Goal: Task Accomplishment & Management: Use online tool/utility

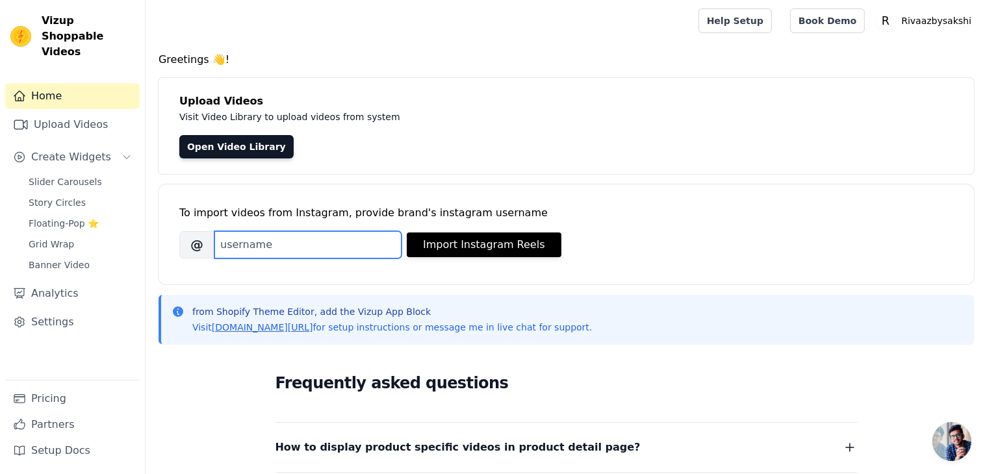
click at [289, 244] on input "Brand's Instagram Username" at bounding box center [307, 244] width 187 height 27
paste input "rivaazbysakshigupta"
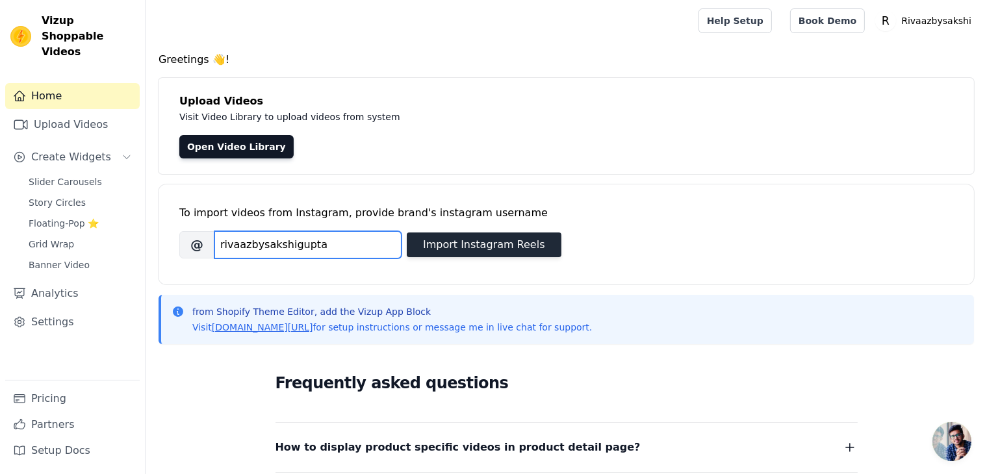
type input "rivaazbysakshigupta"
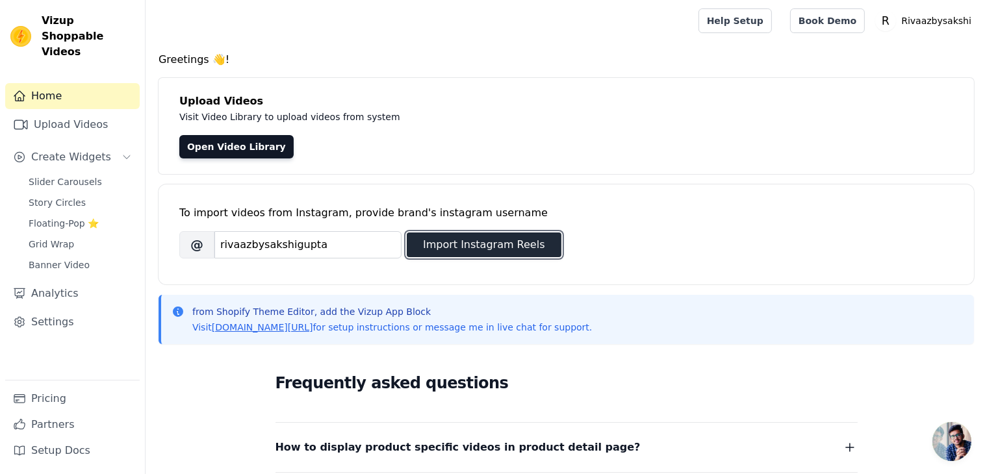
click at [486, 249] on button "Import Instagram Reels" at bounding box center [484, 245] width 155 height 25
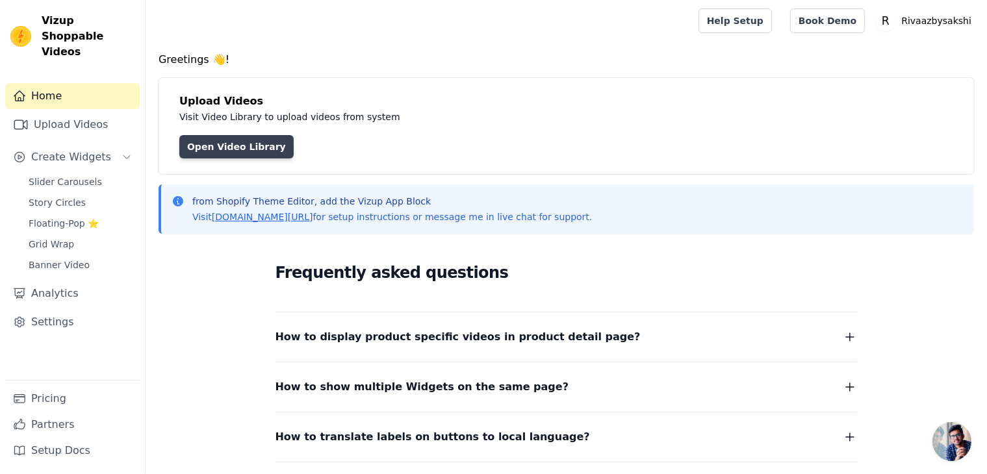
click at [235, 151] on link "Open Video Library" at bounding box center [236, 146] width 114 height 23
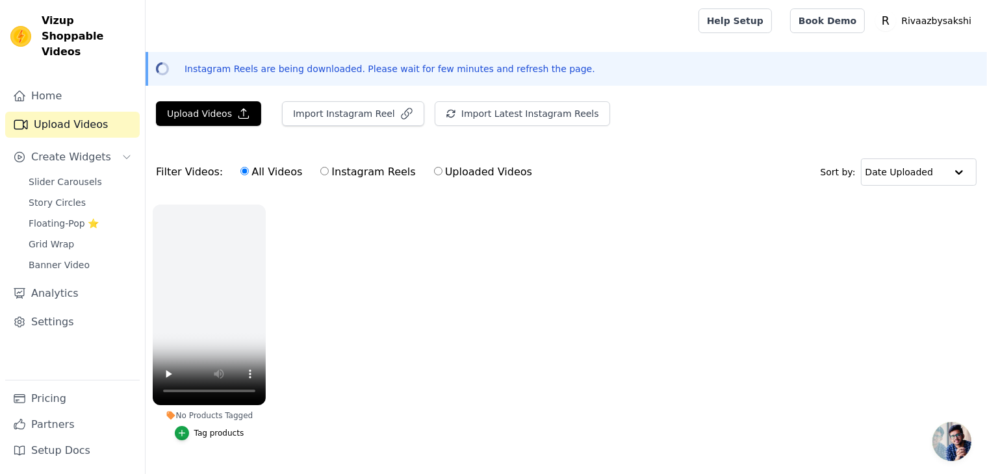
scroll to position [38, 0]
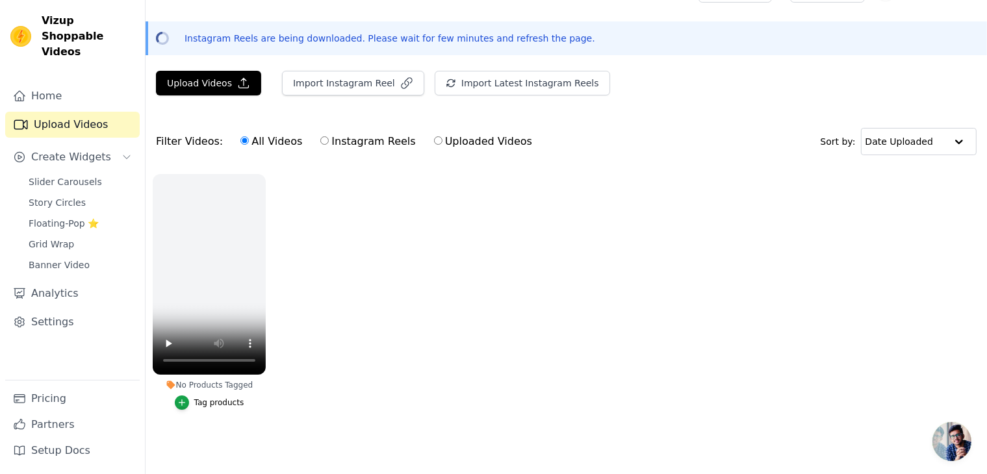
click at [320, 136] on input "Instagram Reels" at bounding box center [324, 140] width 8 height 8
radio input "true"
click at [433, 134] on label "Uploaded Videos" at bounding box center [482, 141] width 99 height 17
click at [434, 136] on input "Uploaded Videos" at bounding box center [438, 140] width 8 height 8
radio input "true"
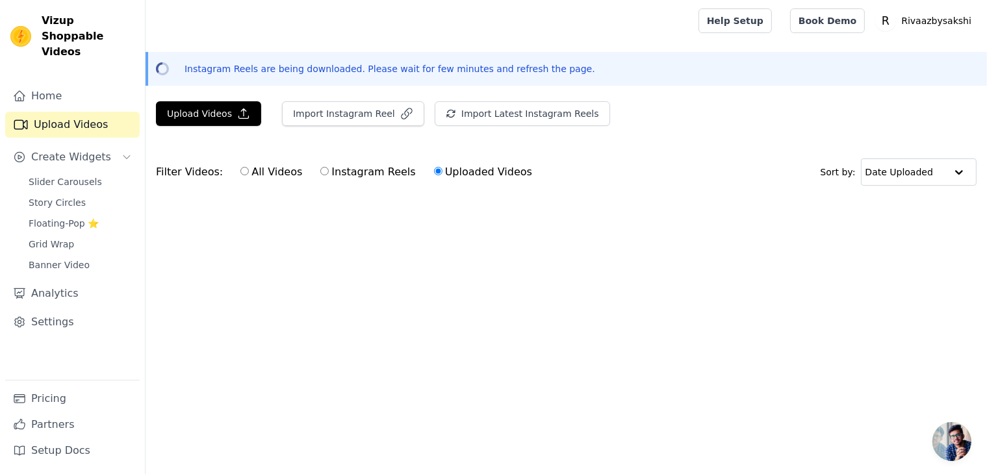
scroll to position [0, 0]
click at [240, 170] on input "All Videos" at bounding box center [244, 171] width 8 height 8
radio input "true"
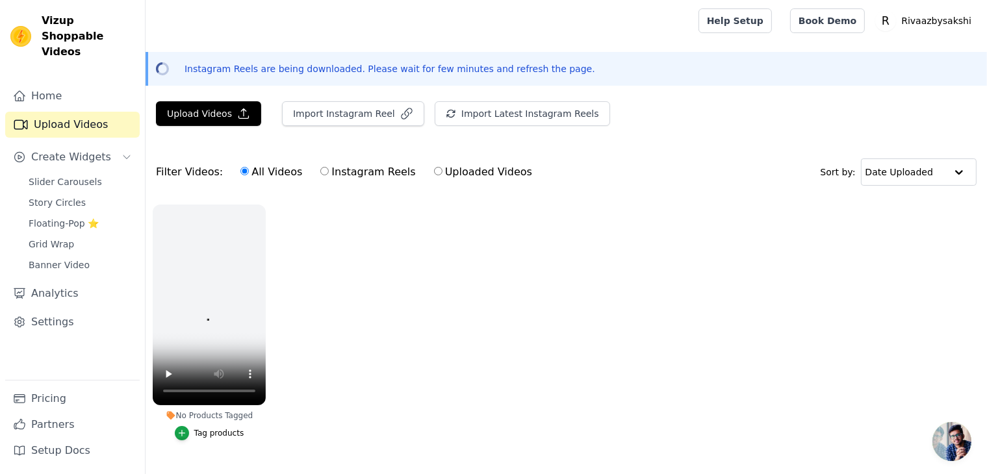
scroll to position [38, 0]
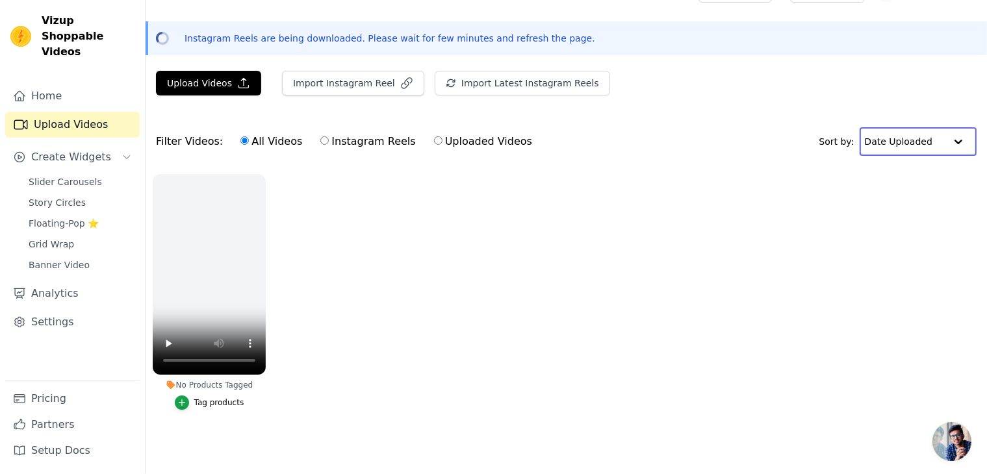
click at [905, 145] on input "text" at bounding box center [904, 142] width 81 height 26
click at [330, 228] on ul "No Products Tagged Tag products" at bounding box center [565, 305] width 841 height 276
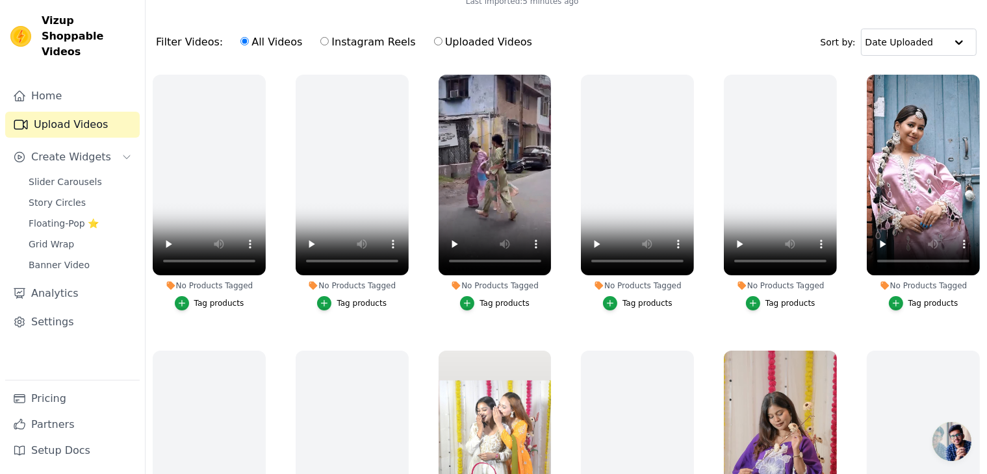
scroll to position [186, 0]
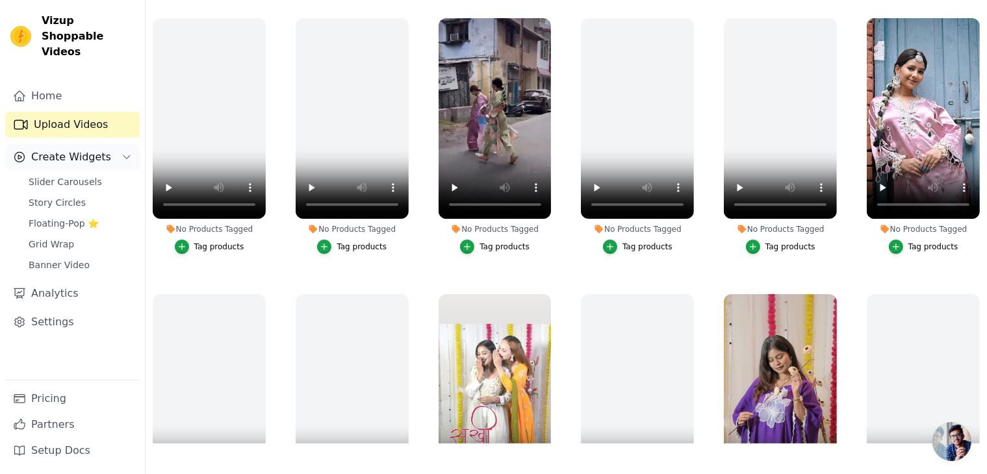
click at [107, 144] on button "Create Widgets" at bounding box center [72, 157] width 134 height 26
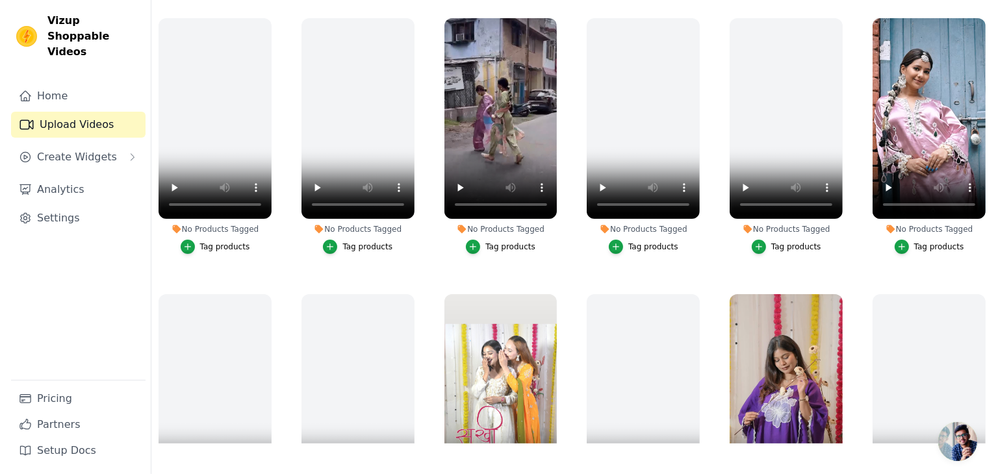
scroll to position [0, 0]
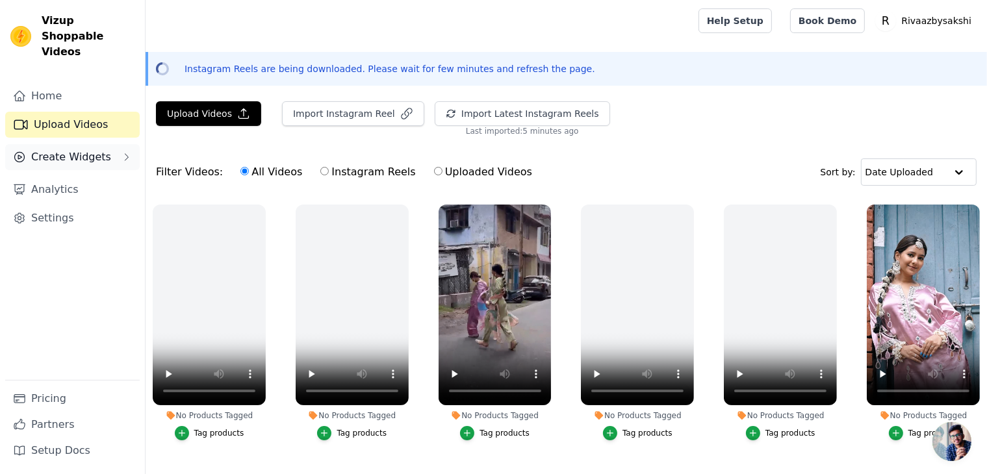
click at [97, 149] on span "Create Widgets" at bounding box center [71, 157] width 80 height 16
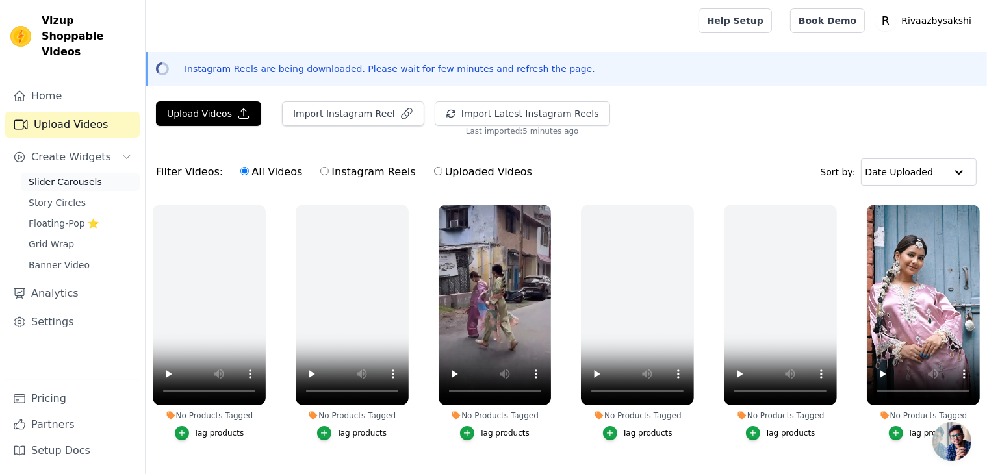
click at [64, 175] on span "Slider Carousels" at bounding box center [65, 181] width 73 height 13
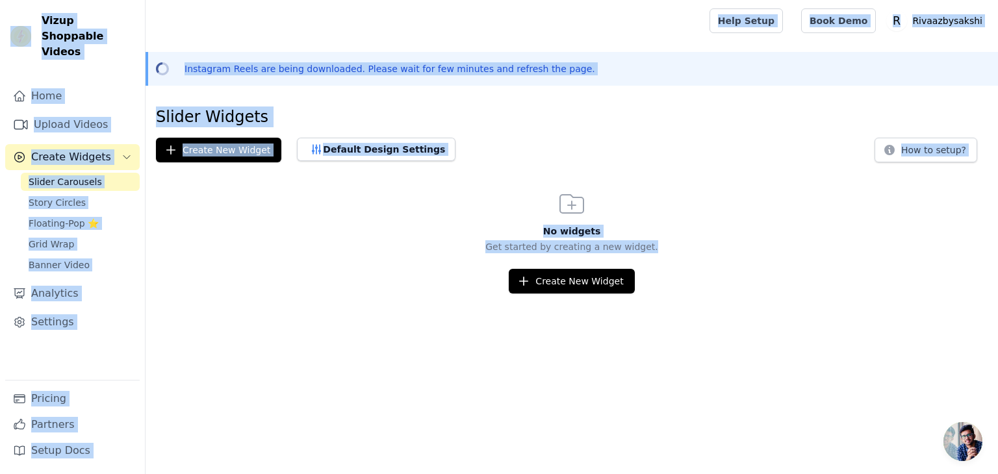
drag, startPoint x: 3, startPoint y: 14, endPoint x: 481, endPoint y: 334, distance: 575.3
click at [481, 294] on html "Vizup Shoppable Videos Home Upload Videos Create Widgets Slider Carousels Story…" at bounding box center [499, 147] width 998 height 294
copy div "Vizup Shoppable Videos Home Upload Videos Create Widgets Slider Carousels Story…"
click at [295, 270] on div "Create New Widget" at bounding box center [571, 281] width 852 height 25
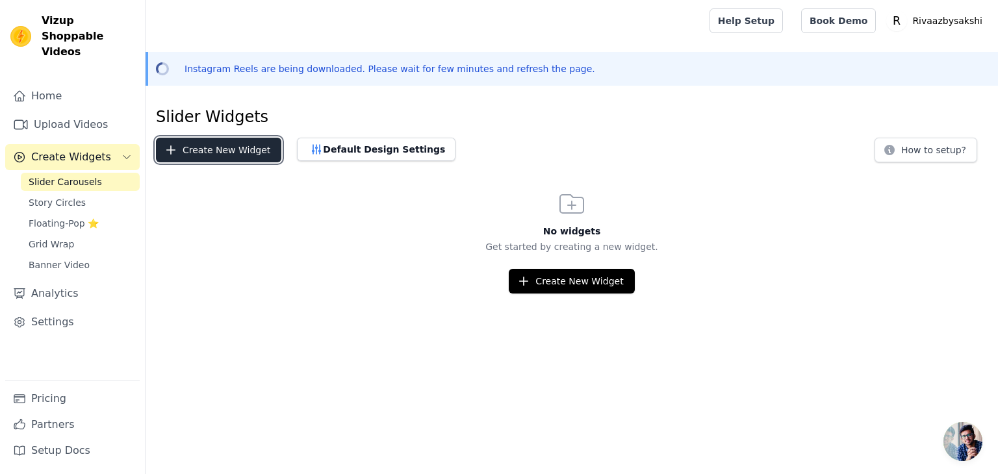
click at [230, 142] on button "Create New Widget" at bounding box center [218, 150] width 125 height 25
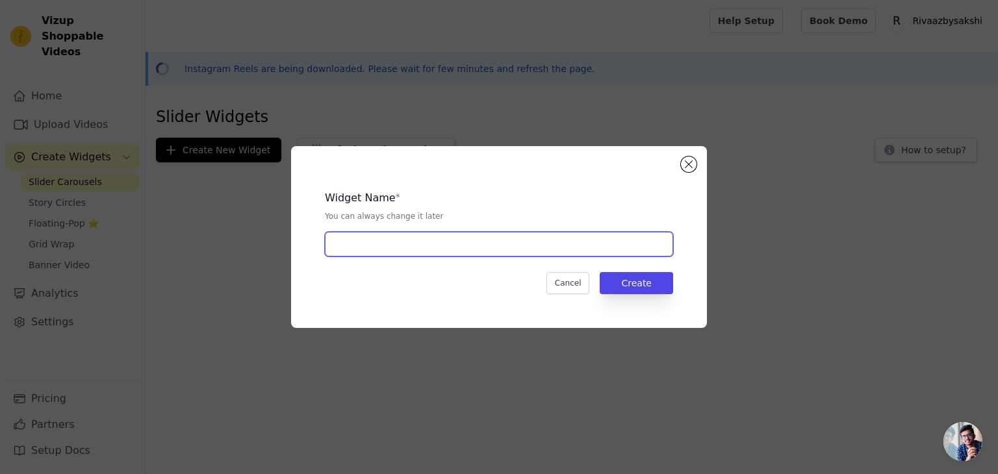
click at [430, 250] on input "text" at bounding box center [499, 244] width 348 height 25
type input "R"
type input "Festive Collection"
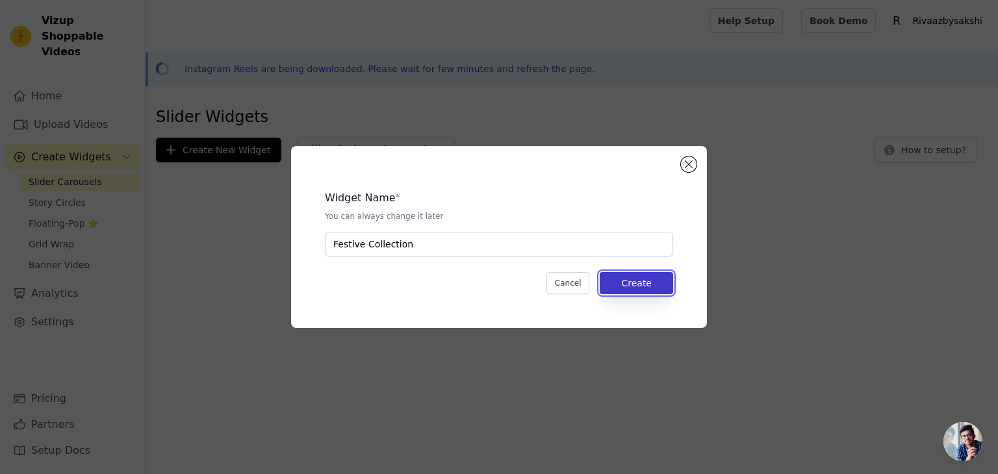
click at [655, 279] on button "Create" at bounding box center [635, 283] width 73 height 22
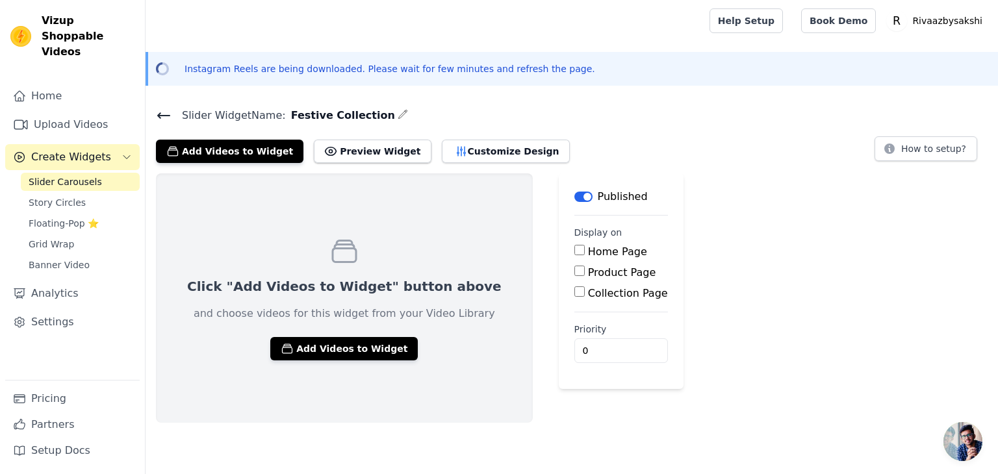
click at [574, 252] on input "Home Page" at bounding box center [579, 250] width 10 height 10
checkbox input "true"
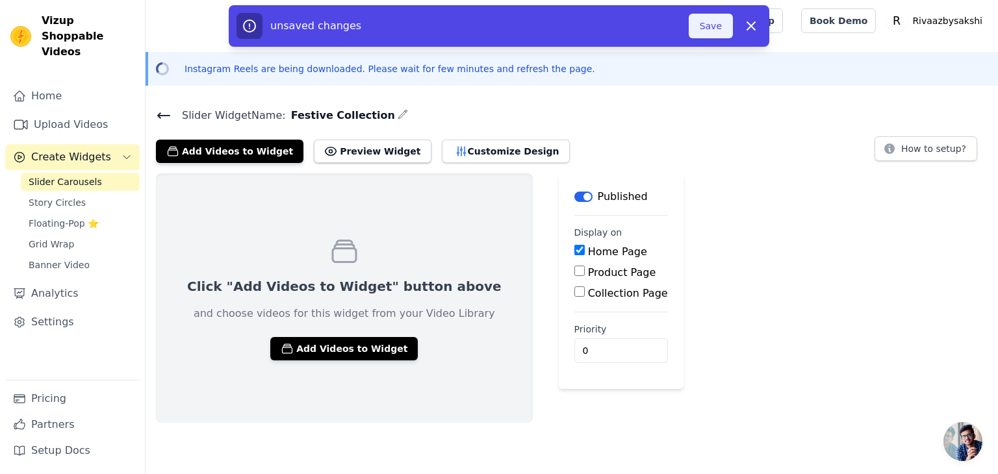
click at [725, 29] on button "Save" at bounding box center [710, 26] width 44 height 25
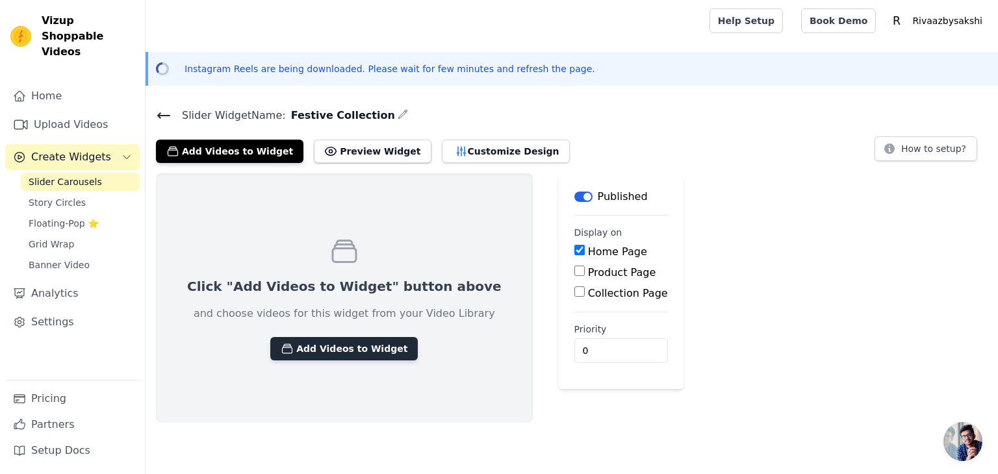
click at [325, 349] on button "Add Videos to Widget" at bounding box center [343, 348] width 147 height 23
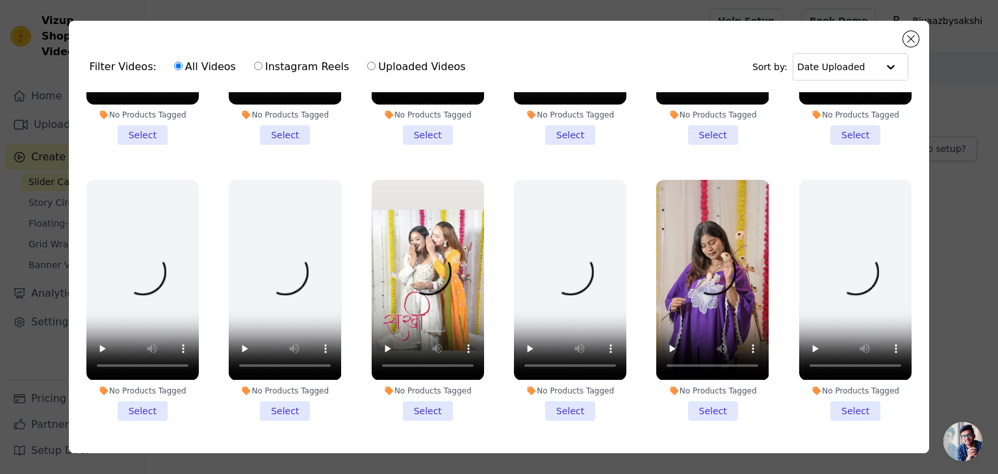
scroll to position [385, 0]
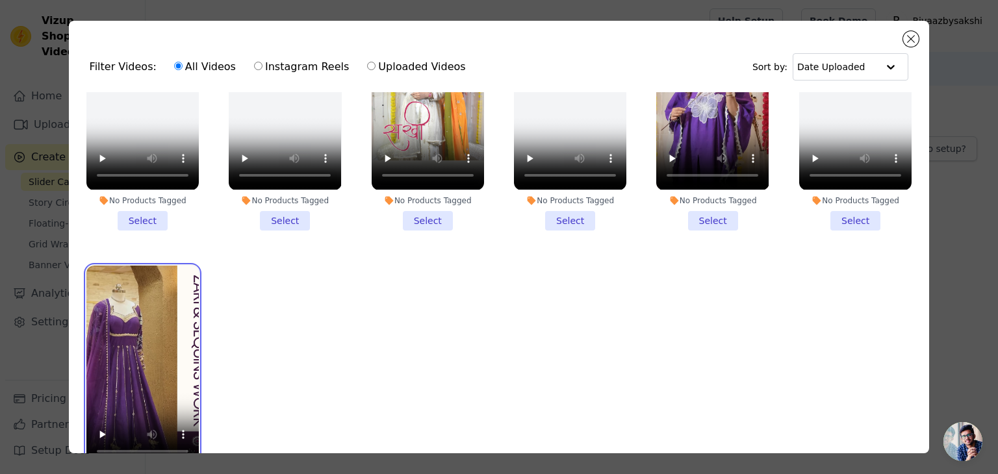
click at [153, 307] on video at bounding box center [142, 366] width 112 height 200
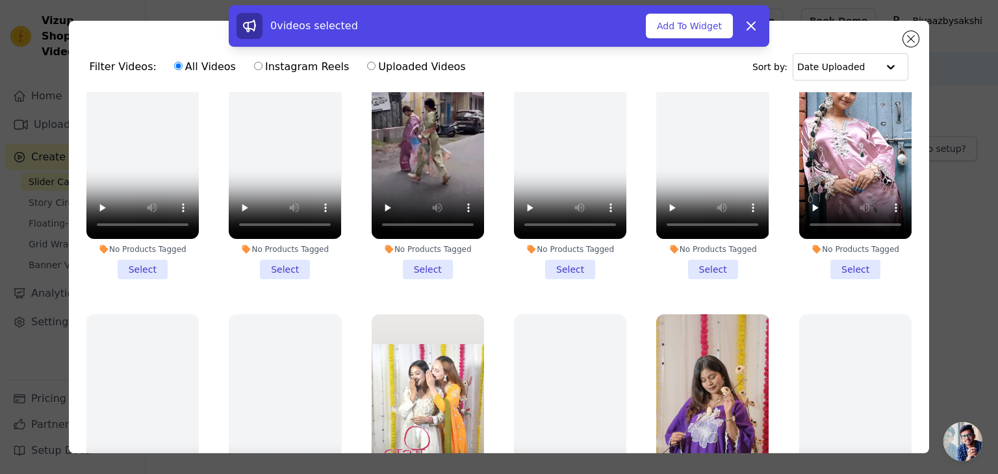
scroll to position [190, 0]
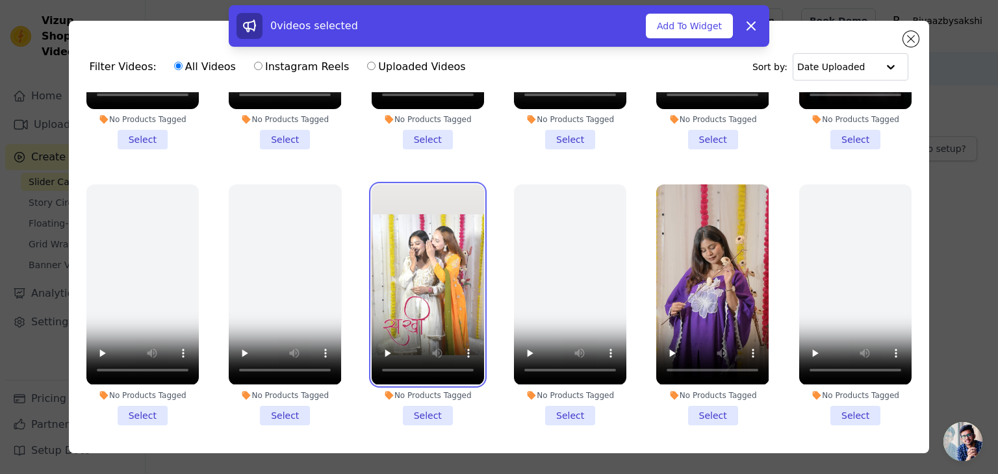
click at [414, 238] on video at bounding box center [427, 284] width 112 height 200
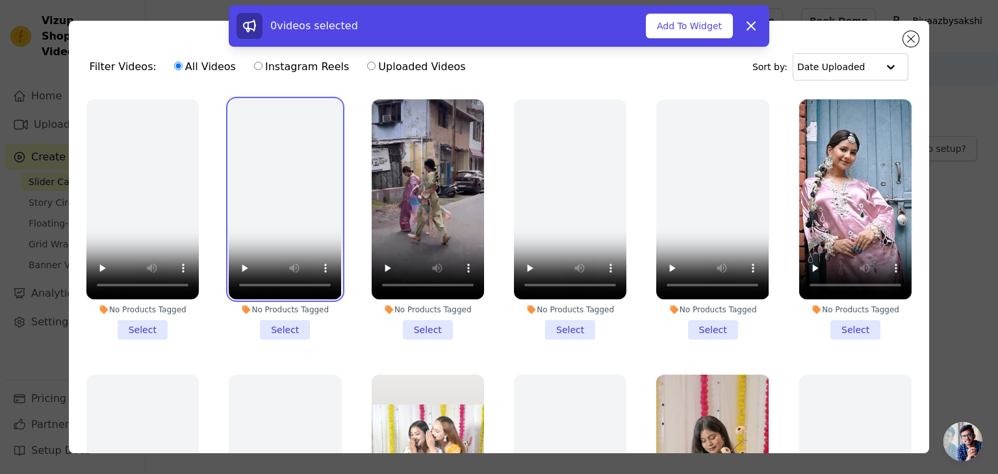
click at [297, 154] on video at bounding box center [285, 199] width 112 height 200
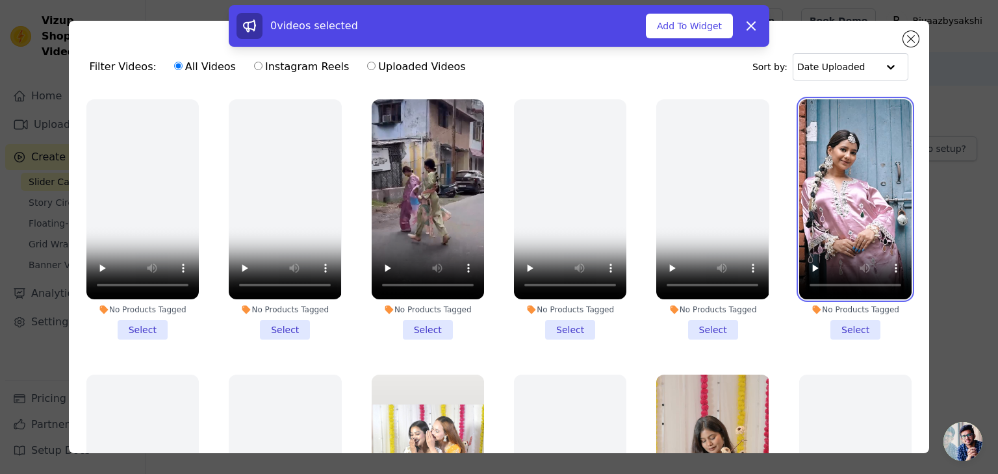
click at [833, 182] on video at bounding box center [855, 199] width 112 height 200
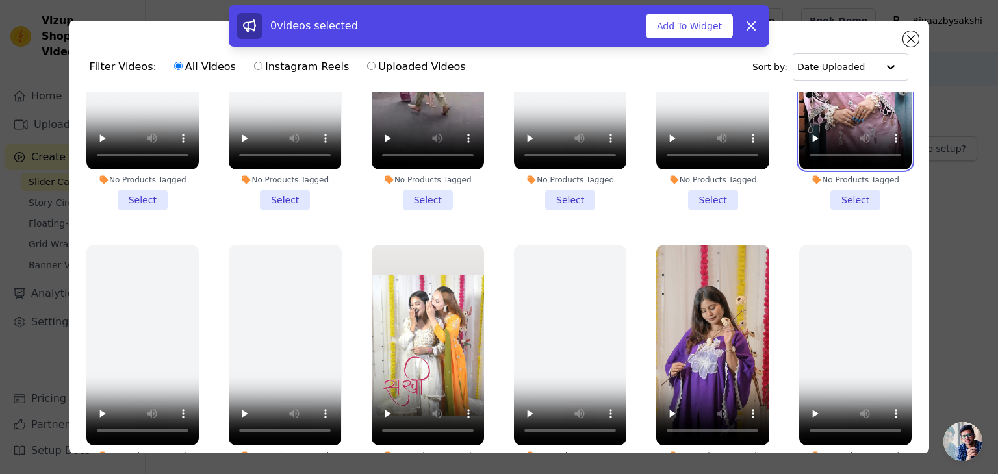
scroll to position [385, 0]
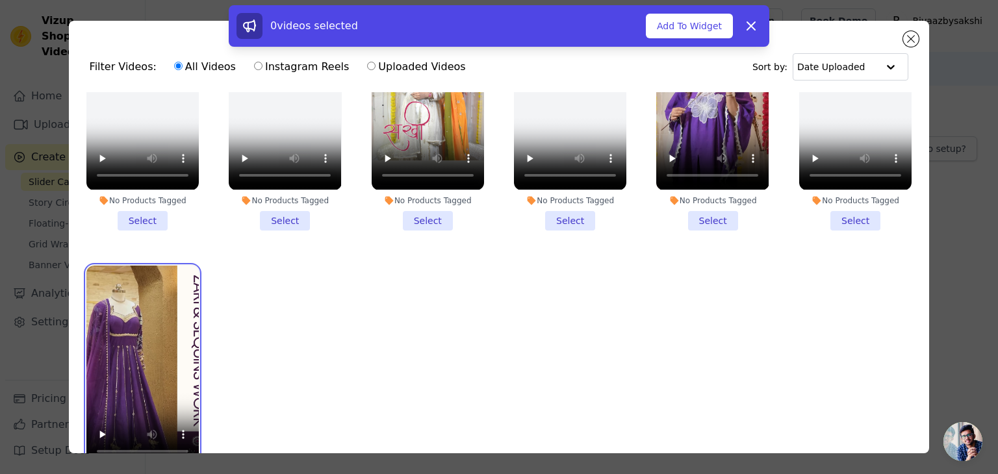
click at [145, 269] on video at bounding box center [142, 366] width 112 height 200
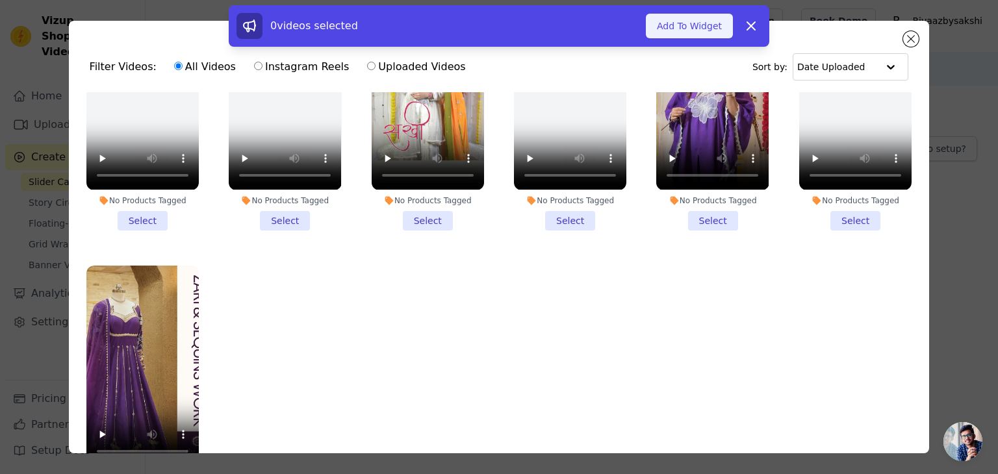
click at [689, 26] on button "Add To Widget" at bounding box center [689, 26] width 87 height 25
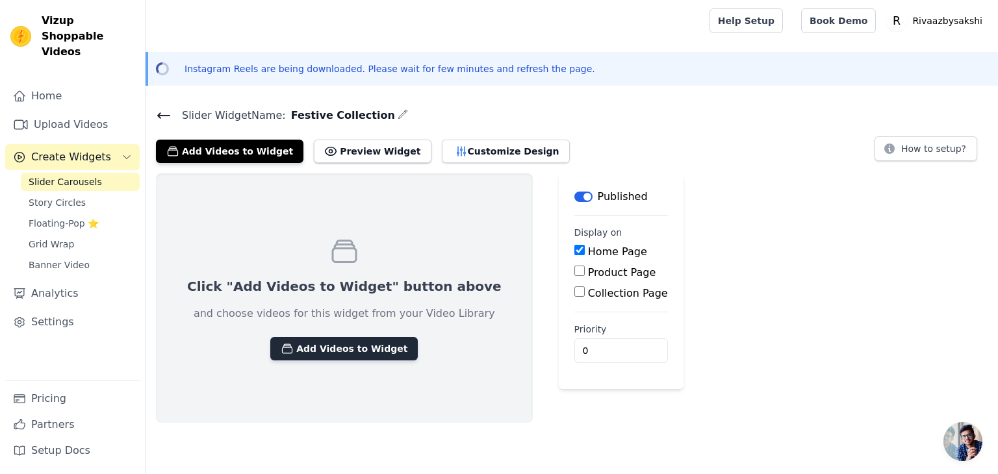
click at [312, 348] on button "Add Videos to Widget" at bounding box center [343, 348] width 147 height 23
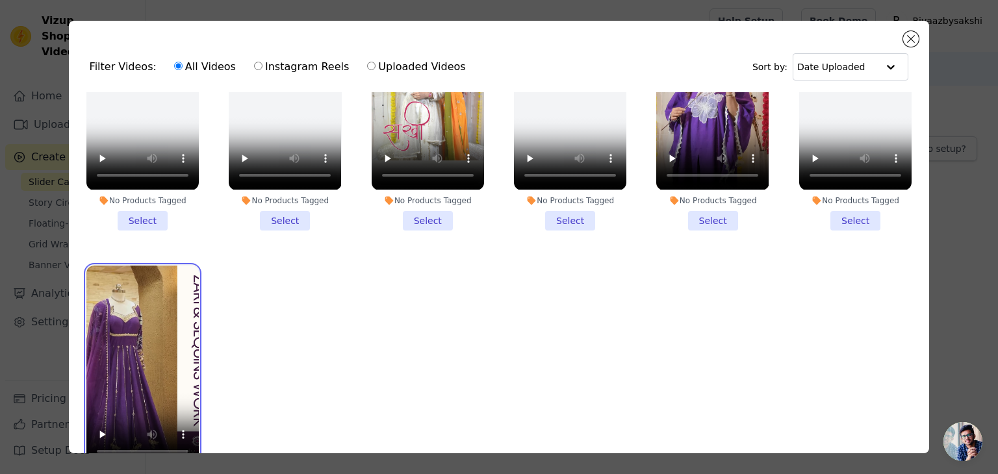
click at [131, 291] on video at bounding box center [142, 366] width 112 height 200
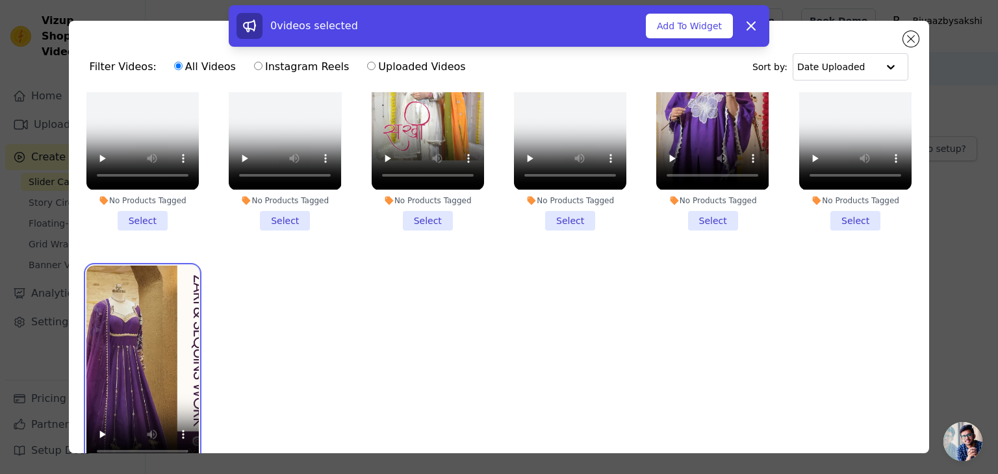
scroll to position [255, 0]
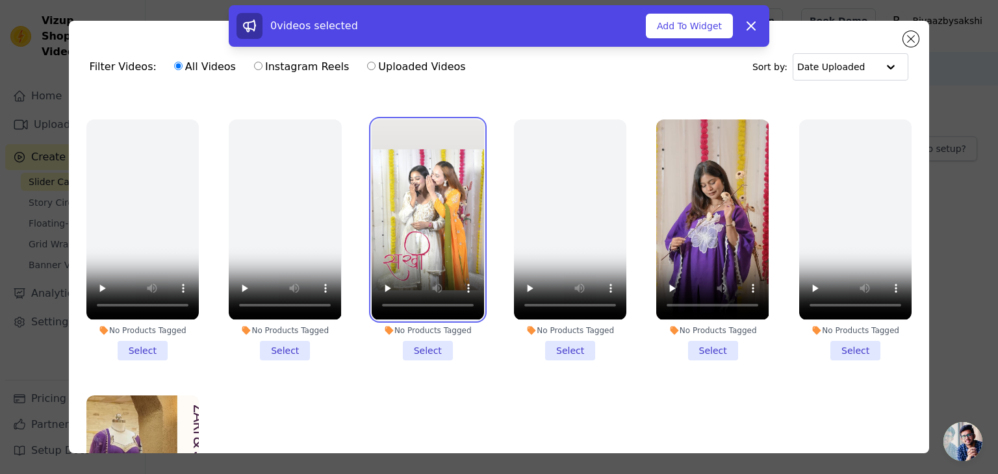
click at [402, 203] on video at bounding box center [427, 219] width 112 height 200
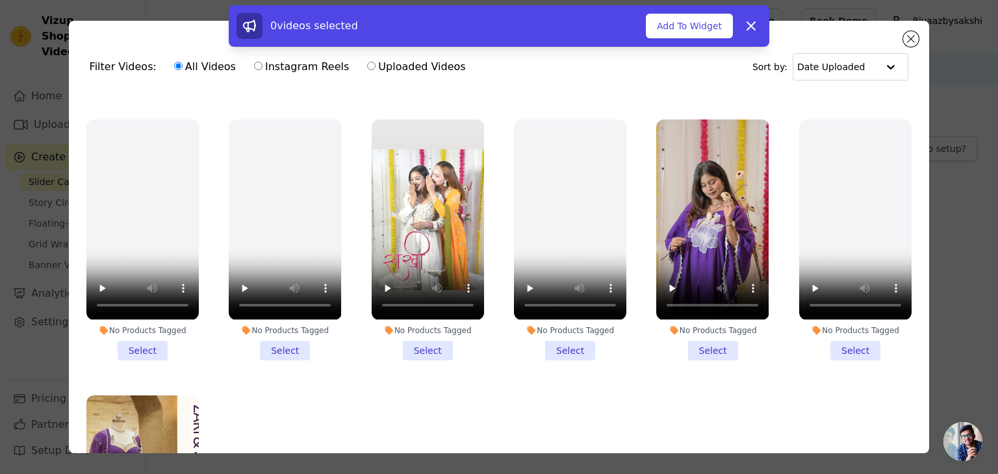
click at [297, 382] on ul "No Products Tagged Select No Products Tagged Select No Products Tagged Select N…" at bounding box center [499, 308] width 840 height 433
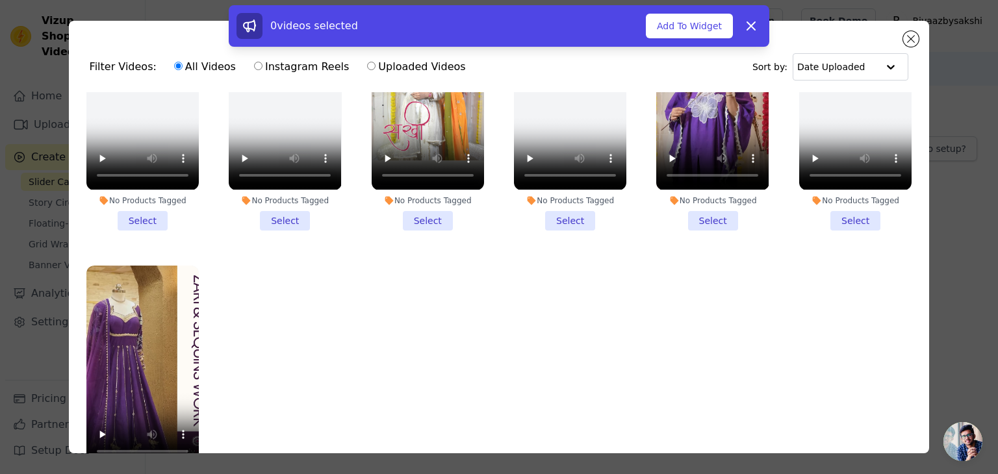
scroll to position [112, 0]
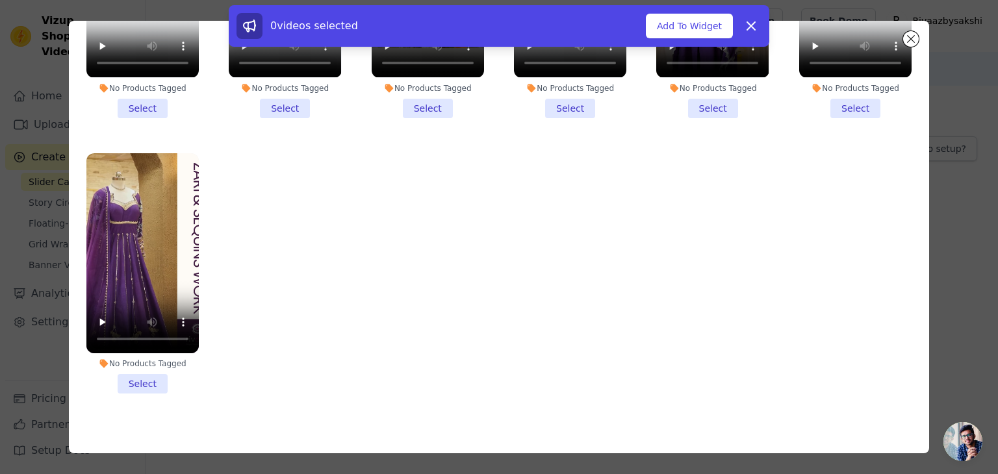
click at [140, 368] on li "No Products Tagged Select" at bounding box center [142, 273] width 112 height 240
click at [0, 0] on input "No Products Tagged Select" at bounding box center [0, 0] width 0 height 0
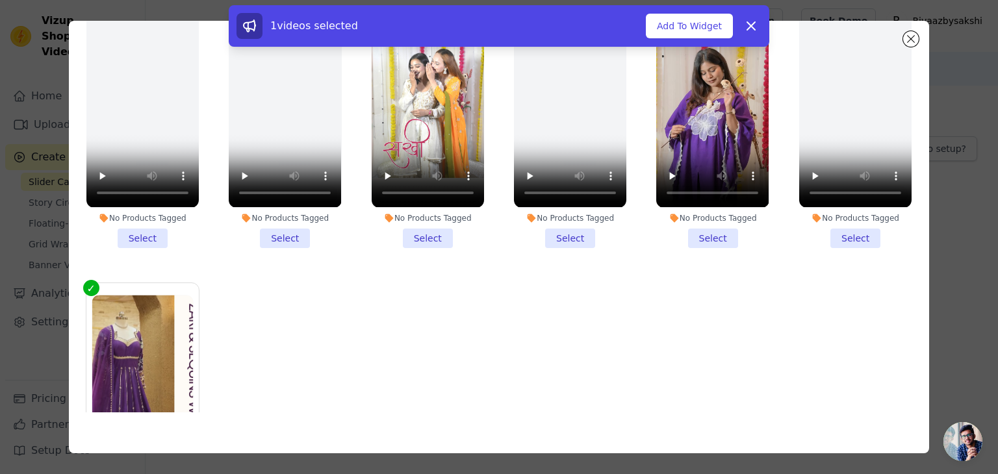
scroll to position [125, 0]
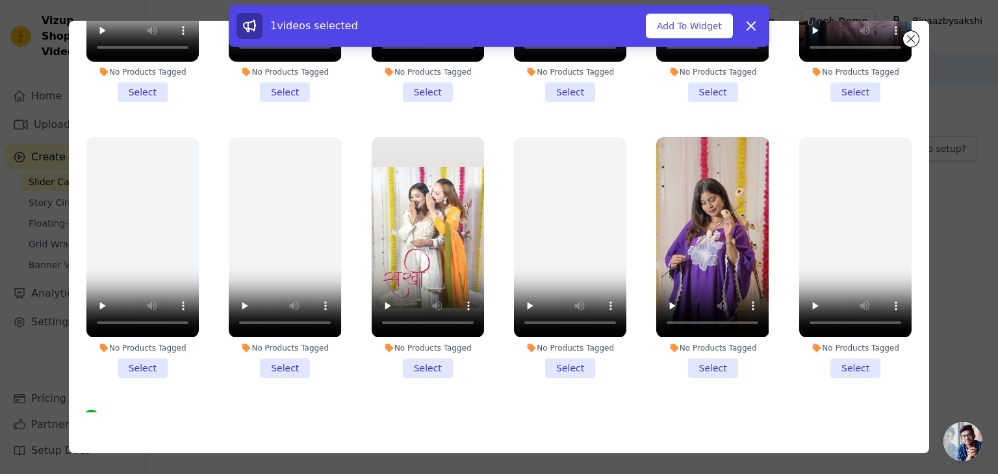
click at [417, 357] on li "No Products Tagged Select" at bounding box center [427, 257] width 112 height 240
click at [0, 0] on input "No Products Tagged Select" at bounding box center [0, 0] width 0 height 0
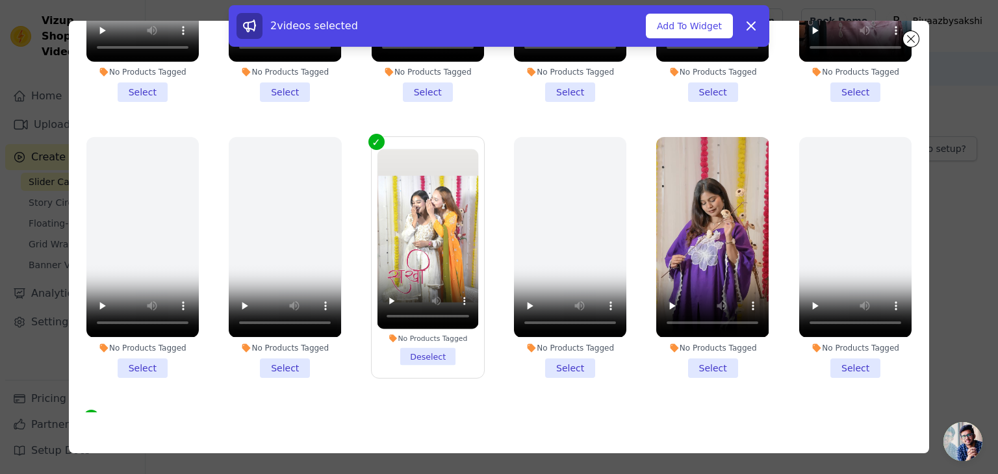
click at [709, 358] on li "No Products Tagged Select" at bounding box center [712, 257] width 112 height 240
click at [0, 0] on input "No Products Tagged Select" at bounding box center [0, 0] width 0 height 0
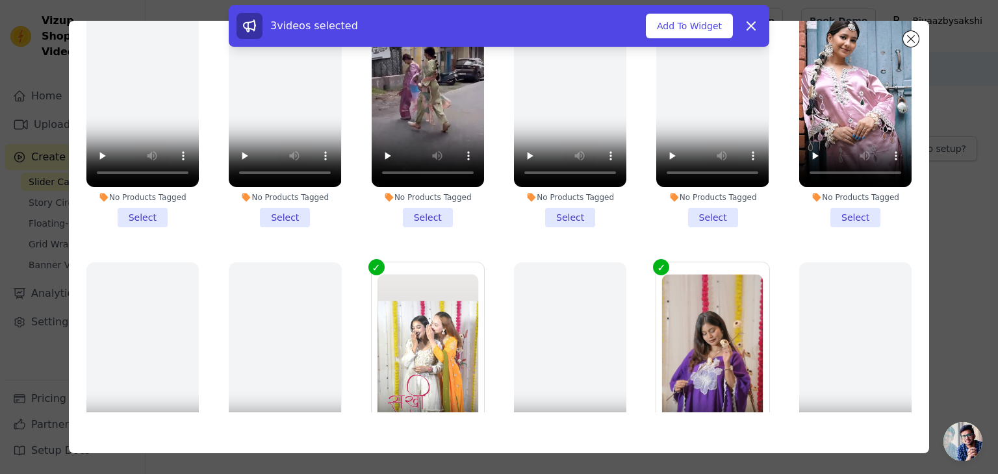
scroll to position [0, 0]
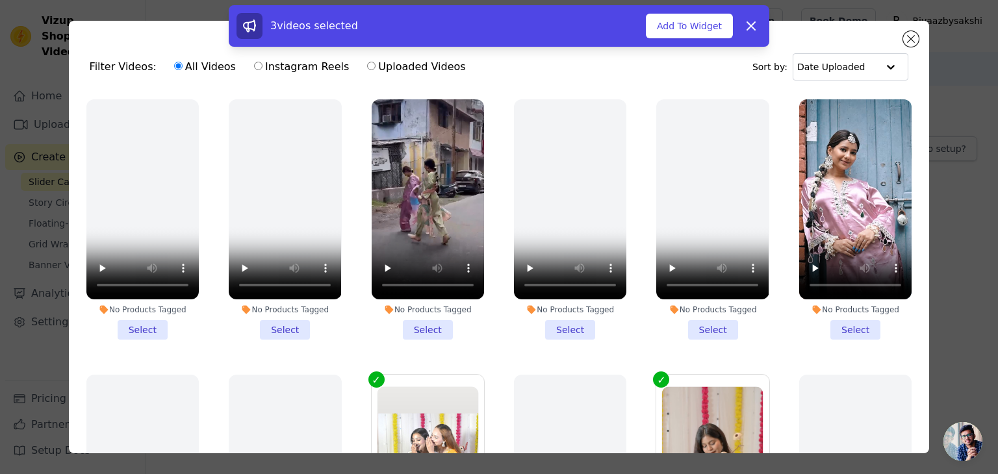
click at [836, 326] on li "No Products Tagged Select" at bounding box center [855, 219] width 112 height 240
click at [0, 0] on input "No Products Tagged Select" at bounding box center [0, 0] width 0 height 0
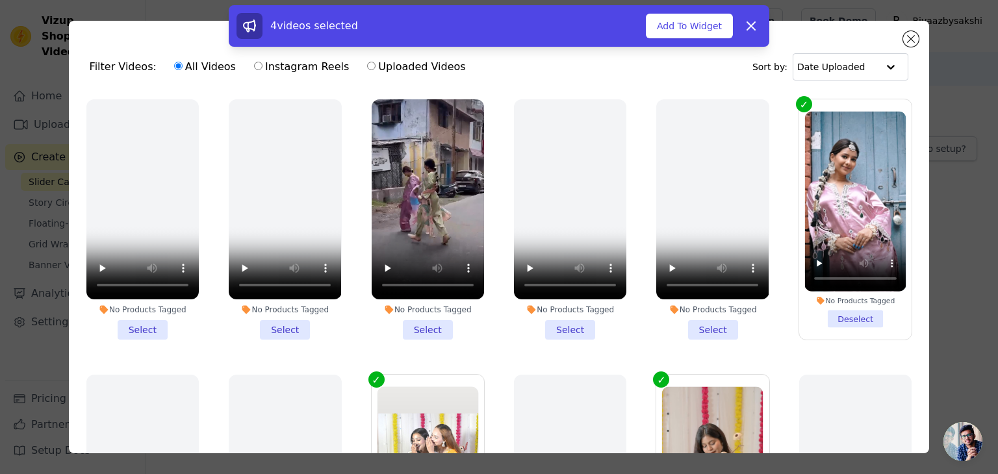
click at [423, 323] on li "No Products Tagged Select" at bounding box center [427, 219] width 112 height 240
click at [0, 0] on input "No Products Tagged Select" at bounding box center [0, 0] width 0 height 0
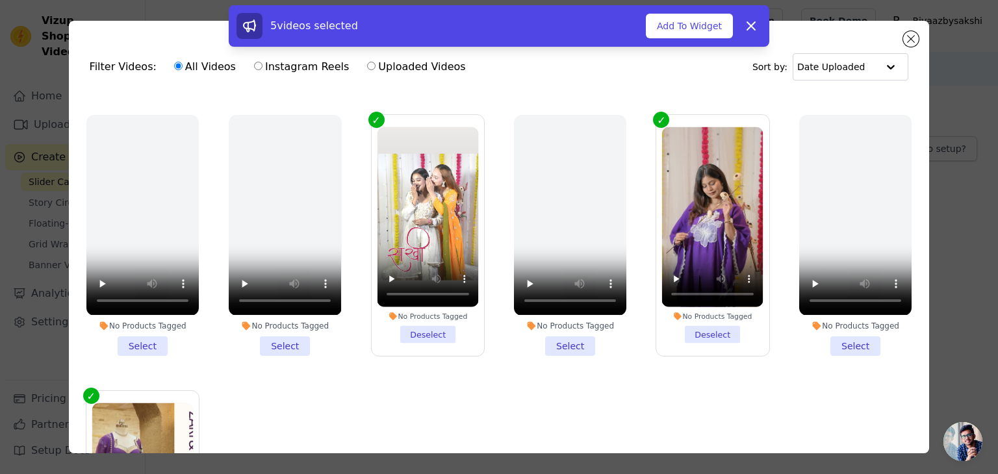
scroll to position [385, 0]
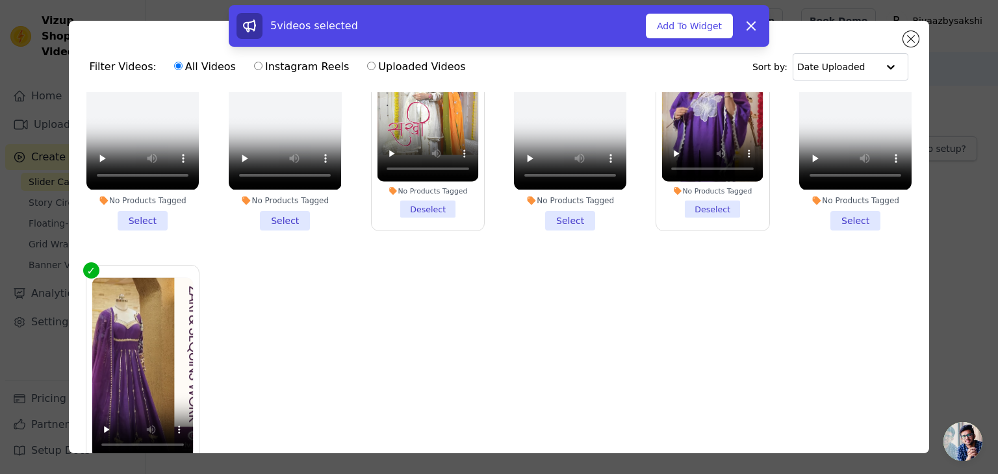
click at [254, 66] on input "Instagram Reels" at bounding box center [258, 66] width 8 height 8
radio input "true"
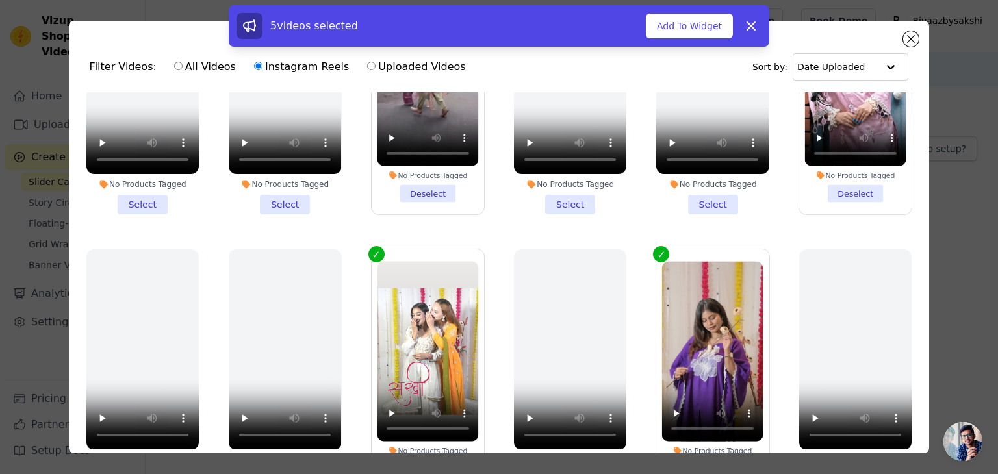
scroll to position [0, 0]
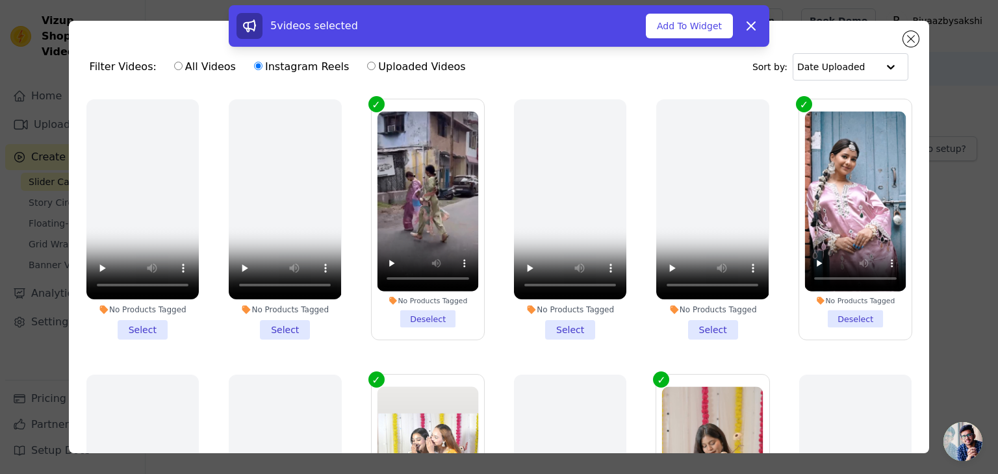
click at [174, 66] on input "All Videos" at bounding box center [178, 66] width 8 height 8
radio input "true"
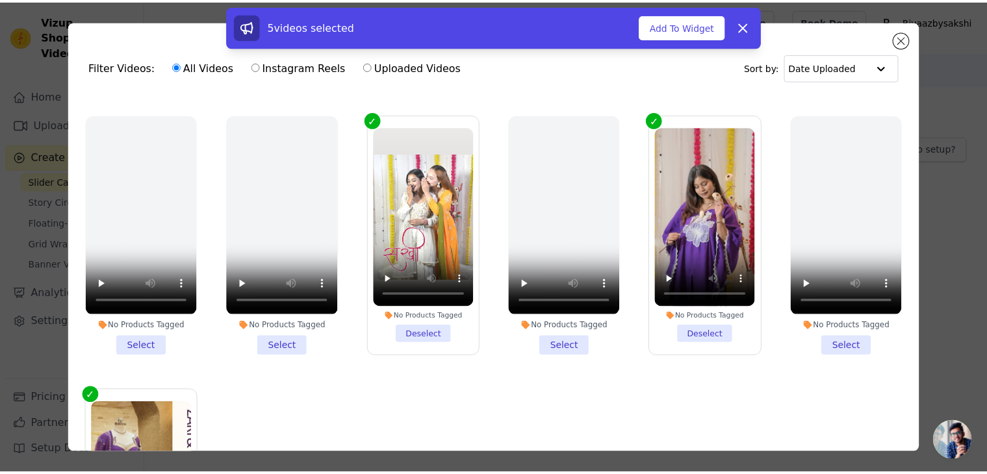
scroll to position [385, 0]
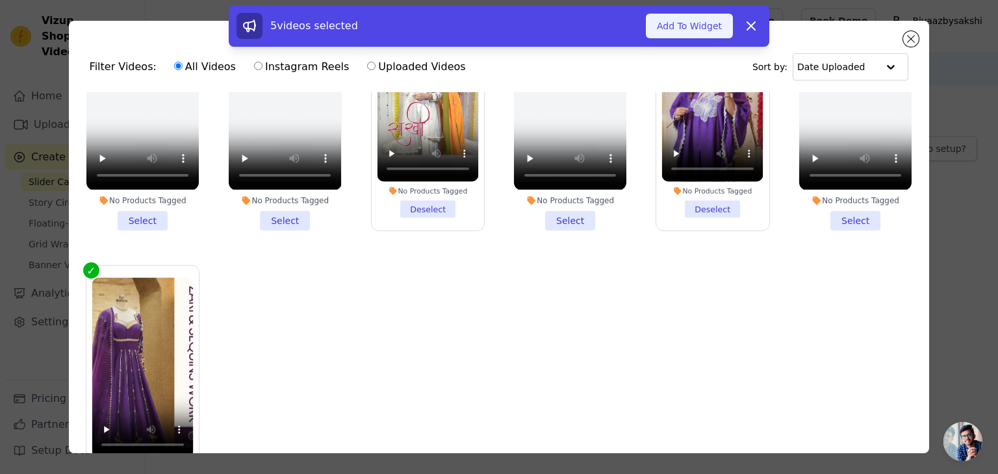
click at [690, 32] on button "Add To Widget" at bounding box center [689, 26] width 87 height 25
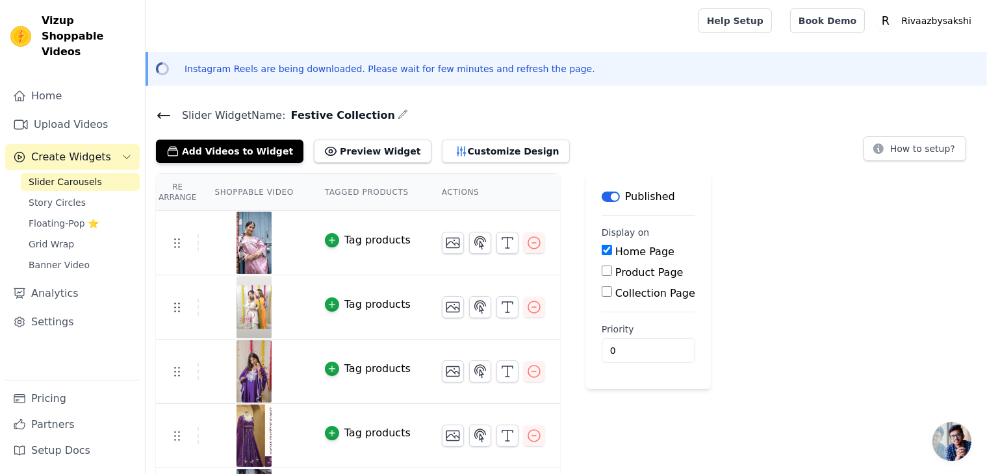
scroll to position [57, 0]
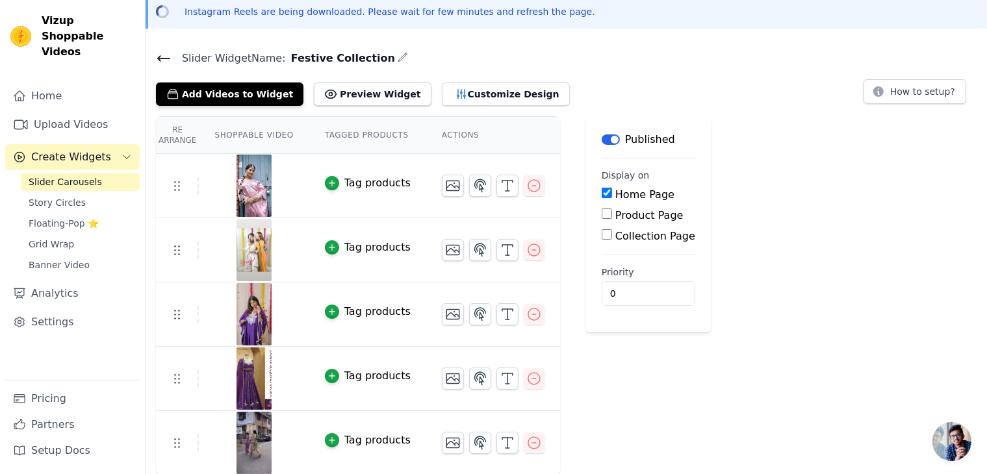
click at [358, 183] on div "Tag products" at bounding box center [377, 183] width 66 height 16
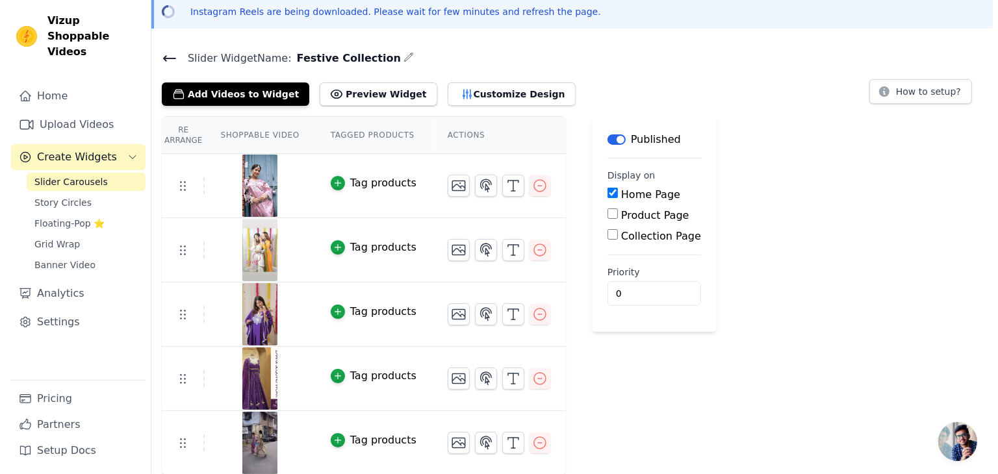
scroll to position [0, 0]
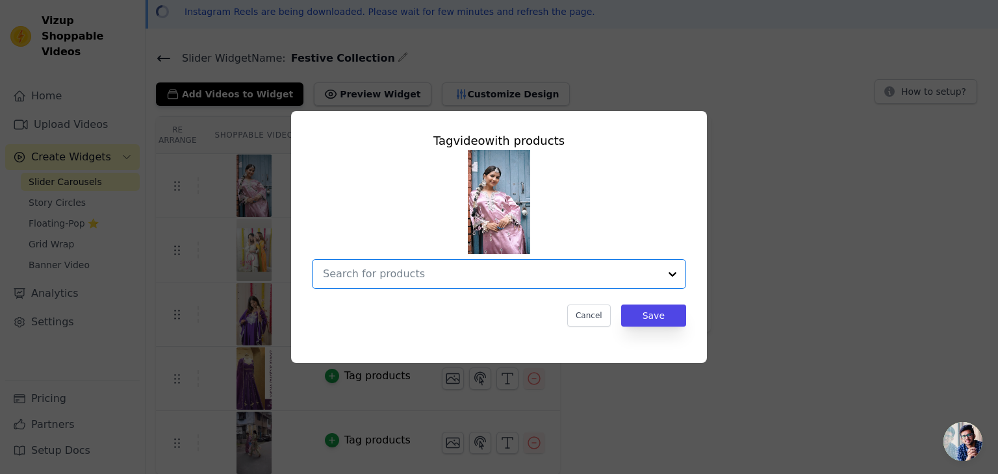
click at [422, 271] on input "text" at bounding box center [491, 274] width 336 height 16
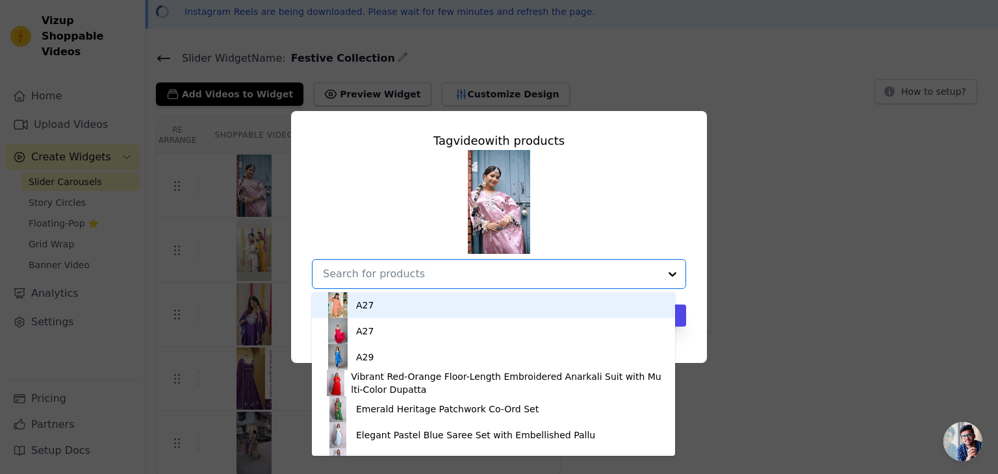
click at [838, 164] on div "Tag video with products A27 A27 A29 Vibrant Red-Orange Floor-Length Embroidered…" at bounding box center [499, 237] width 956 height 294
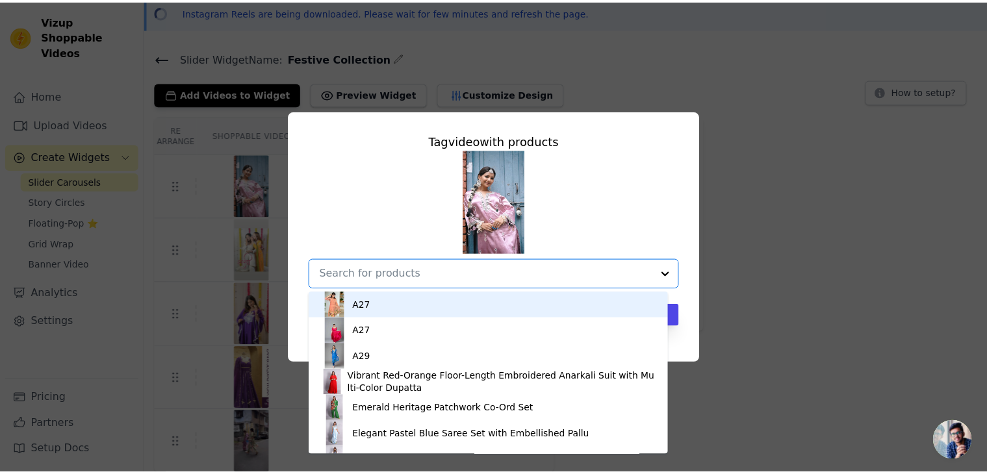
scroll to position [57, 0]
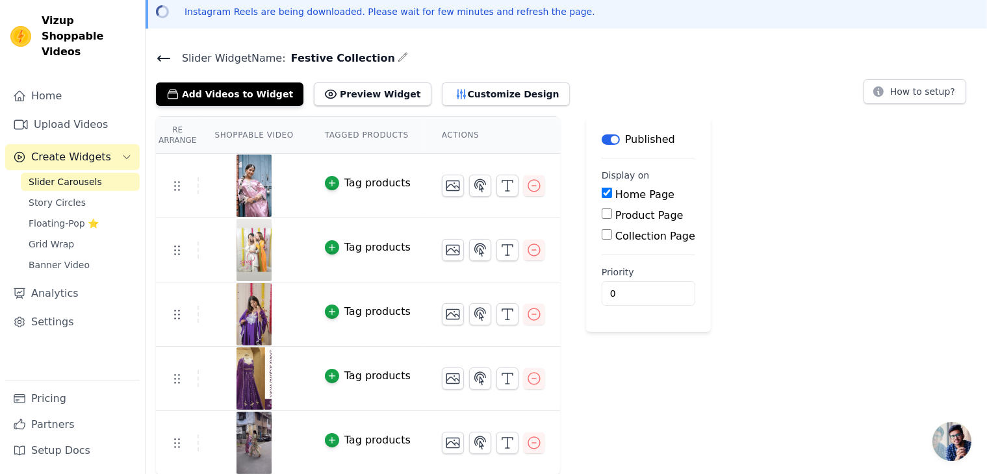
click at [387, 244] on div "Tag products" at bounding box center [377, 248] width 66 height 16
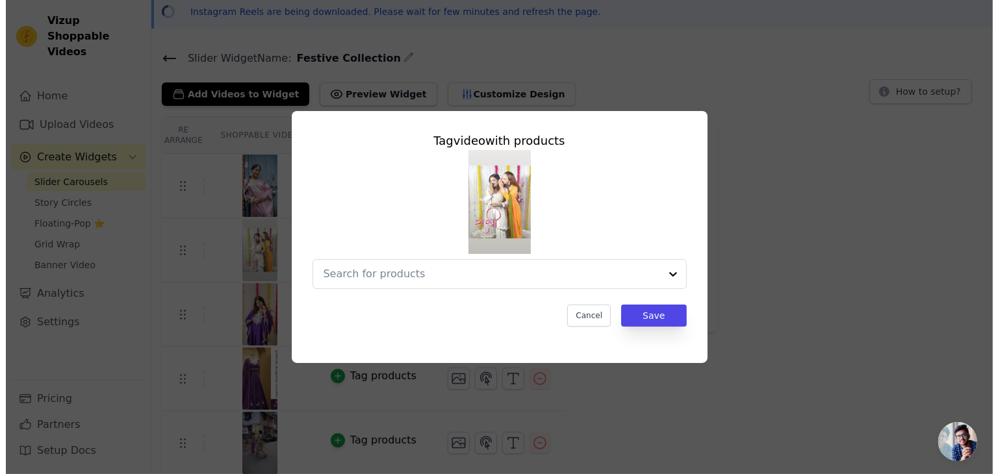
scroll to position [0, 0]
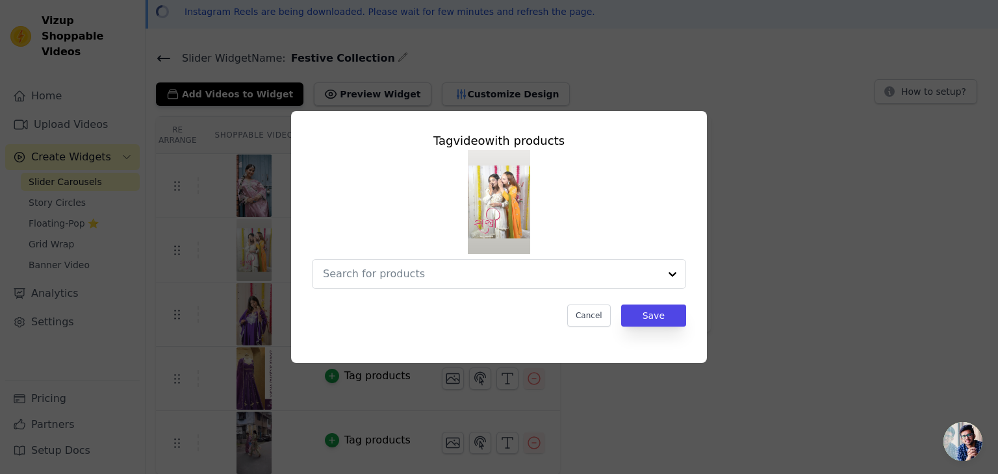
click at [912, 217] on div "Tag video with products Cancel Save" at bounding box center [499, 237] width 956 height 294
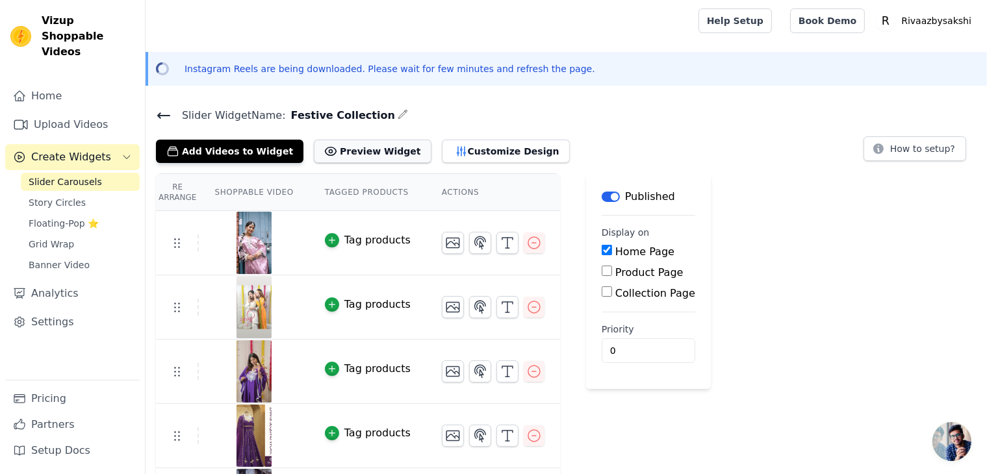
click at [357, 153] on button "Preview Widget" at bounding box center [372, 151] width 117 height 23
click at [218, 149] on button "Add Videos to Widget" at bounding box center [229, 151] width 147 height 23
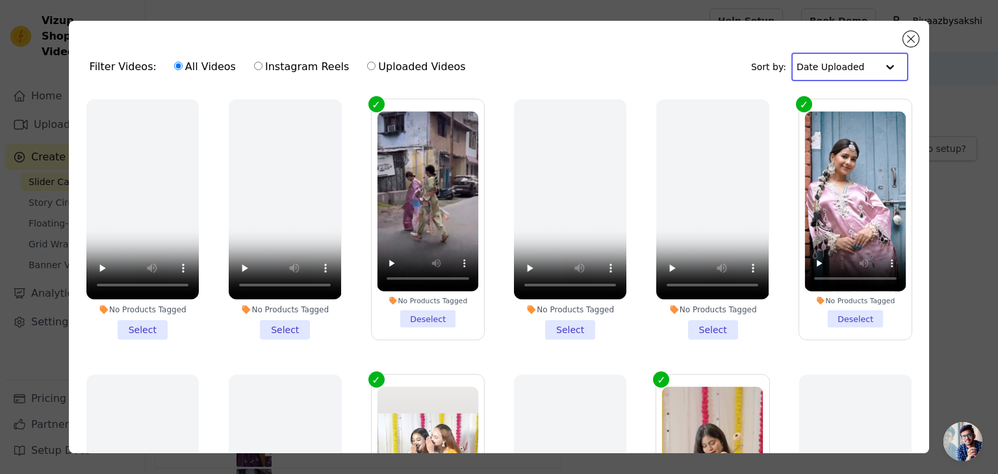
click at [864, 73] on input "text" at bounding box center [836, 67] width 81 height 26
click at [910, 36] on button "Close modal" at bounding box center [911, 39] width 16 height 16
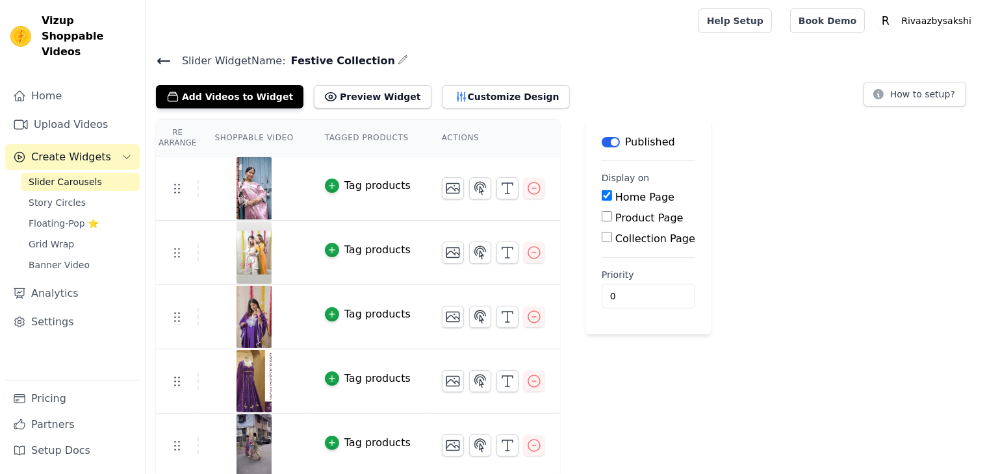
scroll to position [3, 0]
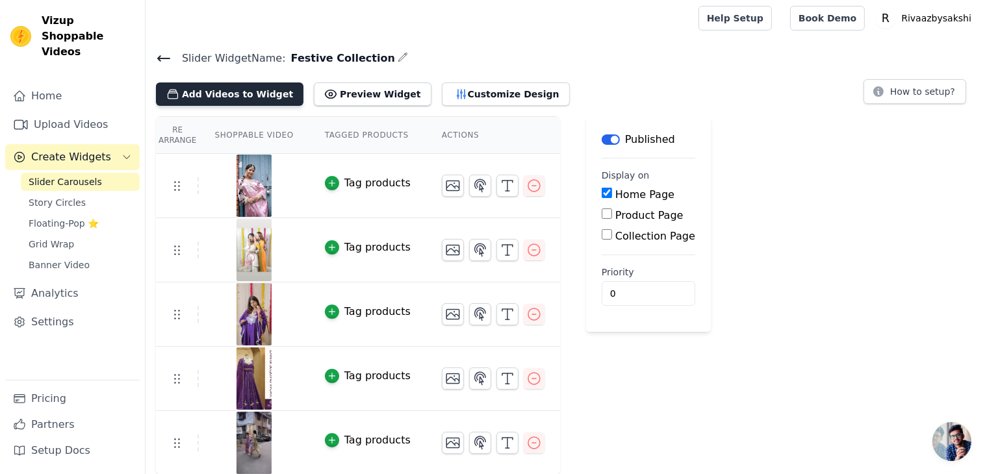
click at [228, 88] on button "Add Videos to Widget" at bounding box center [229, 93] width 147 height 23
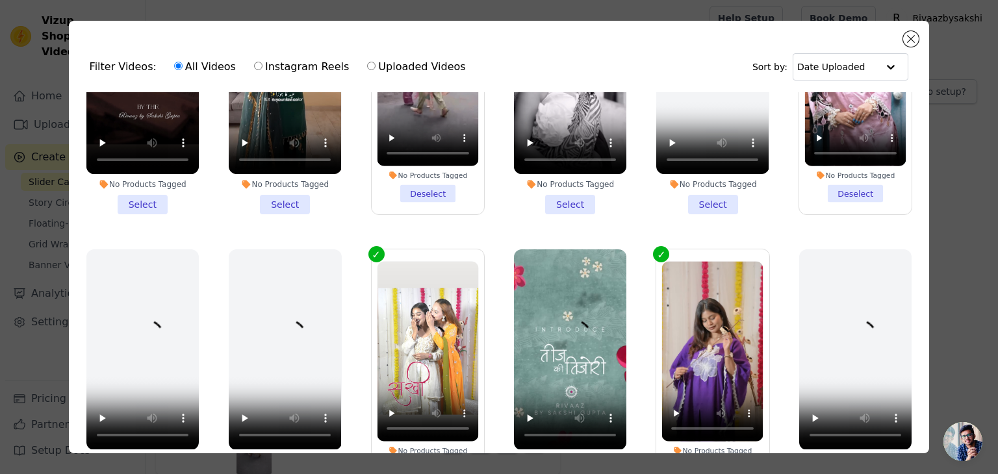
scroll to position [0, 0]
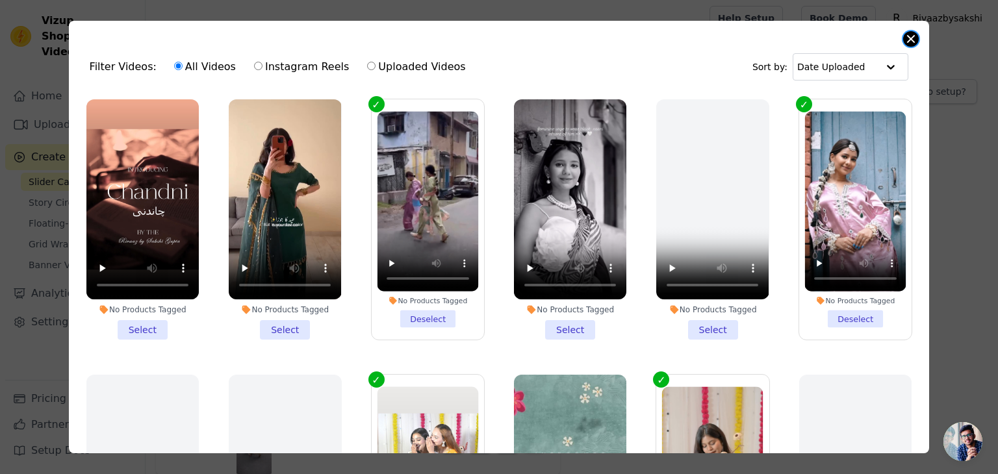
click at [905, 36] on button "Close modal" at bounding box center [911, 39] width 16 height 16
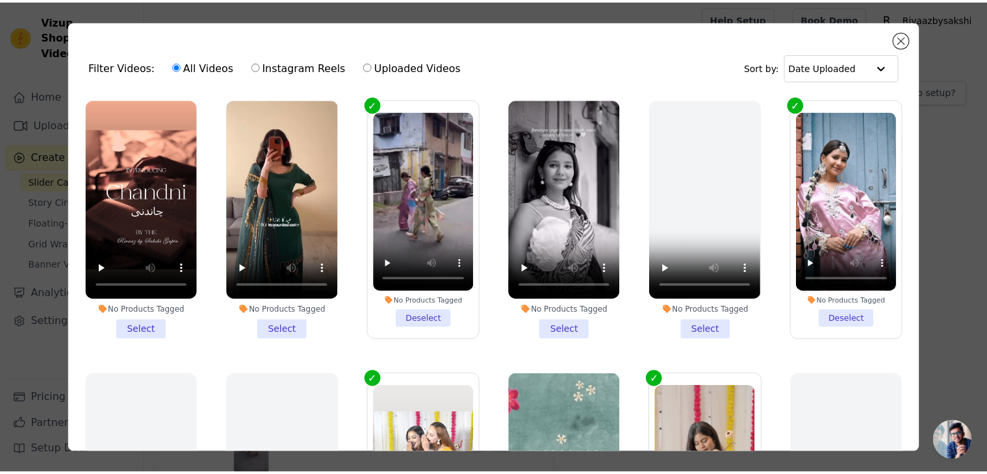
scroll to position [3, 0]
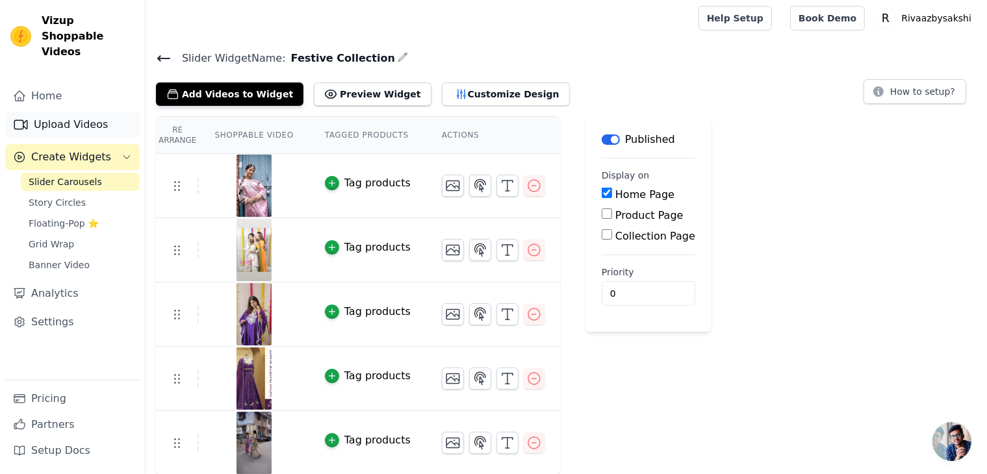
click at [68, 112] on link "Upload Videos" at bounding box center [72, 125] width 134 height 26
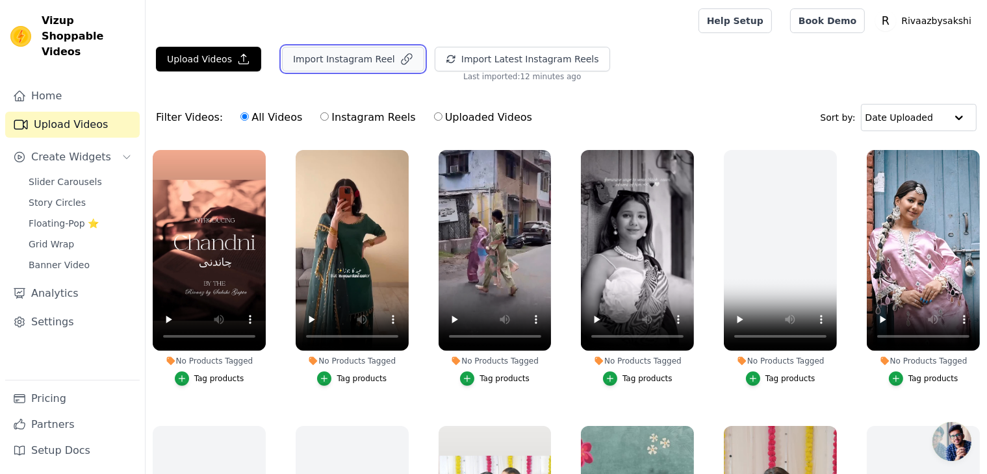
click at [360, 62] on button "Import Instagram Reel" at bounding box center [353, 59] width 142 height 25
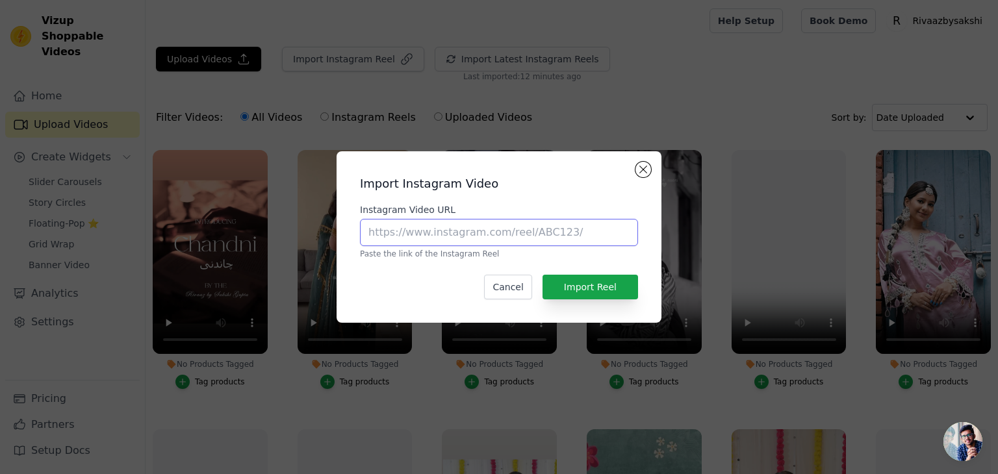
click at [468, 233] on input "Instagram Video URL" at bounding box center [499, 232] width 278 height 27
click at [439, 233] on input "Instagram Video URL" at bounding box center [499, 232] width 278 height 27
paste input "https://www.instagram.com/reel/DJMN3mQpbaq/?utm_source=ig_web_copy_link&igsh=Mz…"
type input "https://www.instagram.com/reel/DJMN3mQpbaq/?utm_source=ig_web_copy_link&igsh=Mz…"
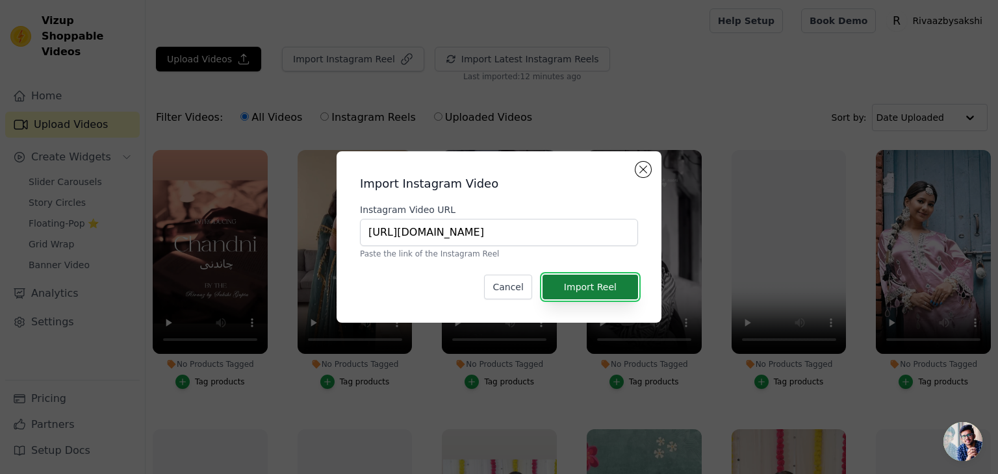
click at [589, 284] on button "Import Reel" at bounding box center [589, 287] width 95 height 25
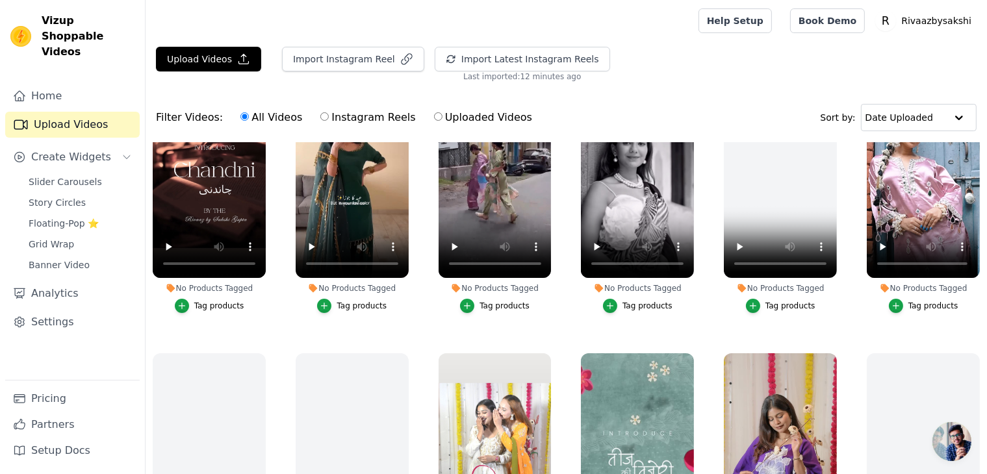
scroll to position [0, 0]
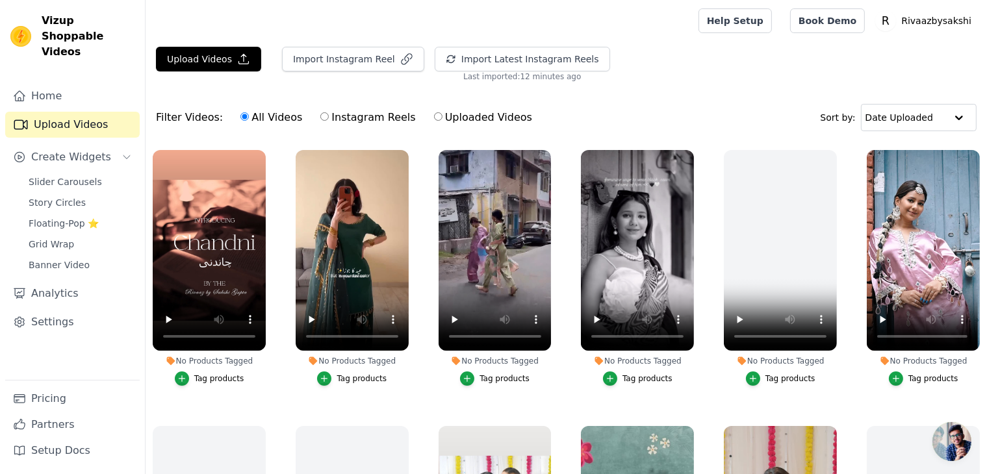
click at [436, 117] on label "Uploaded Videos" at bounding box center [482, 117] width 99 height 17
click at [436, 117] on input "Uploaded Videos" at bounding box center [438, 116] width 8 height 8
radio input "true"
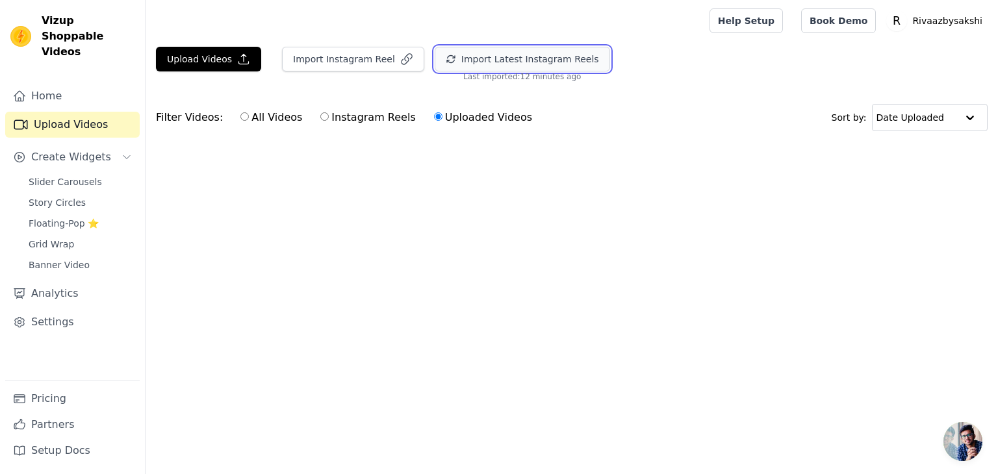
click at [506, 53] on button "Import Latest Instagram Reels" at bounding box center [521, 59] width 175 height 25
click at [240, 115] on input "All Videos" at bounding box center [244, 116] width 8 height 8
radio input "true"
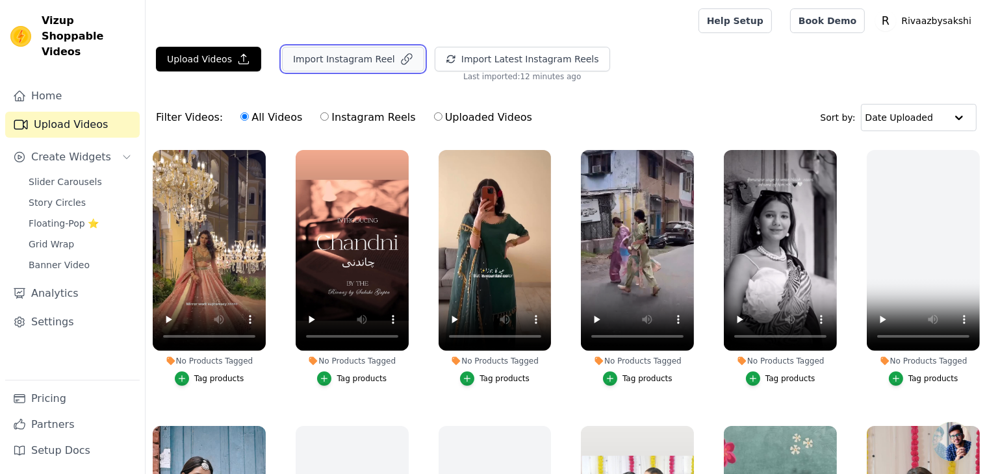
click at [333, 60] on button "Import Instagram Reel" at bounding box center [353, 59] width 142 height 25
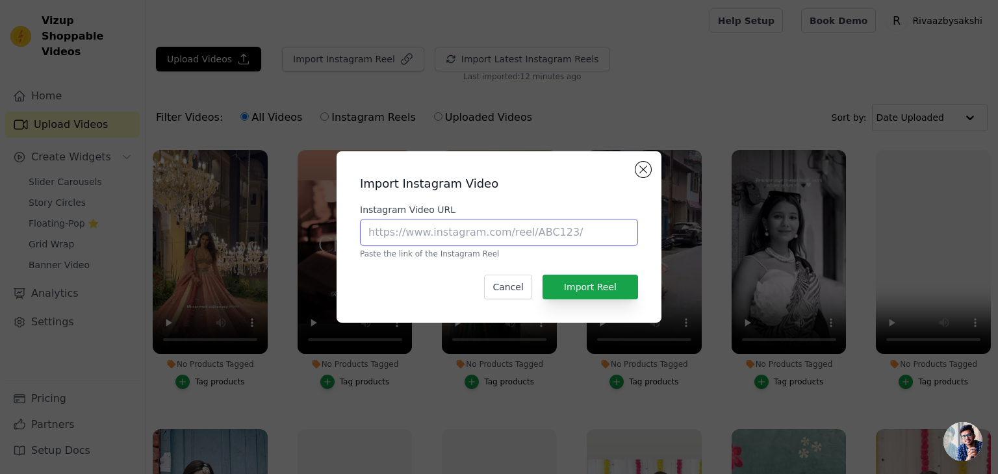
click at [442, 232] on input "Instagram Video URL" at bounding box center [499, 232] width 278 height 27
paste input "https://www.instagram.com/reel/DIsmyF8pLve/?utm_source=ig_web_copy_link&igsh=Mz…"
type input "https://www.instagram.com/reel/DIsmyF8pLve/?utm_source=ig_web_copy_link&igsh=Mz…"
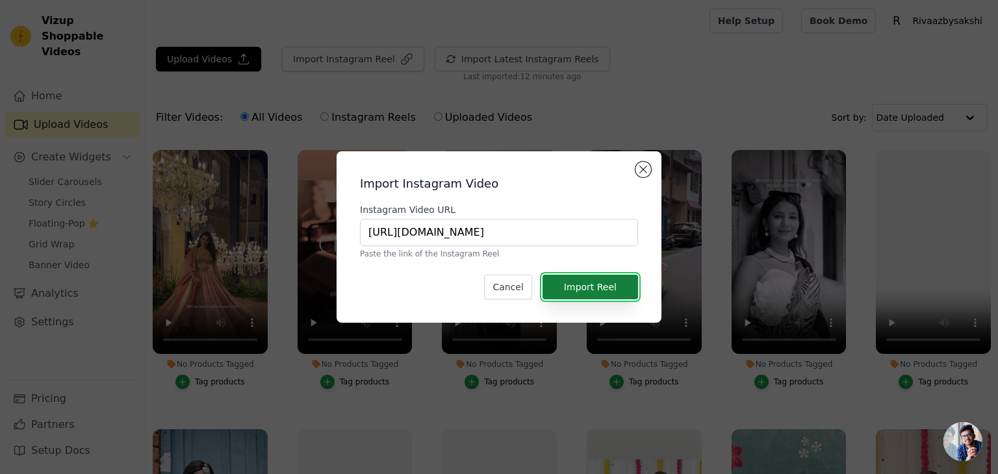
scroll to position [0, 0]
click at [608, 291] on button "Import Reel" at bounding box center [589, 287] width 95 height 25
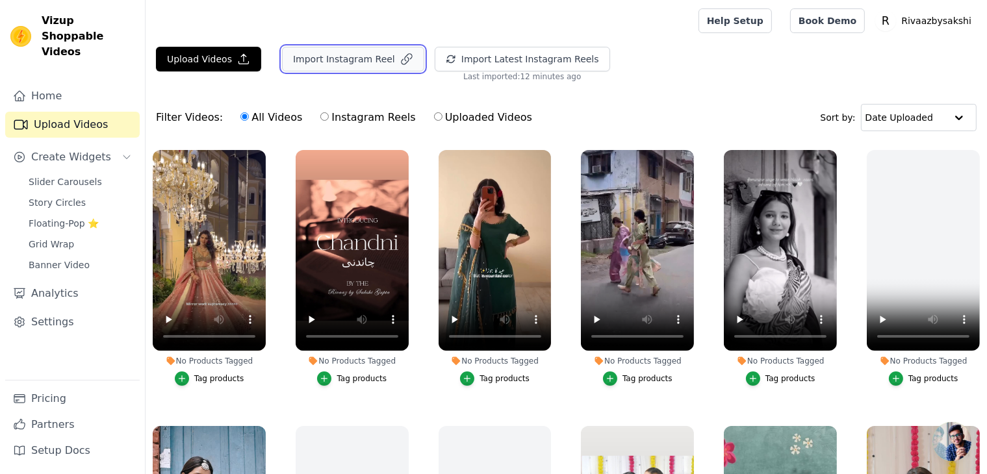
click at [366, 64] on button "Import Instagram Reel" at bounding box center [353, 59] width 142 height 25
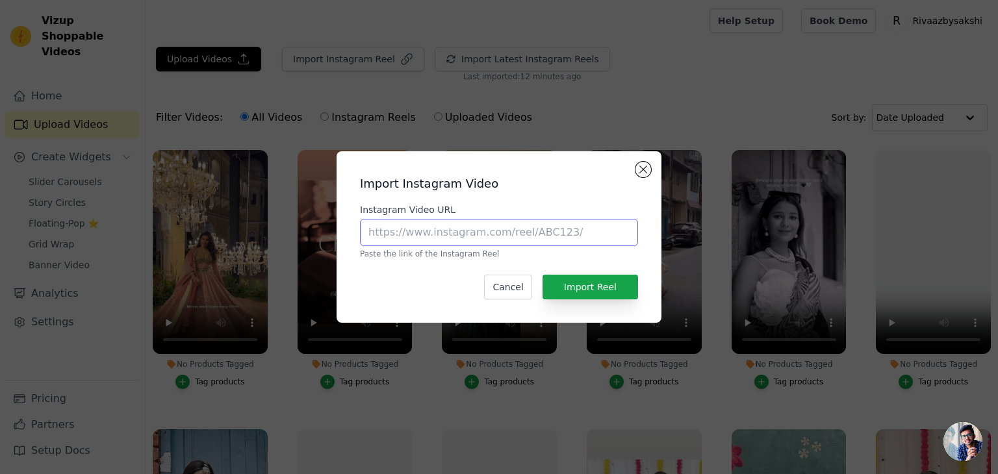
click at [446, 236] on input "Instagram Video URL" at bounding box center [499, 232] width 278 height 27
paste input "https://www.instagram.com/reel/DH8cu1_p7Ko/?utm_source=ig_web_copy_link&igsh=Mz…"
type input "https://www.instagram.com/reel/DH8cu1_p7Ko/?utm_source=ig_web_copy_link&igsh=Mz…"
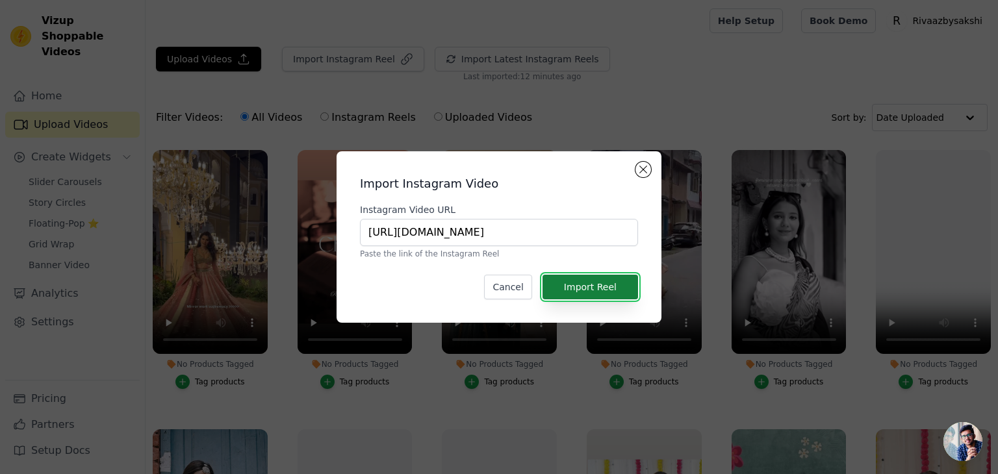
scroll to position [0, 0]
click at [594, 284] on button "Import Reel" at bounding box center [589, 287] width 95 height 25
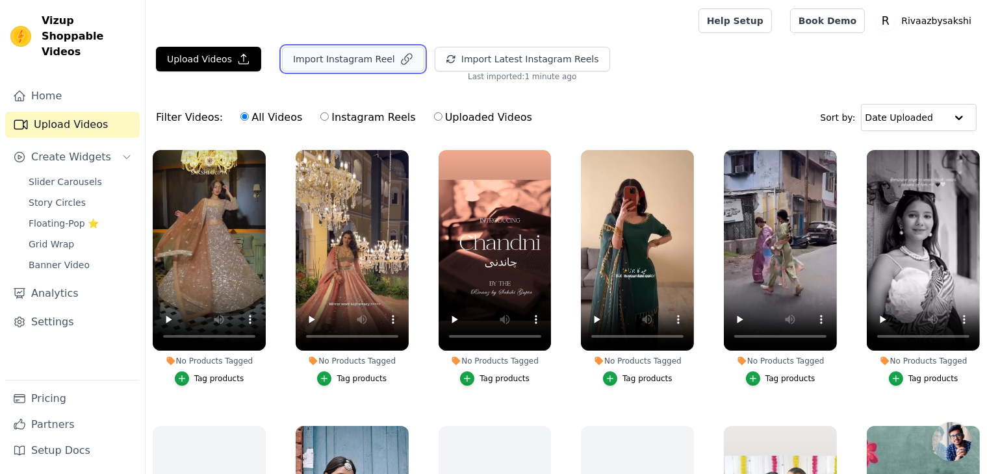
click at [379, 56] on button "Import Instagram Reel" at bounding box center [353, 59] width 142 height 25
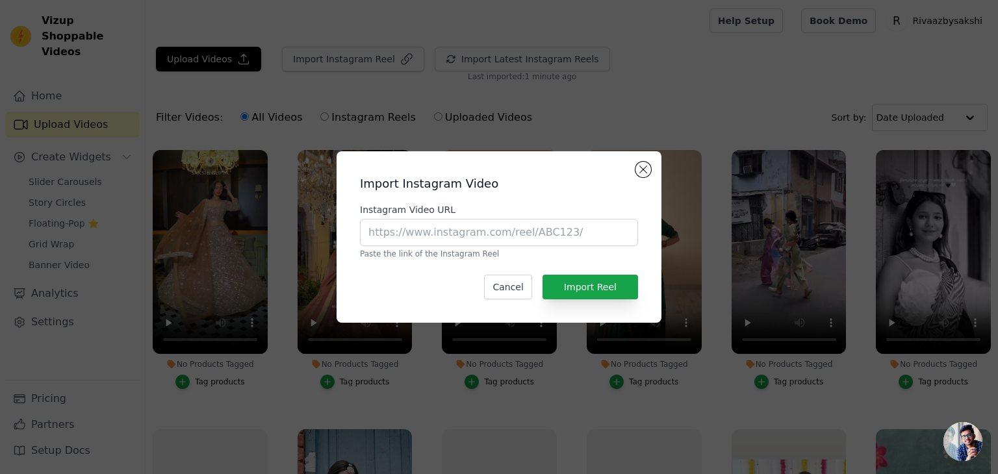
click at [436, 247] on div "Instagram Video URL Paste the link of the Instagram Reel" at bounding box center [499, 231] width 278 height 56
click at [440, 240] on input "Instagram Video URL" at bounding box center [499, 232] width 278 height 27
paste input "https://www.instagram.com/reel/DMZ8MXxJdNz/?utm_source=ig_web_copy_link&igsh=Mz…"
type input "https://www.instagram.com/reel/DMZ8MXxJdNz/?utm_source=ig_web_copy_link&igsh=Mz…"
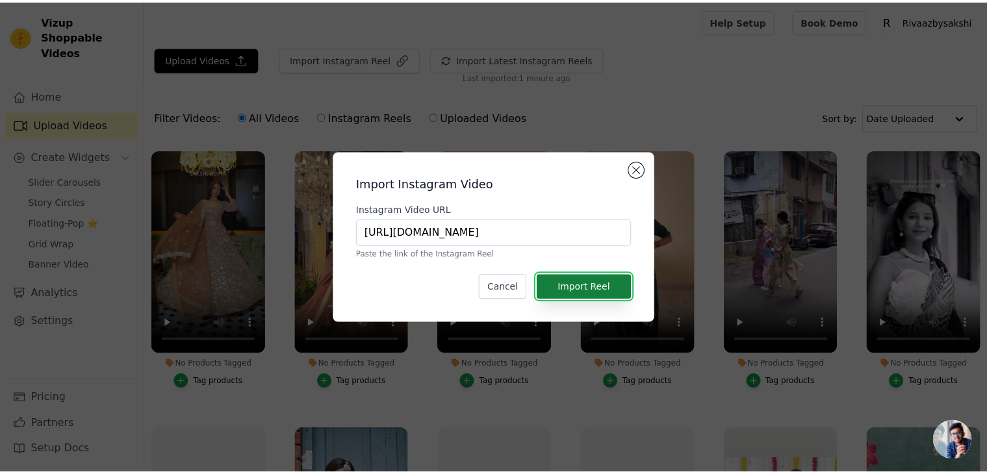
scroll to position [0, 0]
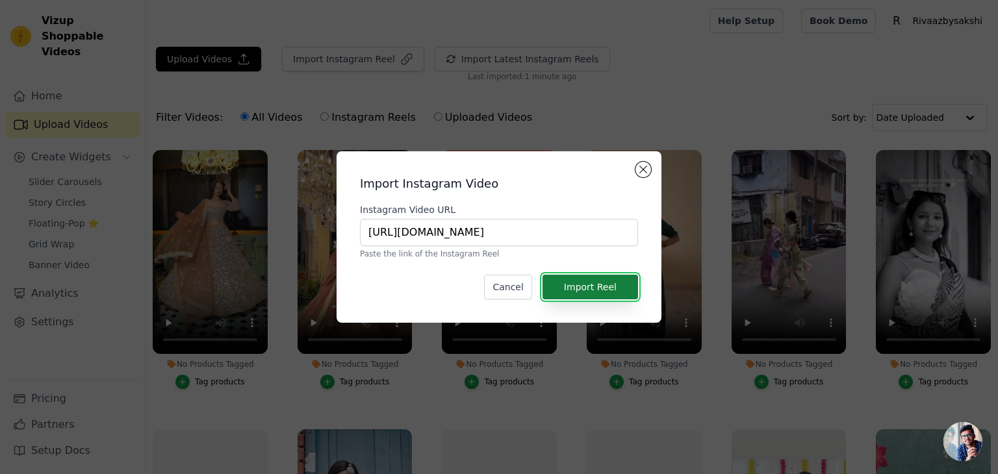
click at [586, 277] on button "Import Reel" at bounding box center [589, 287] width 95 height 25
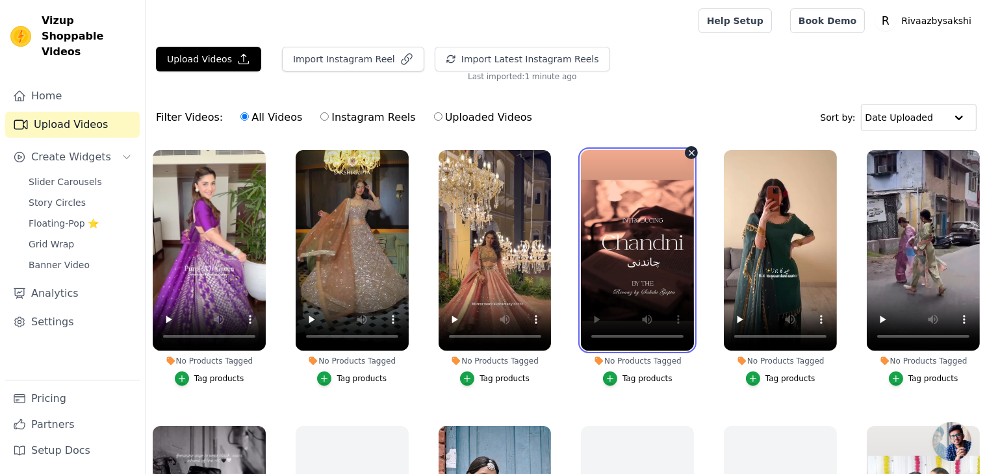
click at [630, 237] on video at bounding box center [637, 250] width 113 height 201
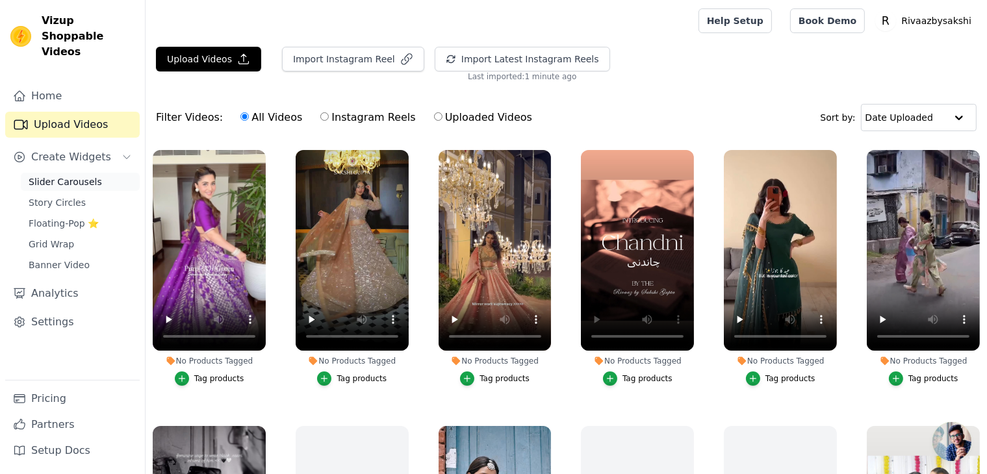
click at [61, 175] on span "Slider Carousels" at bounding box center [65, 181] width 73 height 13
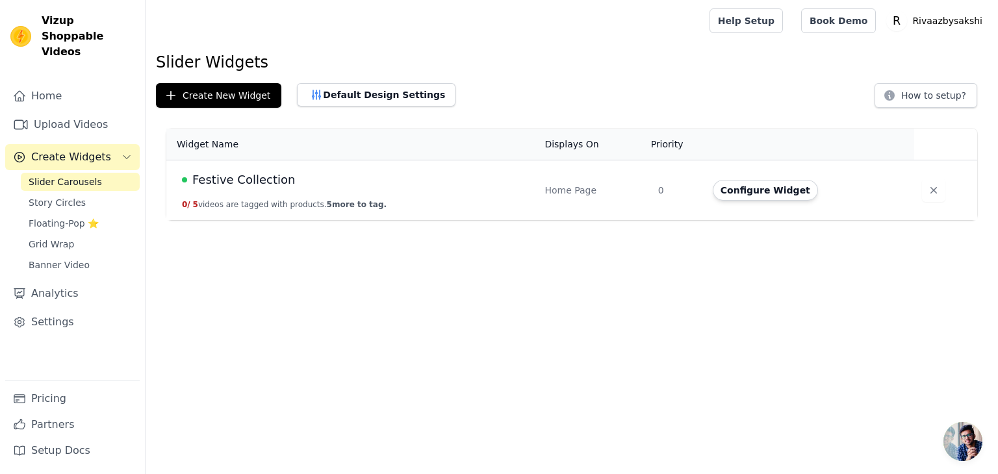
click at [262, 190] on td "Festive Collection 0 / 5 videos are tagged with products. 5 more to tag." at bounding box center [351, 190] width 370 height 60
click at [196, 175] on span "Festive Collection" at bounding box center [243, 180] width 103 height 18
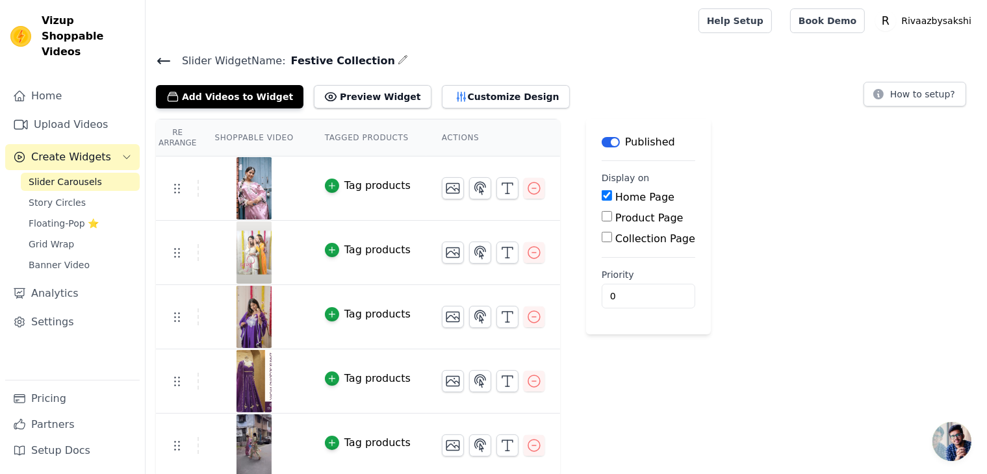
scroll to position [3, 0]
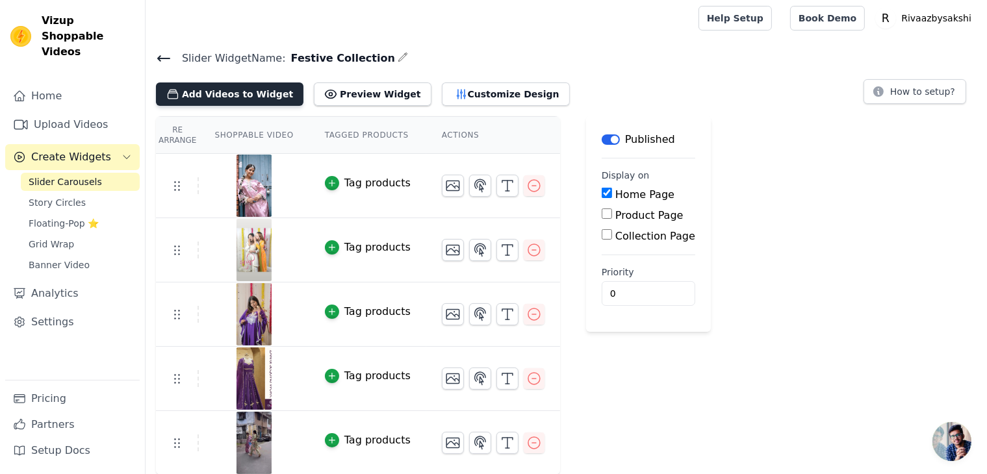
click at [244, 92] on button "Add Videos to Widget" at bounding box center [229, 93] width 147 height 23
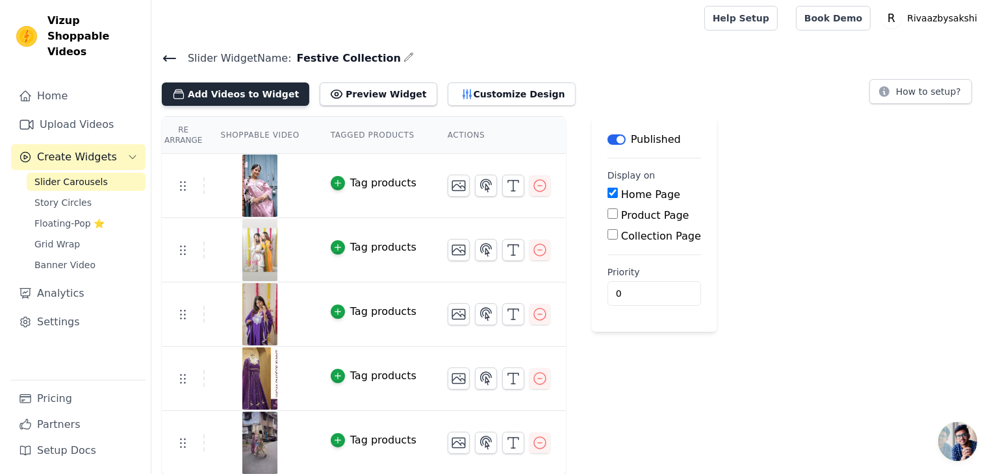
scroll to position [0, 0]
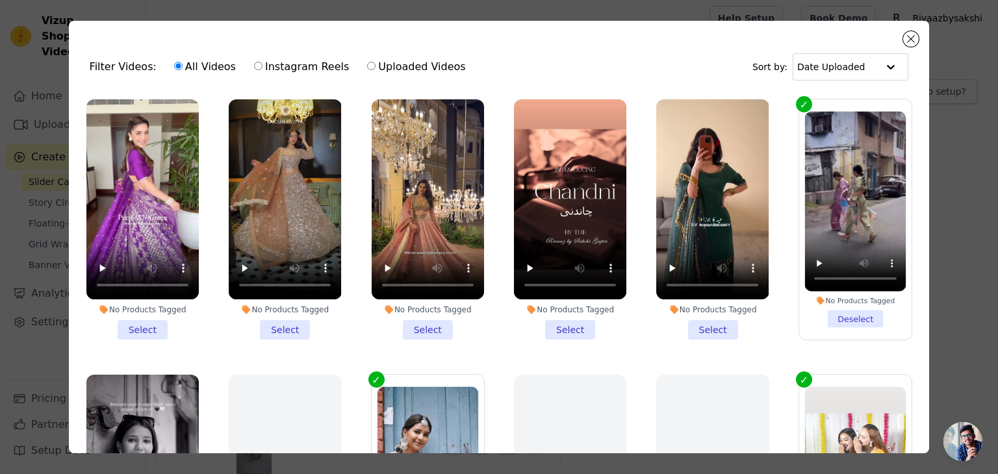
click at [135, 323] on li "No Products Tagged Select" at bounding box center [142, 219] width 112 height 240
click at [0, 0] on input "No Products Tagged Select" at bounding box center [0, 0] width 0 height 0
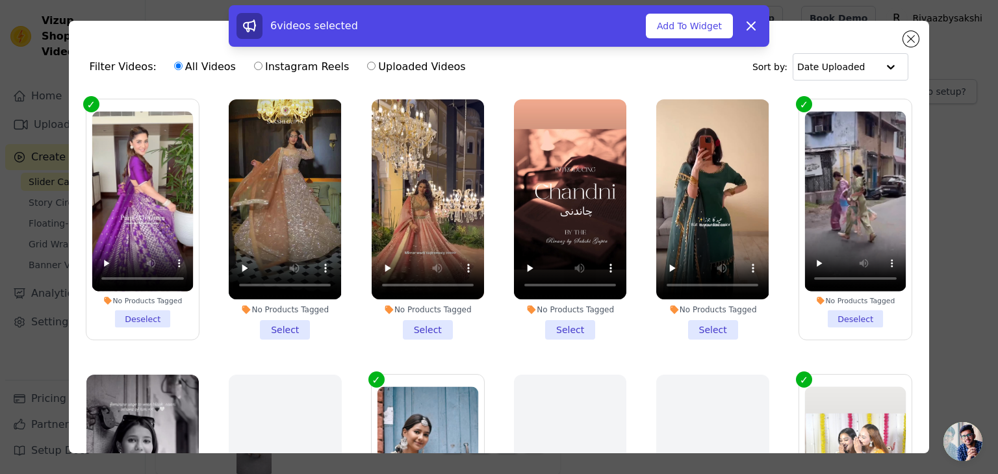
click at [284, 320] on li "No Products Tagged Select" at bounding box center [285, 219] width 112 height 240
click at [0, 0] on input "No Products Tagged Select" at bounding box center [0, 0] width 0 height 0
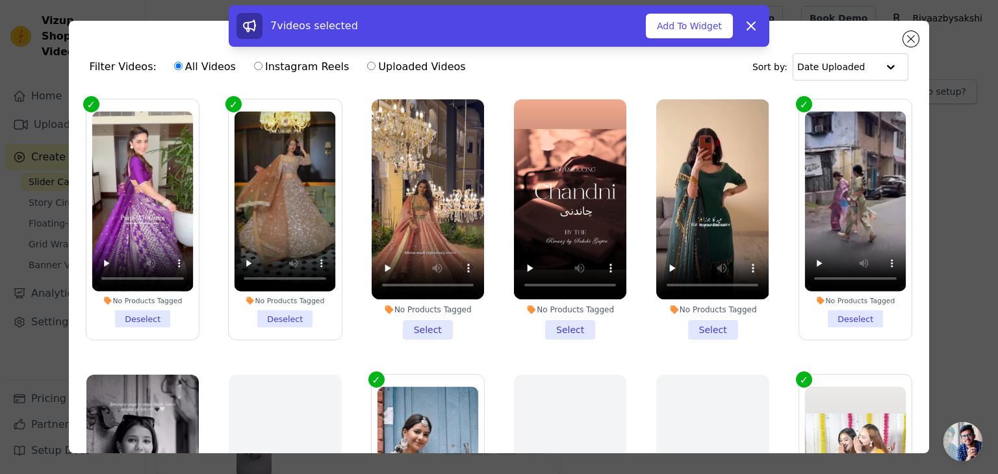
click at [436, 326] on li "No Products Tagged Select" at bounding box center [427, 219] width 112 height 240
click at [0, 0] on input "No Products Tagged Select" at bounding box center [0, 0] width 0 height 0
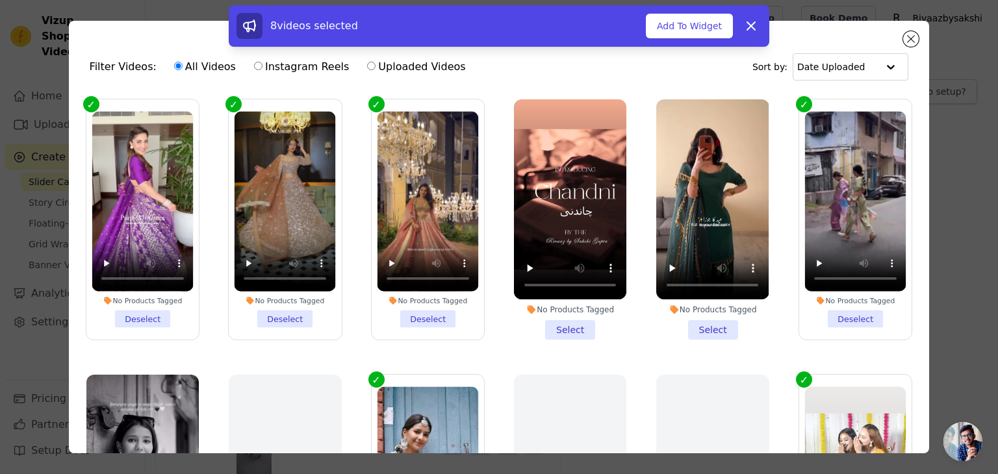
click at [693, 318] on li "No Products Tagged Select" at bounding box center [712, 219] width 112 height 240
click at [0, 0] on input "No Products Tagged Select" at bounding box center [0, 0] width 0 height 0
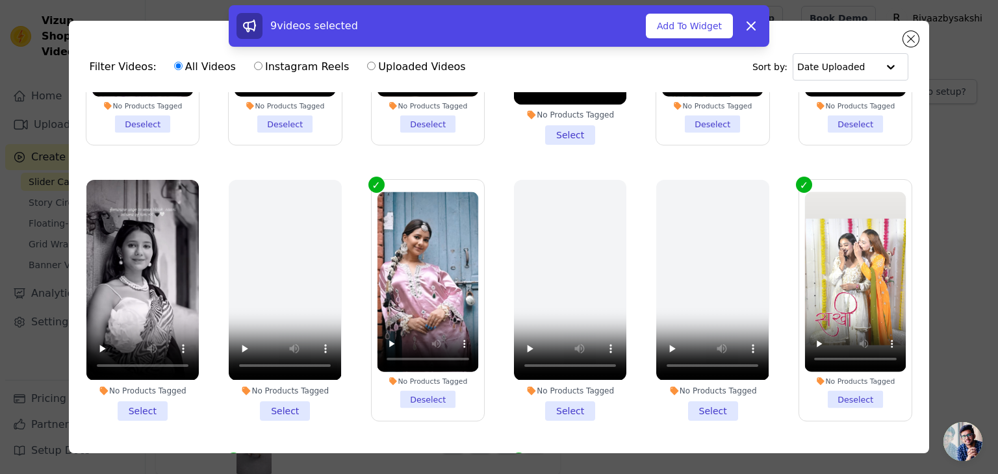
scroll to position [385, 0]
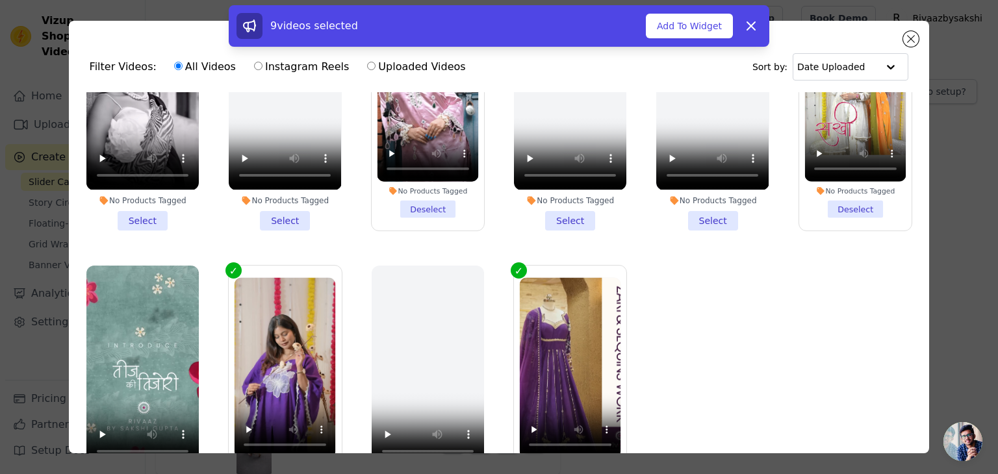
click at [513, 265] on label "No Products Tagged Deselect" at bounding box center [570, 386] width 114 height 242
click at [0, 0] on input "No Products Tagged Deselect" at bounding box center [0, 0] width 0 height 0
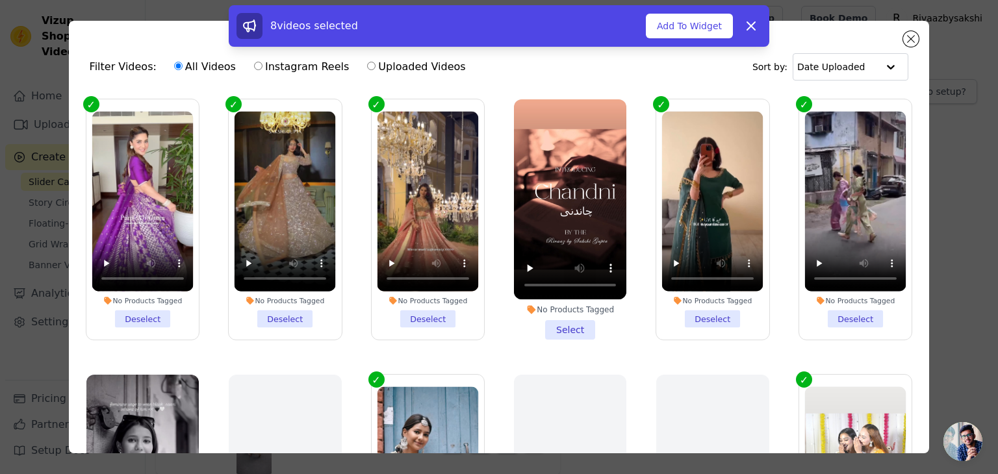
scroll to position [260, 0]
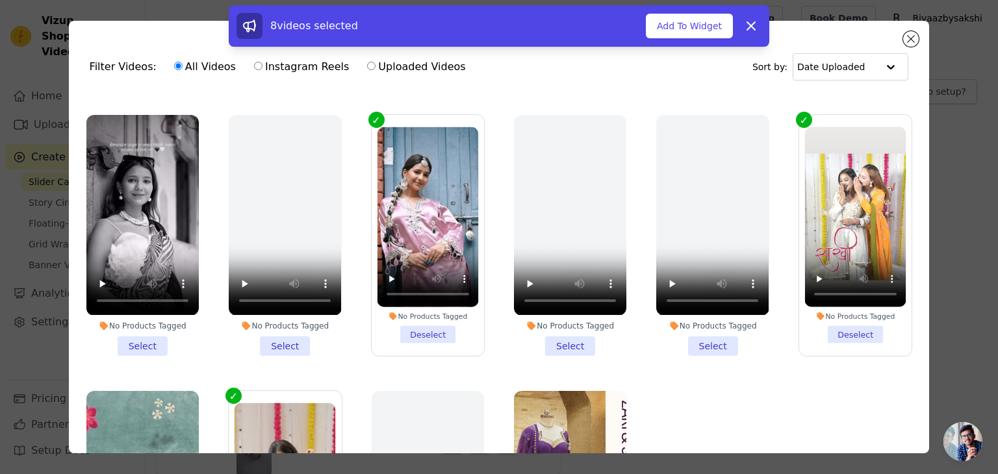
click at [131, 329] on li "No Products Tagged Select" at bounding box center [142, 235] width 112 height 240
click at [0, 0] on input "No Products Tagged Select" at bounding box center [0, 0] width 0 height 0
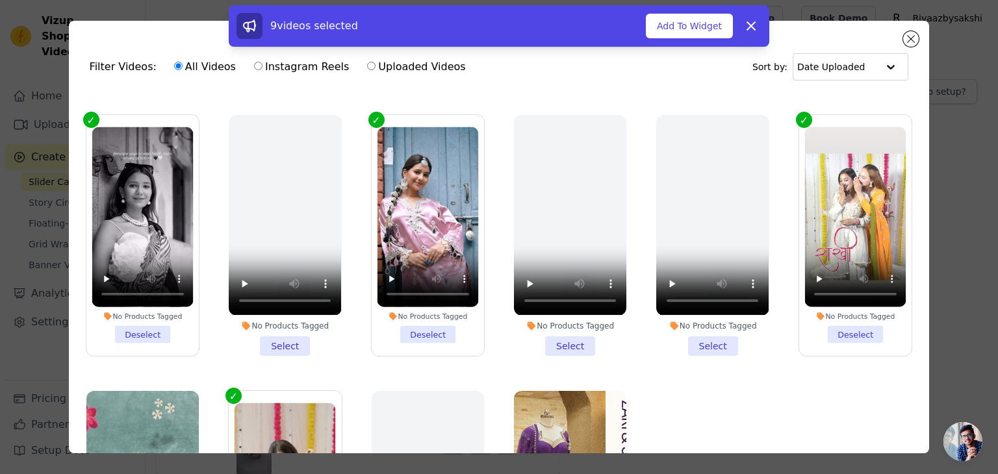
scroll to position [0, 0]
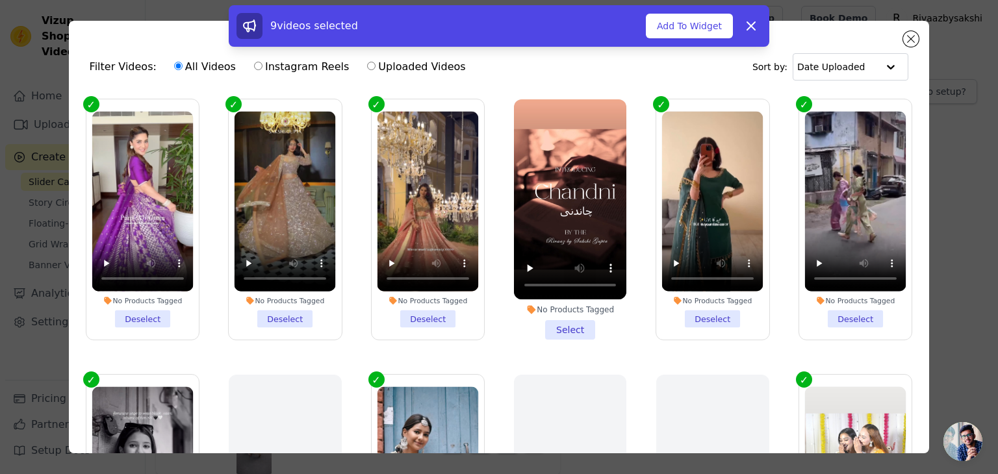
click at [798, 107] on label "No Products Tagged Deselect" at bounding box center [855, 220] width 114 height 242
click at [0, 0] on input "No Products Tagged Deselect" at bounding box center [0, 0] width 0 height 0
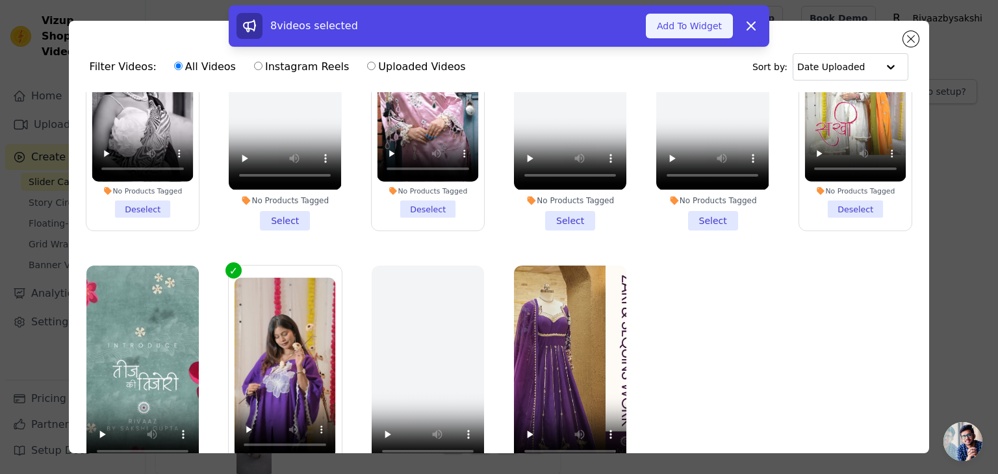
click at [683, 27] on button "Add To Widget" at bounding box center [689, 26] width 87 height 25
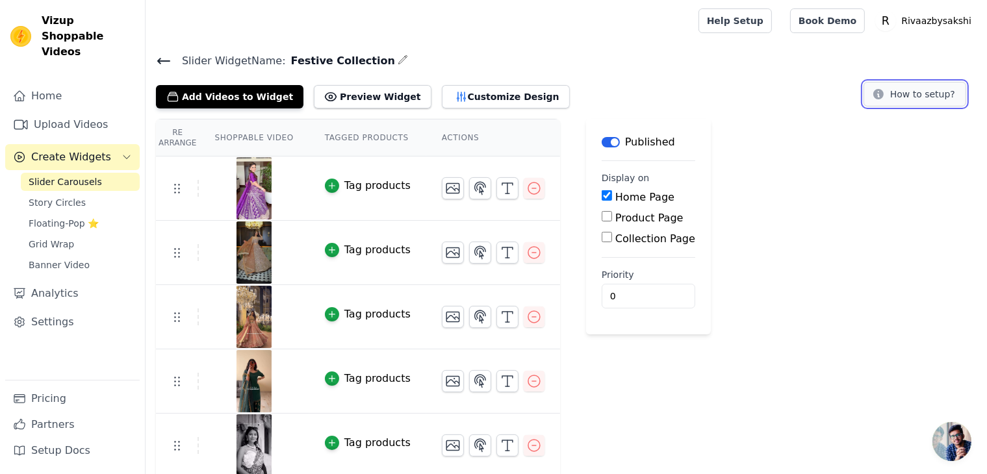
click at [928, 91] on button "How to setup?" at bounding box center [914, 94] width 103 height 25
click at [62, 196] on span "Story Circles" at bounding box center [57, 202] width 57 height 13
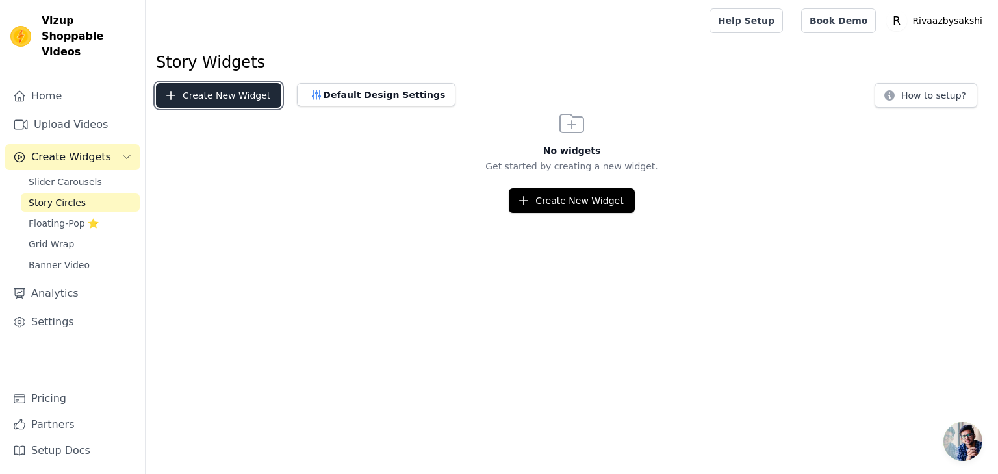
click at [248, 97] on button "Create New Widget" at bounding box center [218, 95] width 125 height 25
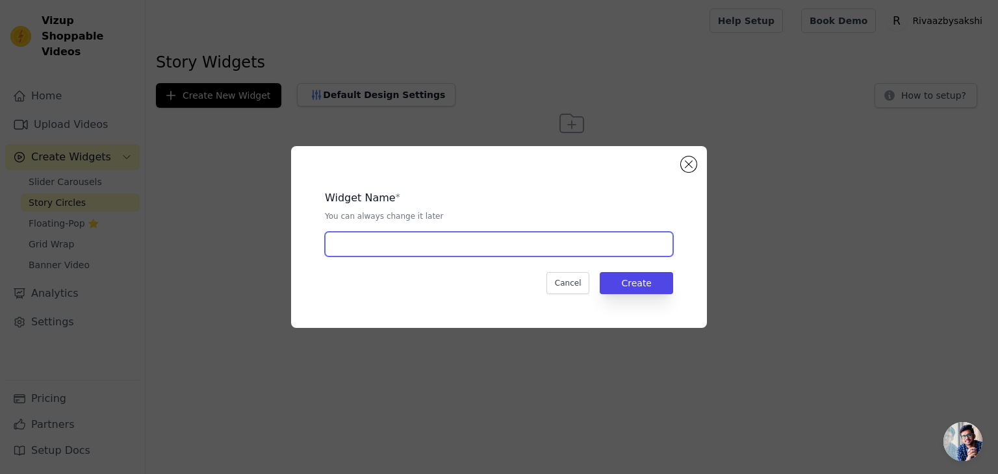
click at [538, 245] on input "text" at bounding box center [499, 244] width 348 height 25
type input "S"
type input "Story collection"
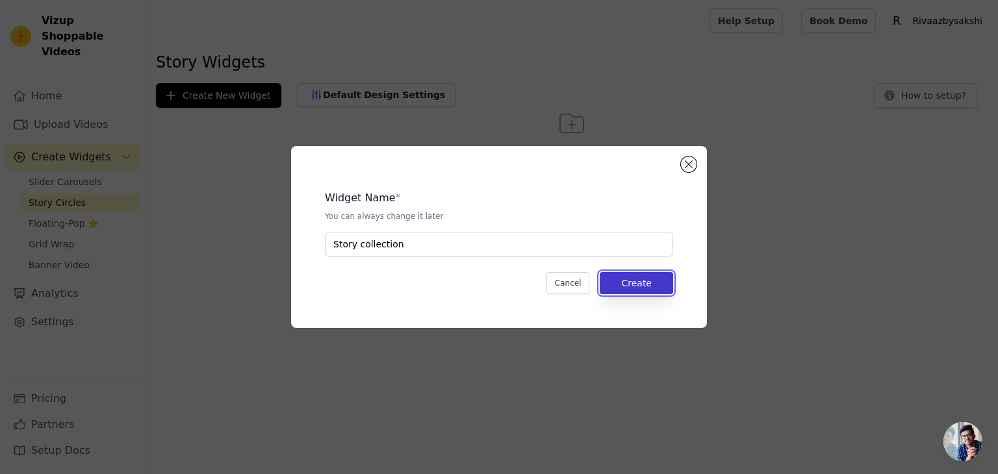
click at [633, 277] on button "Create" at bounding box center [635, 283] width 73 height 22
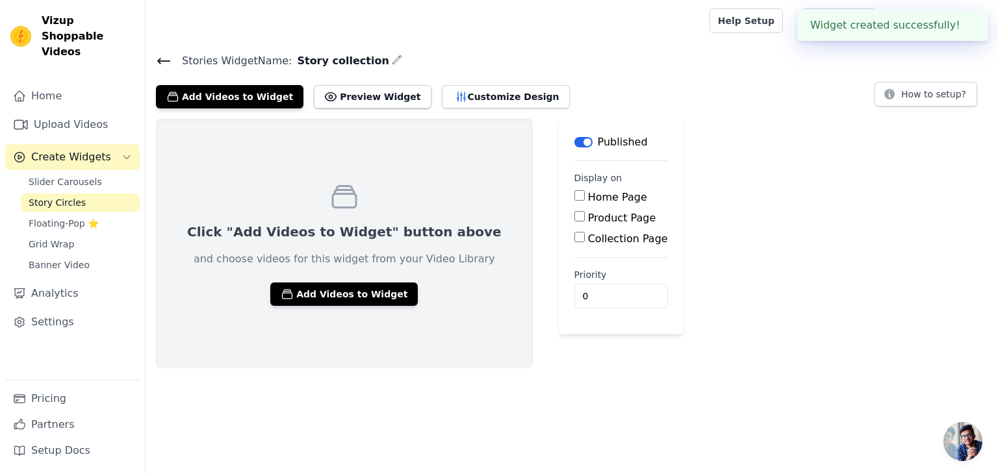
click at [574, 195] on input "Home Page" at bounding box center [579, 195] width 10 height 10
checkbox input "true"
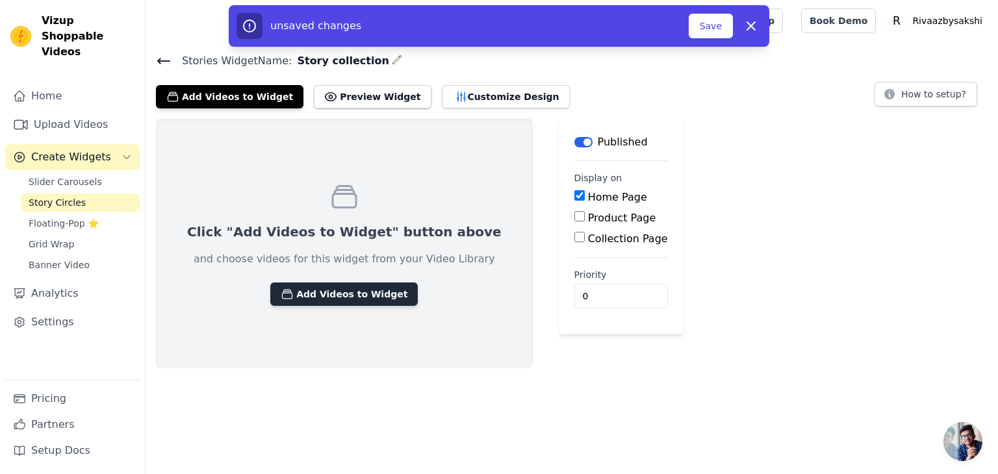
click at [319, 288] on button "Add Videos to Widget" at bounding box center [343, 294] width 147 height 23
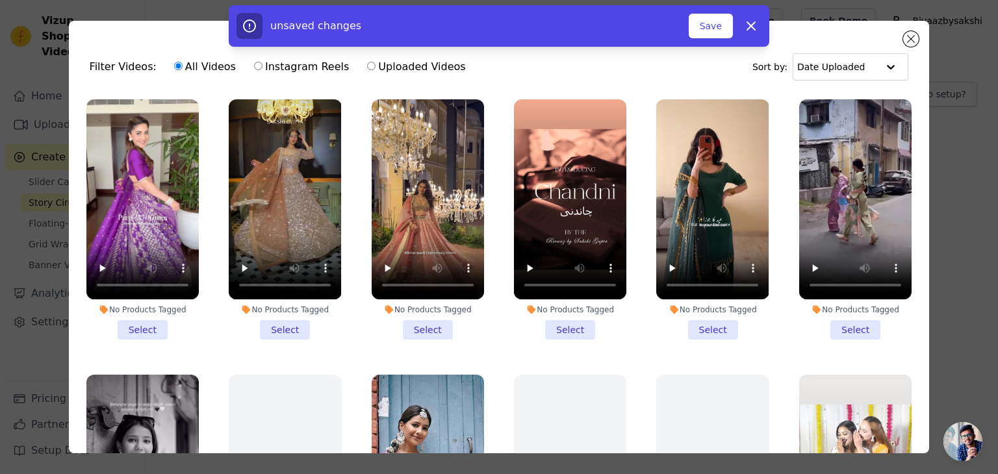
click at [278, 71] on label "Instagram Reels" at bounding box center [301, 66] width 96 height 17
click at [262, 70] on input "Instagram Reels" at bounding box center [258, 66] width 8 height 8
radio input "true"
click at [366, 68] on label "Uploaded Videos" at bounding box center [415, 66] width 99 height 17
click at [367, 68] on input "Uploaded Videos" at bounding box center [371, 66] width 8 height 8
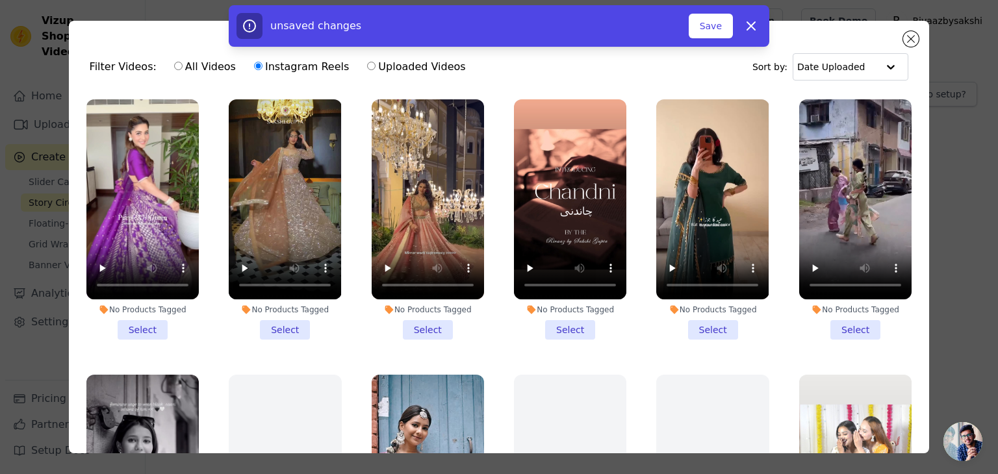
radio input "true"
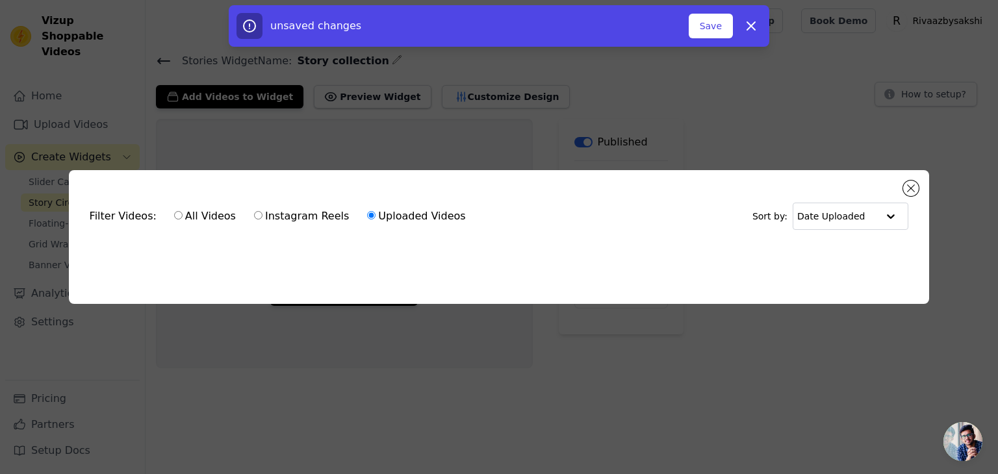
click at [177, 208] on label "All Videos" at bounding box center [204, 216] width 63 height 17
click at [177, 211] on input "All Videos" at bounding box center [178, 215] width 8 height 8
radio input "true"
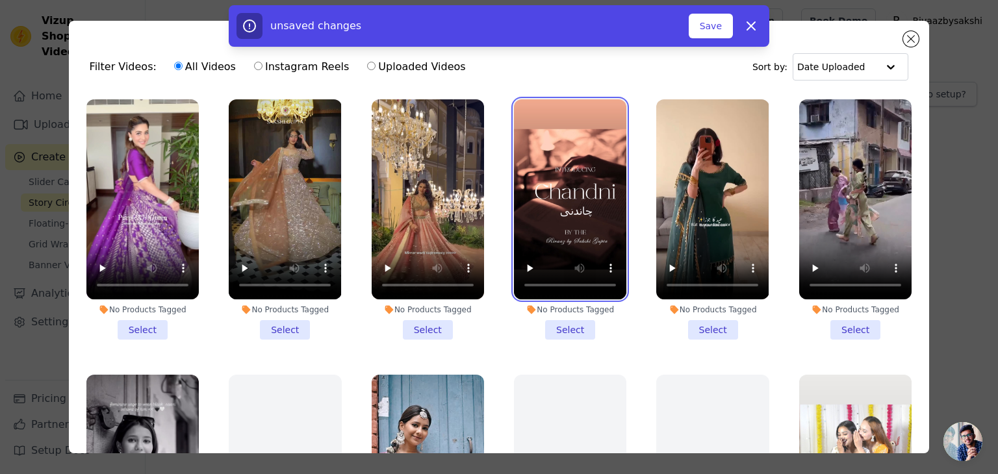
click at [564, 158] on video at bounding box center [570, 199] width 112 height 200
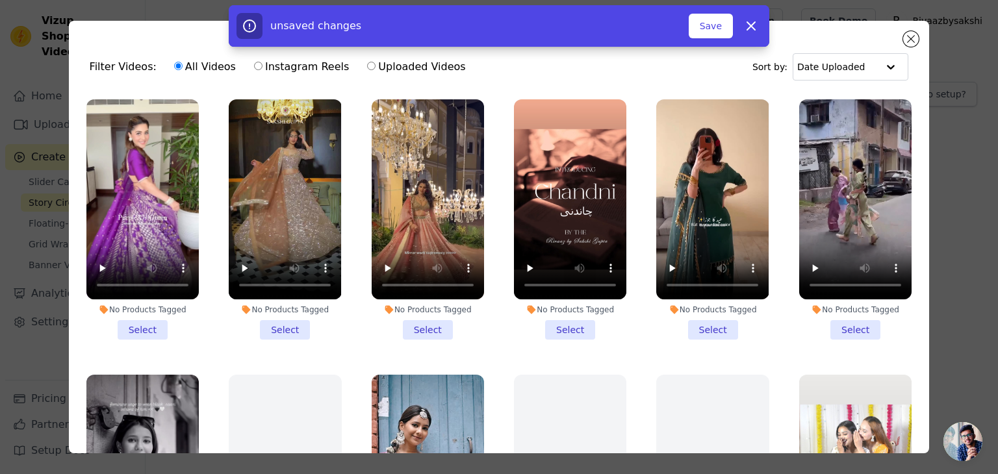
click at [559, 318] on li "No Products Tagged Select" at bounding box center [570, 219] width 112 height 240
click at [0, 0] on input "No Products Tagged Select" at bounding box center [0, 0] width 0 height 0
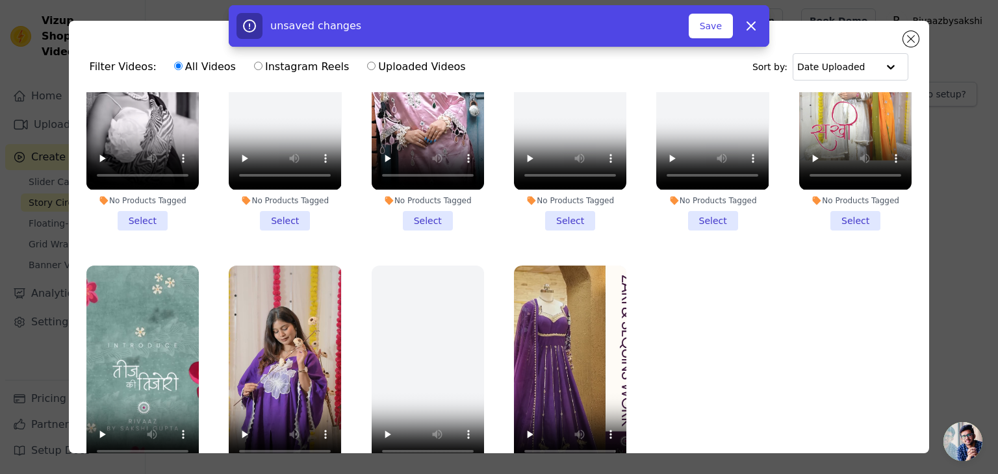
scroll to position [112, 0]
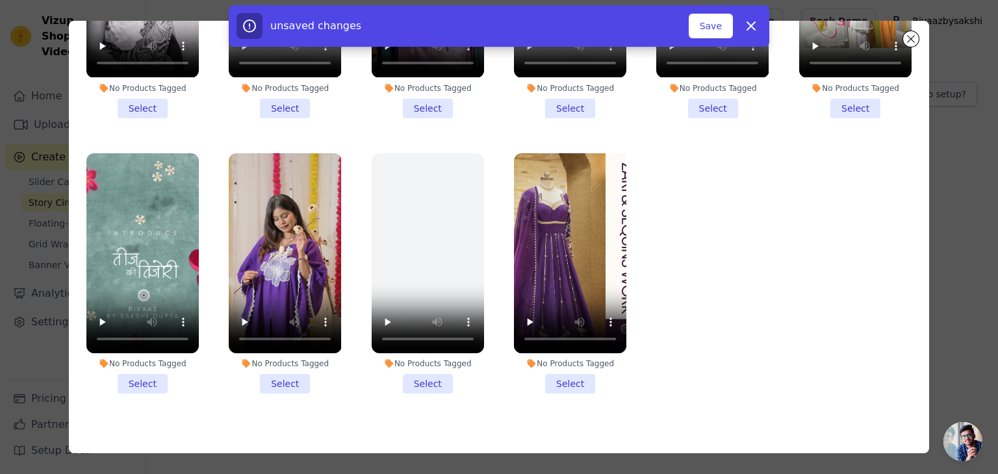
click at [146, 372] on li "No Products Tagged Select" at bounding box center [142, 273] width 112 height 240
click at [0, 0] on input "No Products Tagged Select" at bounding box center [0, 0] width 0 height 0
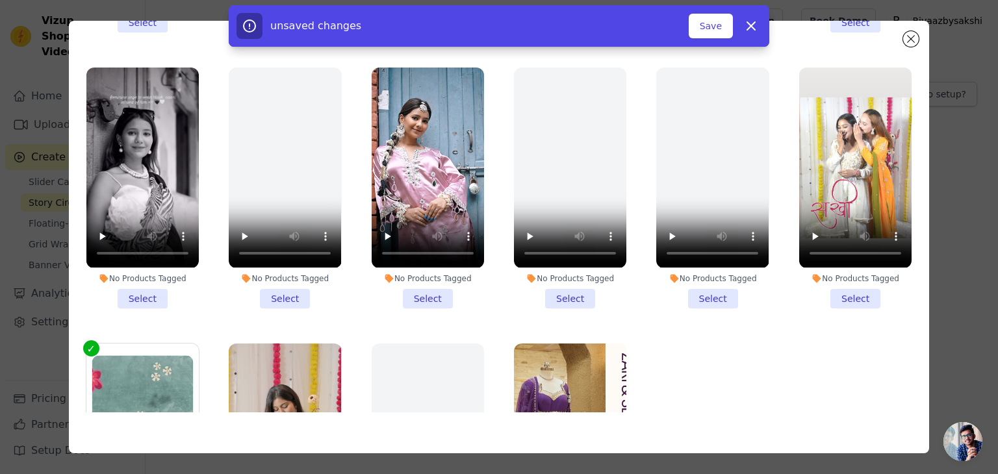
scroll to position [385, 0]
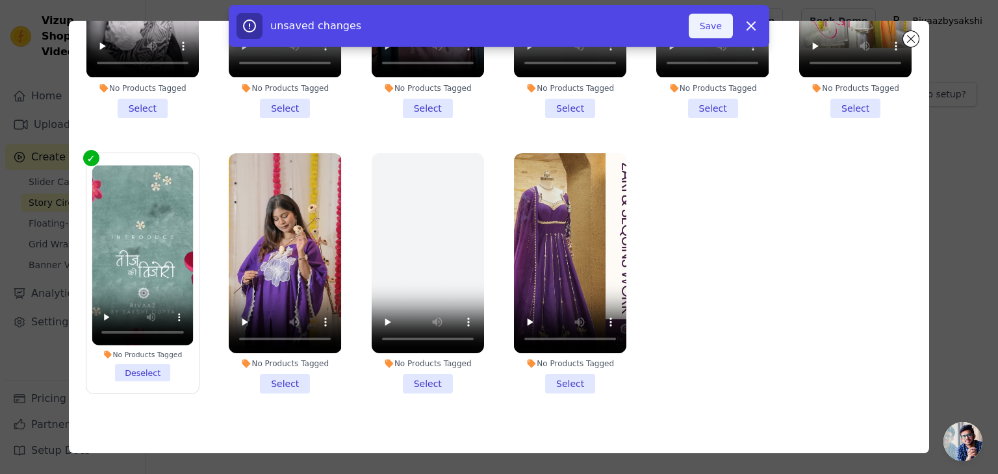
click at [710, 30] on button "Save" at bounding box center [710, 26] width 44 height 25
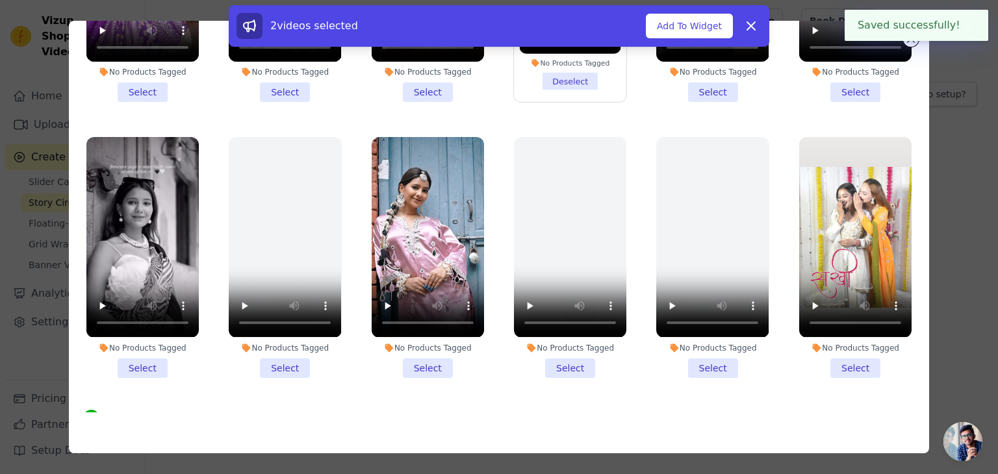
scroll to position [0, 0]
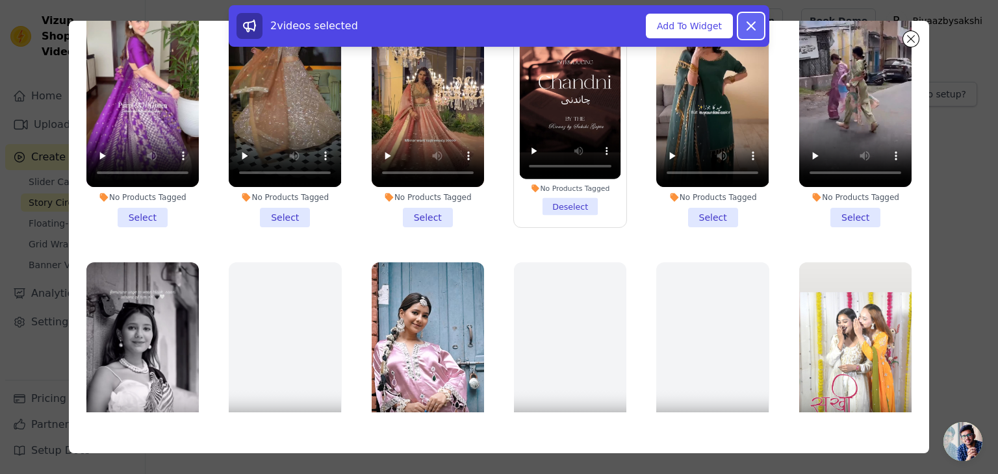
click at [747, 29] on icon at bounding box center [751, 26] width 8 height 8
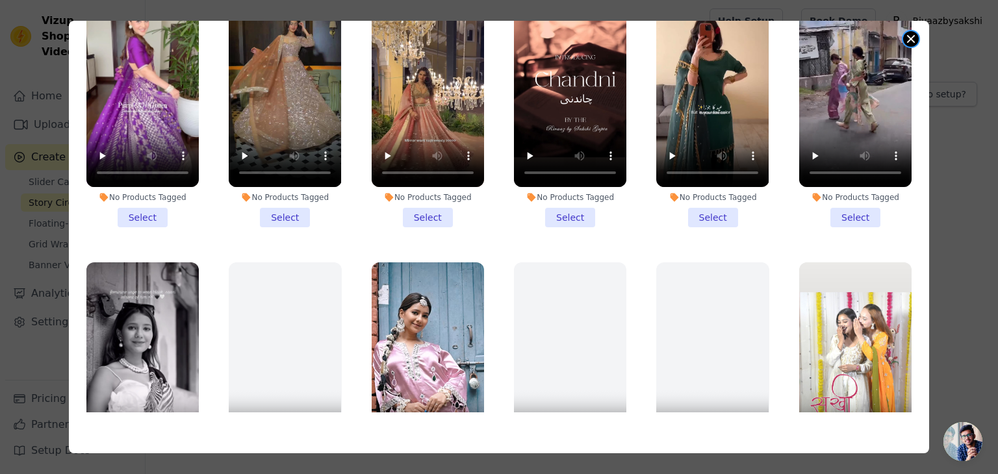
click at [916, 38] on button "Close modal" at bounding box center [911, 39] width 16 height 16
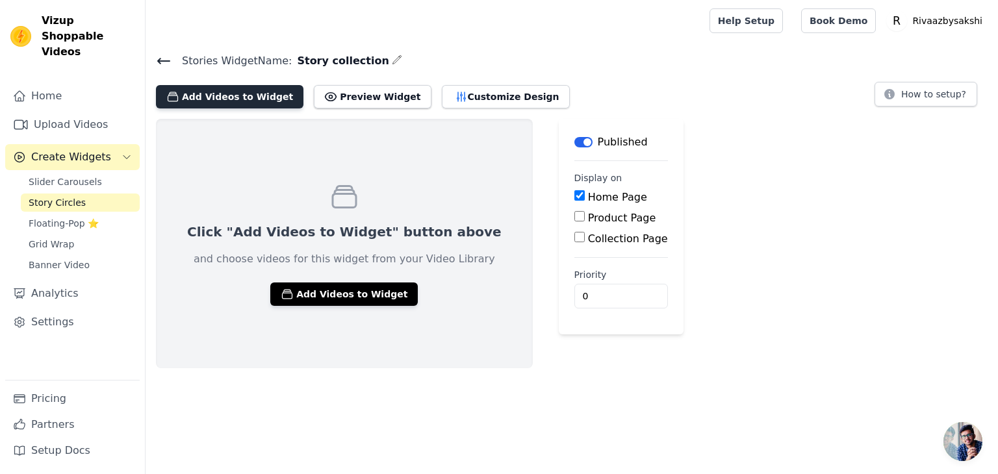
click at [235, 97] on button "Add Videos to Widget" at bounding box center [229, 96] width 147 height 23
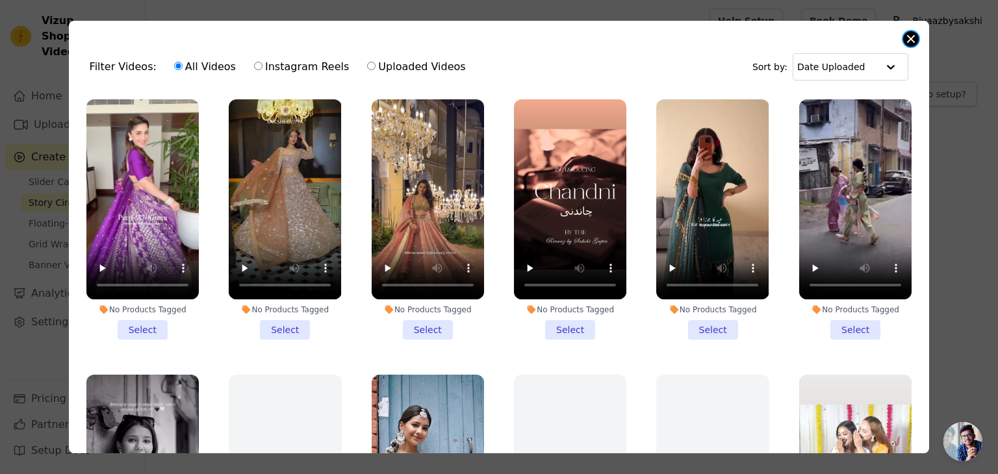
click at [905, 38] on button "Close modal" at bounding box center [911, 39] width 16 height 16
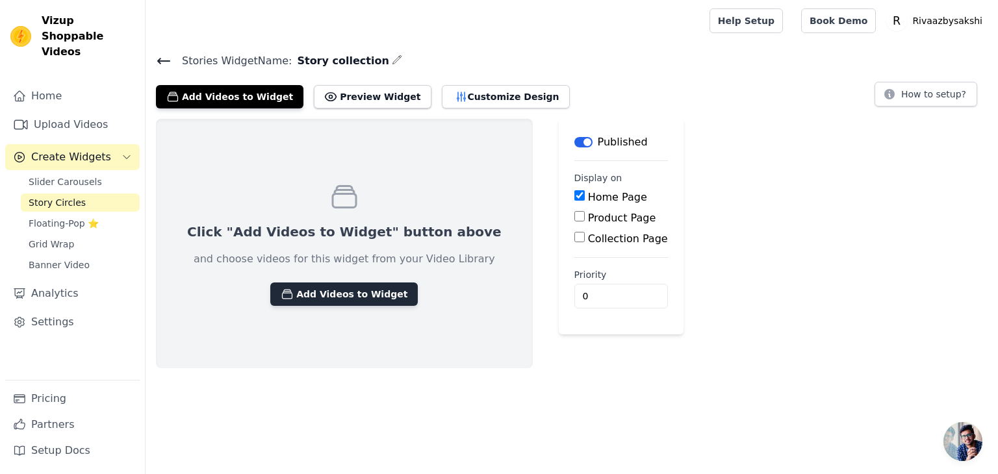
click at [327, 300] on button "Add Videos to Widget" at bounding box center [343, 294] width 147 height 23
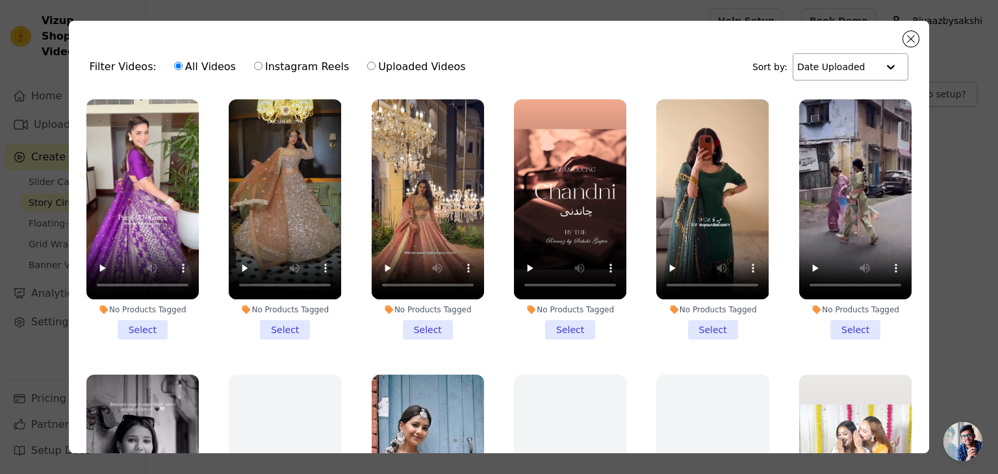
click at [839, 70] on input "text" at bounding box center [837, 67] width 81 height 26
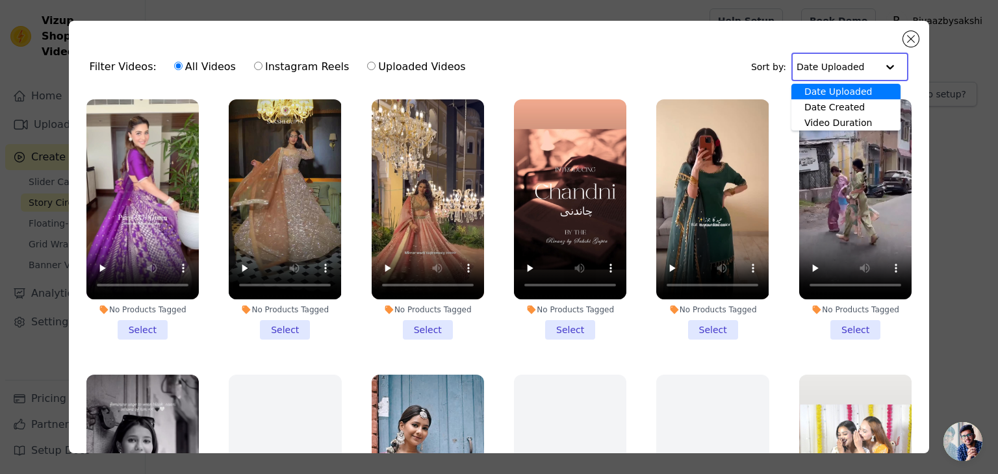
click at [916, 32] on div "Filter Videos: All Videos Instagram Reels Uploaded Videos Sort by: Date Uploade…" at bounding box center [499, 237] width 861 height 433
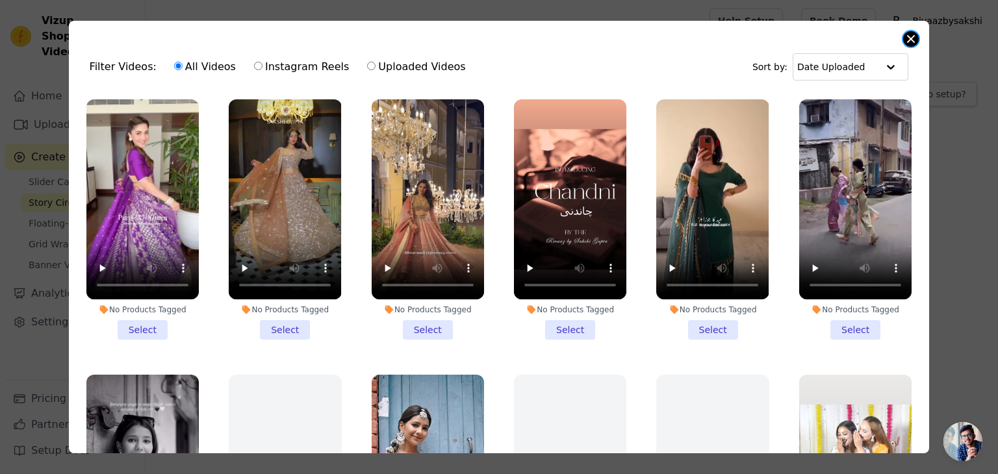
click at [907, 35] on button "Close modal" at bounding box center [911, 39] width 16 height 16
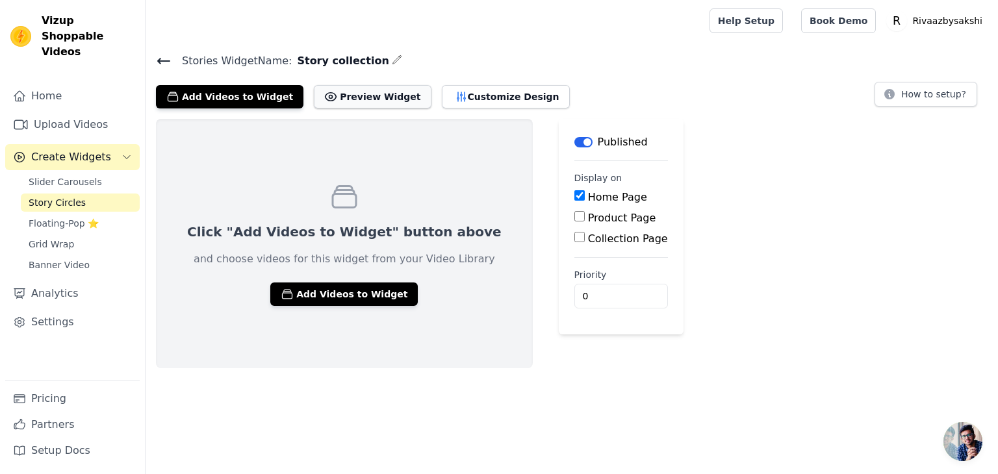
click at [354, 91] on button "Preview Widget" at bounding box center [372, 96] width 117 height 23
click at [338, 289] on button "Add Videos to Widget" at bounding box center [343, 294] width 147 height 23
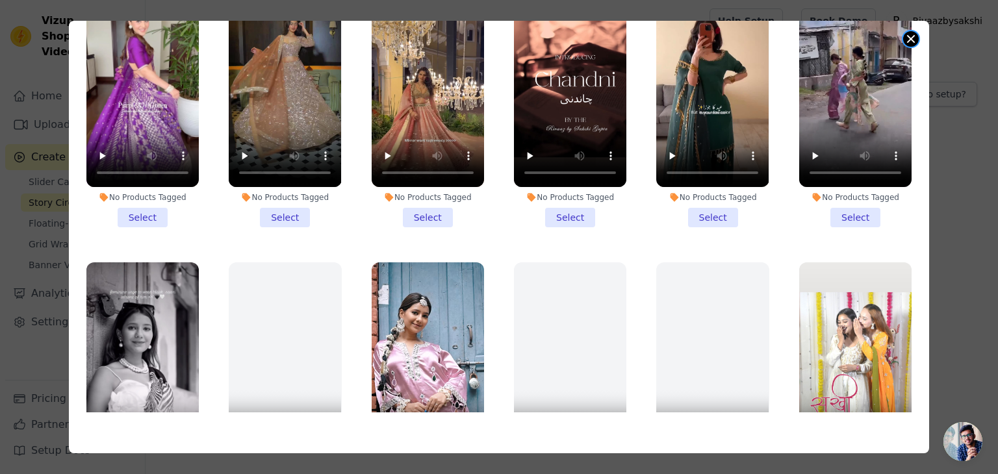
click at [911, 36] on button "Close modal" at bounding box center [911, 39] width 16 height 16
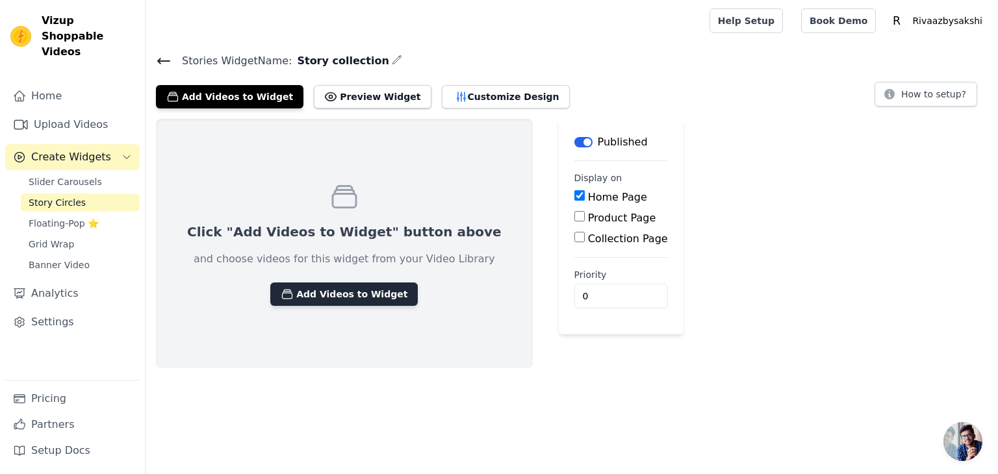
click at [316, 288] on button "Add Videos to Widget" at bounding box center [343, 294] width 147 height 23
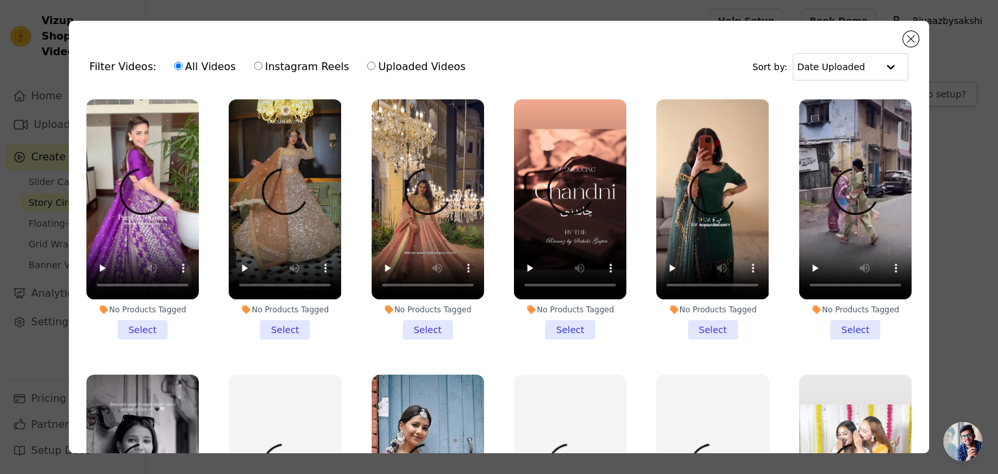
scroll to position [65, 0]
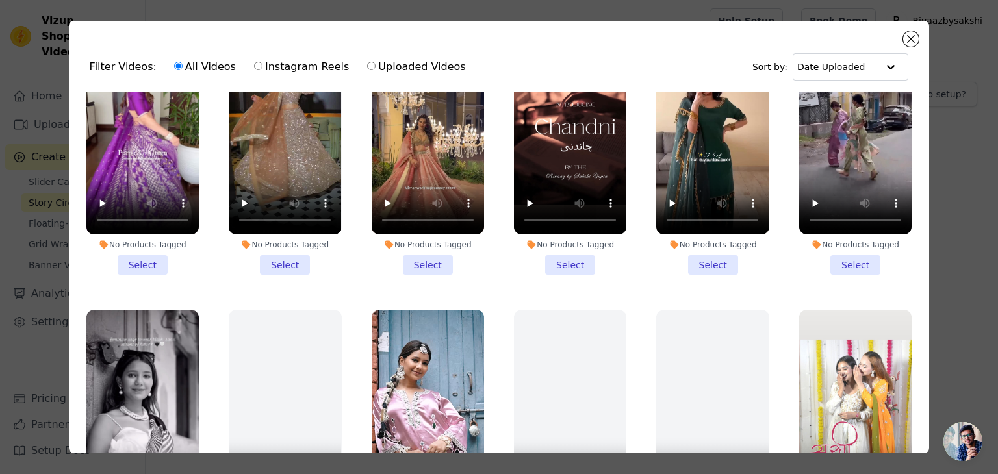
click at [566, 265] on li "No Products Tagged Select" at bounding box center [570, 154] width 112 height 240
click at [0, 0] on input "No Products Tagged Select" at bounding box center [0, 0] width 0 height 0
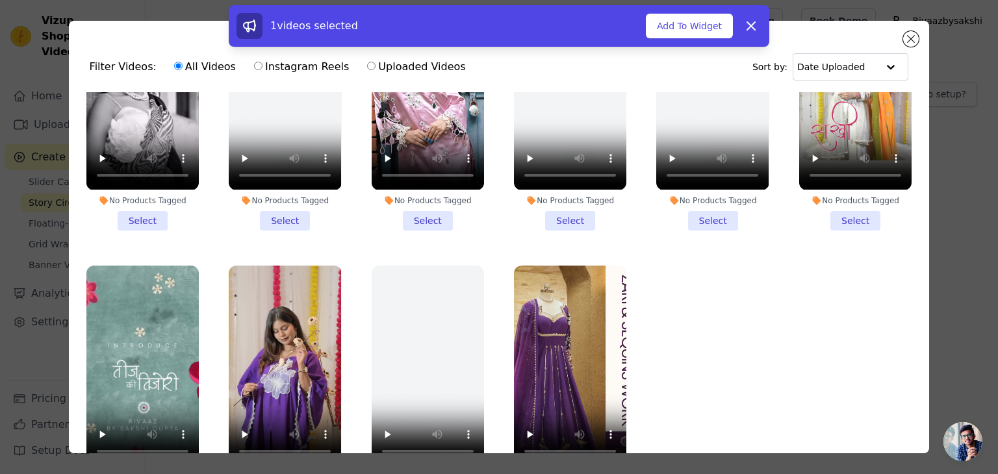
scroll to position [112, 0]
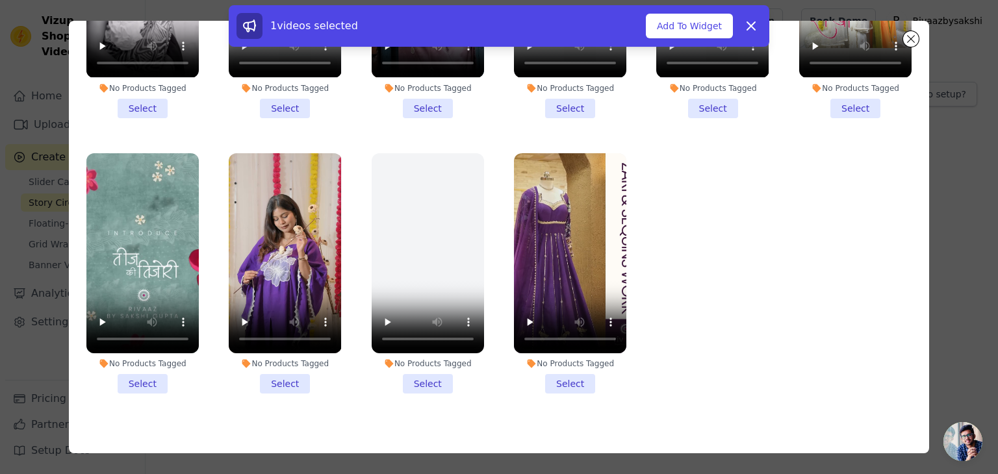
click at [157, 364] on li "No Products Tagged Select" at bounding box center [142, 273] width 112 height 240
click at [0, 0] on input "No Products Tagged Select" at bounding box center [0, 0] width 0 height 0
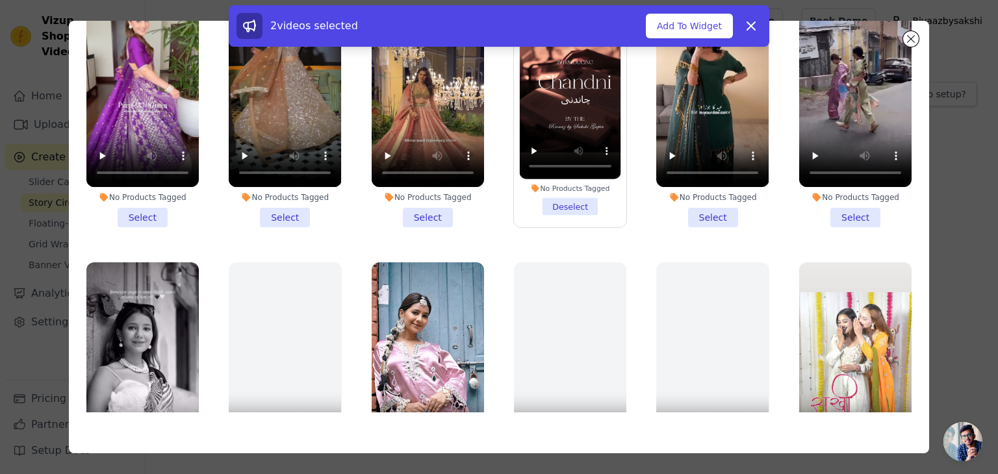
scroll to position [0, 0]
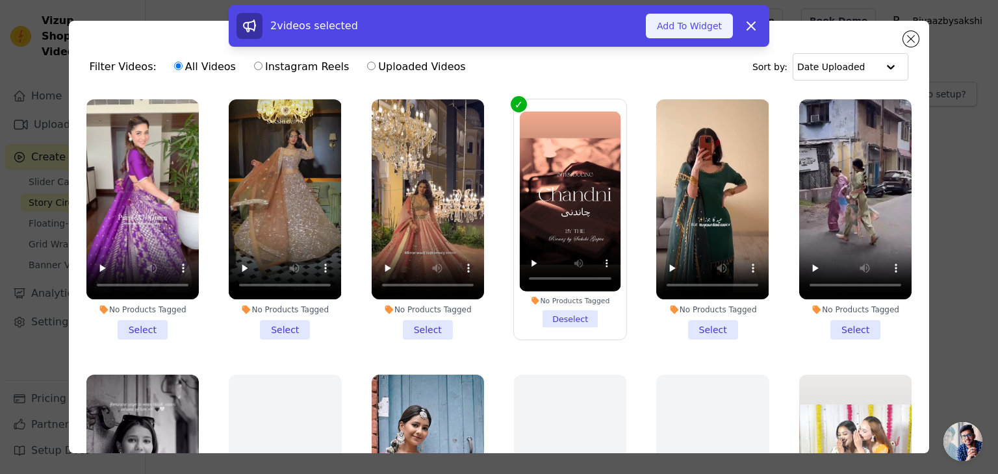
click at [677, 31] on button "Add To Widget" at bounding box center [689, 26] width 87 height 25
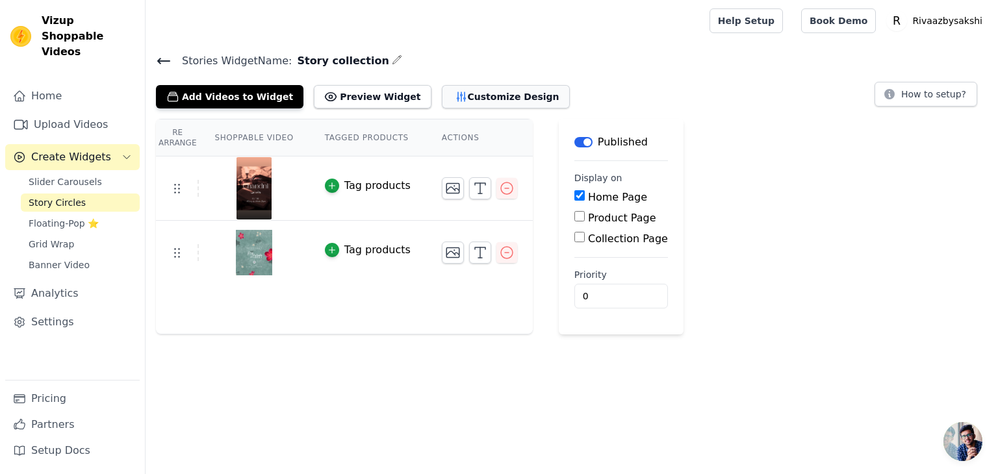
click at [468, 94] on button "Customize Design" at bounding box center [506, 96] width 128 height 23
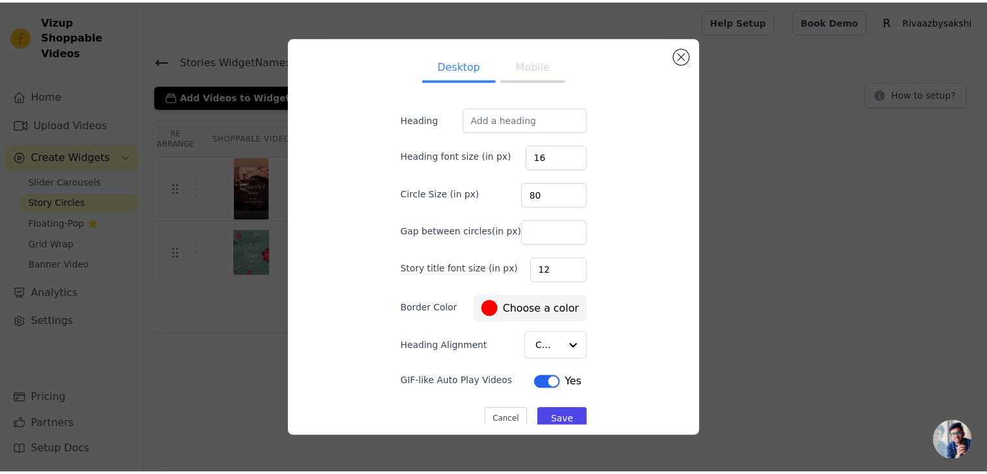
scroll to position [13, 0]
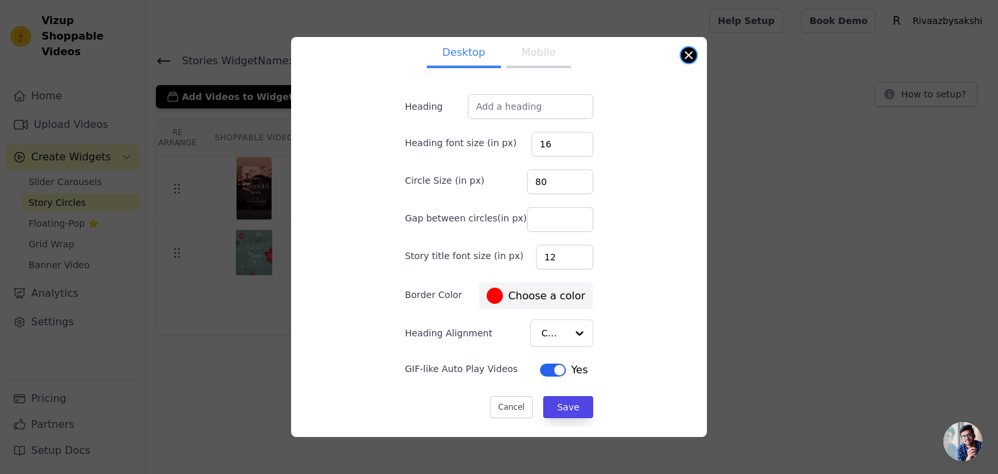
click at [691, 54] on button "Close modal" at bounding box center [689, 55] width 16 height 16
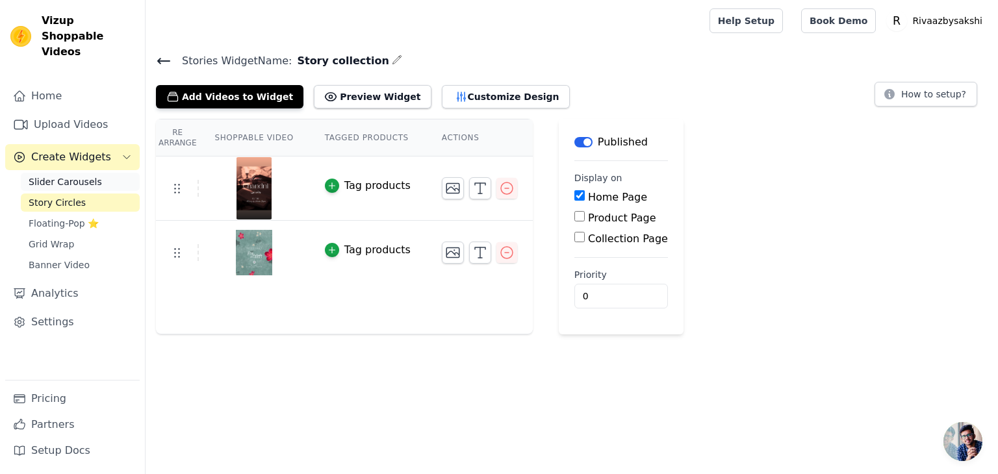
click at [84, 175] on span "Slider Carousels" at bounding box center [65, 181] width 73 height 13
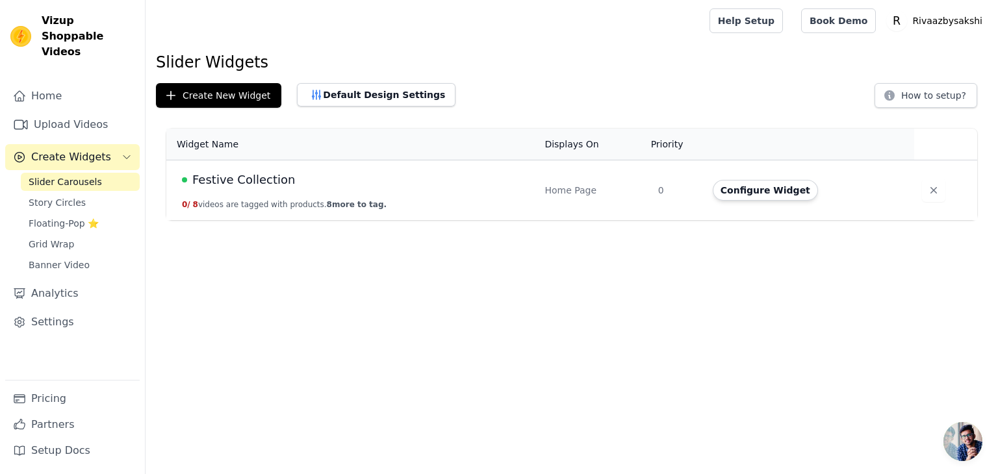
click at [247, 176] on span "Festive Collection" at bounding box center [243, 180] width 103 height 18
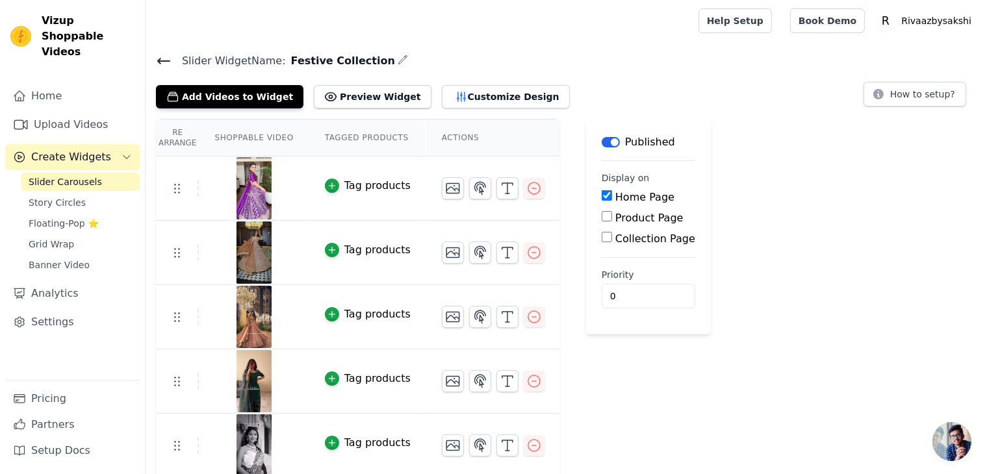
scroll to position [195, 0]
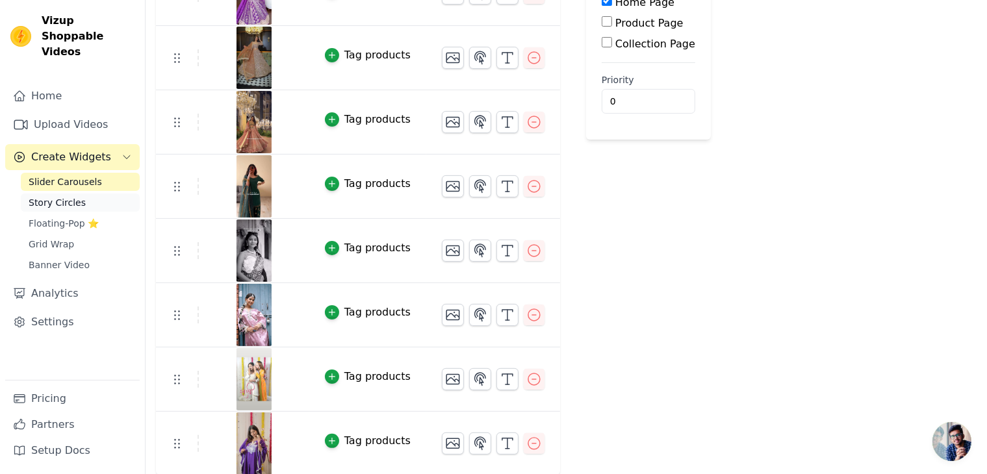
click at [60, 194] on link "Story Circles" at bounding box center [80, 203] width 119 height 18
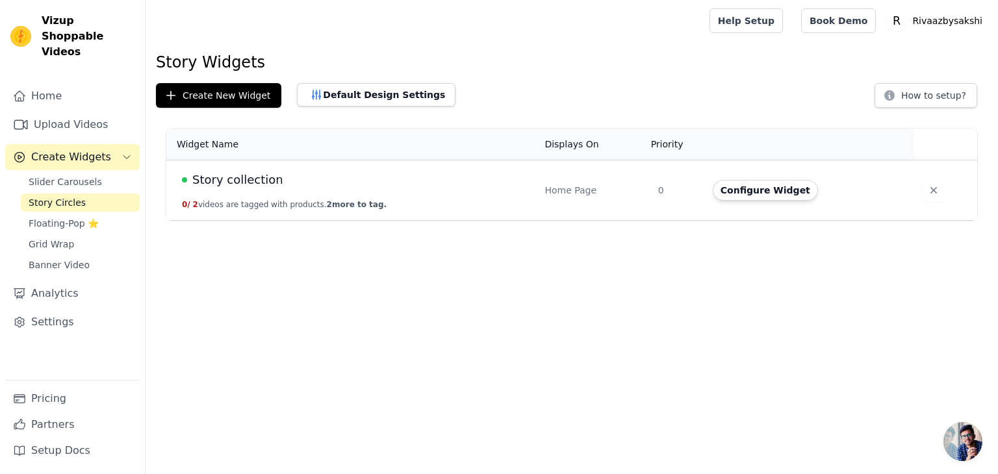
click at [244, 181] on span "Story collection" at bounding box center [237, 180] width 91 height 18
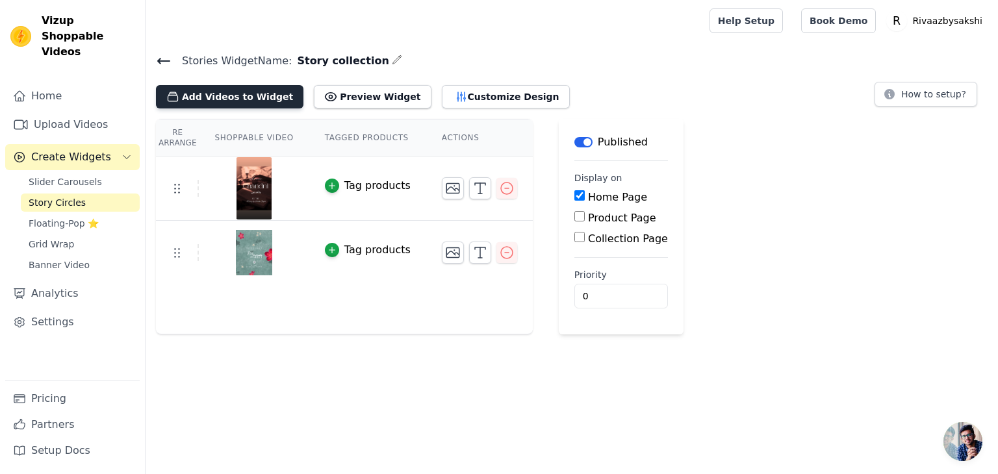
click at [239, 97] on button "Add Videos to Widget" at bounding box center [229, 96] width 147 height 23
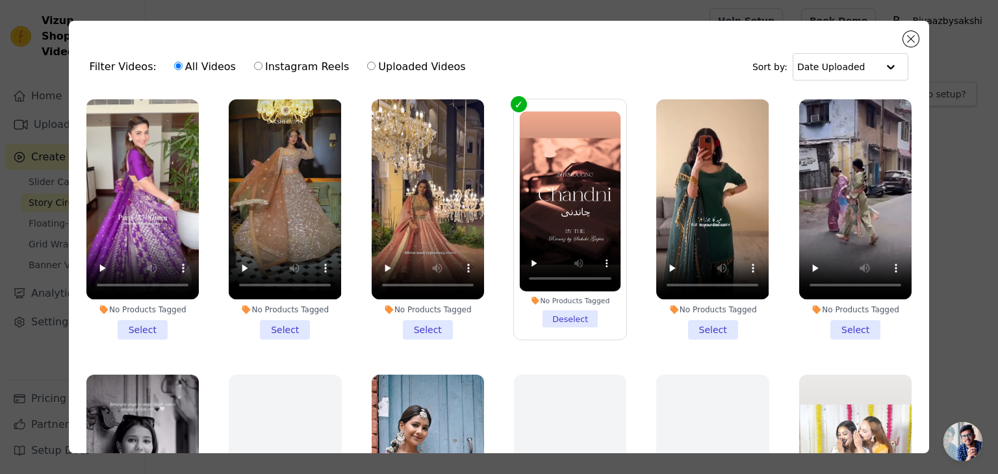
click at [299, 64] on label "Instagram Reels" at bounding box center [301, 66] width 96 height 17
click at [262, 64] on input "Instagram Reels" at bounding box center [258, 66] width 8 height 8
radio input "true"
click at [367, 67] on input "Uploaded Videos" at bounding box center [371, 66] width 8 height 8
radio input "true"
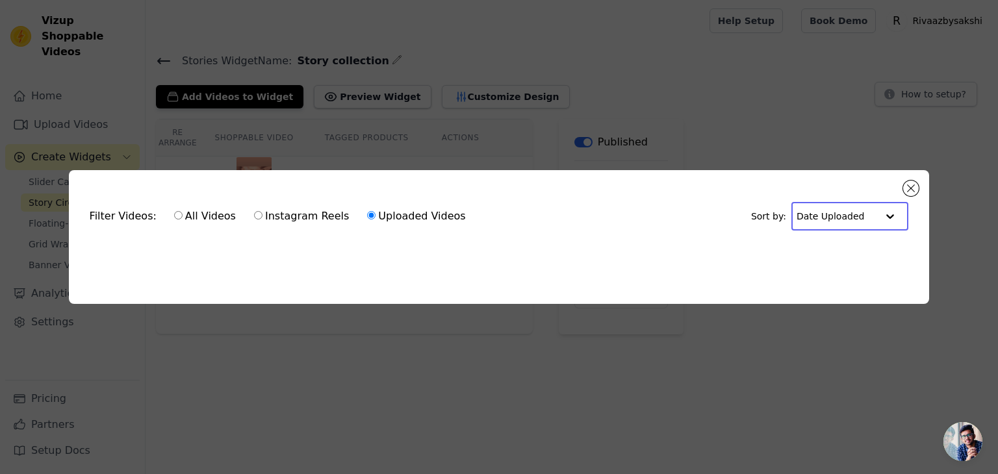
click at [842, 216] on input "text" at bounding box center [836, 216] width 81 height 26
click at [186, 209] on label "All Videos" at bounding box center [204, 216] width 63 height 17
click at [182, 211] on input "All Videos" at bounding box center [178, 215] width 8 height 8
radio input "true"
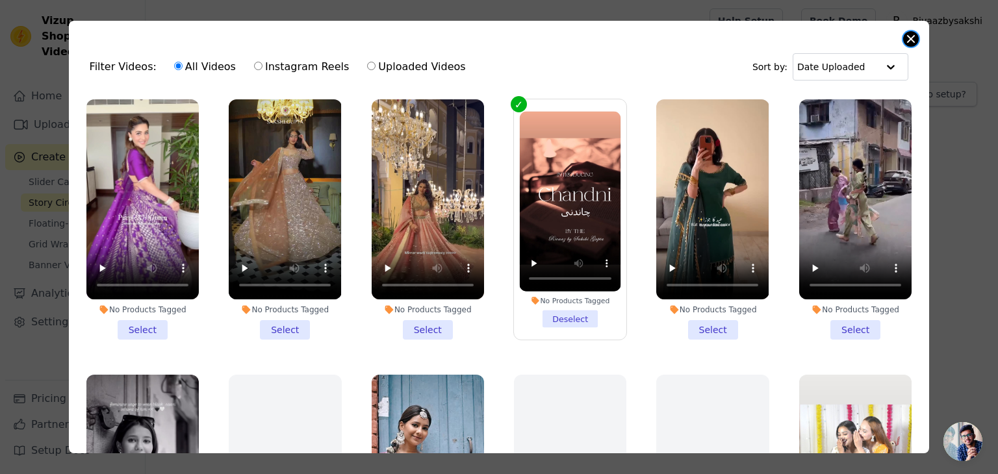
click at [909, 35] on button "Close modal" at bounding box center [911, 39] width 16 height 16
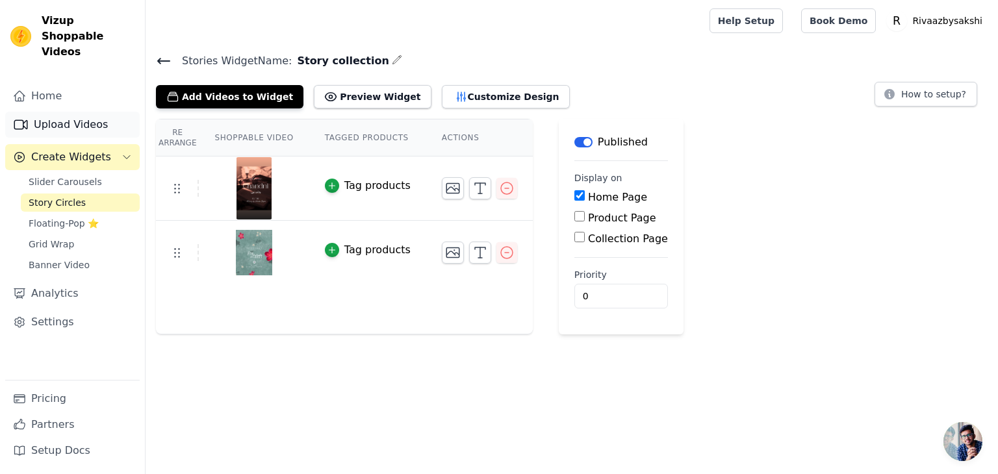
click at [85, 117] on link "Upload Videos" at bounding box center [72, 125] width 134 height 26
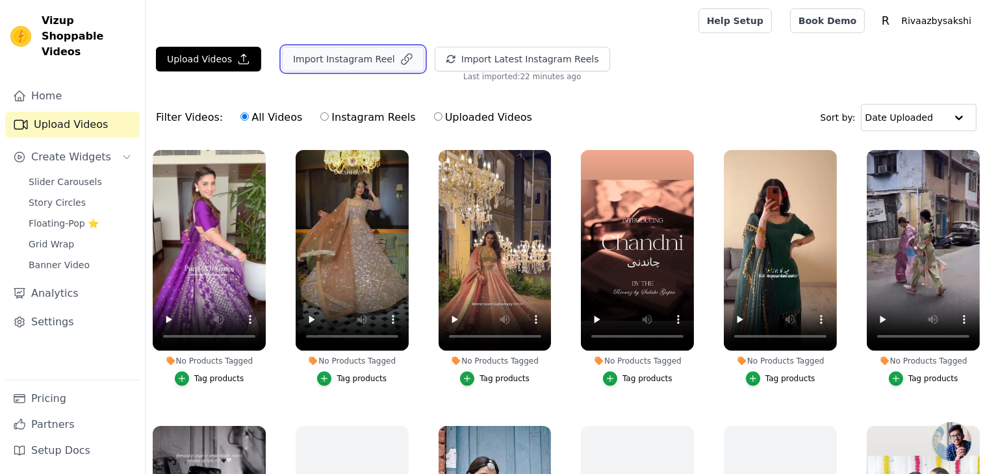
click at [348, 66] on button "Import Instagram Reel" at bounding box center [353, 59] width 142 height 25
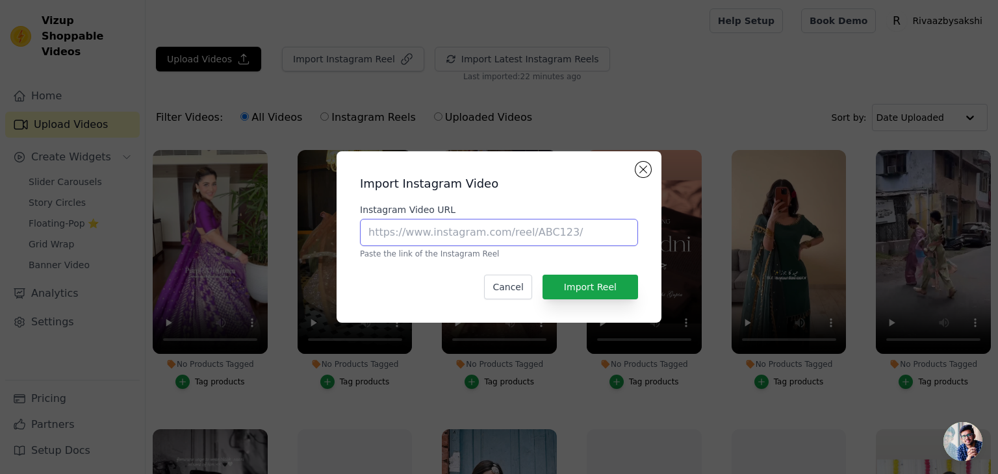
click at [408, 229] on input "Instagram Video URL" at bounding box center [499, 232] width 278 height 27
paste input "https://www.instagram.com/p/DNDcOrZJmCb/?utm_source=ig_web_copy_link&igsh=MzRlO…"
type input "https://www.instagram.com/p/DNDcOrZJmCb/?utm_source=ig_web_copy_link&igsh=MzRlO…"
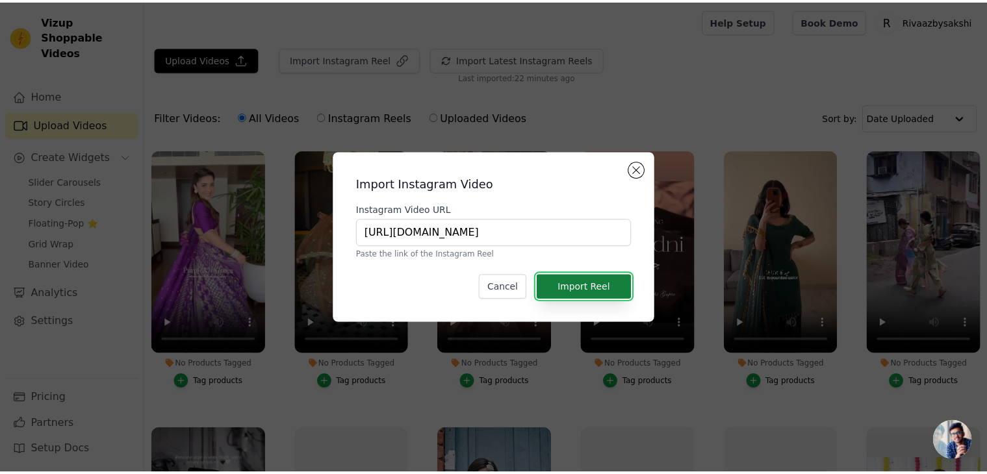
scroll to position [0, 0]
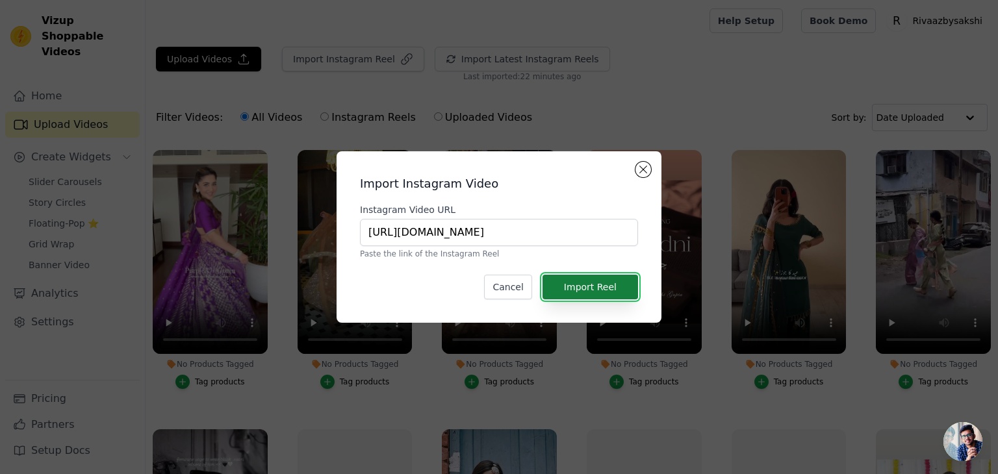
click at [593, 292] on button "Import Reel" at bounding box center [589, 287] width 95 height 25
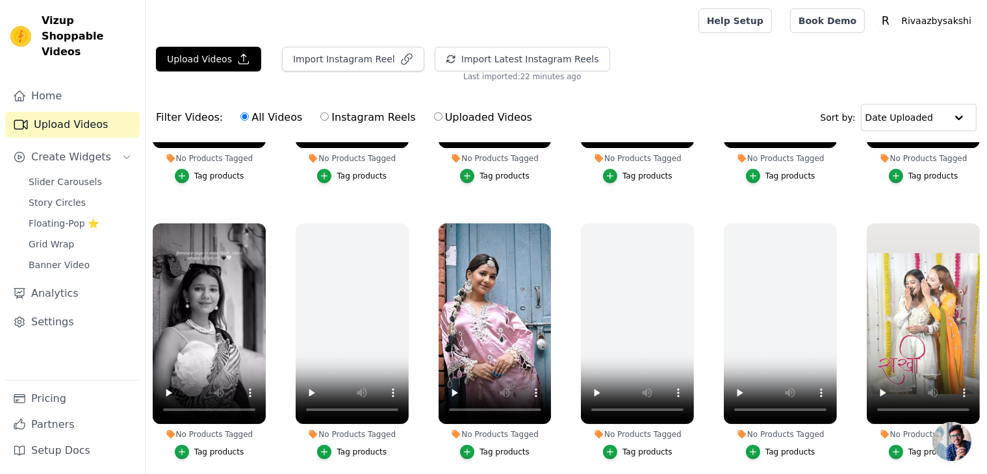
scroll to position [397, 0]
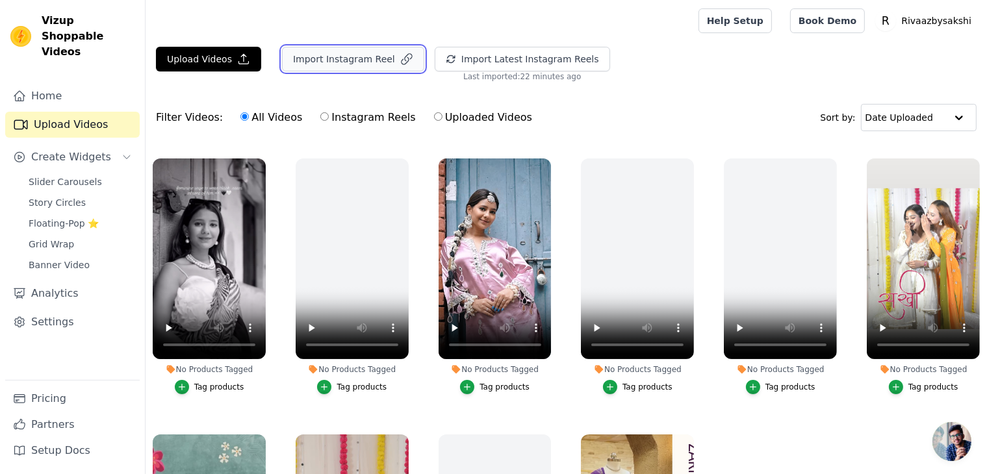
click at [315, 62] on button "Import Instagram Reel" at bounding box center [353, 59] width 142 height 25
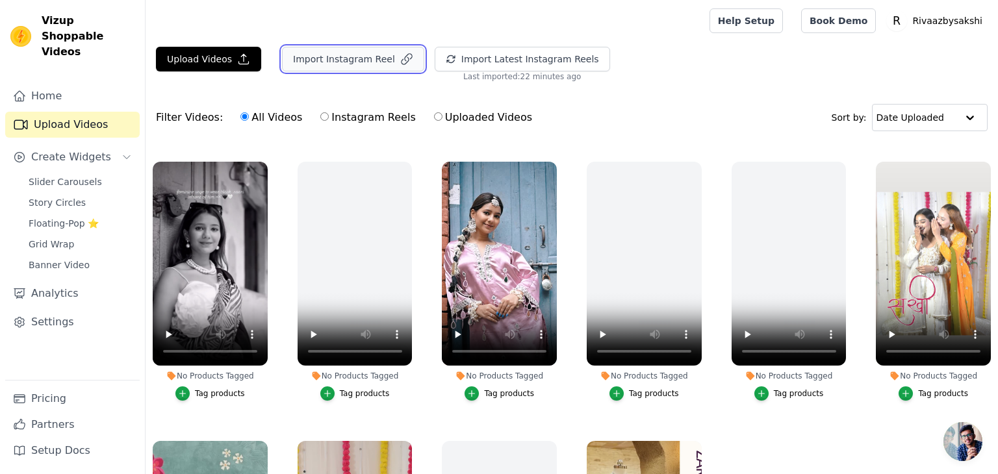
scroll to position [270, 0]
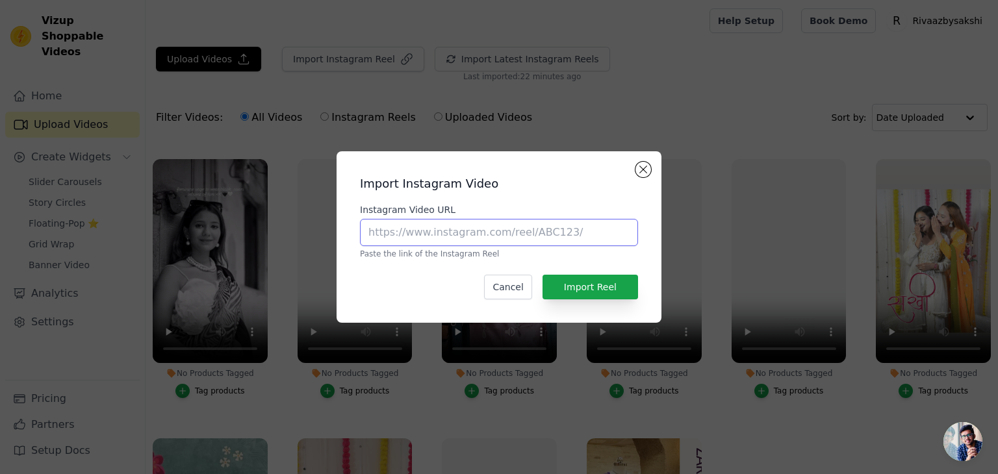
click at [439, 232] on input "Instagram Video URL" at bounding box center [499, 232] width 278 height 27
paste input "https://www.instagram.com/p/DLui9kjJYQR/?utm_source=ig_web_copy_link&igsh=MzRlO…"
type input "https://www.instagram.com/p/DLui9kjJYQR/?utm_source=ig_web_copy_link&igsh=MzRlO…"
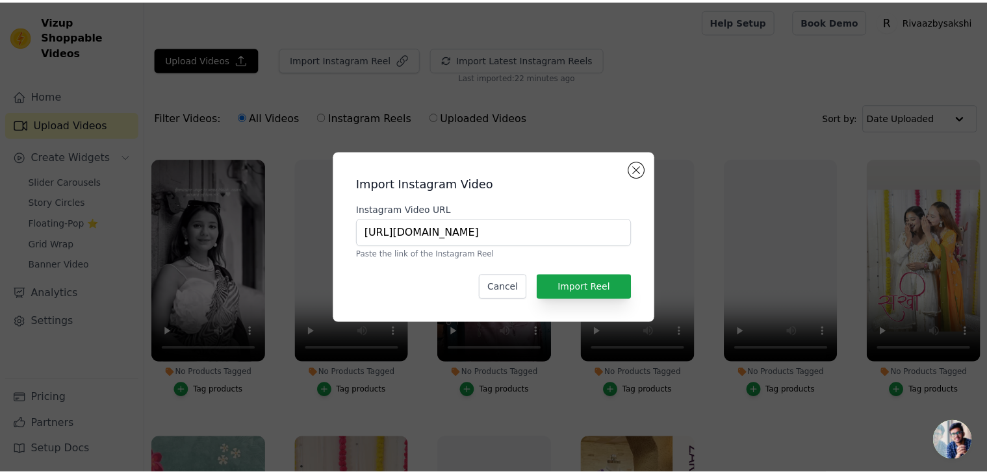
scroll to position [0, 0]
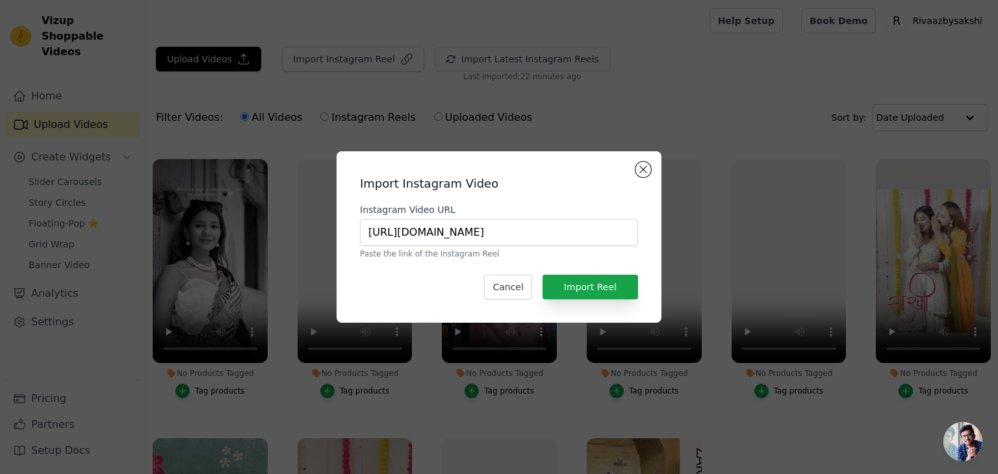
click at [590, 273] on div "Import Instagram Video Instagram Video URL https://www.instagram.com/p/DLui9kjJ…" at bounding box center [499, 237] width 304 height 151
click at [590, 279] on button "Import Reel" at bounding box center [589, 287] width 95 height 25
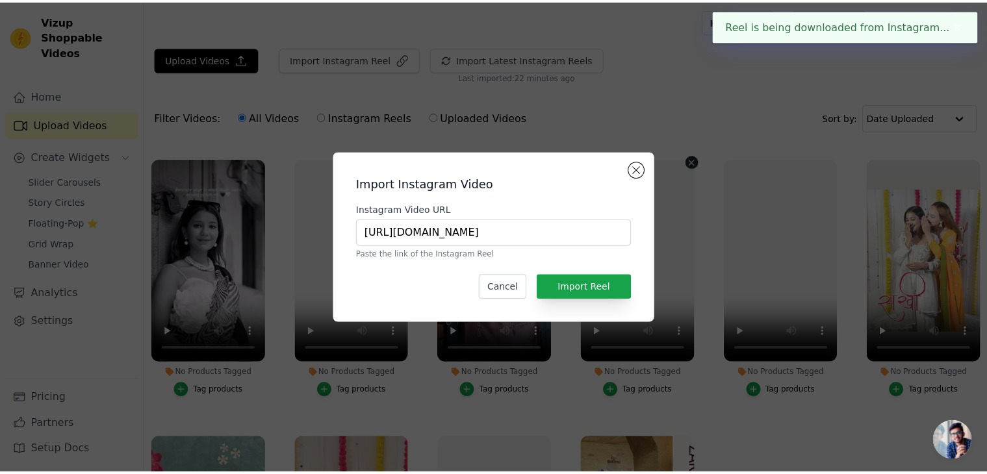
scroll to position [268, 0]
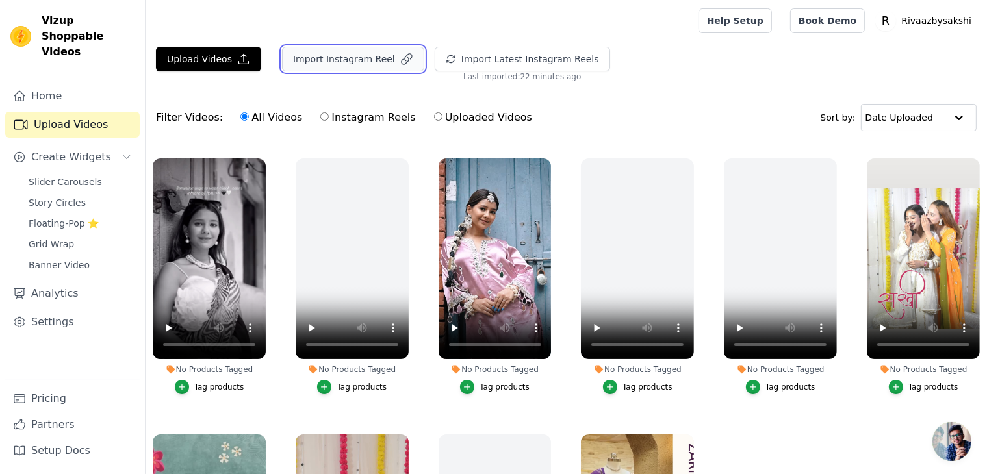
click at [400, 60] on icon "button" at bounding box center [406, 59] width 13 height 13
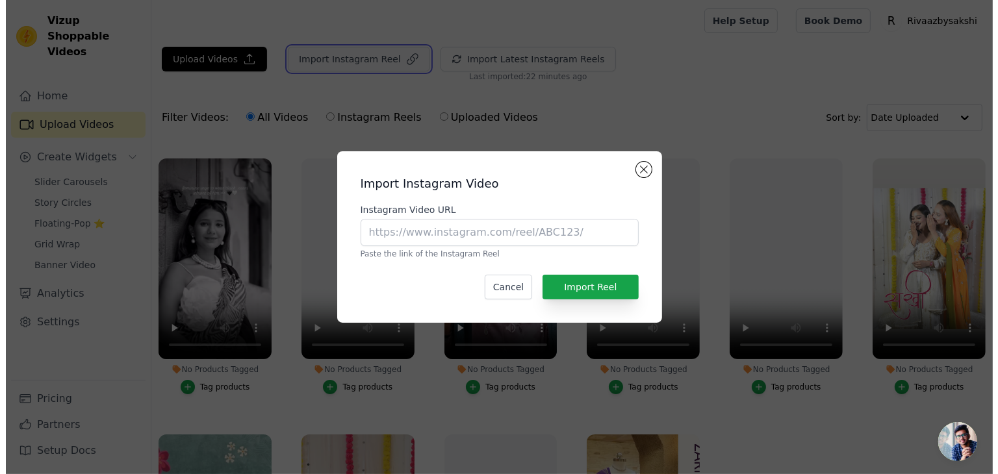
scroll to position [270, 0]
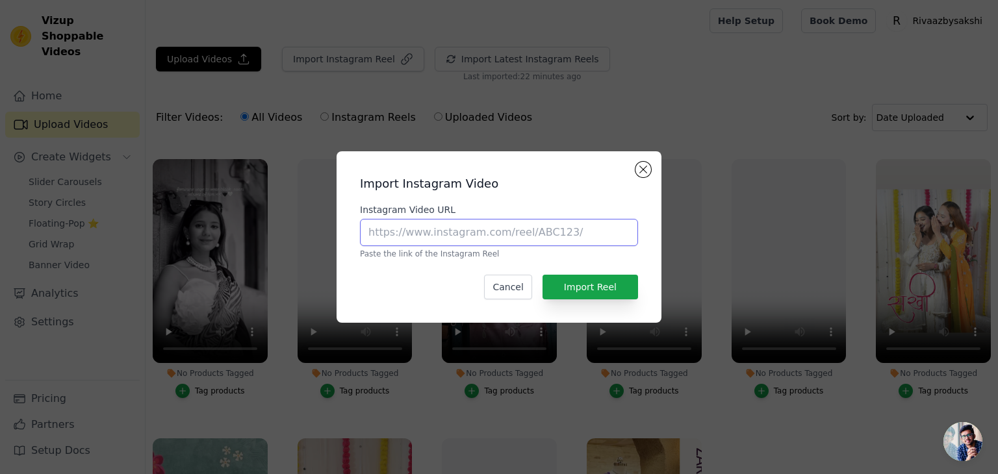
click at [434, 229] on input "Instagram Video URL" at bounding box center [499, 232] width 278 height 27
paste input "https://www.instagram.com/p/DLaKA2bBS80/?utm_source=ig_web_copy_link&igsh=MzRlO…"
type input "https://www.instagram.com/p/DLaKA2bBS80/?utm_source=ig_web_copy_link&igsh=MzRlO…"
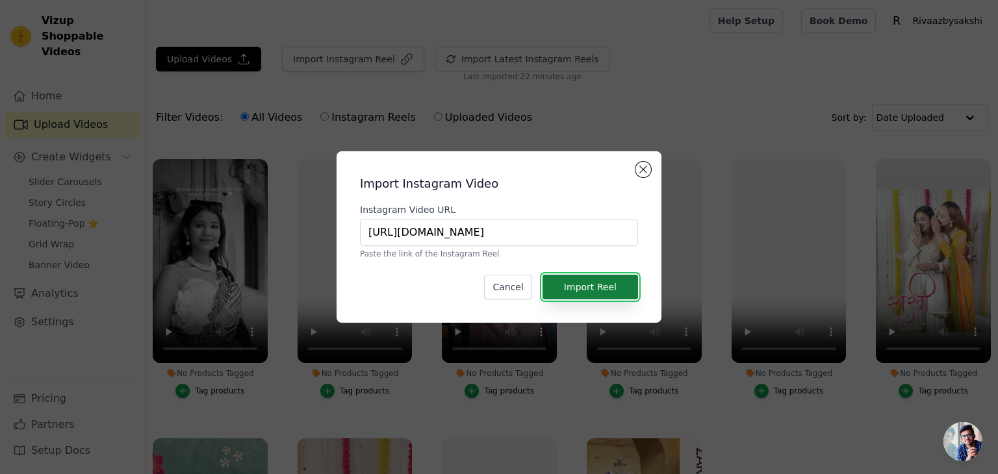
click at [596, 294] on button "Import Reel" at bounding box center [589, 287] width 95 height 25
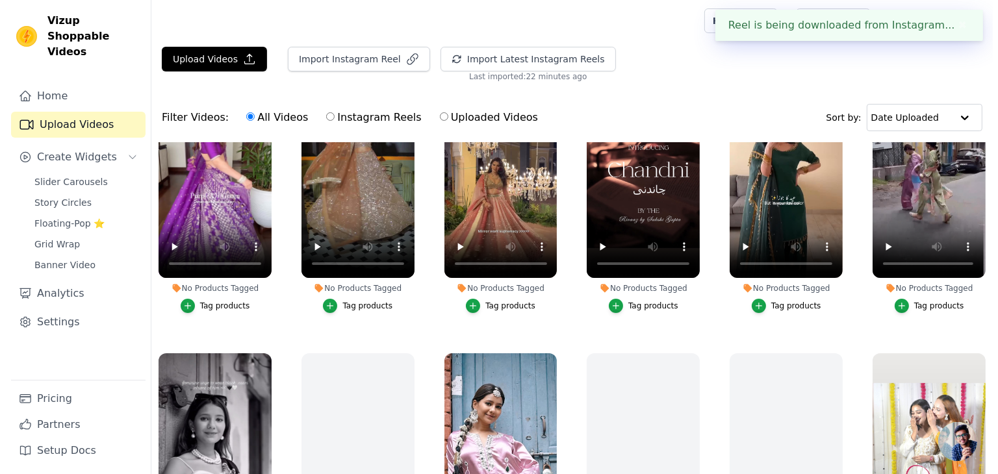
scroll to position [0, 0]
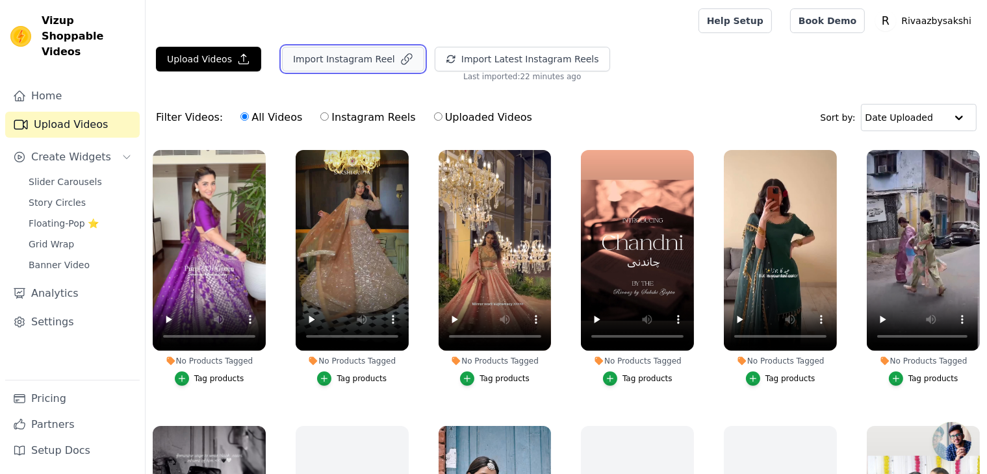
click at [373, 56] on button "Import Instagram Reel" at bounding box center [353, 59] width 142 height 25
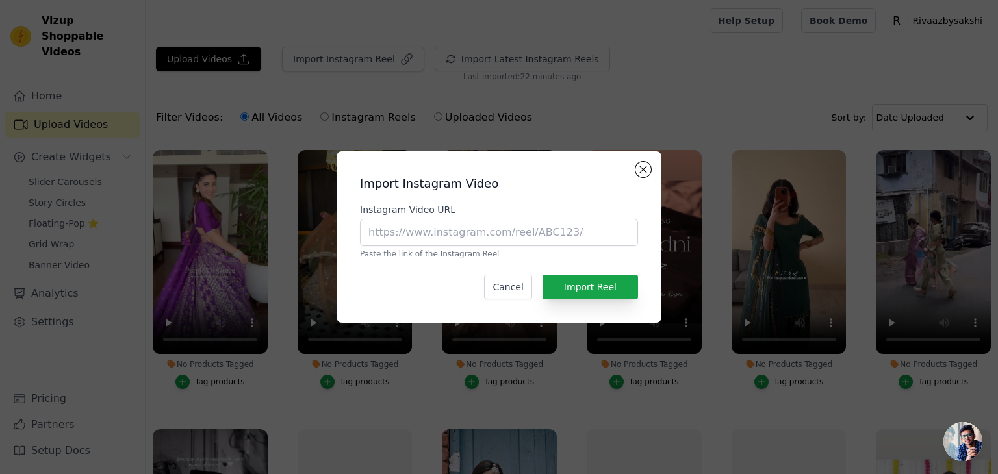
click at [429, 249] on p "Paste the link of the Instagram Reel" at bounding box center [499, 254] width 278 height 10
click at [436, 240] on input "Instagram Video URL" at bounding box center [499, 232] width 278 height 27
paste input "https://www.instagram.com/reel/DLaJN5ohTai/?utm_source=ig_web_copy_link&igsh=Mz…"
type input "https://www.instagram.com/reel/DLaJN5ohTai/?utm_source=ig_web_copy_link&igsh=Mz…"
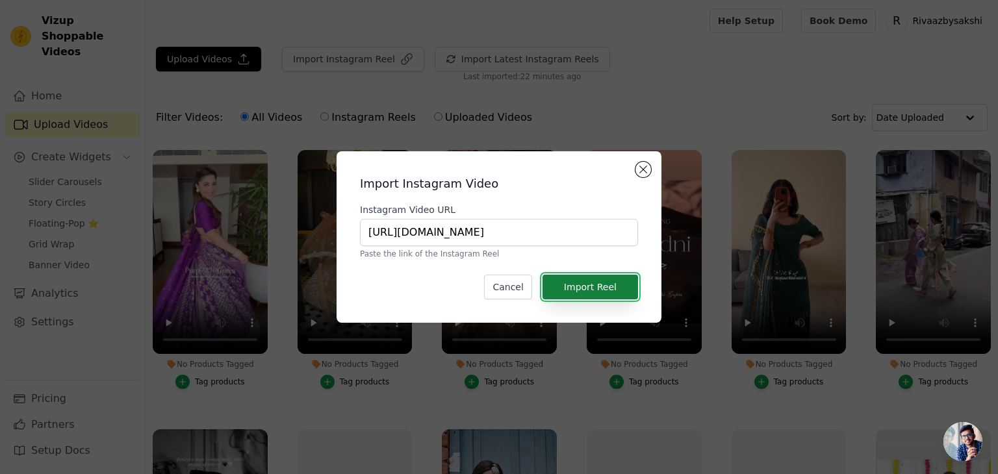
scroll to position [0, 0]
click at [592, 283] on button "Import Reel" at bounding box center [589, 287] width 95 height 25
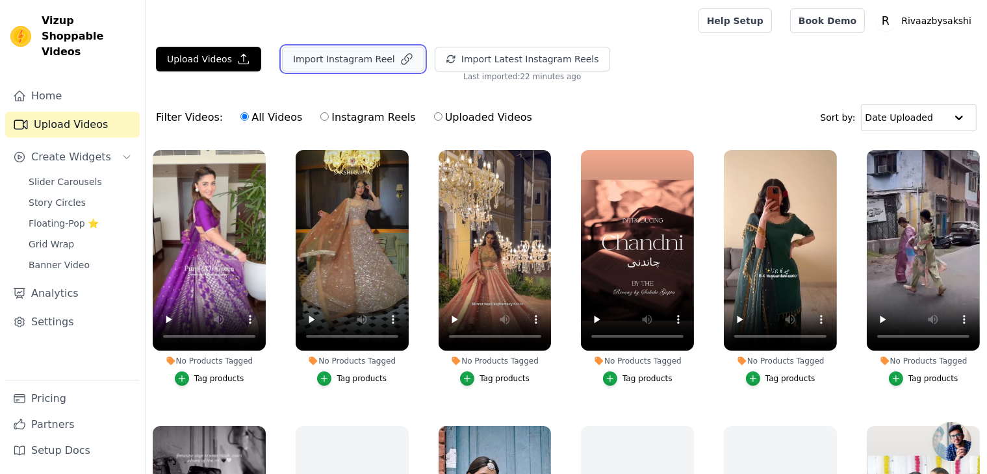
click at [381, 57] on button "Import Instagram Reel" at bounding box center [353, 59] width 142 height 25
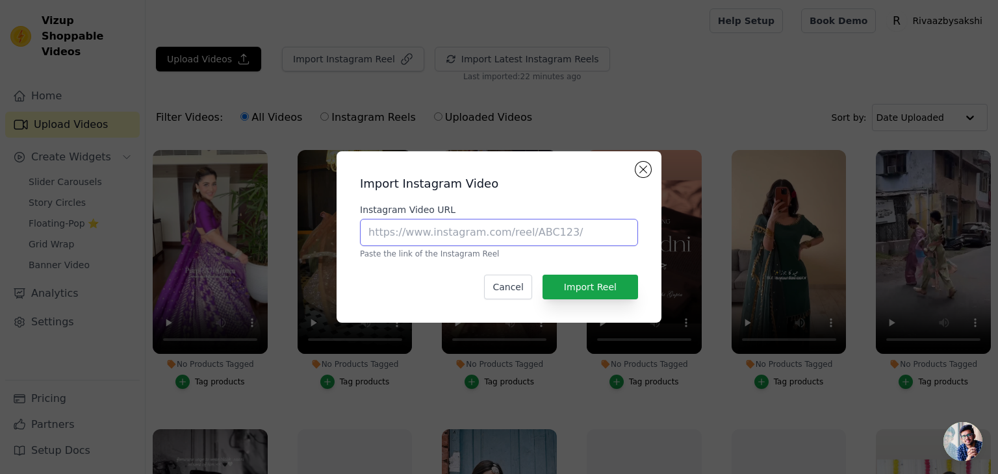
click at [422, 238] on input "Instagram Video URL" at bounding box center [499, 232] width 278 height 27
paste input "https://www.instagram.com/reel/DK1Psv5JYcL/?utm_source=ig_web_copy_link&igsh=Mz…"
type input "https://www.instagram.com/reel/DK1Psv5JYcL/?utm_source=ig_web_copy_link&igsh=Mz…"
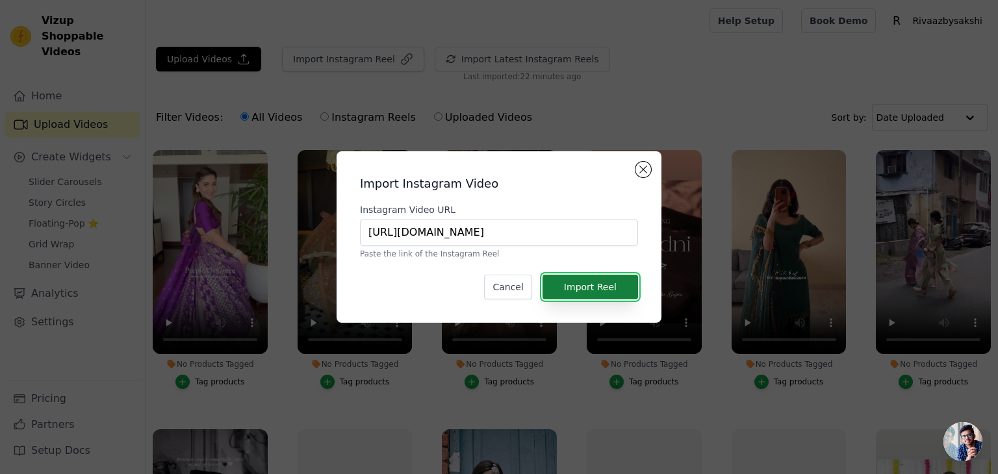
click at [597, 281] on button "Import Reel" at bounding box center [589, 287] width 95 height 25
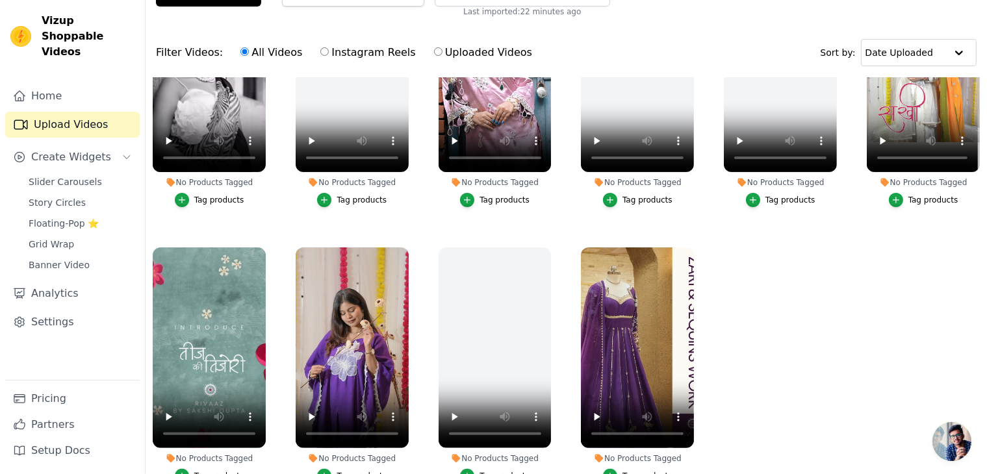
scroll to position [0, 0]
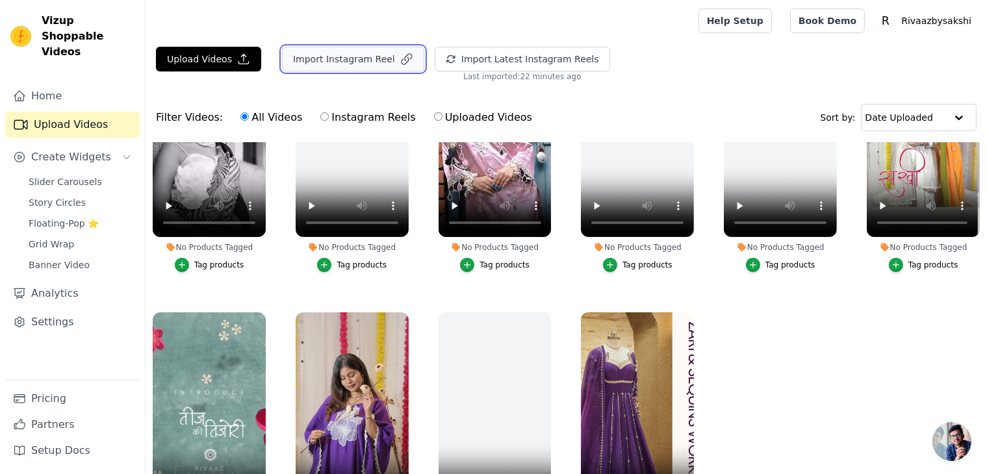
click at [366, 62] on button "Import Instagram Reel" at bounding box center [353, 59] width 142 height 25
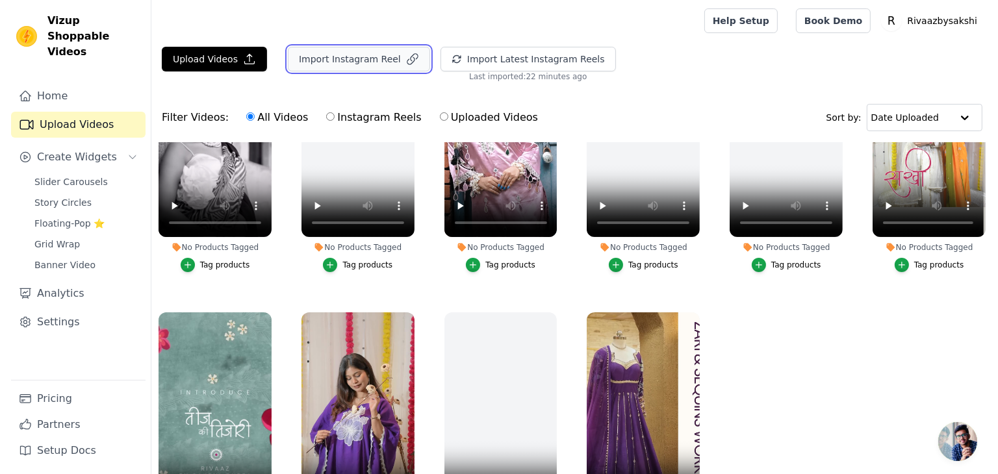
scroll to position [392, 0]
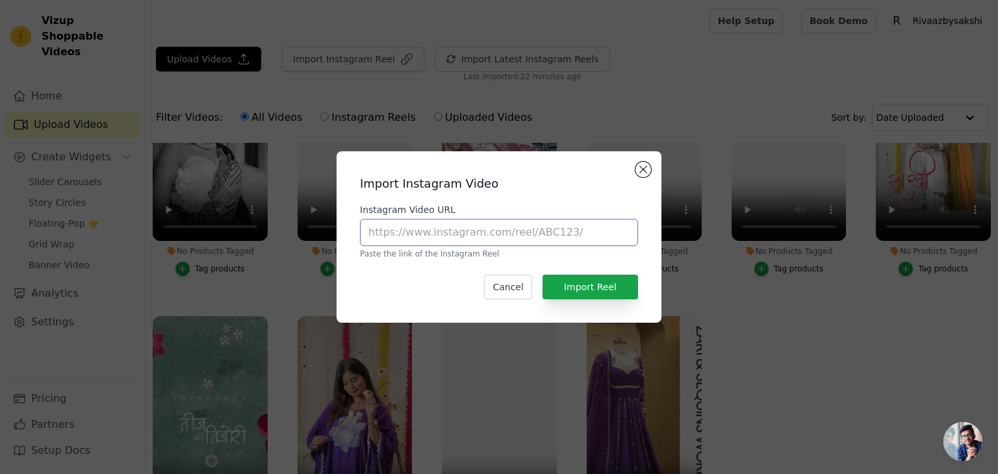
click at [438, 234] on input "Instagram Video URL" at bounding box center [499, 232] width 278 height 27
paste input "https://www.instagram.com/p/DJ_l_V4peTW/?utm_source=ig_web_copy_link&igsh=MzRlO…"
type input "https://www.instagram.com/p/DJ_l_V4peTW/?utm_source=ig_web_copy_link&igsh=MzRlO…"
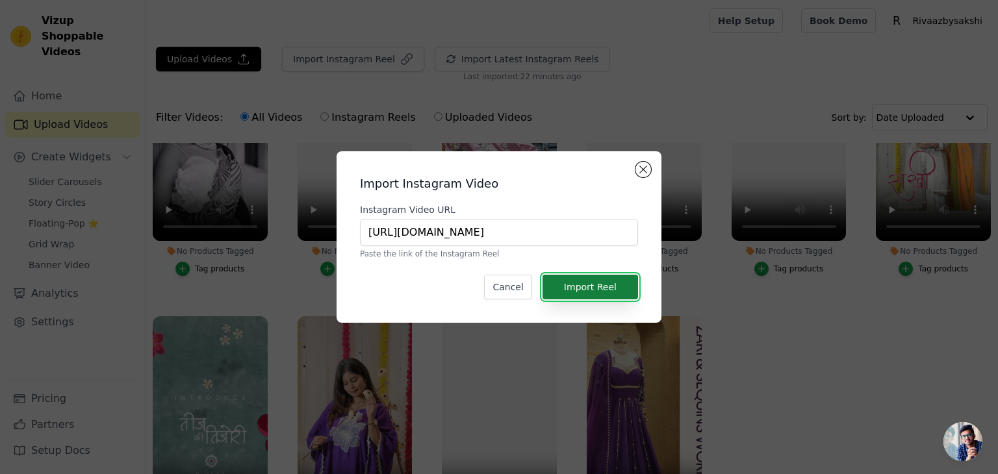
click at [603, 283] on button "Import Reel" at bounding box center [589, 287] width 95 height 25
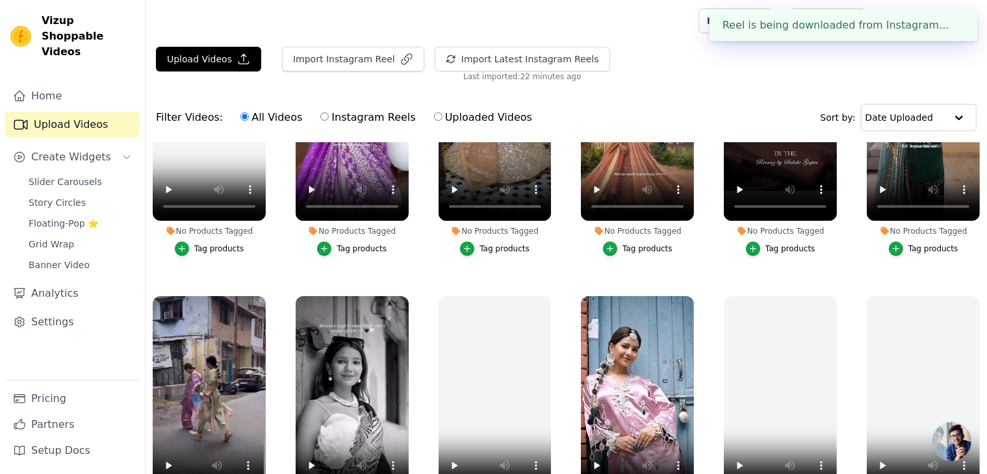
scroll to position [0, 0]
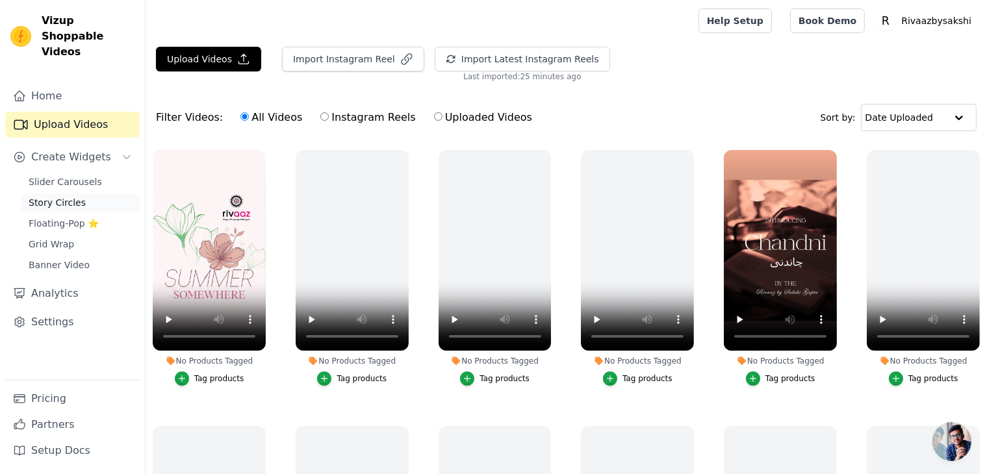
click at [66, 196] on span "Story Circles" at bounding box center [57, 202] width 57 height 13
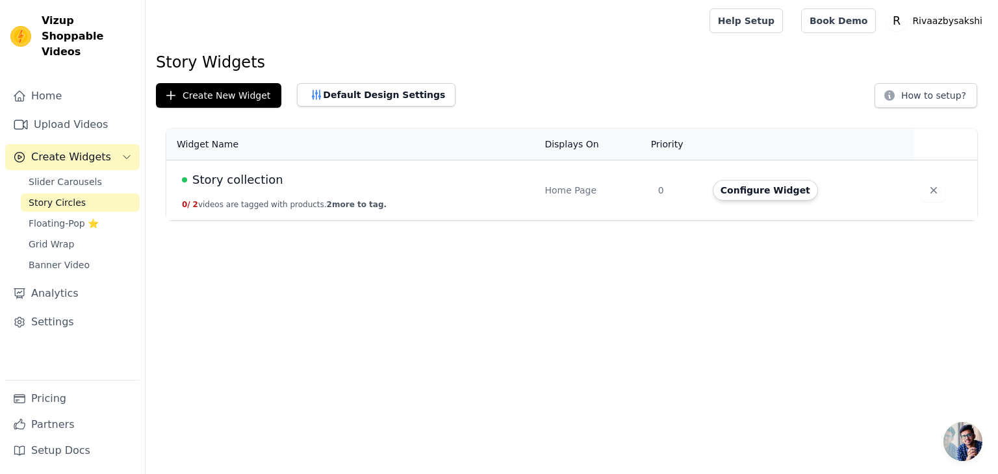
click at [351, 203] on span "2 more to tag." at bounding box center [357, 204] width 60 height 9
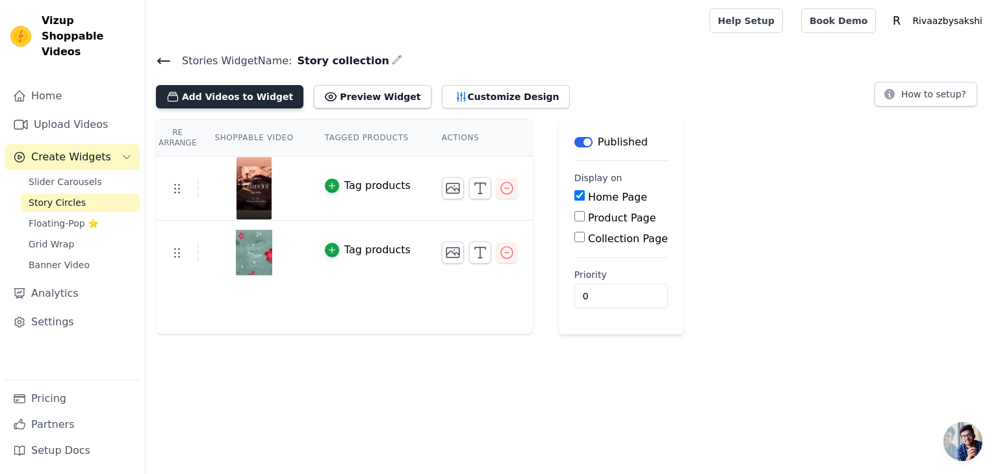
click at [210, 92] on button "Add Videos to Widget" at bounding box center [229, 96] width 147 height 23
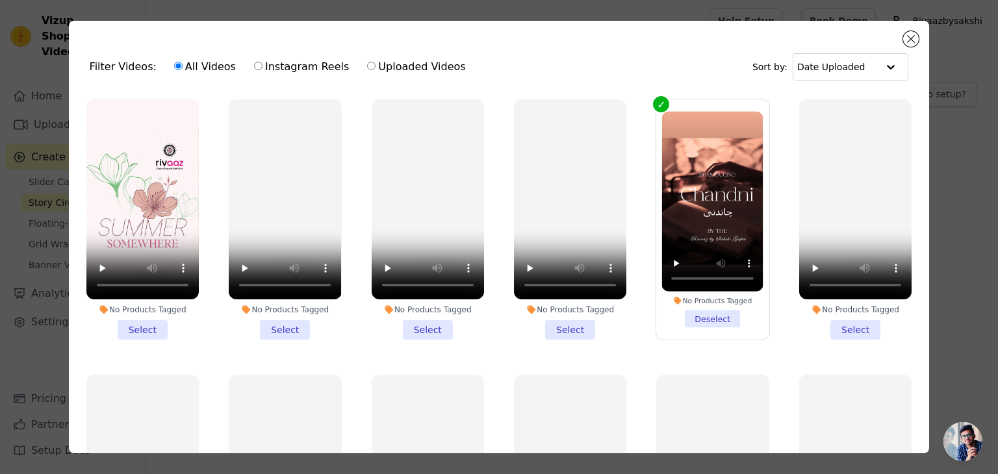
click at [144, 329] on li "No Products Tagged Select" at bounding box center [142, 219] width 112 height 240
click at [0, 0] on input "No Products Tagged Select" at bounding box center [0, 0] width 0 height 0
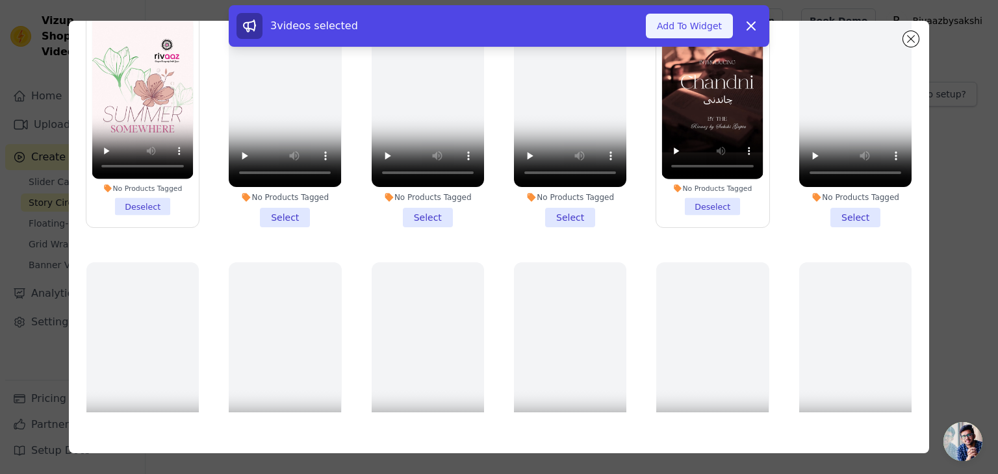
click at [679, 21] on button "Add To Widget" at bounding box center [689, 26] width 87 height 25
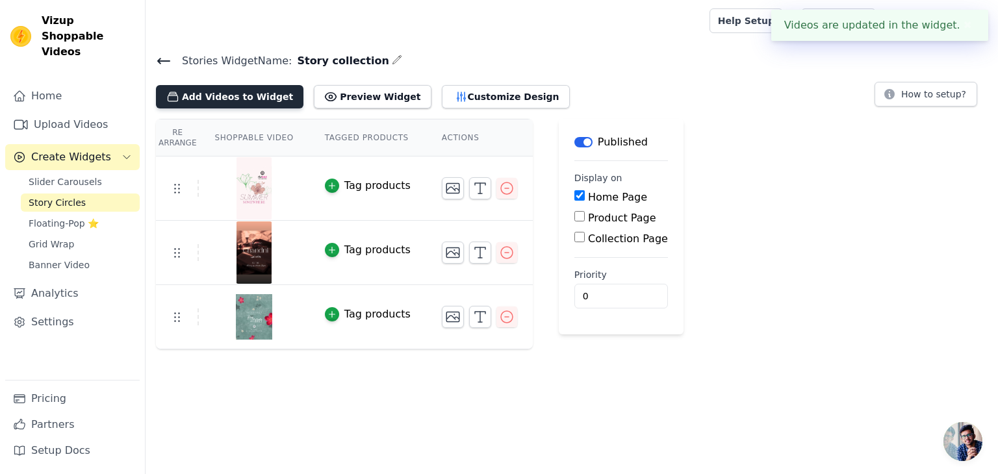
click at [240, 97] on button "Add Videos to Widget" at bounding box center [229, 96] width 147 height 23
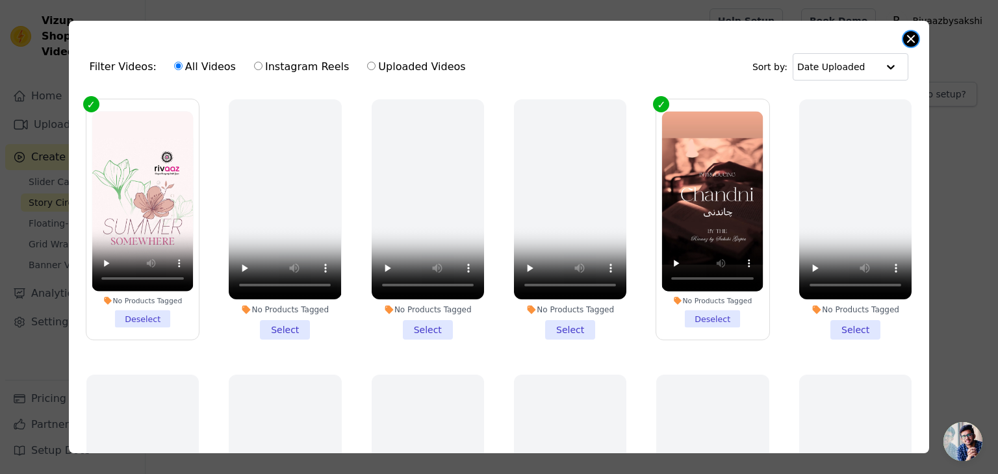
click at [909, 40] on button "Close modal" at bounding box center [911, 39] width 16 height 16
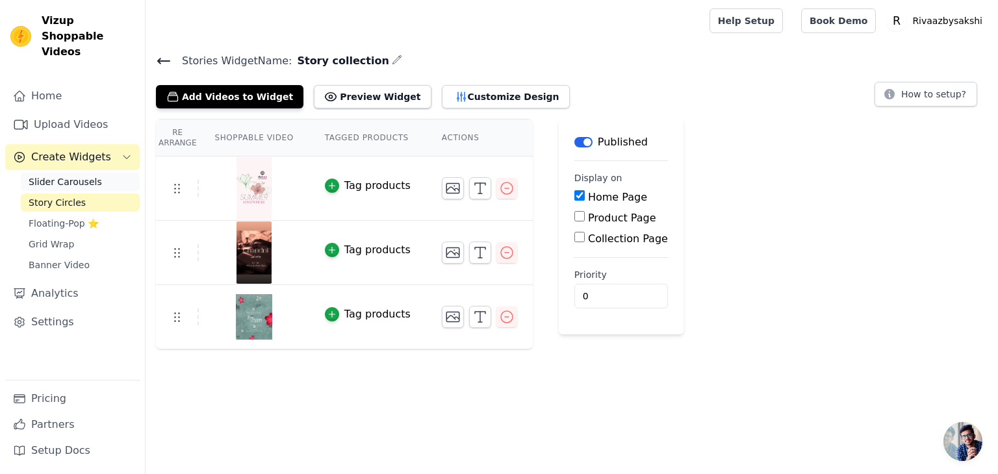
click at [75, 175] on span "Slider Carousels" at bounding box center [65, 181] width 73 height 13
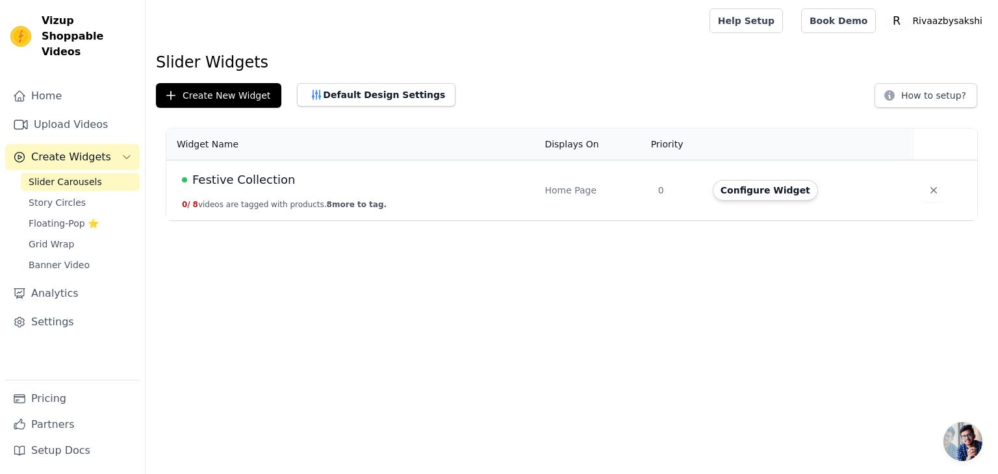
click at [73, 151] on button "Create Widgets" at bounding box center [72, 157] width 134 height 26
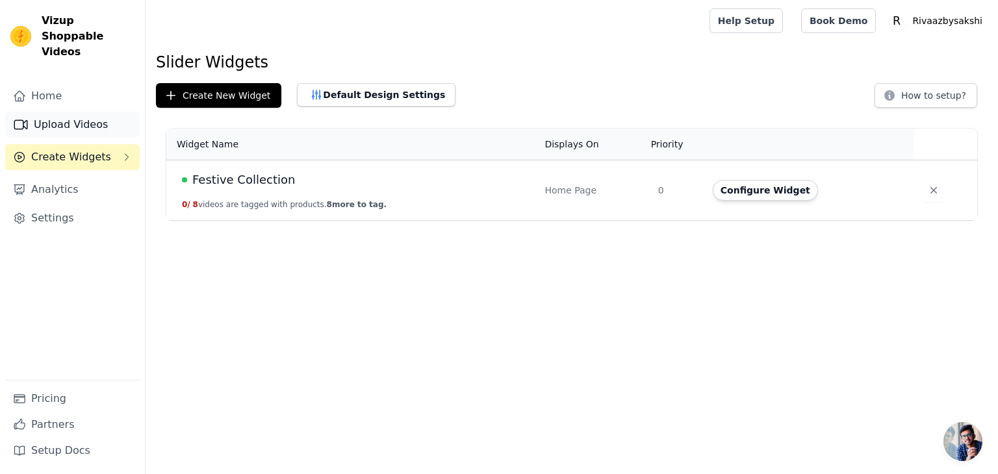
click at [67, 113] on link "Upload Videos" at bounding box center [72, 125] width 134 height 26
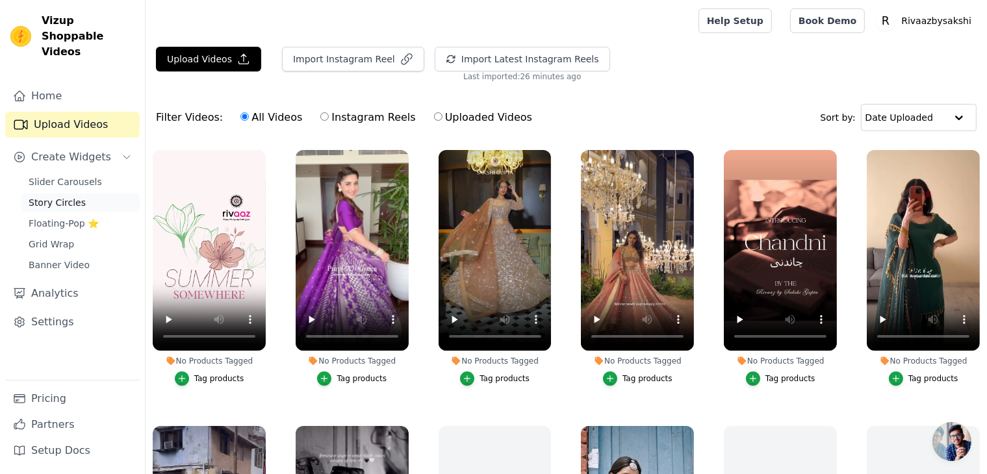
click at [57, 196] on span "Story Circles" at bounding box center [57, 202] width 57 height 13
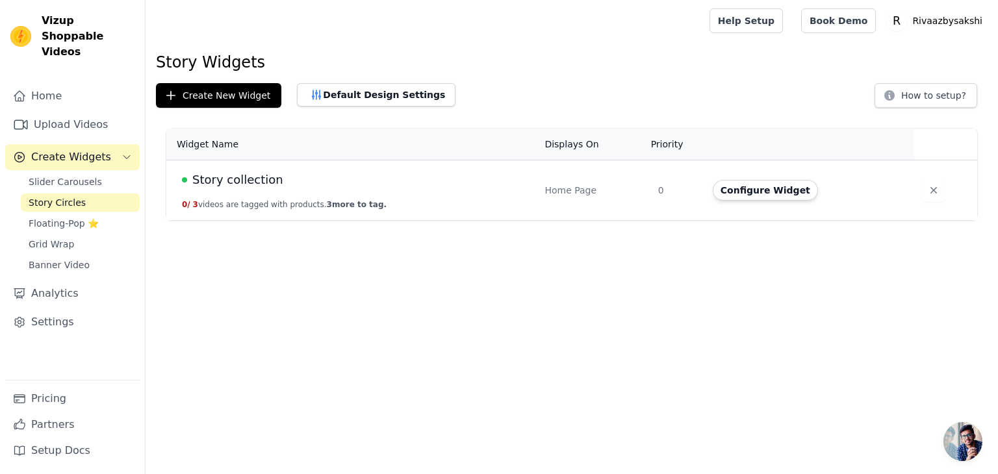
click at [307, 206] on button "0 / 3 videos are tagged with products. 3 more to tag." at bounding box center [284, 204] width 205 height 10
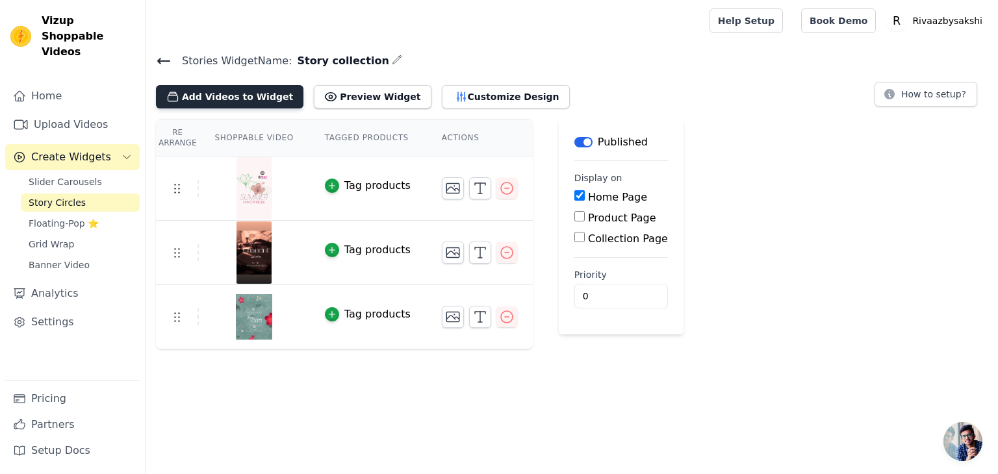
click at [244, 94] on button "Add Videos to Widget" at bounding box center [229, 96] width 147 height 23
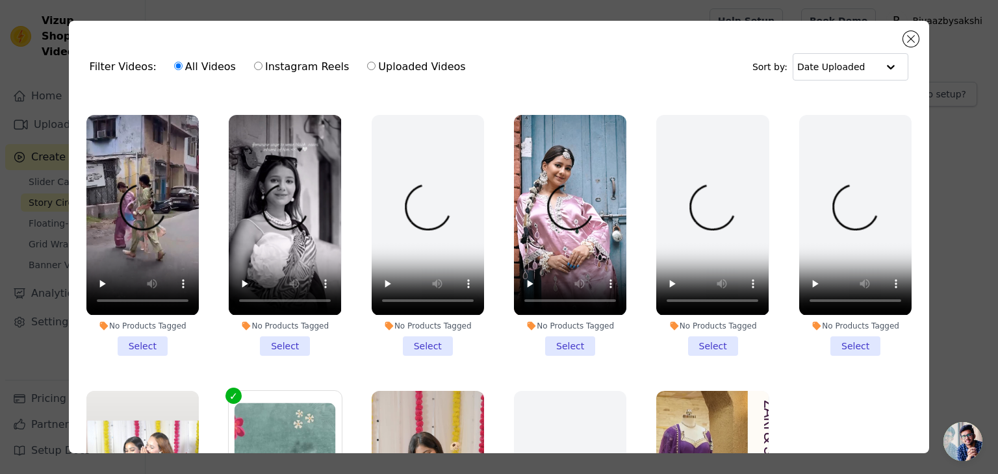
scroll to position [385, 0]
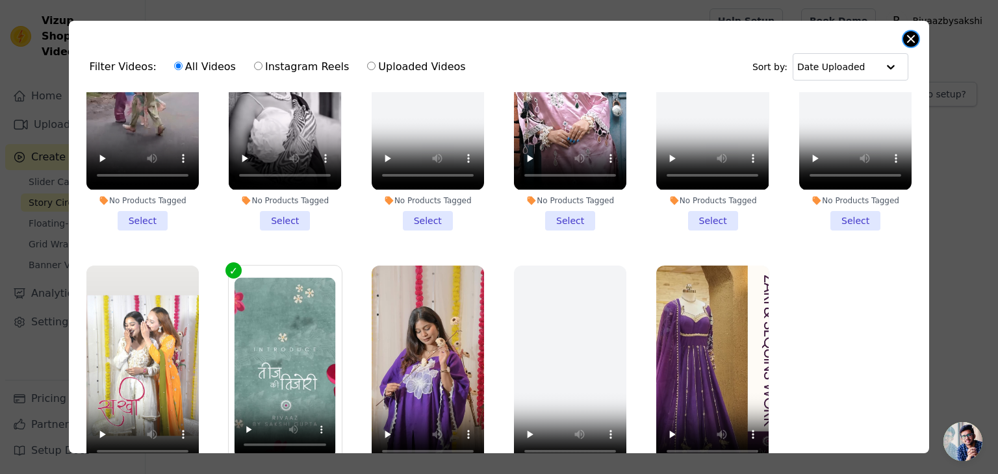
click at [905, 32] on div "Filter Videos: All Videos Instagram Reels Uploaded Videos Sort by: Date Uploade…" at bounding box center [499, 237] width 861 height 433
click at [914, 38] on button "Close modal" at bounding box center [911, 39] width 16 height 16
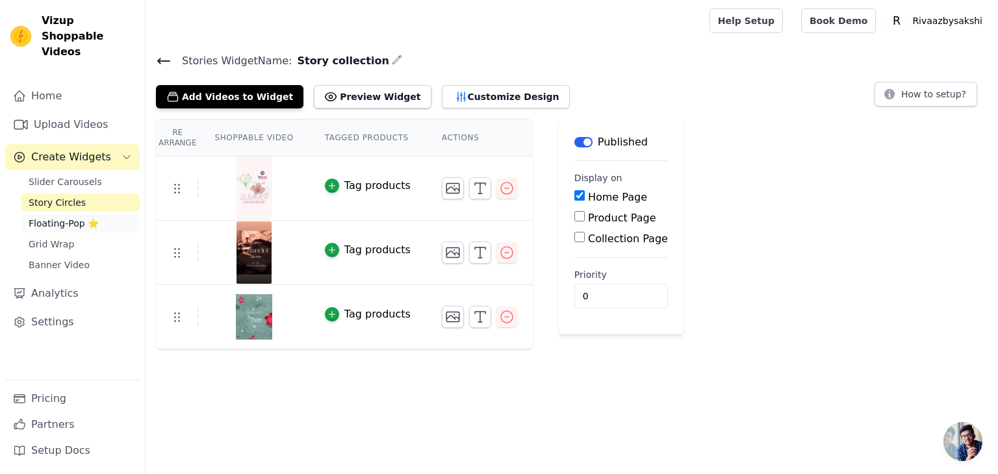
click at [73, 217] on span "Floating-Pop ⭐" at bounding box center [64, 223] width 70 height 13
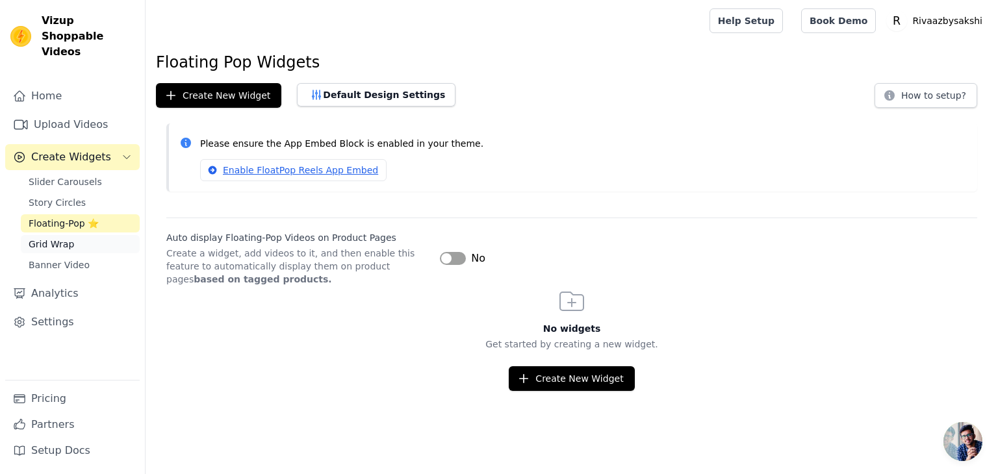
click at [81, 235] on link "Grid Wrap" at bounding box center [80, 244] width 119 height 18
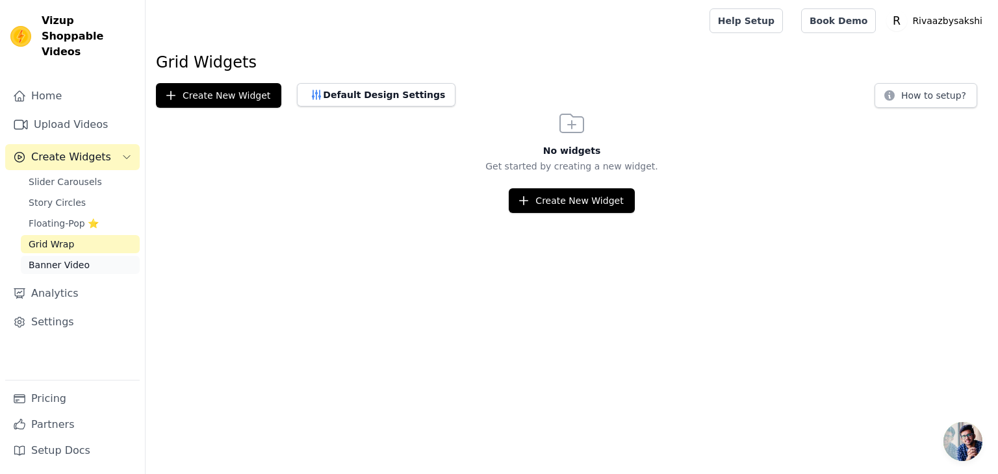
click at [71, 258] on span "Banner Video" at bounding box center [59, 264] width 61 height 13
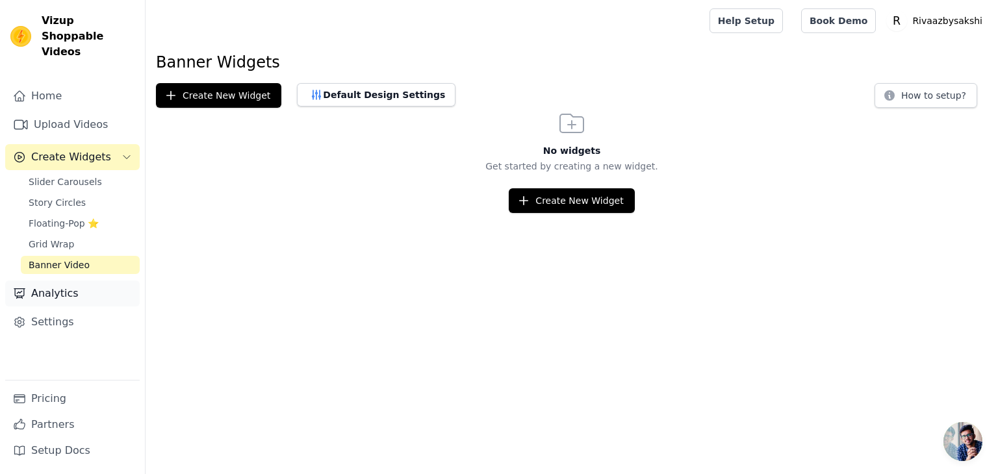
click at [64, 281] on link "Analytics" at bounding box center [72, 294] width 134 height 26
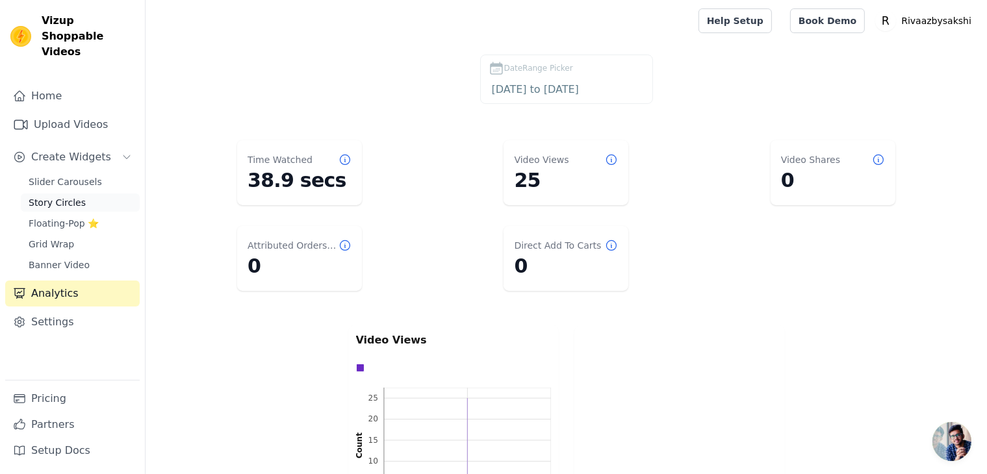
click at [68, 196] on span "Story Circles" at bounding box center [57, 202] width 57 height 13
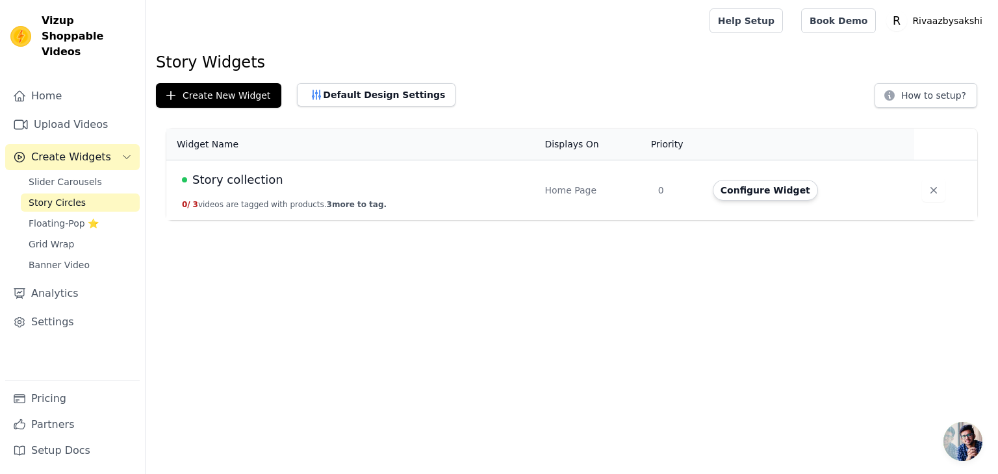
click at [245, 181] on span "Story collection" at bounding box center [237, 180] width 91 height 18
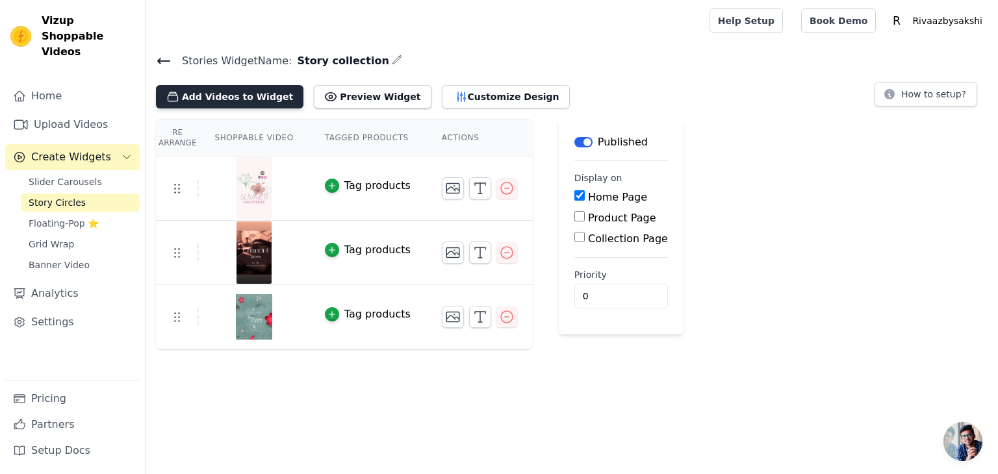
click at [236, 96] on button "Add Videos to Widget" at bounding box center [229, 96] width 147 height 23
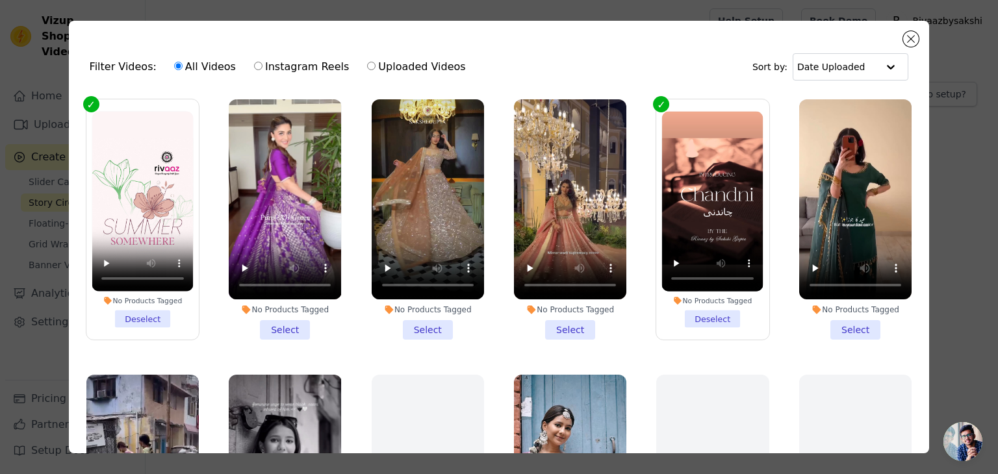
click at [912, 29] on div "Filter Videos: All Videos Instagram Reels Uploaded Videos Sort by: Date Uploade…" at bounding box center [499, 237] width 861 height 433
click at [911, 34] on button "Close modal" at bounding box center [911, 39] width 16 height 16
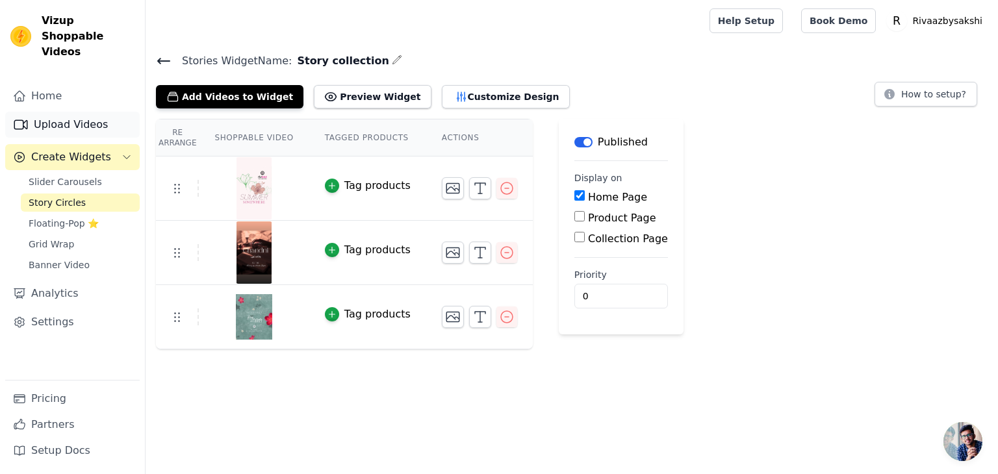
click at [70, 112] on link "Upload Videos" at bounding box center [72, 125] width 134 height 26
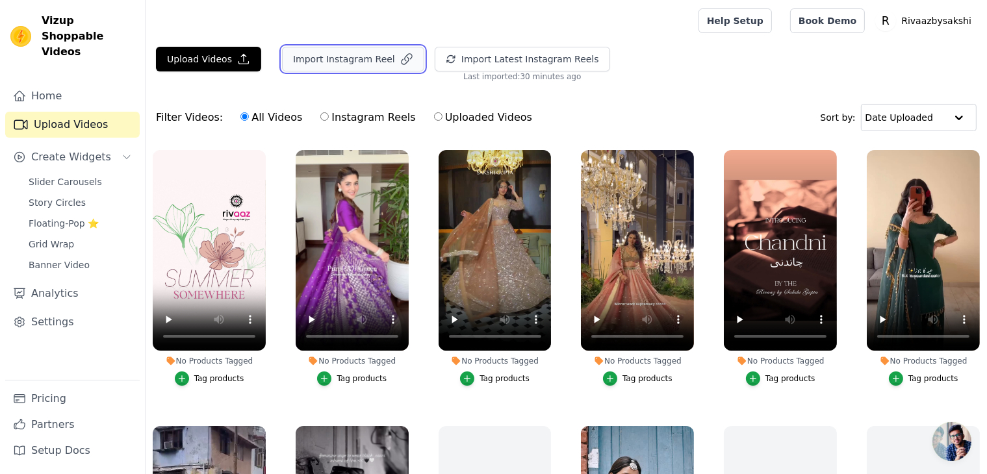
click at [361, 66] on button "Import Instagram Reel" at bounding box center [353, 59] width 142 height 25
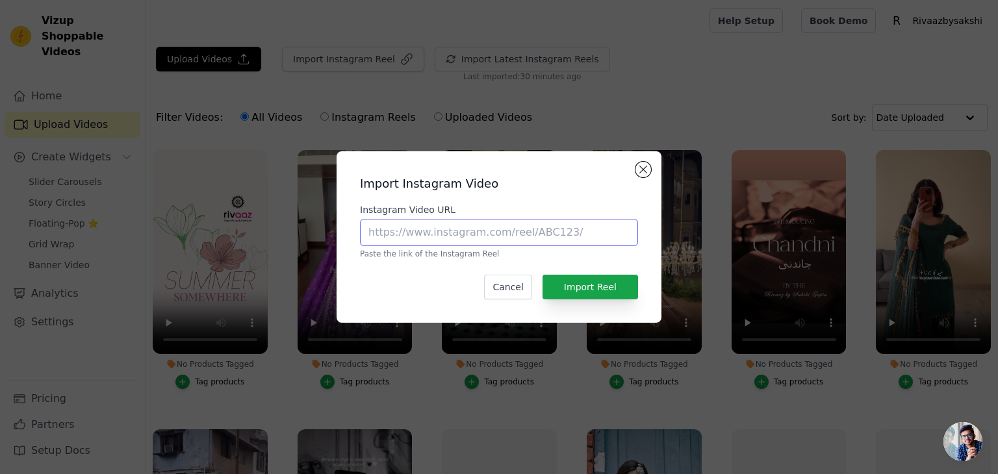
click at [418, 226] on input "Instagram Video URL" at bounding box center [499, 232] width 278 height 27
paste input "https://www.instagram.com/reel/DKRqLbKBa6M/?utm_source=ig_web_copy_link&igsh=Mz…"
type input "https://www.instagram.com/reel/DKRqLbKBa6M/?utm_source=ig_web_copy_link&igsh=Mz…"
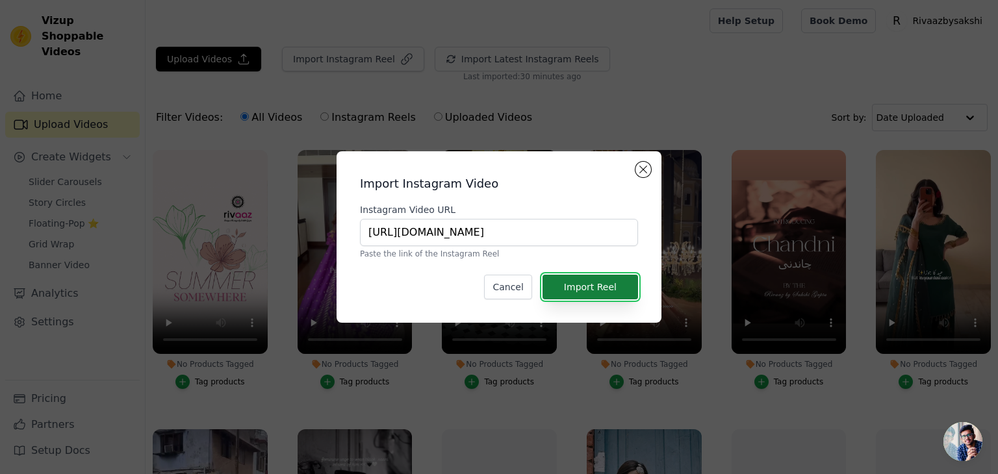
scroll to position [0, 0]
click at [583, 292] on button "Import Reel" at bounding box center [589, 287] width 95 height 25
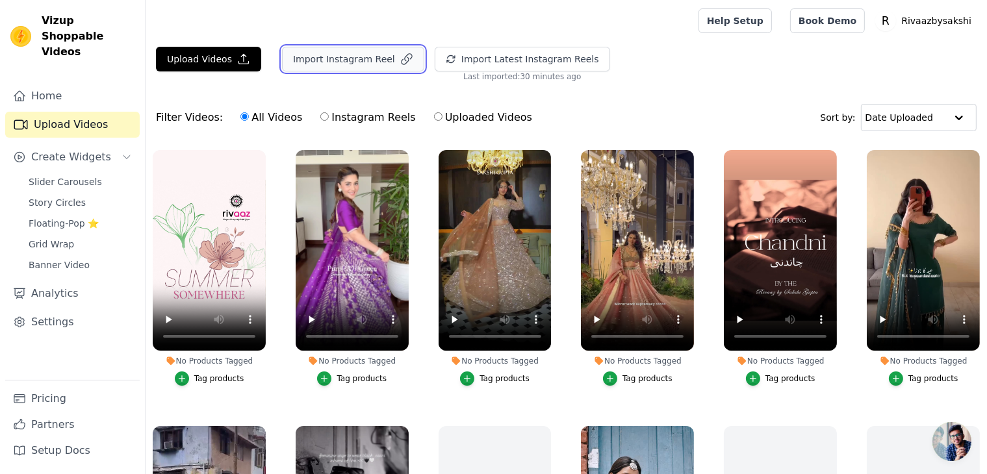
click at [373, 60] on button "Import Instagram Reel" at bounding box center [353, 59] width 142 height 25
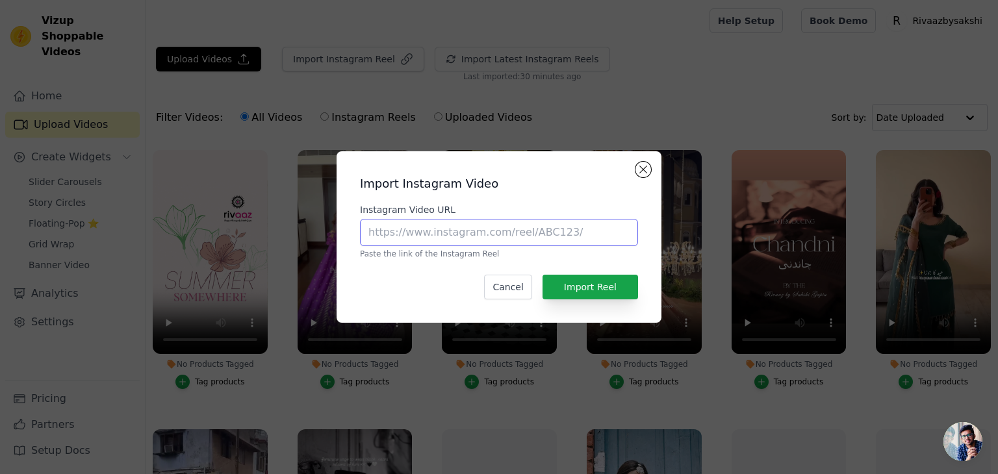
click at [420, 235] on input "Instagram Video URL" at bounding box center [499, 232] width 278 height 27
paste input "https://www.instagram.com/reel/DKcHHb0JRJC/?utm_source=ig_web_copy_link&igsh=Mz…"
type input "https://www.instagram.com/reel/DKcHHb0JRJC/?utm_source=ig_web_copy_link&igsh=Mz…"
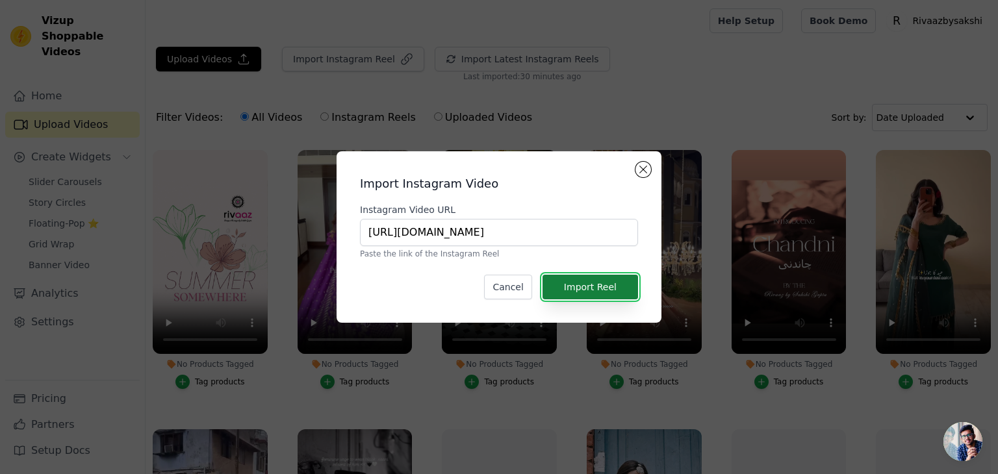
scroll to position [0, 0]
click at [588, 285] on button "Import Reel" at bounding box center [589, 287] width 95 height 25
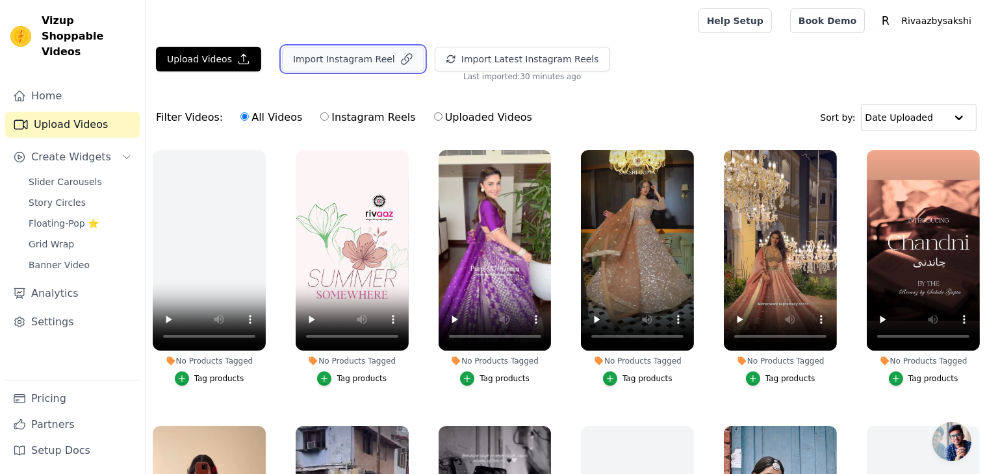
click at [400, 56] on icon "button" at bounding box center [406, 59] width 13 height 13
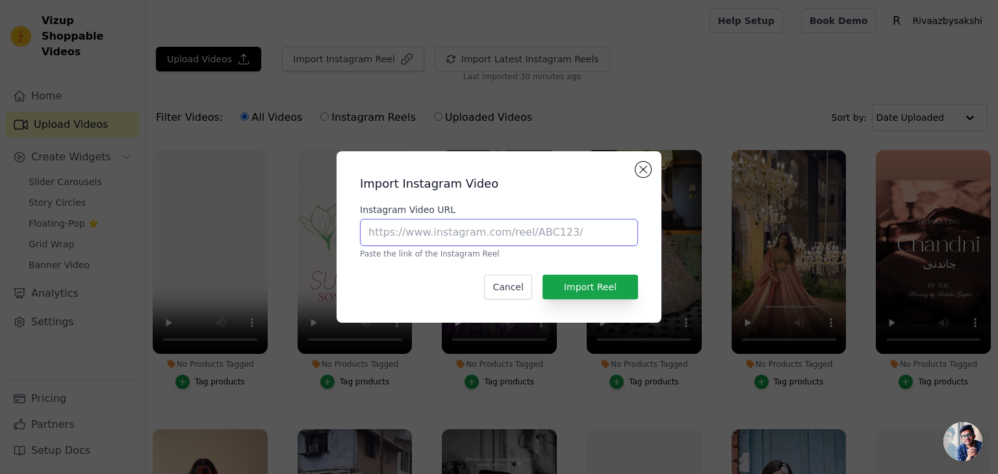
click at [416, 226] on input "Instagram Video URL" at bounding box center [499, 232] width 278 height 27
paste input "https://www.instagram.com/reel/DGku7_-SHBg/?utm_source=ig_web_copy_link&igsh=Mz…"
type input "https://www.instagram.com/reel/DGku7_-SHBg/?utm_source=ig_web_copy_link&igsh=Mz…"
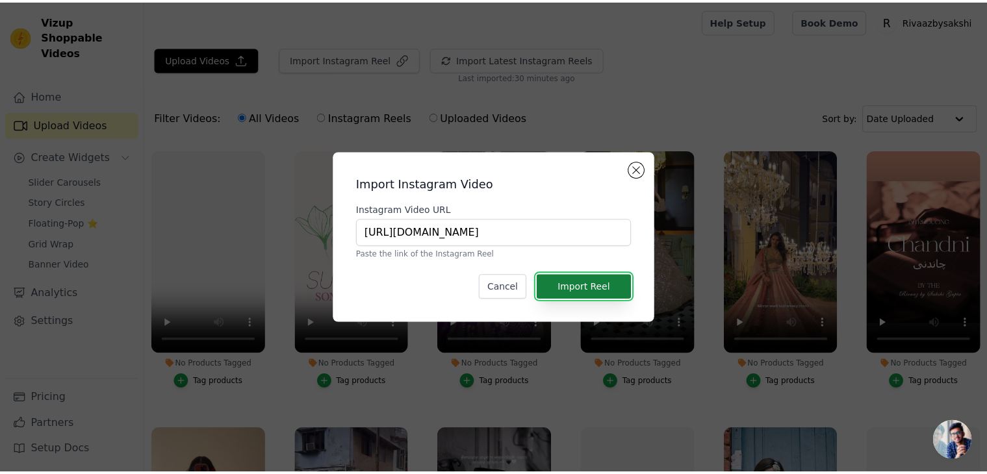
scroll to position [0, 0]
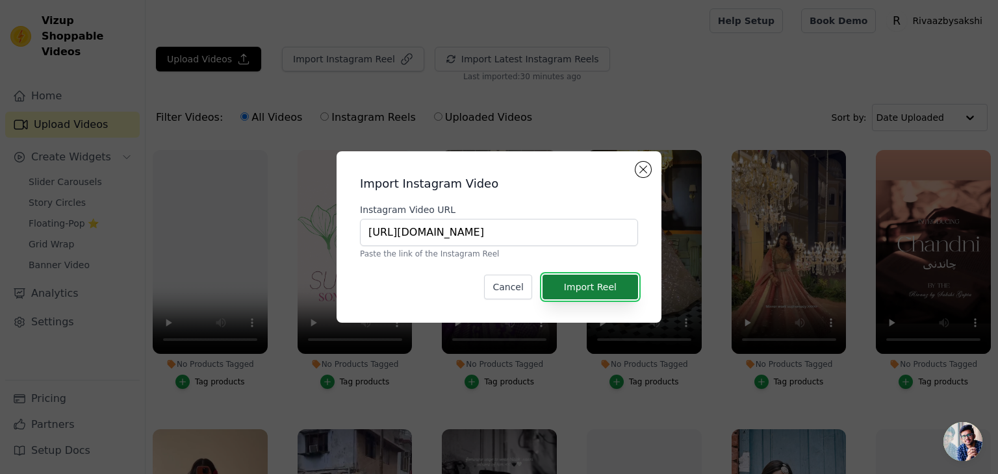
click at [593, 281] on button "Import Reel" at bounding box center [589, 287] width 95 height 25
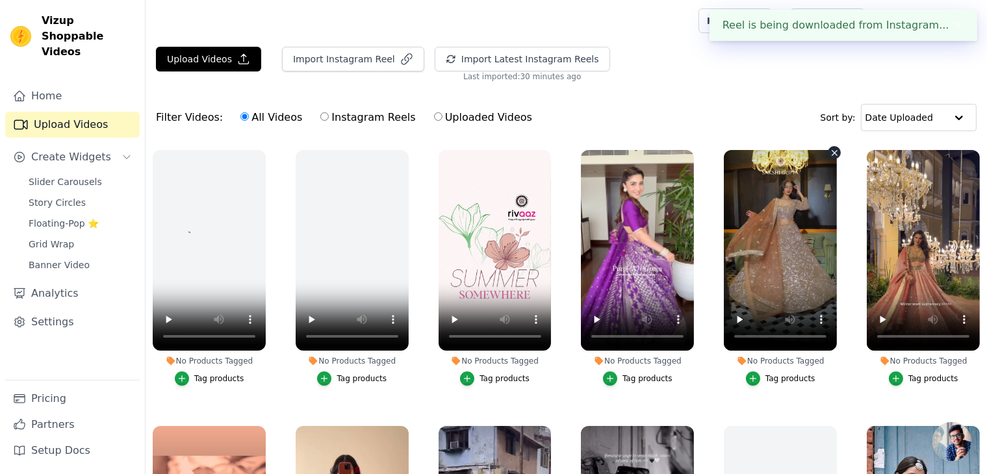
scroll to position [260, 0]
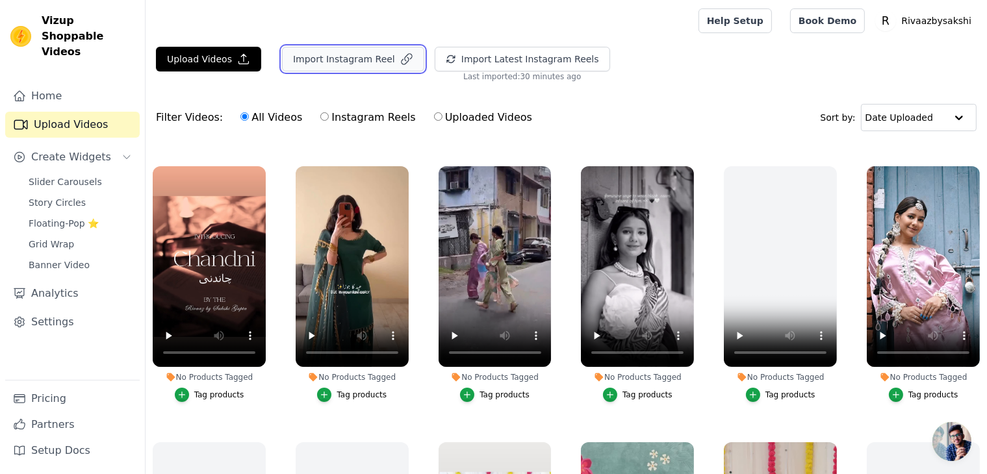
click at [345, 55] on button "Import Instagram Reel" at bounding box center [353, 59] width 142 height 25
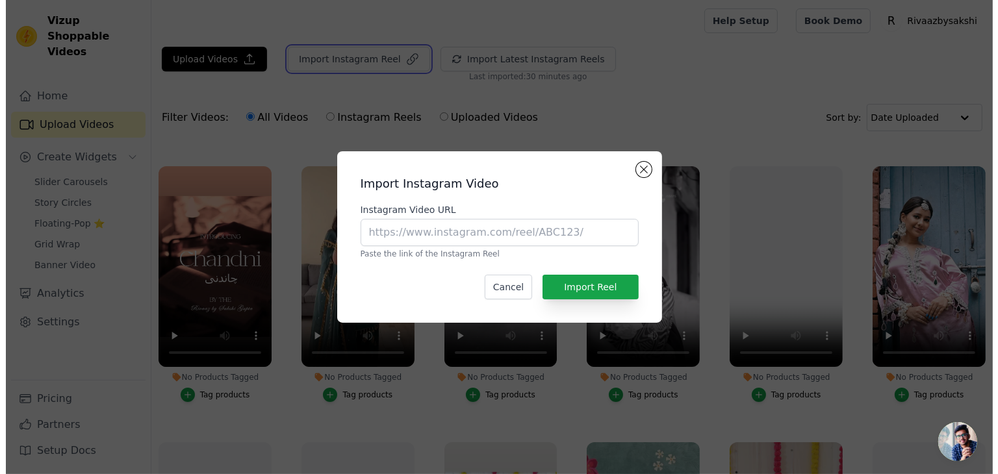
scroll to position [262, 0]
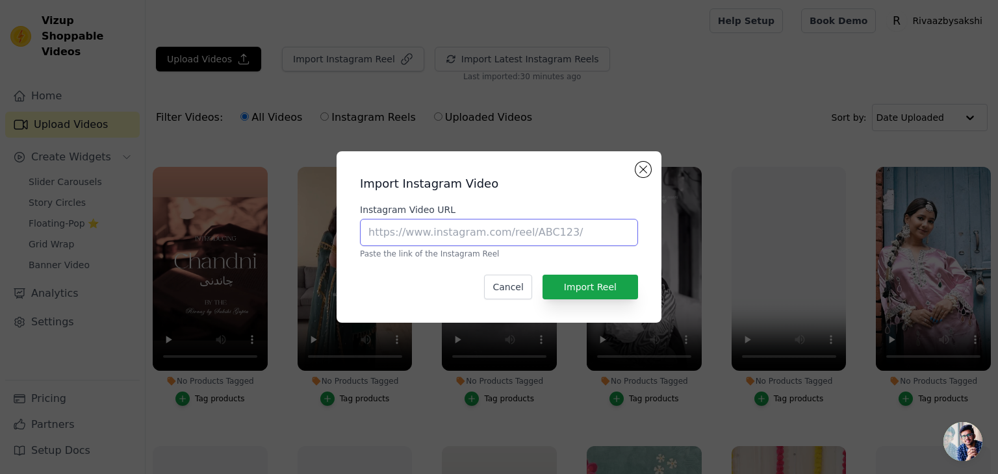
click at [426, 236] on input "Instagram Video URL" at bounding box center [499, 232] width 278 height 27
paste input "https://www.instagram.com/reel/DGS441dSQVM/?utm_source=ig_web_copy_link&igsh=Mz…"
type input "https://www.instagram.com/reel/DGS441dSQVM/?utm_source=ig_web_copy_link&igsh=Mz…"
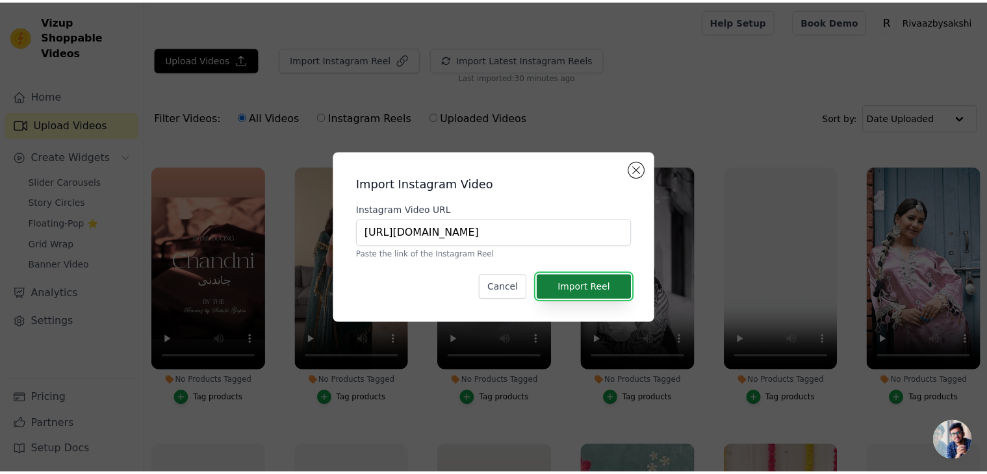
scroll to position [0, 0]
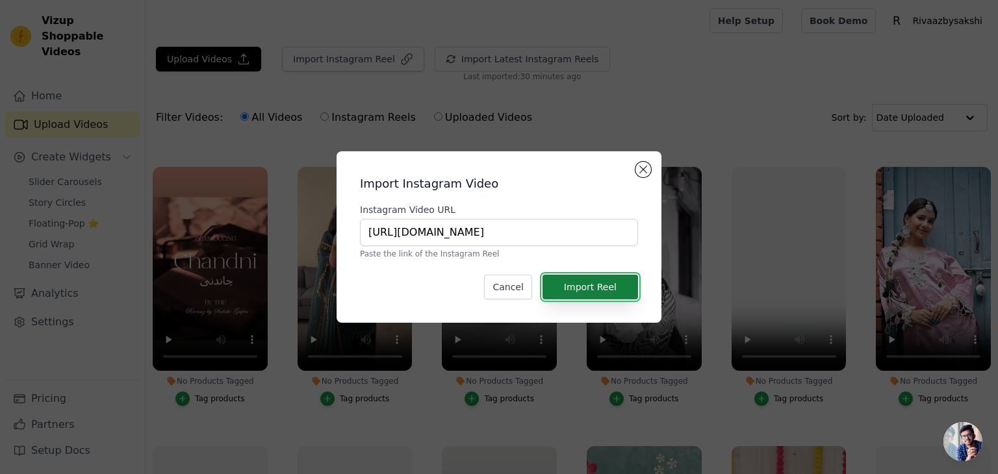
click at [589, 288] on button "Import Reel" at bounding box center [589, 287] width 95 height 25
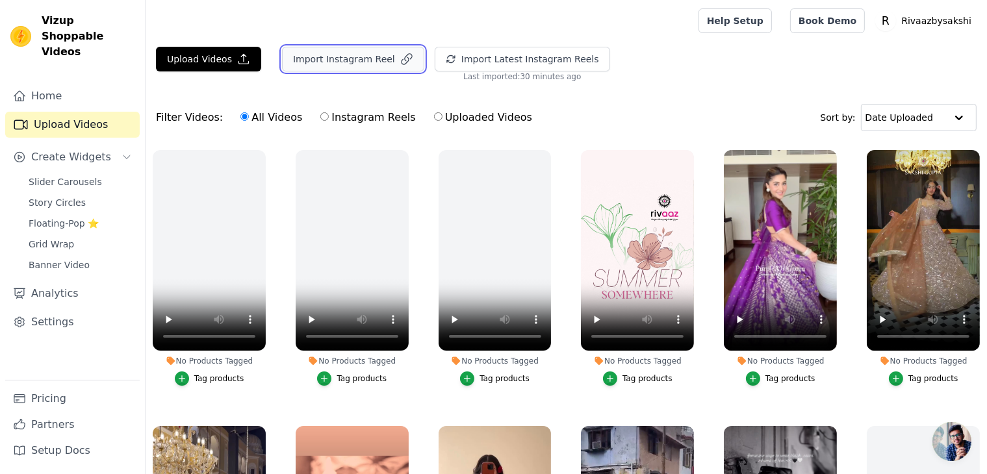
click at [371, 62] on button "Import Instagram Reel" at bounding box center [353, 59] width 142 height 25
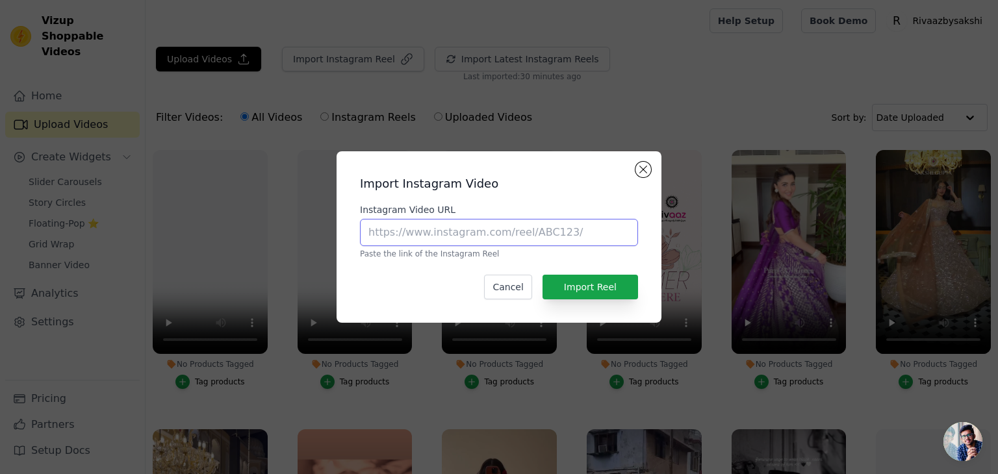
click at [414, 234] on input "Instagram Video URL" at bounding box center [499, 232] width 278 height 27
paste input "https://www.instagram.com/reel/DG3I1_xSYhs/?utm_source=ig_web_copy_link&igsh=Mz…"
type input "https://www.instagram.com/reel/DG3I1_xSYhs/?utm_source=ig_web_copy_link&igsh=Mz…"
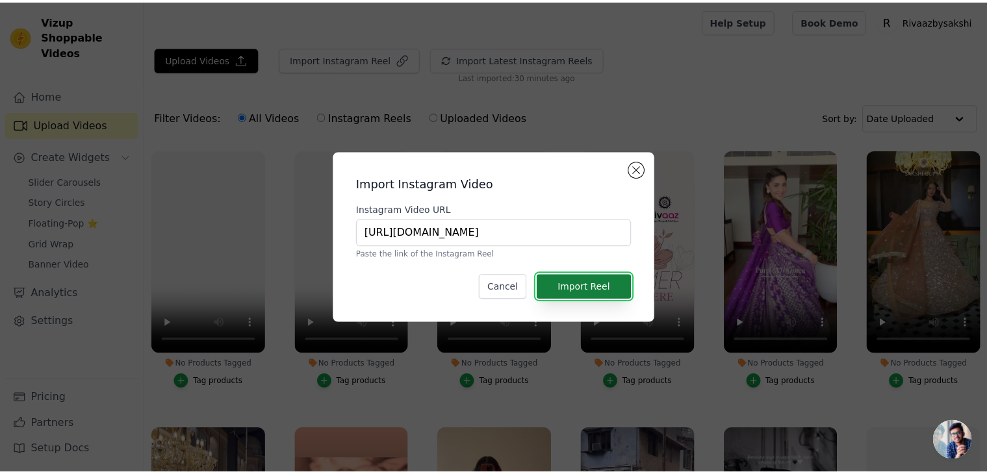
scroll to position [0, 0]
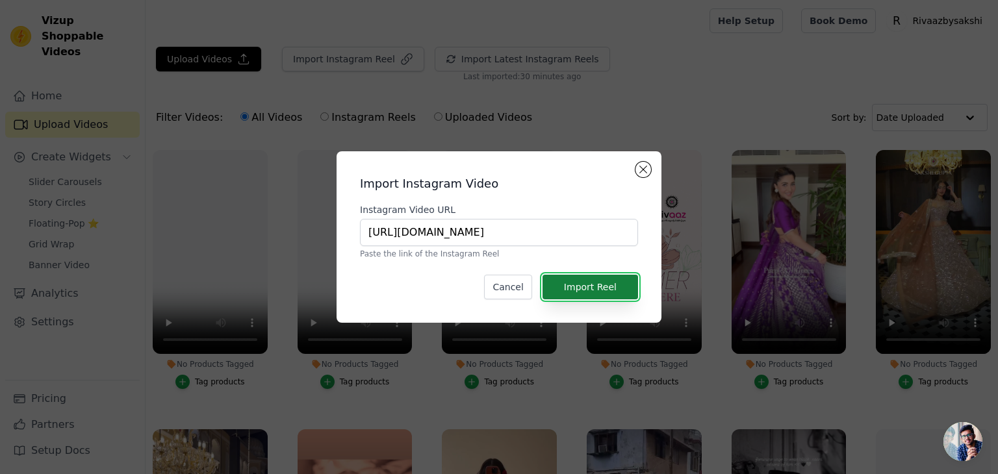
click at [593, 294] on button "Import Reel" at bounding box center [589, 287] width 95 height 25
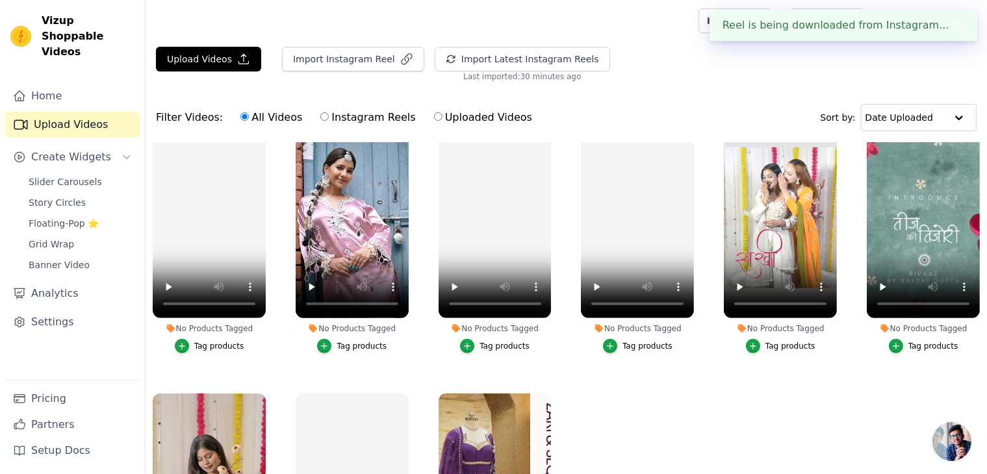
scroll to position [671, 0]
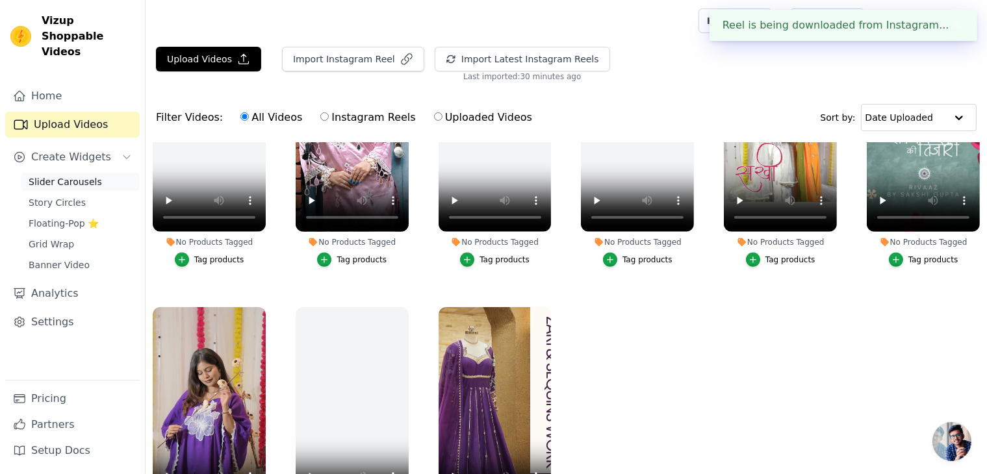
click at [70, 175] on span "Slider Carousels" at bounding box center [65, 181] width 73 height 13
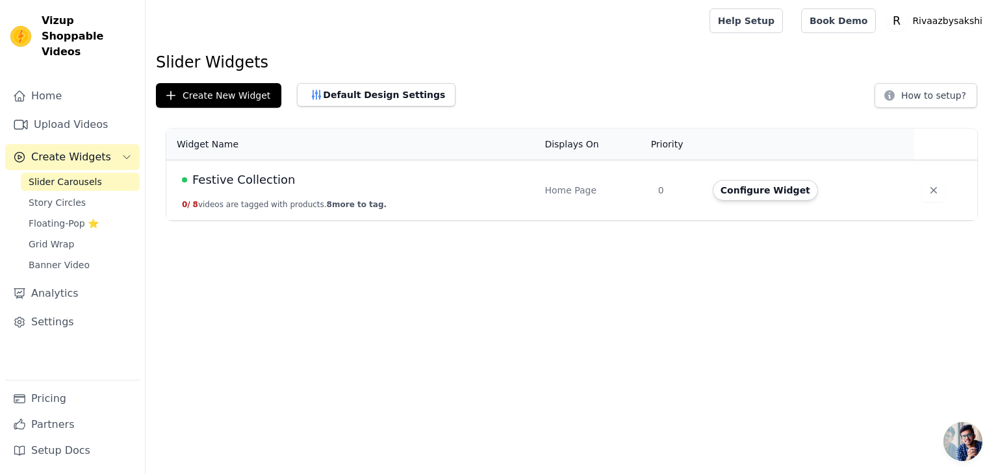
click at [296, 185] on div "Festive Collection" at bounding box center [355, 180] width 347 height 18
click at [270, 171] on span "Festive Collection" at bounding box center [243, 180] width 103 height 18
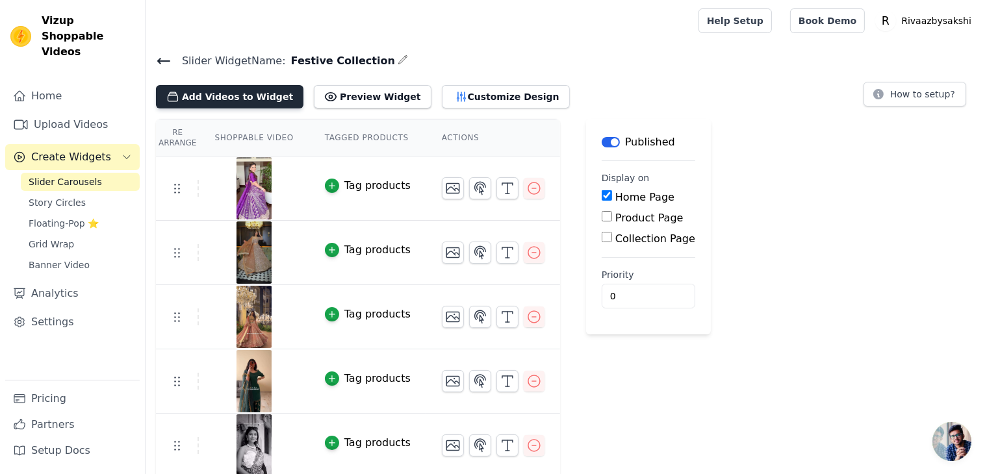
click at [224, 103] on button "Add Videos to Widget" at bounding box center [229, 96] width 147 height 23
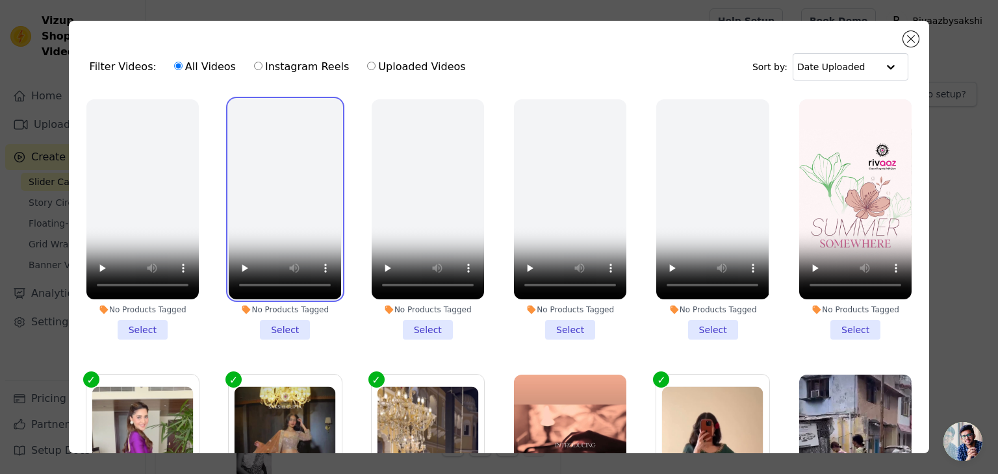
click at [300, 186] on video at bounding box center [285, 199] width 112 height 200
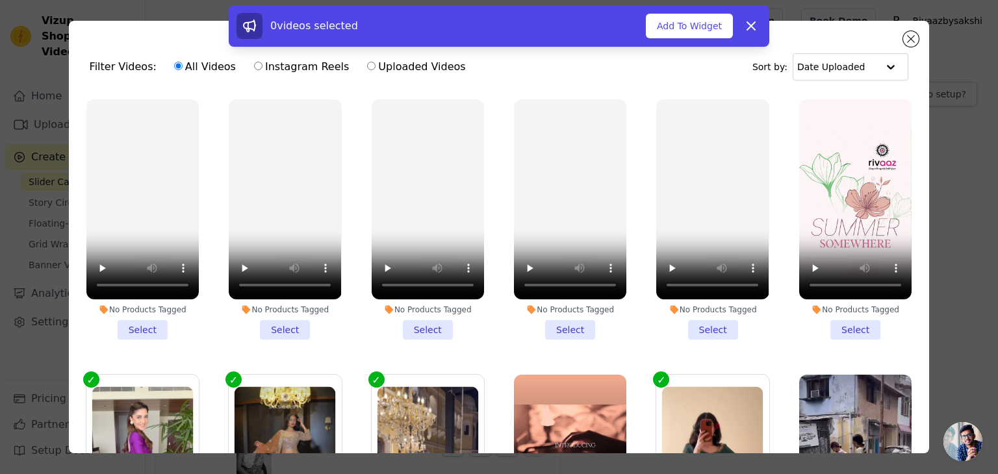
click at [288, 316] on li "No Products Tagged Select" at bounding box center [285, 219] width 112 height 240
click at [0, 0] on input "No Products Tagged Select" at bounding box center [0, 0] width 0 height 0
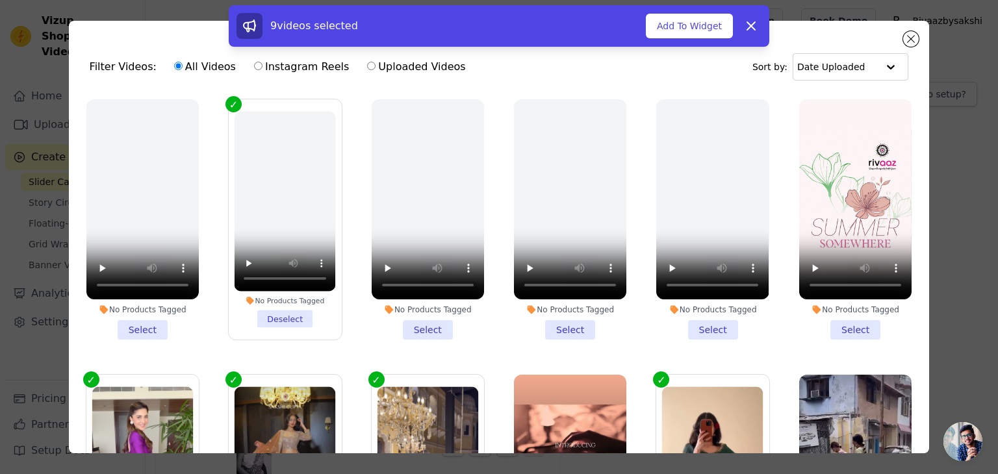
click at [413, 330] on li "No Products Tagged Select" at bounding box center [427, 219] width 112 height 240
click at [0, 0] on input "No Products Tagged Select" at bounding box center [0, 0] width 0 height 0
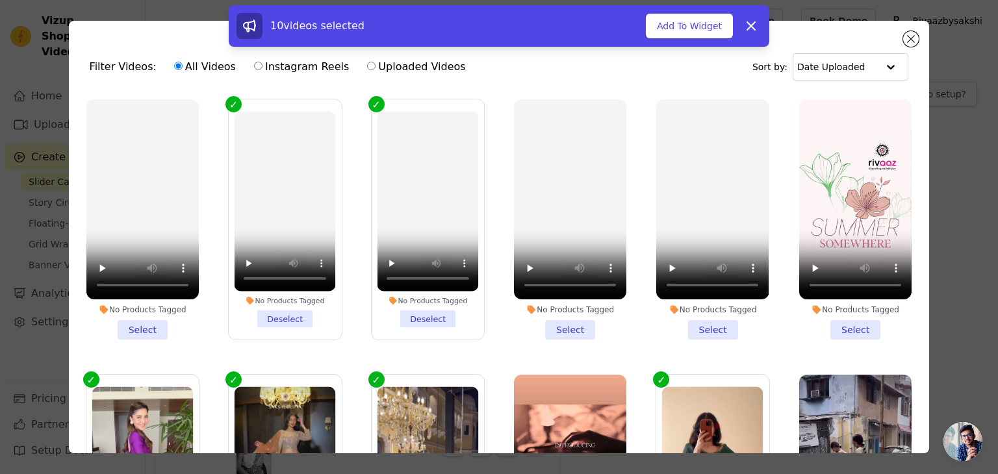
click at [145, 320] on li "No Products Tagged Select" at bounding box center [142, 219] width 112 height 240
click at [0, 0] on input "No Products Tagged Select" at bounding box center [0, 0] width 0 height 0
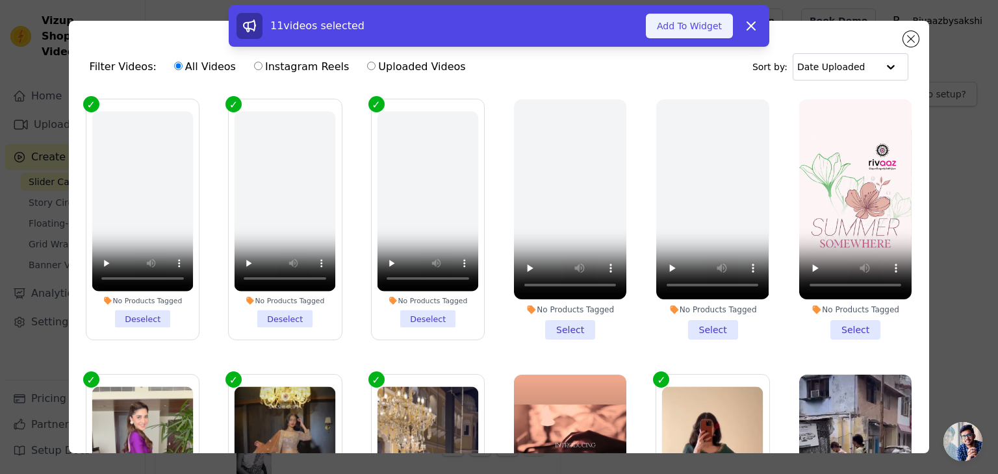
click at [695, 26] on button "Add To Widget" at bounding box center [689, 26] width 87 height 25
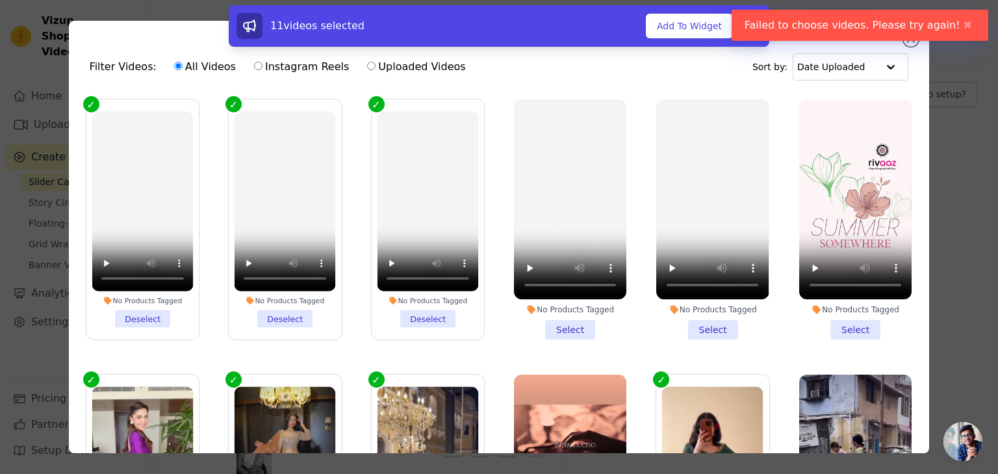
click at [416, 312] on li "No Products Tagged Deselect" at bounding box center [427, 220] width 101 height 216
click at [0, 0] on input "No Products Tagged Deselect" at bounding box center [0, 0] width 0 height 0
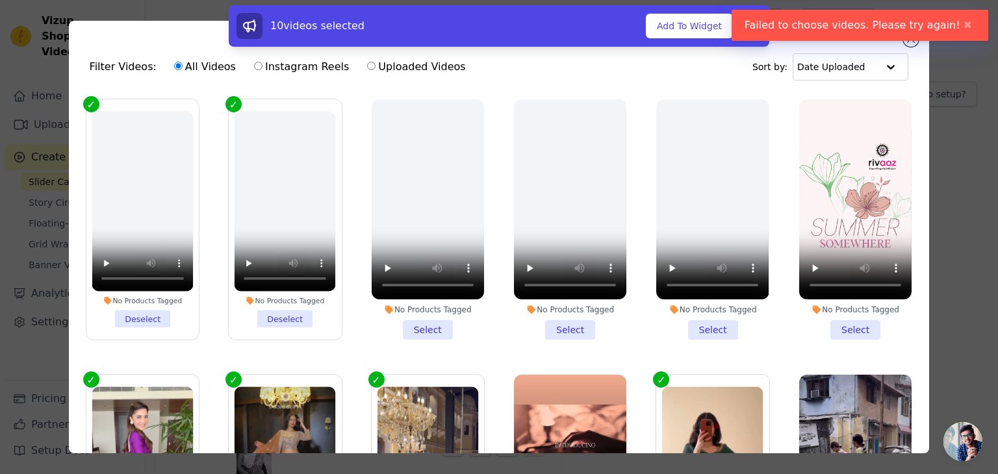
drag, startPoint x: 297, startPoint y: 318, endPoint x: 244, endPoint y: 311, distance: 53.7
click at [296, 318] on li "No Products Tagged Deselect" at bounding box center [284, 220] width 101 height 216
click at [0, 0] on input "No Products Tagged Deselect" at bounding box center [0, 0] width 0 height 0
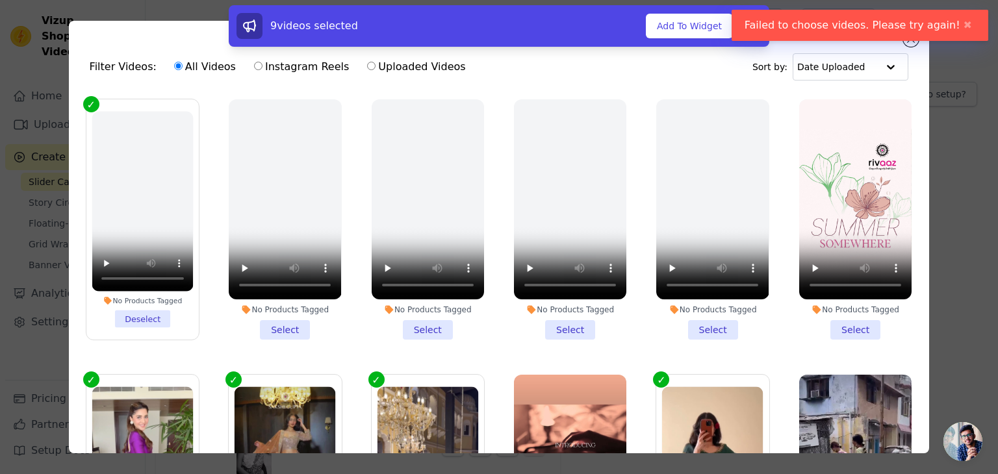
click at [156, 313] on li "No Products Tagged Deselect" at bounding box center [142, 220] width 101 height 216
click at [0, 0] on input "No Products Tagged Deselect" at bounding box center [0, 0] width 0 height 0
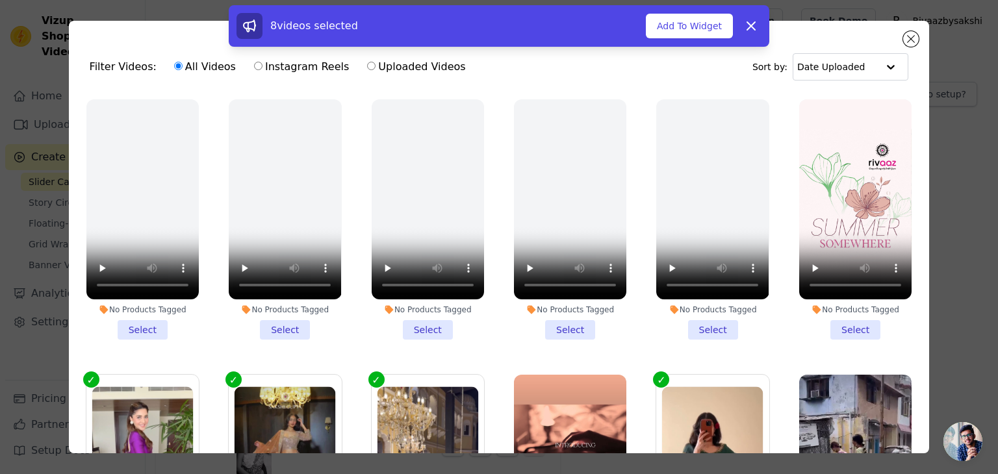
click at [428, 328] on li "No Products Tagged Select" at bounding box center [427, 219] width 112 height 240
click at [0, 0] on input "No Products Tagged Select" at bounding box center [0, 0] width 0 height 0
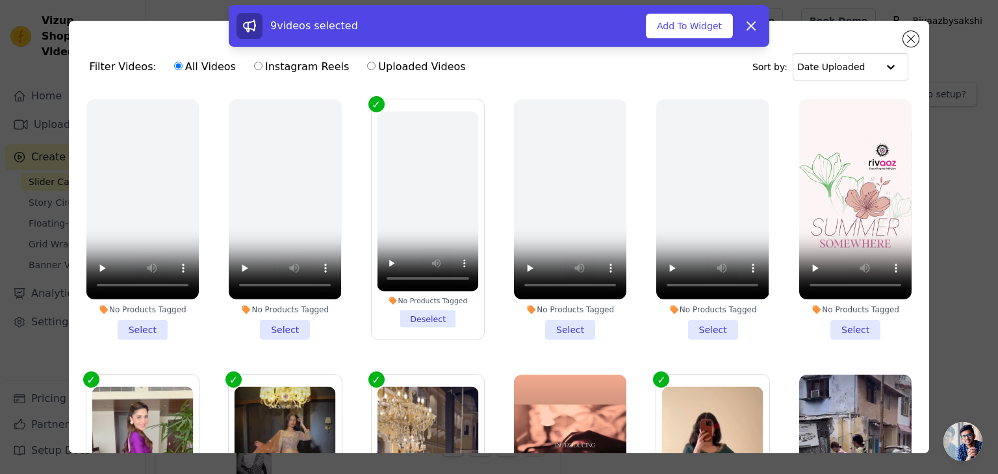
click at [291, 325] on li "No Products Tagged Select" at bounding box center [285, 219] width 112 height 240
click at [0, 0] on input "No Products Tagged Select" at bounding box center [0, 0] width 0 height 0
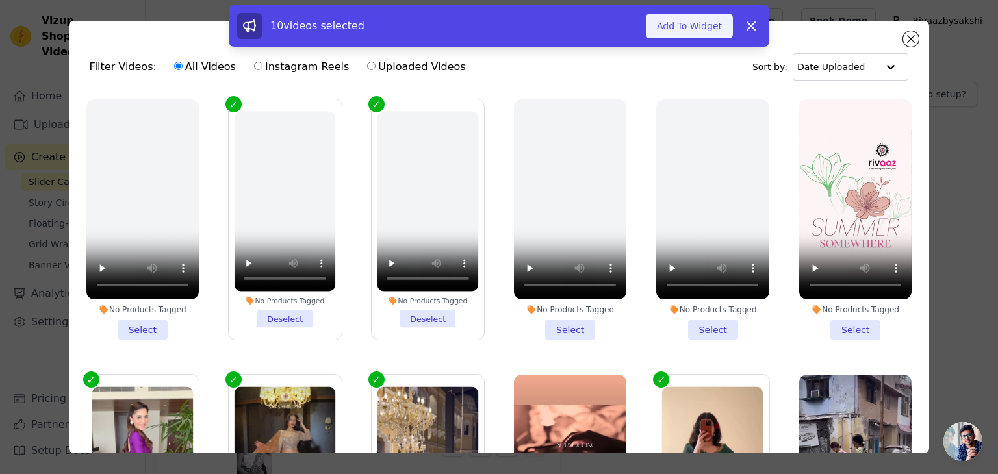
click at [688, 23] on button "Add To Widget" at bounding box center [689, 26] width 87 height 25
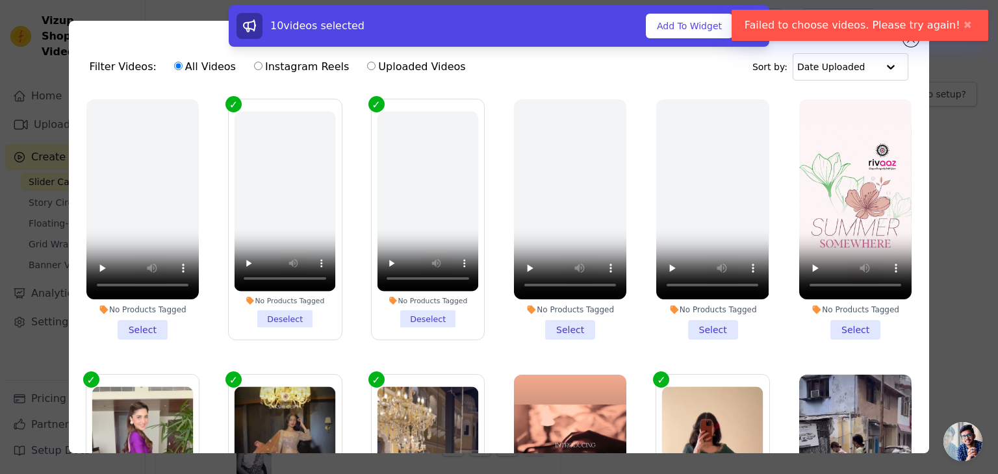
click at [288, 313] on li "No Products Tagged Deselect" at bounding box center [284, 220] width 101 height 216
click at [0, 0] on input "No Products Tagged Deselect" at bounding box center [0, 0] width 0 height 0
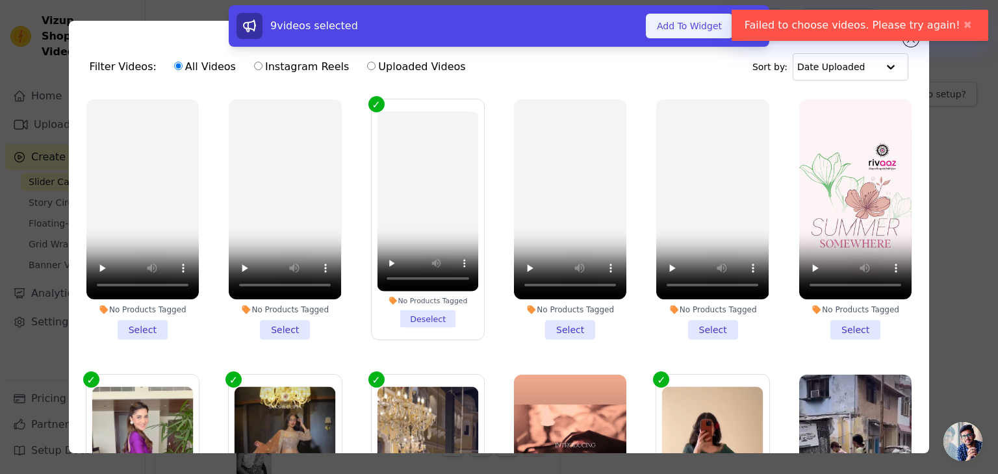
click at [694, 23] on button "Add To Widget" at bounding box center [689, 26] width 87 height 25
click at [421, 305] on li "No Products Tagged Deselect" at bounding box center [427, 220] width 101 height 216
click at [0, 0] on input "No Products Tagged Deselect" at bounding box center [0, 0] width 0 height 0
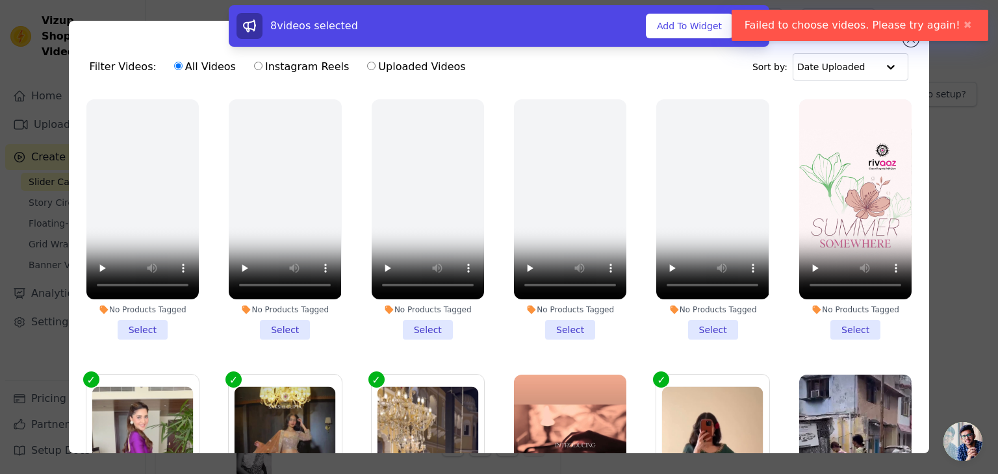
click at [962, 28] on button "✖" at bounding box center [967, 26] width 15 height 16
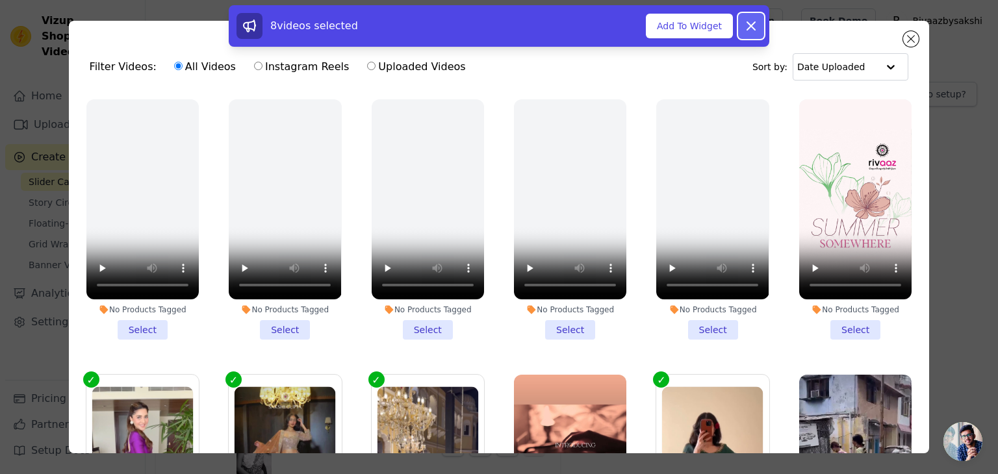
click at [751, 14] on button "Dismiss" at bounding box center [751, 26] width 26 height 26
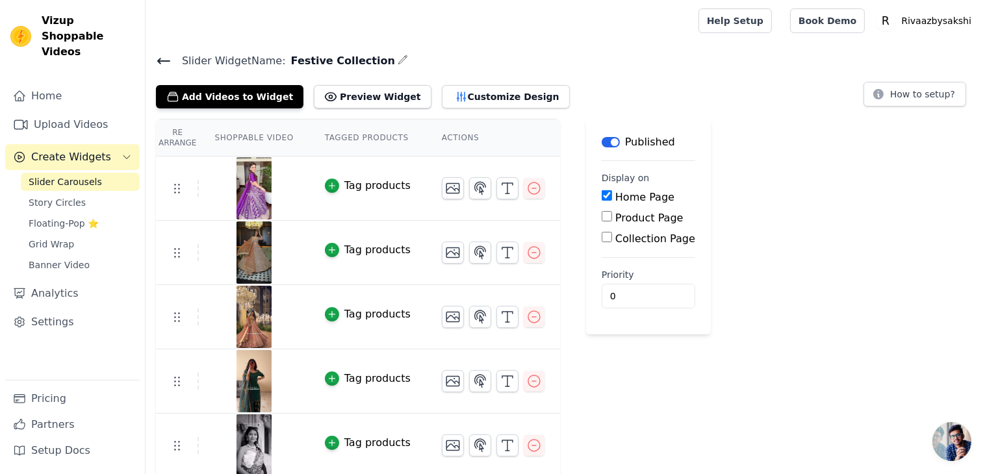
scroll to position [195, 0]
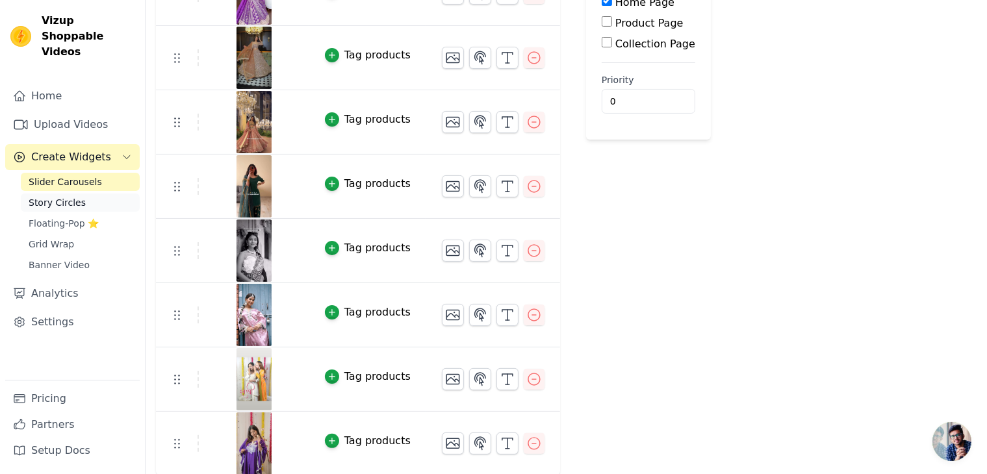
click at [89, 194] on link "Story Circles" at bounding box center [80, 203] width 119 height 18
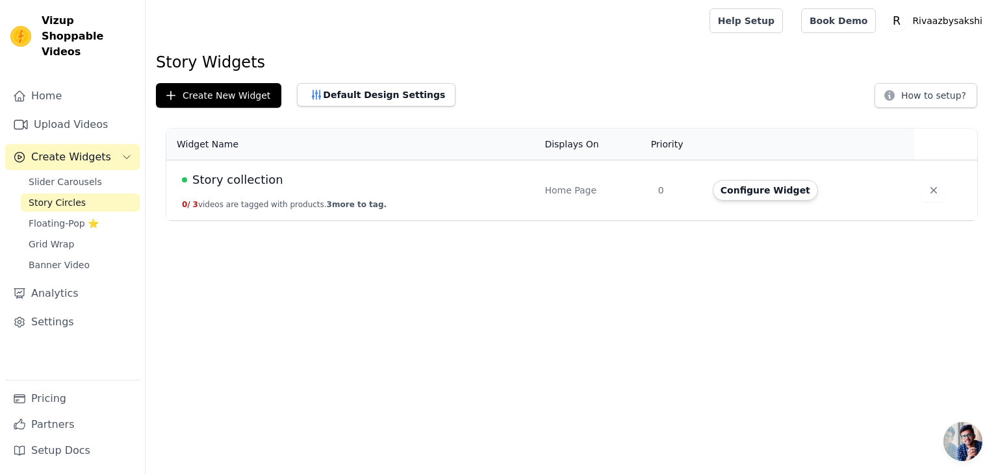
click at [231, 180] on span "Story collection" at bounding box center [237, 180] width 91 height 18
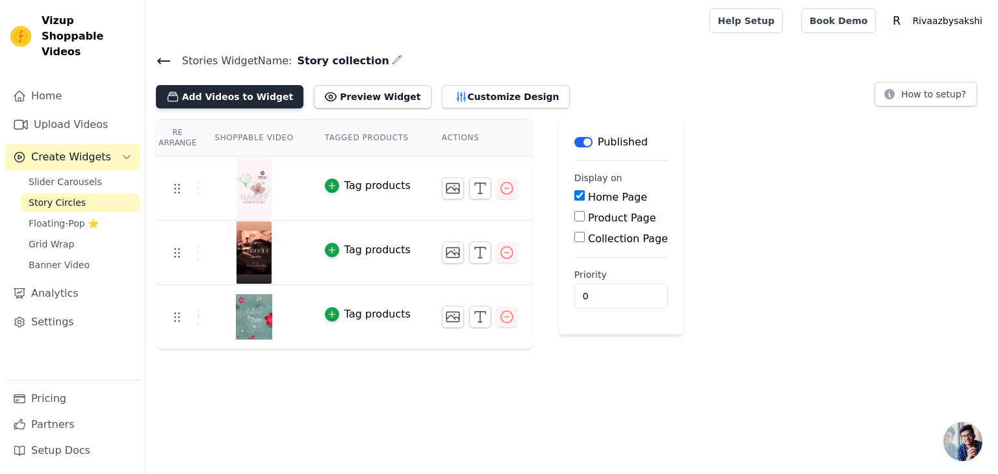
click at [245, 100] on button "Add Videos to Widget" at bounding box center [229, 96] width 147 height 23
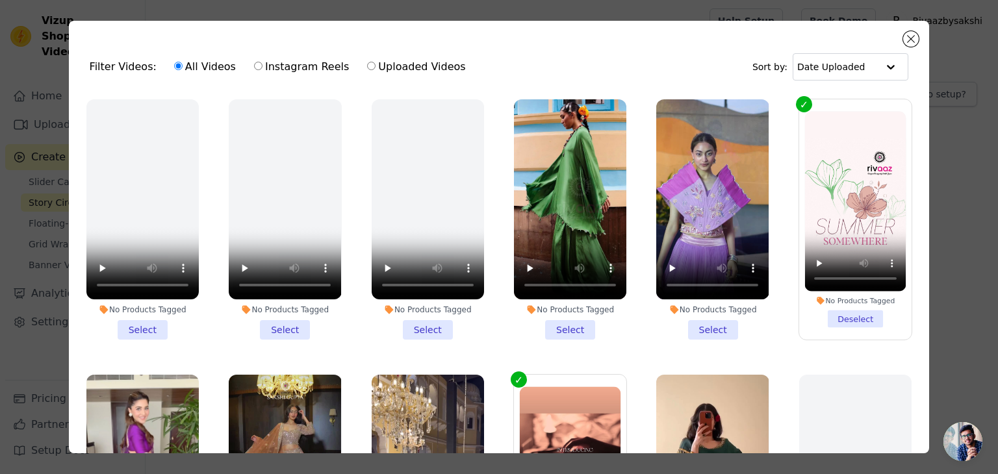
drag, startPoint x: 715, startPoint y: 329, endPoint x: 708, endPoint y: 334, distance: 8.8
click at [714, 331] on li "No Products Tagged Select" at bounding box center [712, 219] width 112 height 240
click at [0, 0] on input "No Products Tagged Select" at bounding box center [0, 0] width 0 height 0
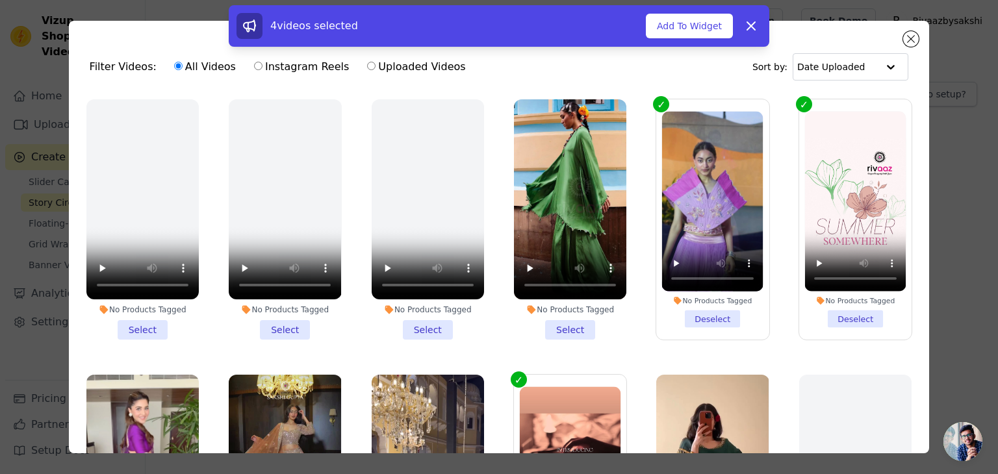
click at [563, 329] on li "No Products Tagged Select" at bounding box center [570, 219] width 112 height 240
click at [0, 0] on input "No Products Tagged Select" at bounding box center [0, 0] width 0 height 0
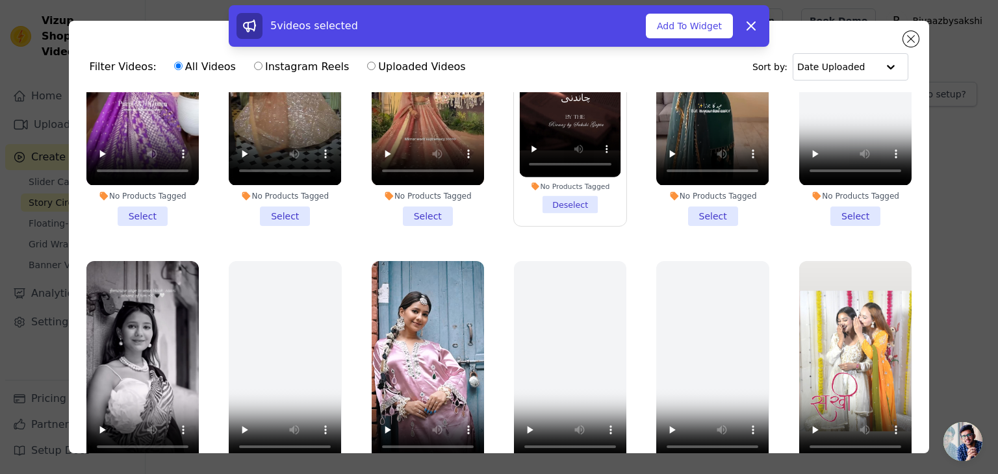
scroll to position [584, 0]
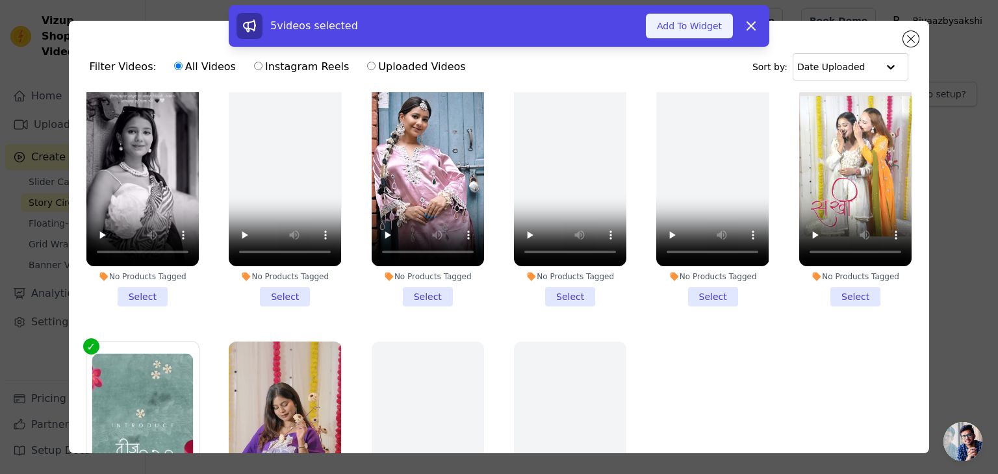
click at [685, 23] on button "Add To Widget" at bounding box center [689, 26] width 87 height 25
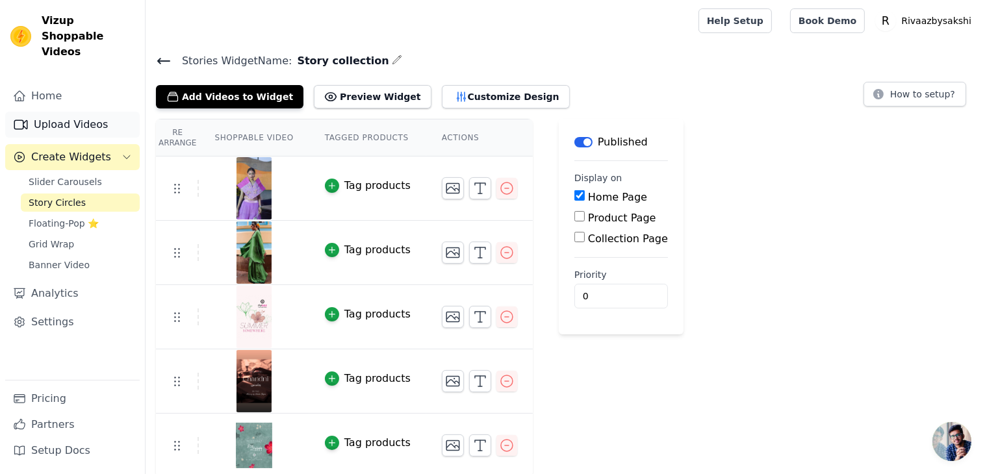
click at [66, 112] on link "Upload Videos" at bounding box center [72, 125] width 134 height 26
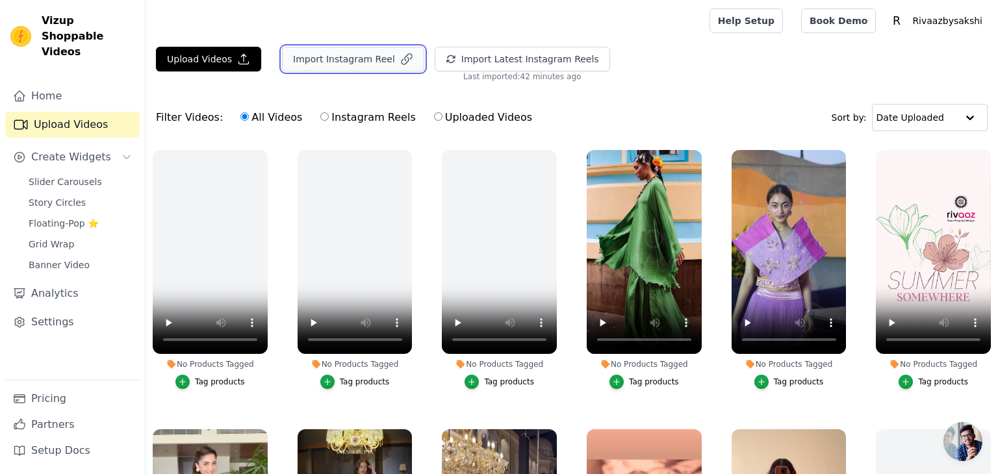
click at [305, 55] on button "Import Instagram Reel" at bounding box center [353, 59] width 142 height 25
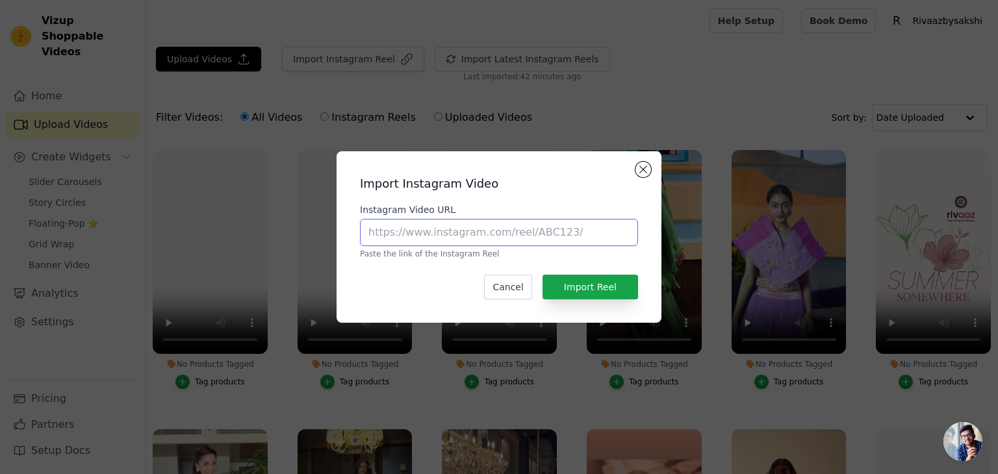
click at [460, 241] on input "Instagram Video URL" at bounding box center [499, 232] width 278 height 27
paste input "[URL][DOMAIN_NAME]"
type input "[URL][DOMAIN_NAME]"
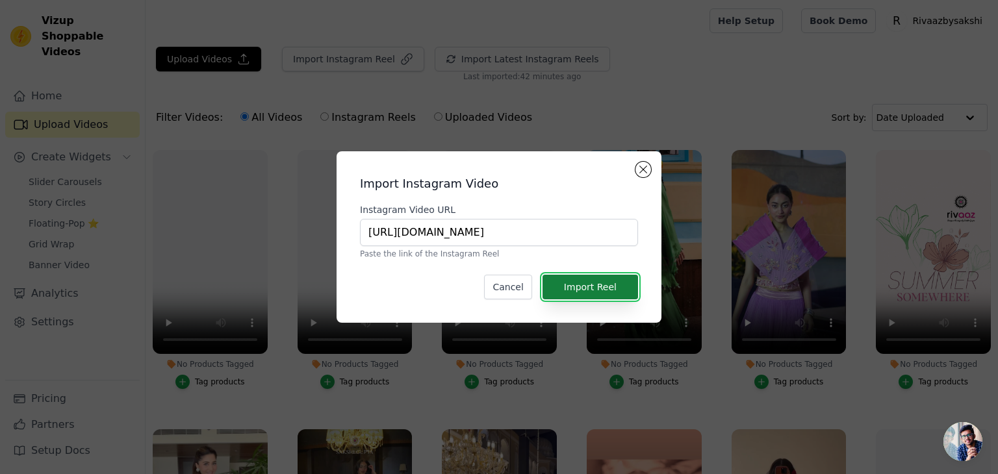
click at [604, 282] on button "Import Reel" at bounding box center [589, 287] width 95 height 25
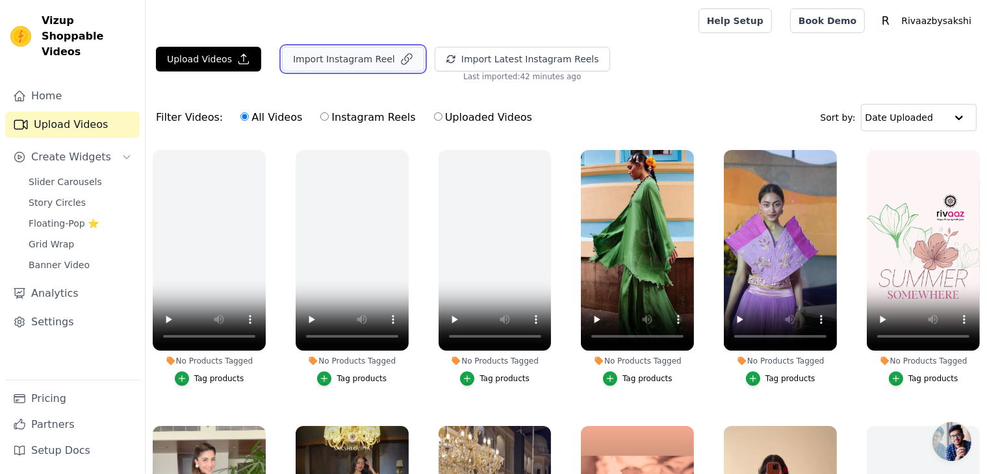
click at [318, 56] on button "Import Instagram Reel" at bounding box center [353, 59] width 142 height 25
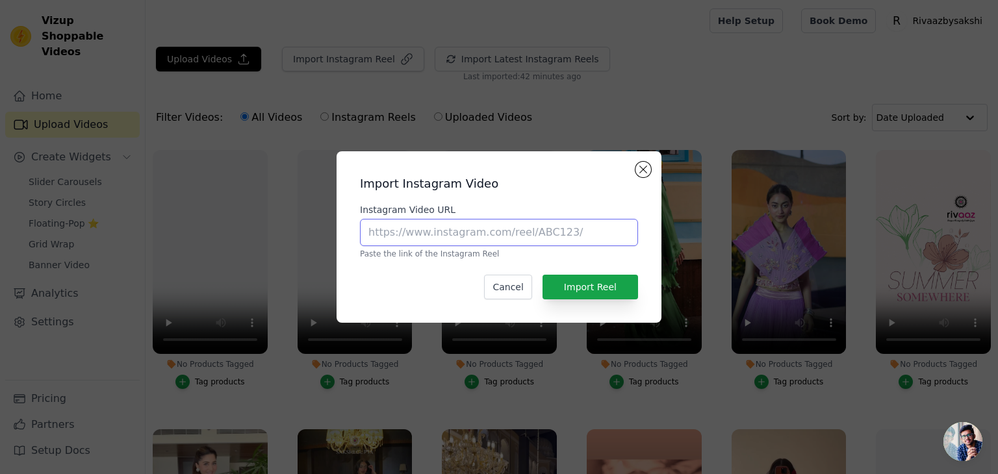
click at [421, 235] on input "Instagram Video URL" at bounding box center [499, 232] width 278 height 27
paste input "[URL][DOMAIN_NAME]"
type input "[URL][DOMAIN_NAME]"
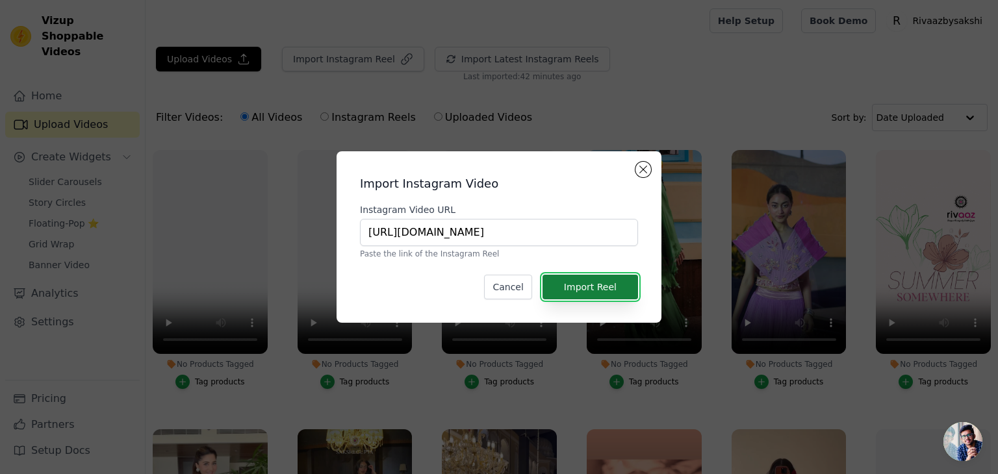
scroll to position [0, 0]
click at [583, 280] on button "Import Reel" at bounding box center [589, 287] width 95 height 25
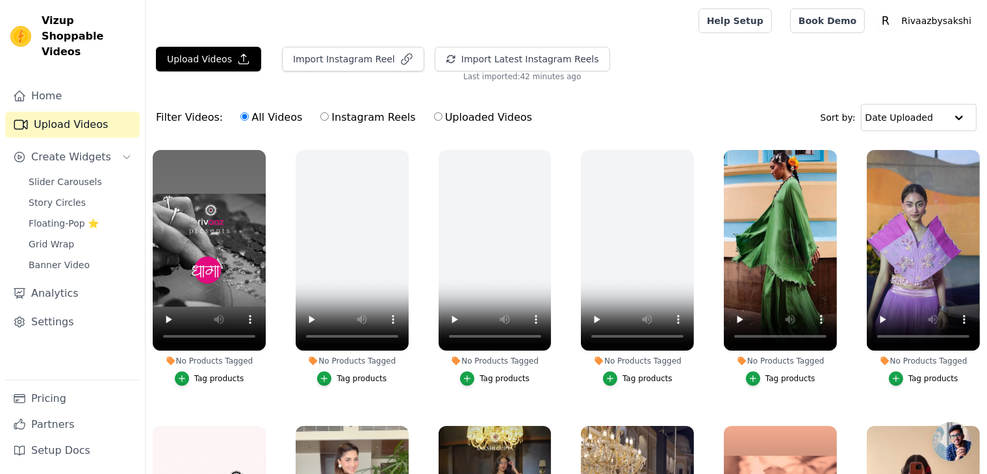
click at [353, 40] on div at bounding box center [419, 21] width 527 height 42
click at [353, 72] on div "Import Instagram Reel" at bounding box center [347, 64] width 153 height 35
click at [358, 63] on button "Import Instagram Reel" at bounding box center [353, 59] width 142 height 25
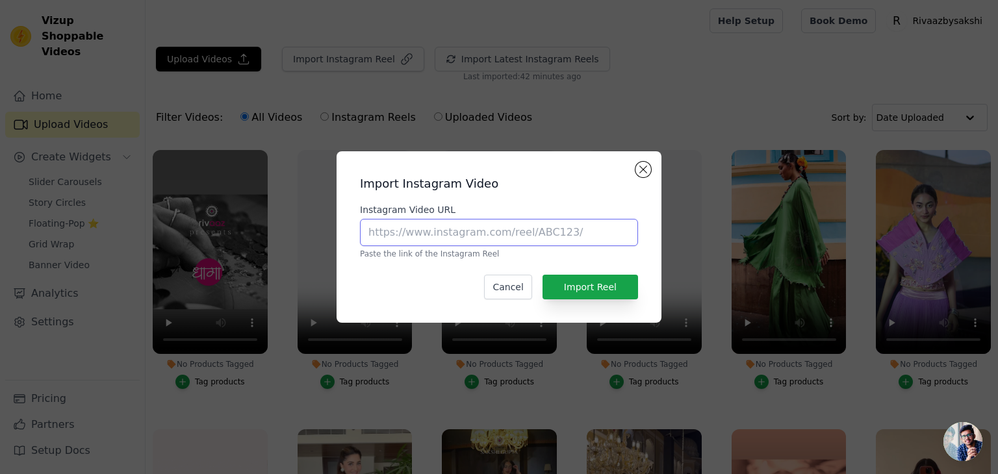
click at [471, 231] on input "Instagram Video URL" at bounding box center [499, 232] width 278 height 27
paste input "[URL][DOMAIN_NAME]"
type input "[URL][DOMAIN_NAME]"
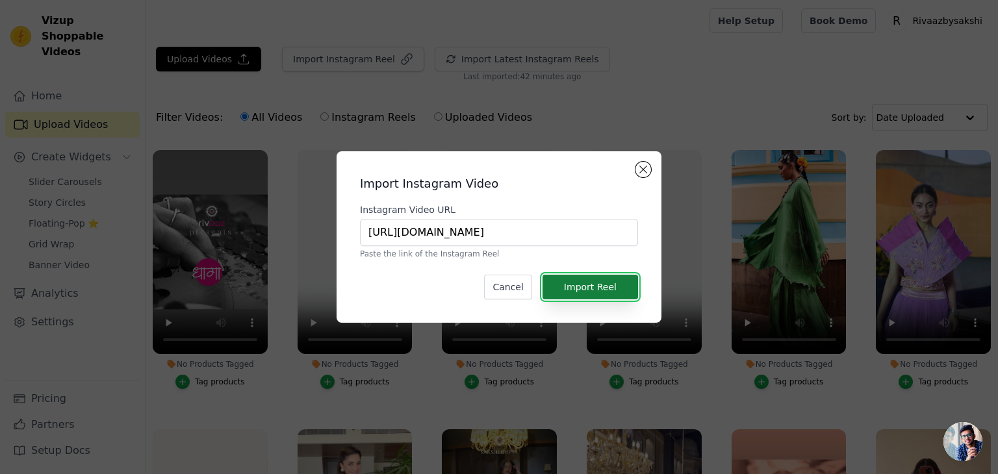
click at [597, 290] on button "Import Reel" at bounding box center [589, 287] width 95 height 25
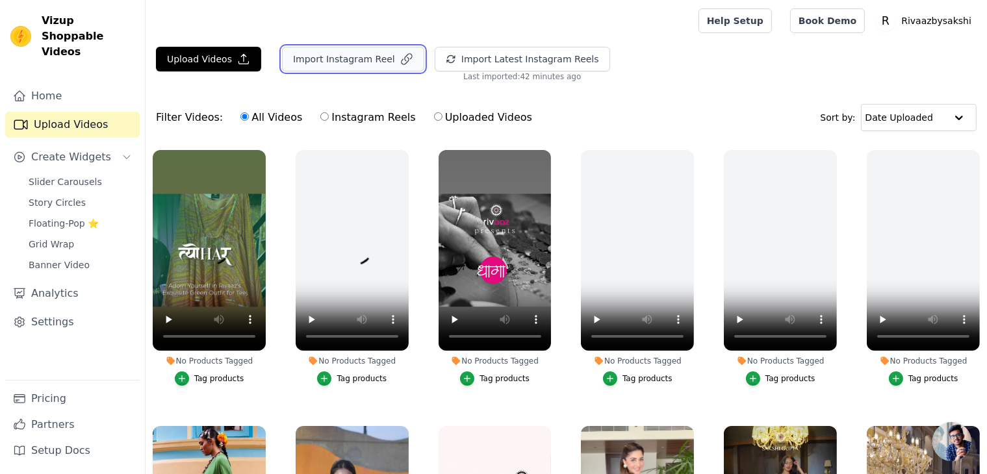
click at [361, 65] on button "Import Instagram Reel" at bounding box center [353, 59] width 142 height 25
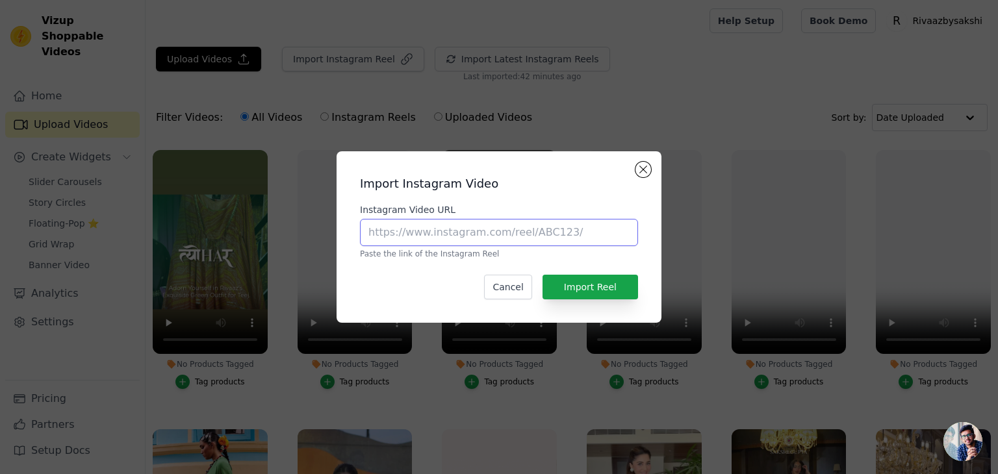
click at [417, 238] on input "Instagram Video URL" at bounding box center [499, 232] width 278 height 27
paste input "[URL][DOMAIN_NAME]"
type input "[URL][DOMAIN_NAME]"
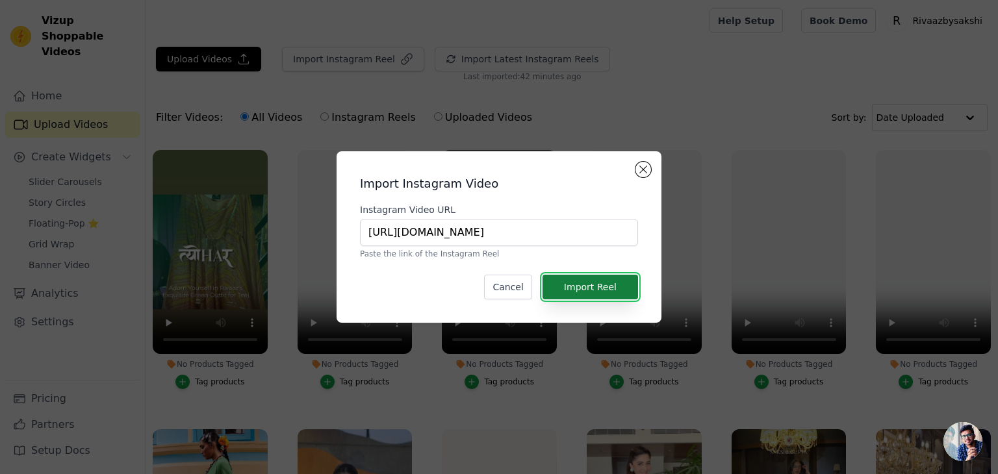
click at [587, 276] on button "Import Reel" at bounding box center [589, 287] width 95 height 25
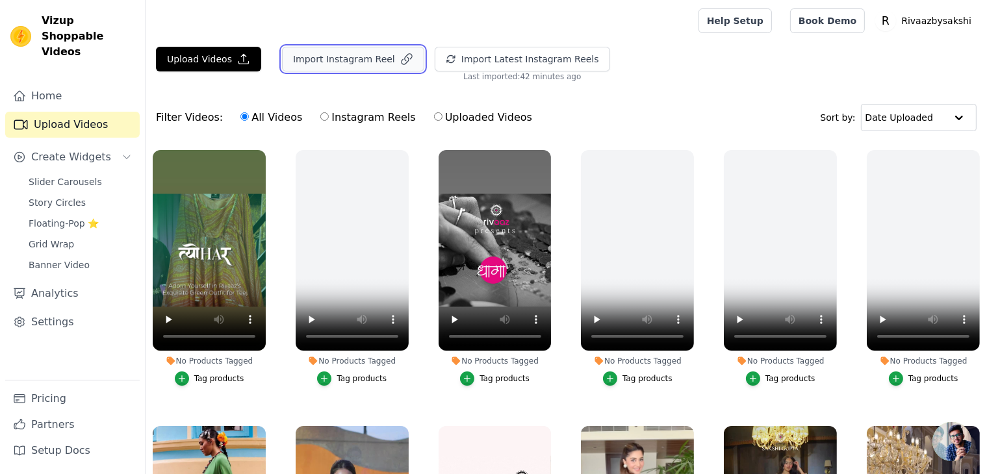
click at [400, 57] on icon "button" at bounding box center [406, 59] width 13 height 13
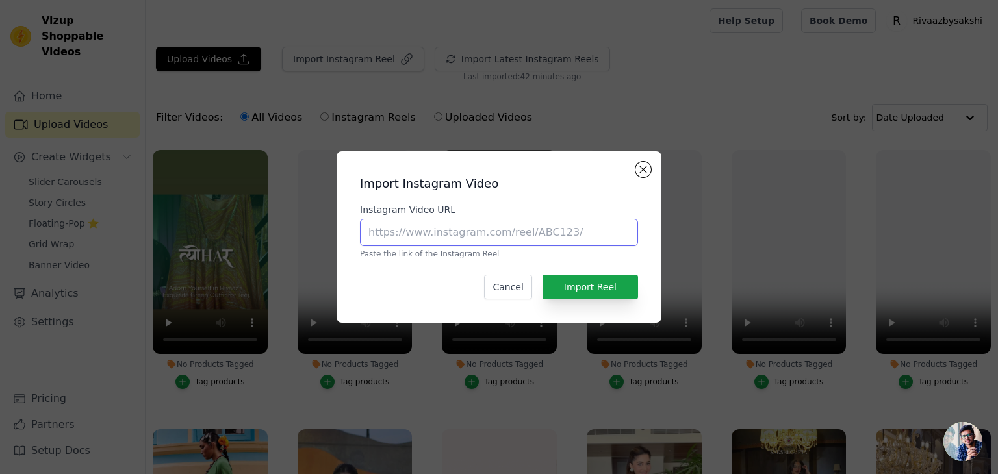
click at [433, 236] on input "Instagram Video URL" at bounding box center [499, 232] width 278 height 27
paste input "[URL][DOMAIN_NAME]"
type input "[URL][DOMAIN_NAME]"
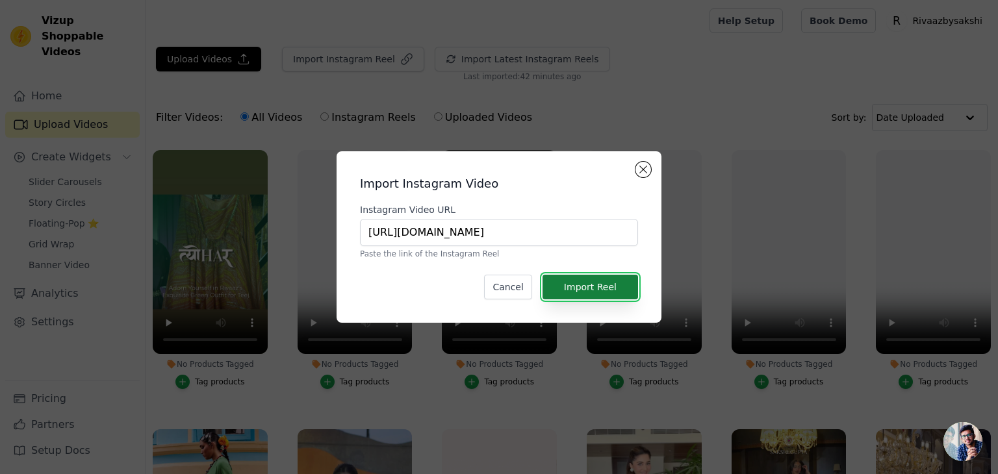
click at [596, 284] on button "Import Reel" at bounding box center [589, 287] width 95 height 25
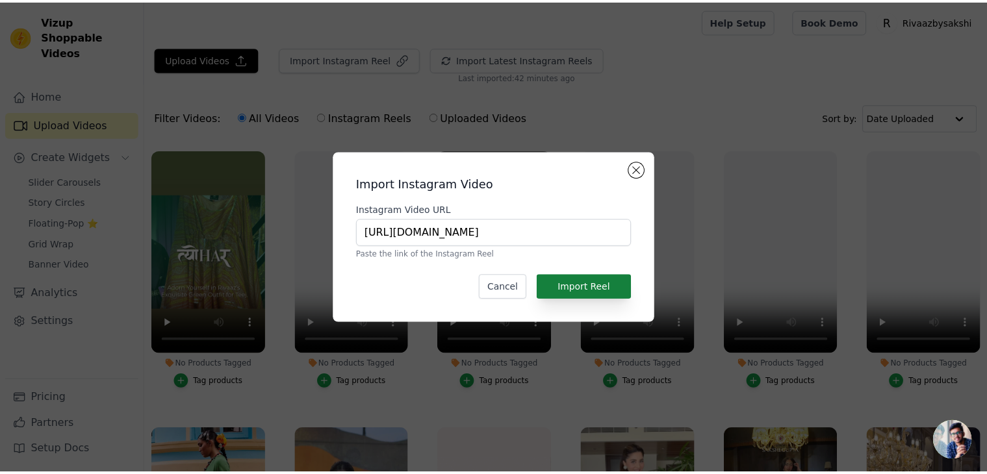
scroll to position [0, 0]
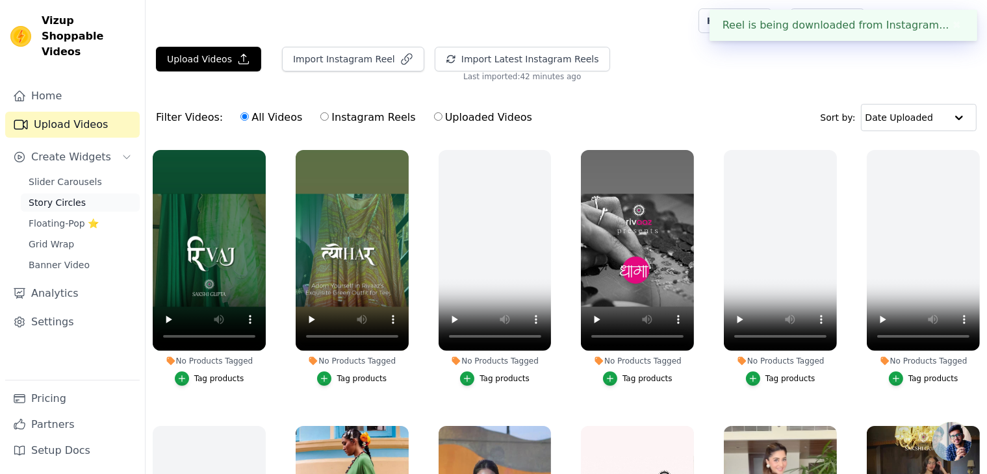
click at [55, 196] on span "Story Circles" at bounding box center [57, 202] width 57 height 13
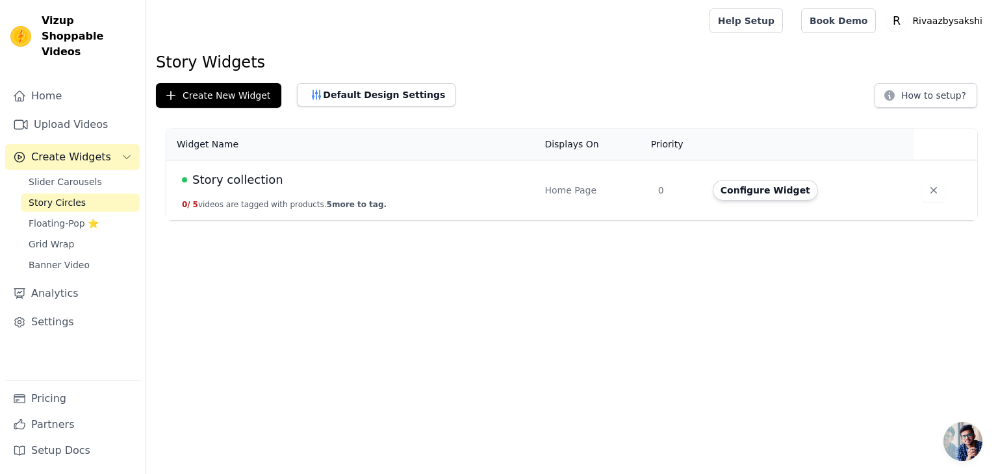
click at [260, 186] on span "Story collection" at bounding box center [237, 180] width 91 height 18
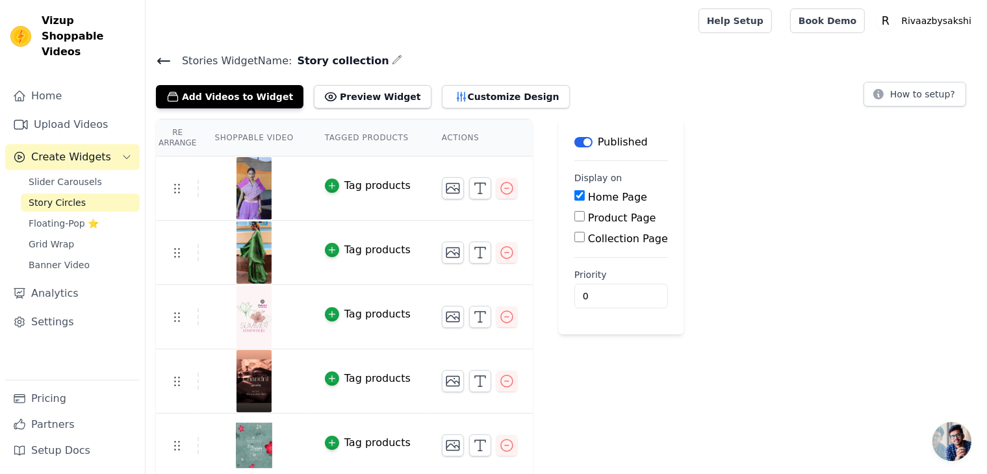
scroll to position [3, 0]
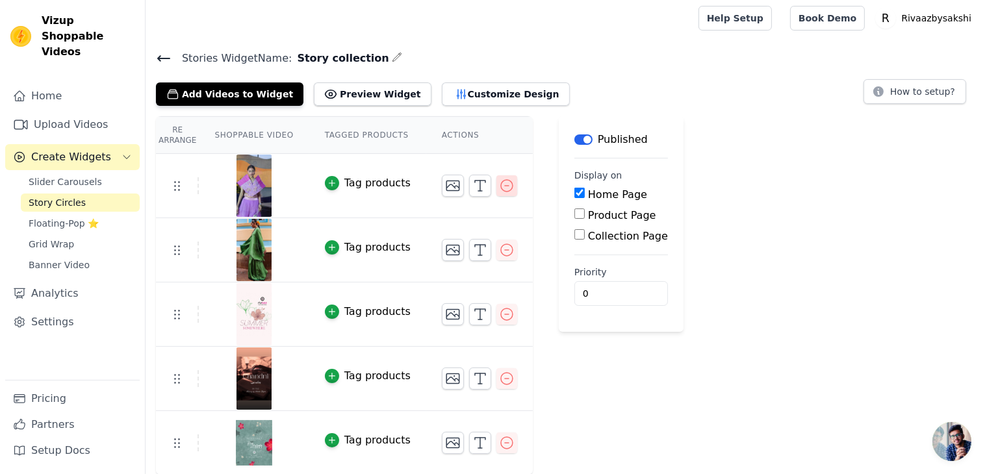
click at [499, 181] on icon "button" at bounding box center [507, 186] width 16 height 16
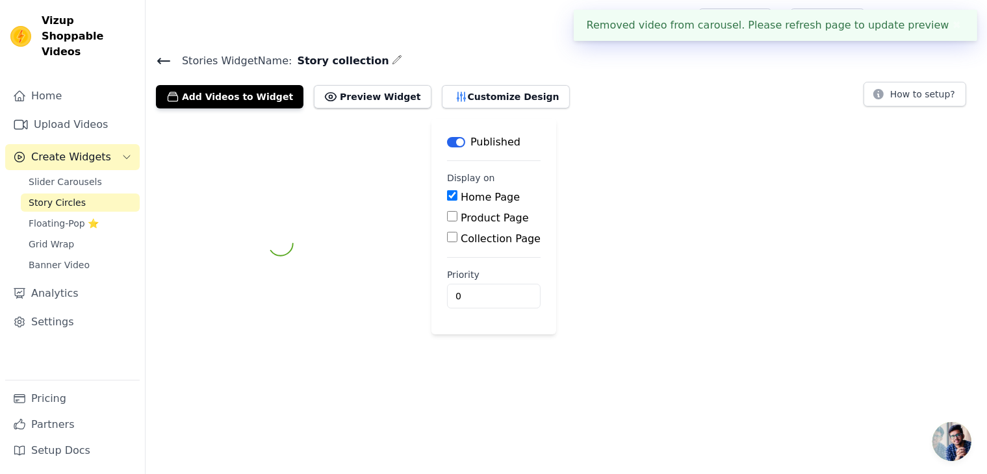
scroll to position [0, 0]
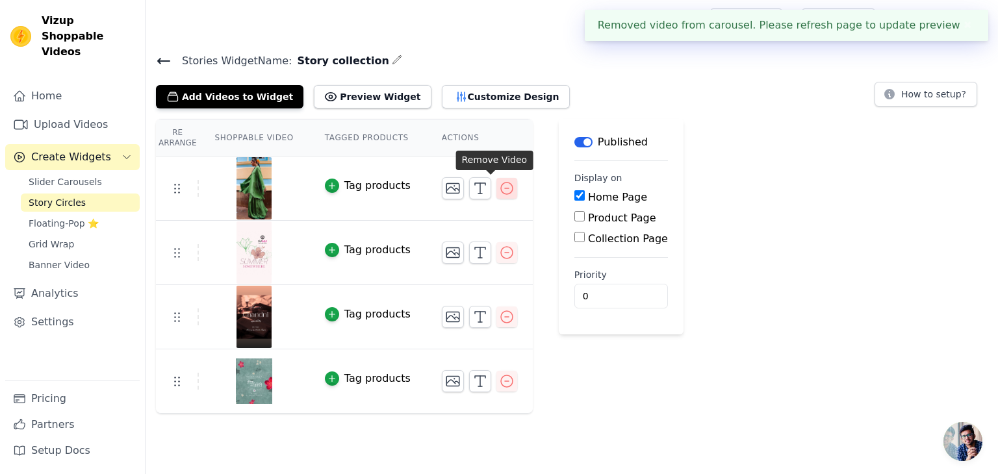
click at [499, 187] on icon "button" at bounding box center [507, 189] width 16 height 16
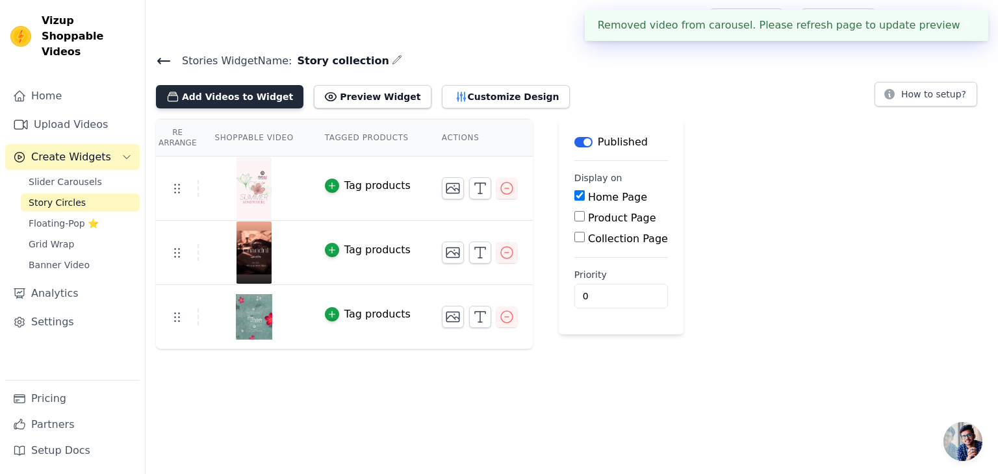
click at [241, 92] on button "Add Videos to Widget" at bounding box center [229, 96] width 147 height 23
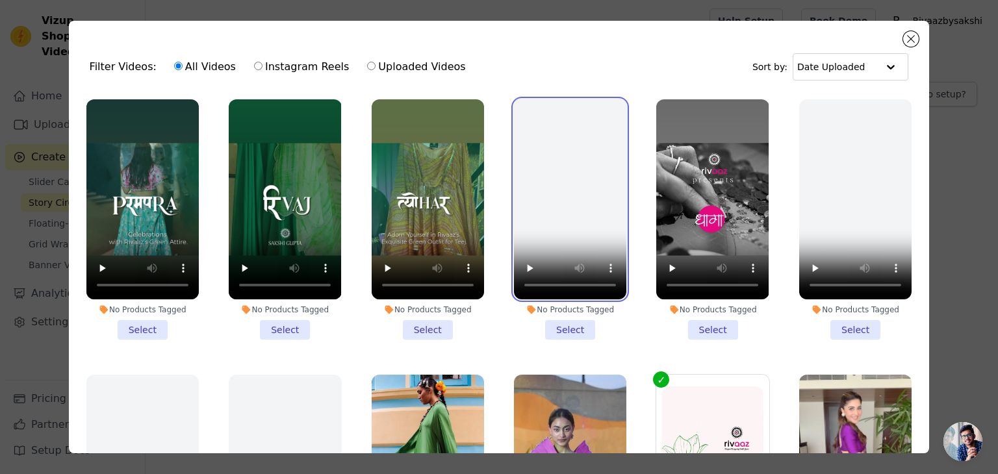
click at [555, 162] on video at bounding box center [570, 199] width 112 height 200
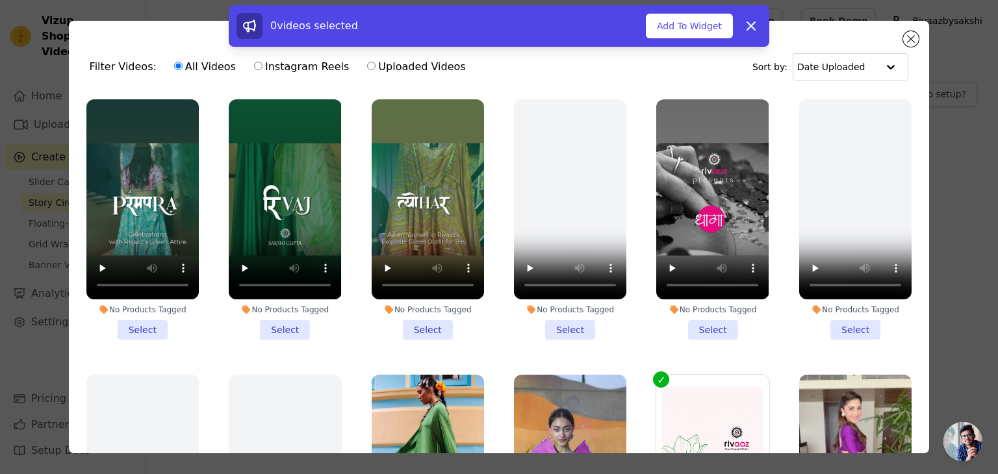
click at [542, 333] on li "No Products Tagged Select" at bounding box center [570, 219] width 112 height 240
click at [0, 0] on input "No Products Tagged Select" at bounding box center [0, 0] width 0 height 0
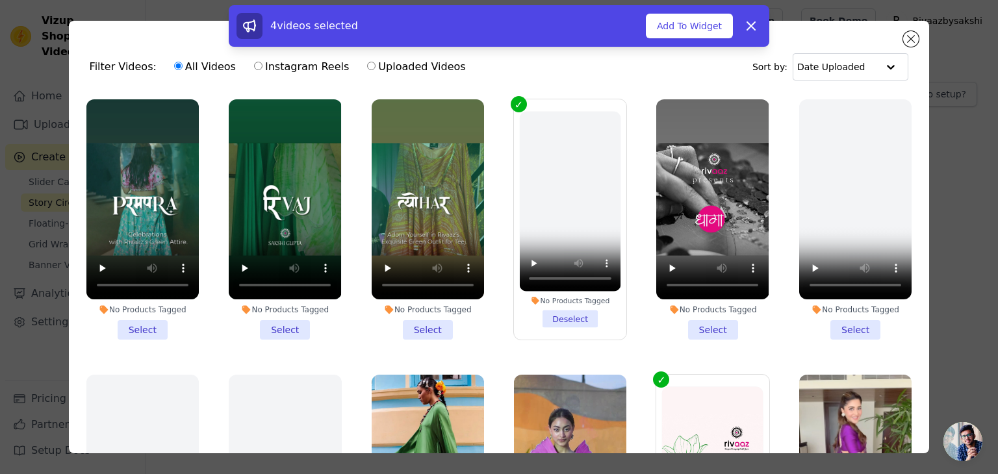
click at [686, 325] on li "No Products Tagged Select" at bounding box center [712, 219] width 112 height 240
click at [0, 0] on input "No Products Tagged Select" at bounding box center [0, 0] width 0 height 0
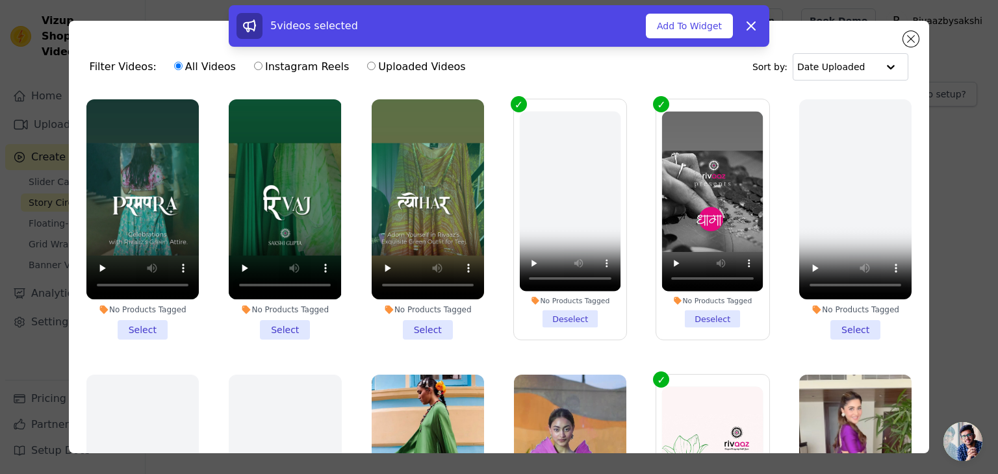
click at [275, 325] on li "No Products Tagged Select" at bounding box center [285, 219] width 112 height 240
click at [0, 0] on input "No Products Tagged Select" at bounding box center [0, 0] width 0 height 0
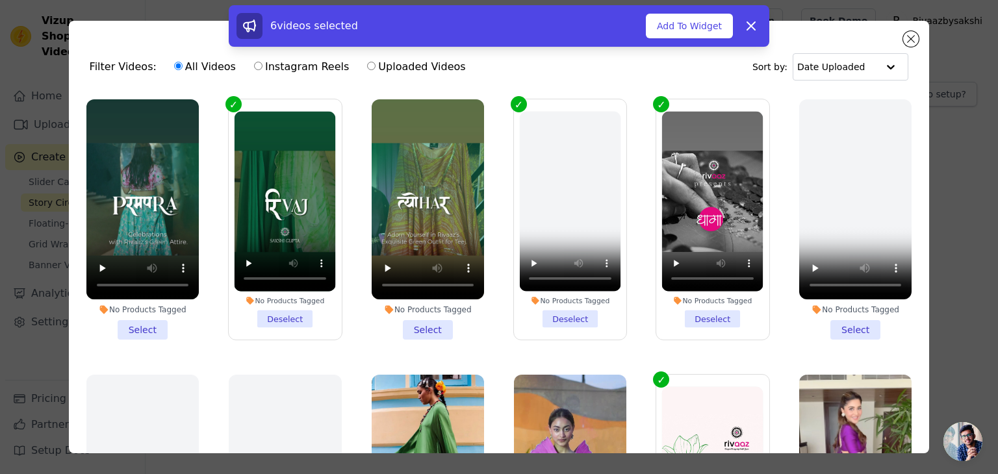
click at [569, 314] on li "No Products Tagged Deselect" at bounding box center [570, 220] width 101 height 216
click at [0, 0] on input "No Products Tagged Deselect" at bounding box center [0, 0] width 0 height 0
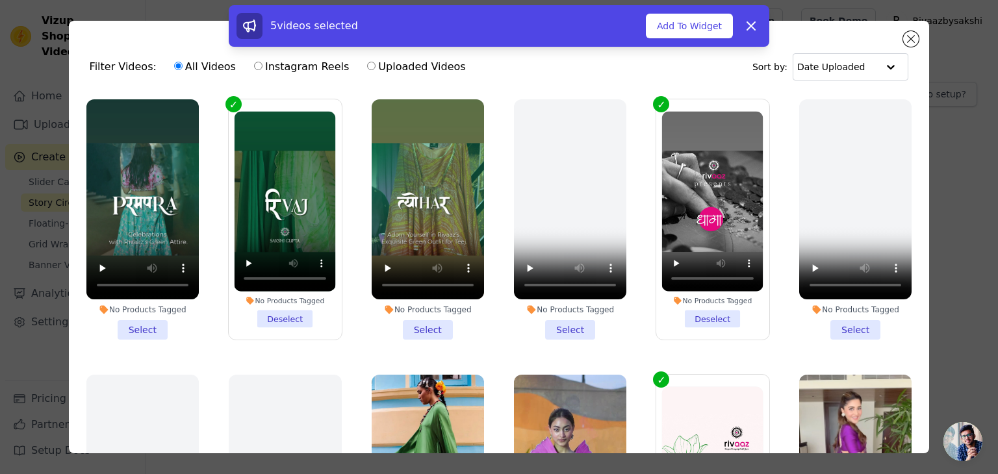
click at [422, 327] on li "No Products Tagged Select" at bounding box center [427, 219] width 112 height 240
click at [0, 0] on input "No Products Tagged Select" at bounding box center [0, 0] width 0 height 0
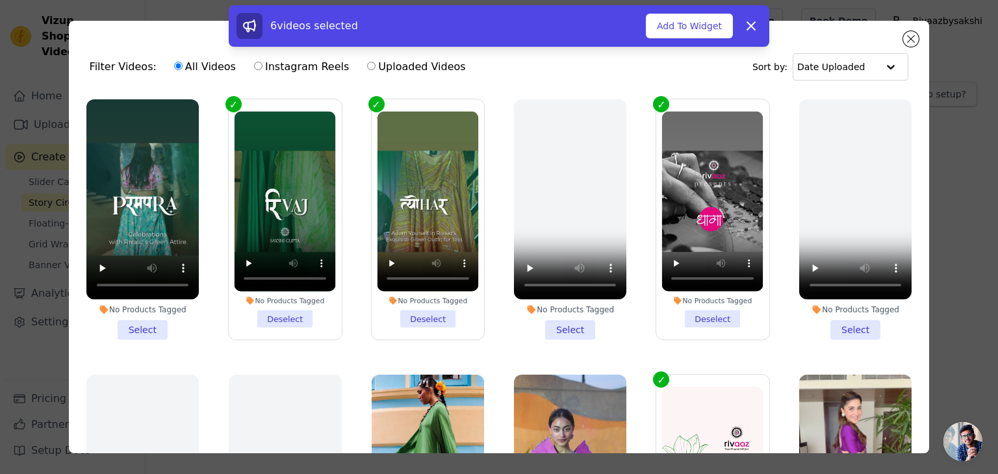
drag, startPoint x: 557, startPoint y: 322, endPoint x: 376, endPoint y: 293, distance: 182.9
click at [553, 322] on li "No Products Tagged Select" at bounding box center [570, 219] width 112 height 240
click at [139, 326] on li "No Products Tagged Select" at bounding box center [142, 219] width 112 height 240
click at [0, 0] on input "No Products Tagged Select" at bounding box center [0, 0] width 0 height 0
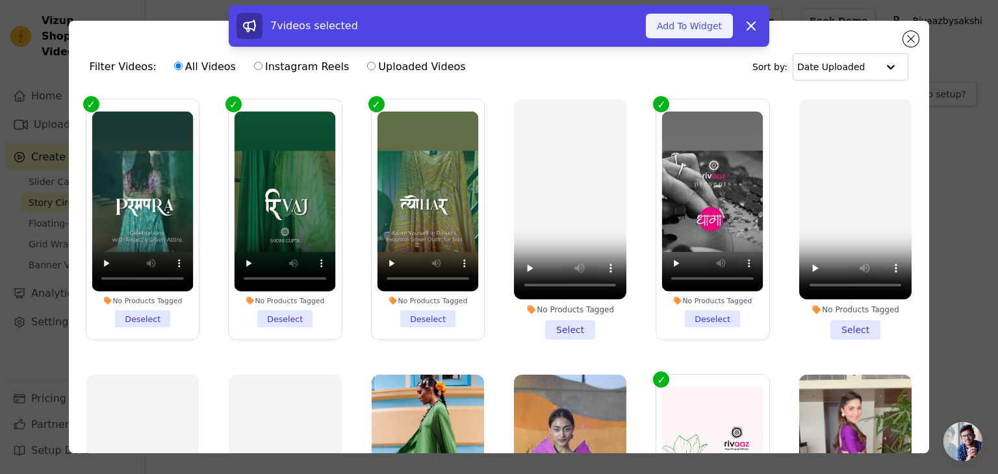
click at [685, 29] on button "Add To Widget" at bounding box center [689, 26] width 87 height 25
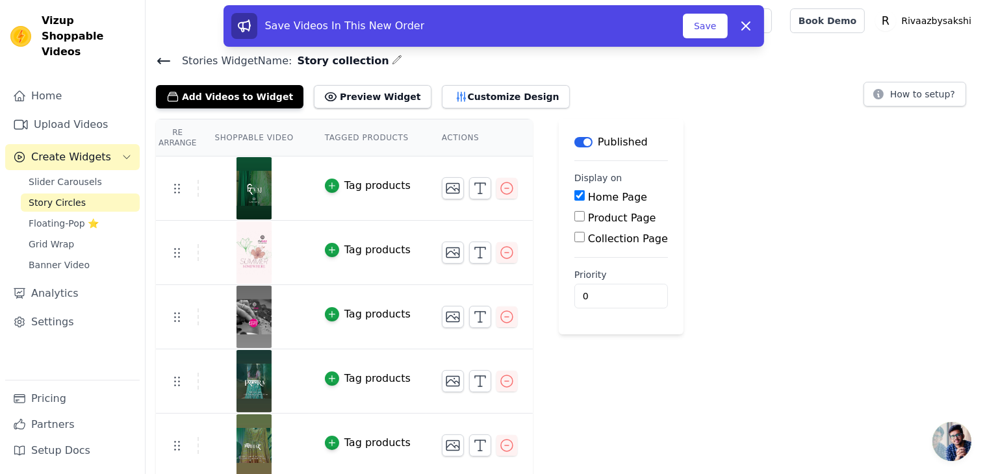
scroll to position [131, 0]
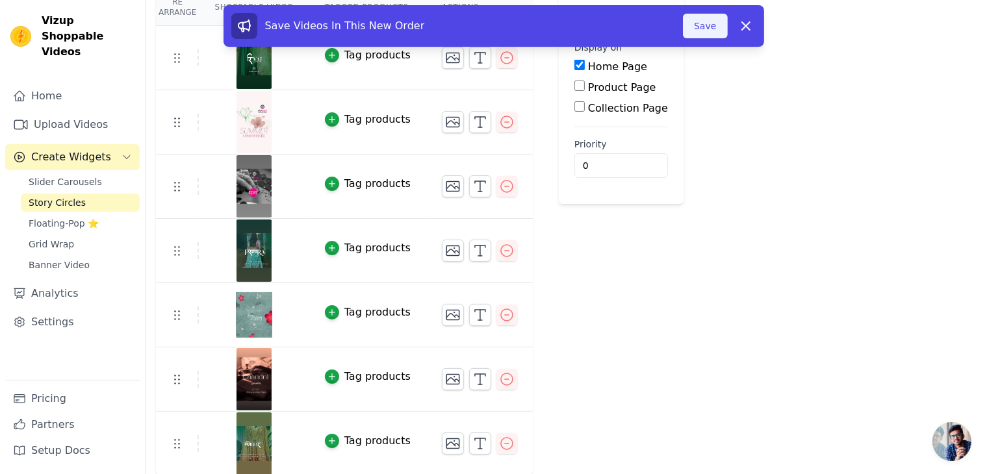
click at [698, 37] on button "Save" at bounding box center [705, 26] width 44 height 25
click at [707, 29] on div "Re Arrange Shoppable Video Tagged Products Actions Tag products Tag products Ta…" at bounding box center [565, 232] width 841 height 488
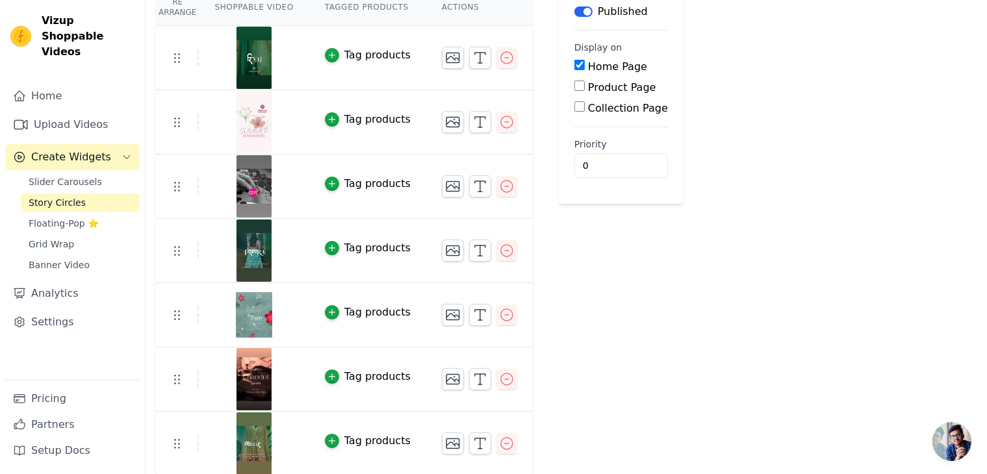
scroll to position [131, 0]
